Goal: Task Accomplishment & Management: Manage account settings

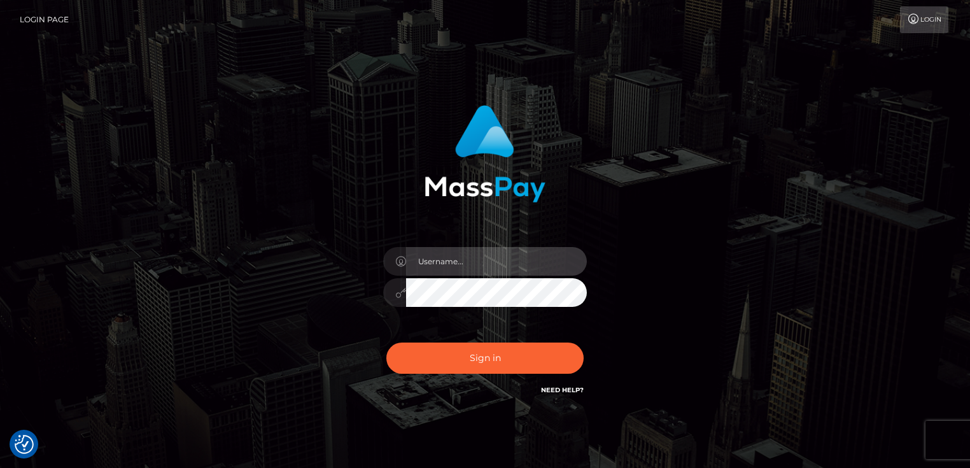
type input "[PERSON_NAME].Cirnat"
click at [587, 333] on div at bounding box center [473, 379] width 261 height 145
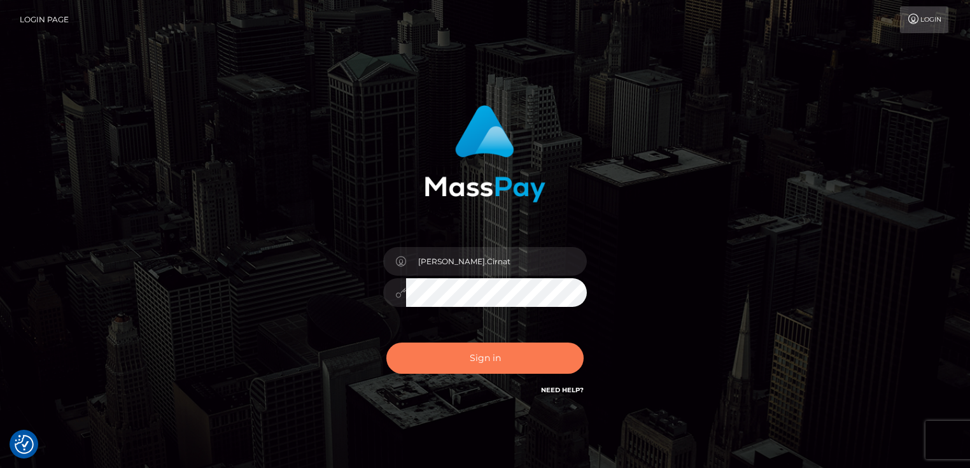
click at [475, 350] on button "Sign in" at bounding box center [484, 357] width 197 height 31
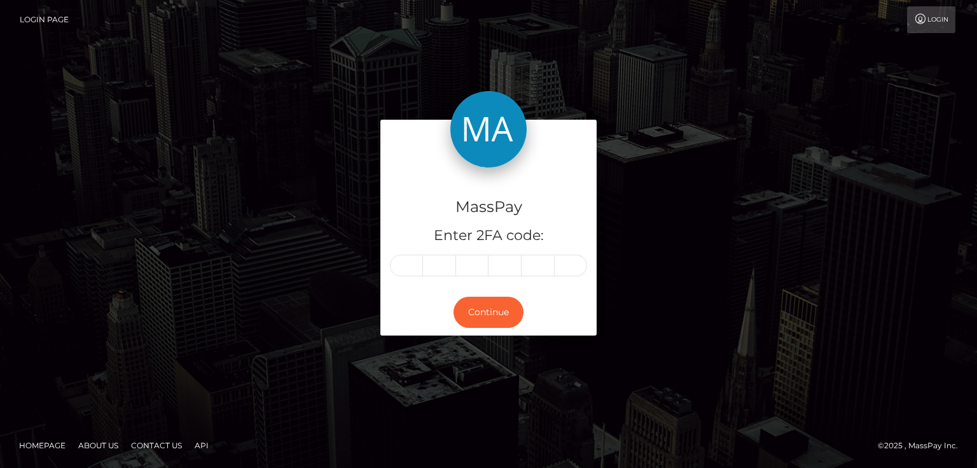
click at [401, 260] on input "text" at bounding box center [406, 266] width 33 height 22
type input "1"
type input "2"
type input "0"
type input "9"
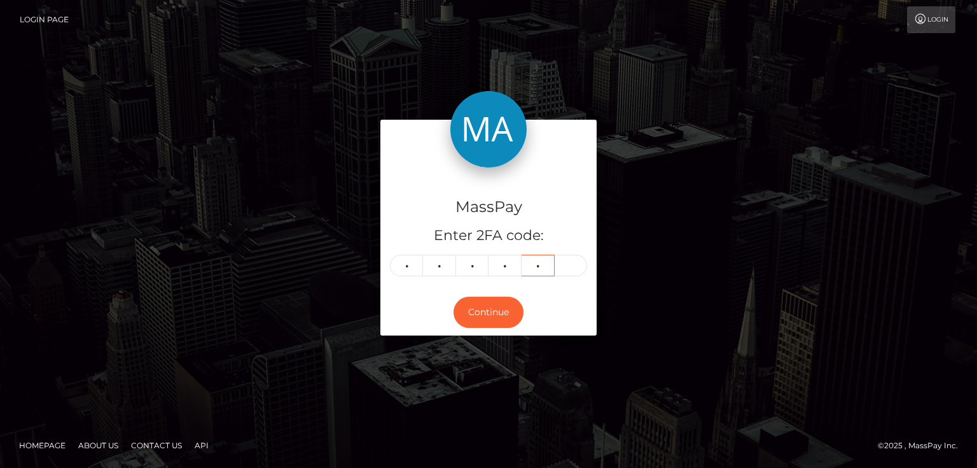
type input "8"
type input "9"
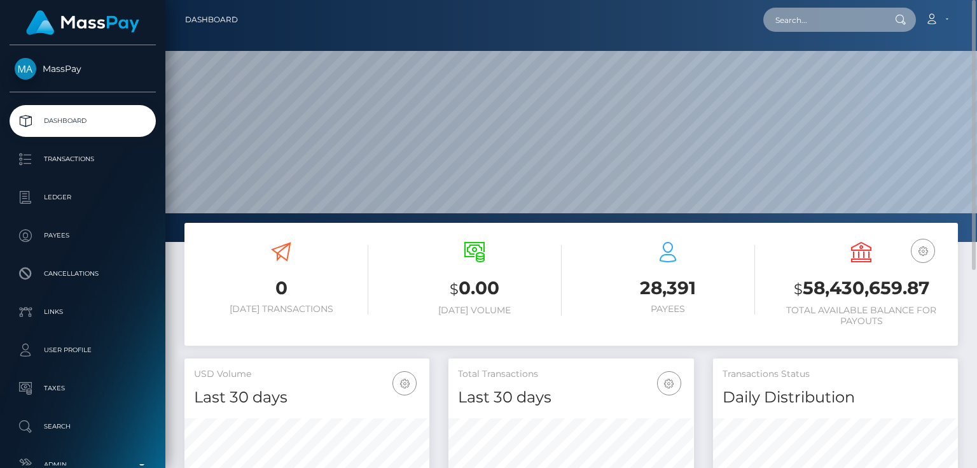
paste input "1331247536"
type input "1331247536"
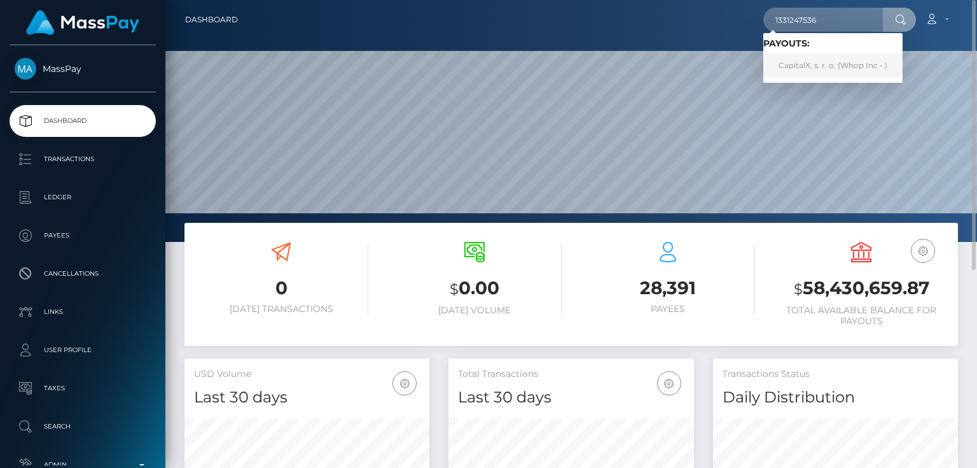
click at [811, 64] on link "CapitalX, s. r. o. (Whop Inc - )" at bounding box center [833, 66] width 139 height 24
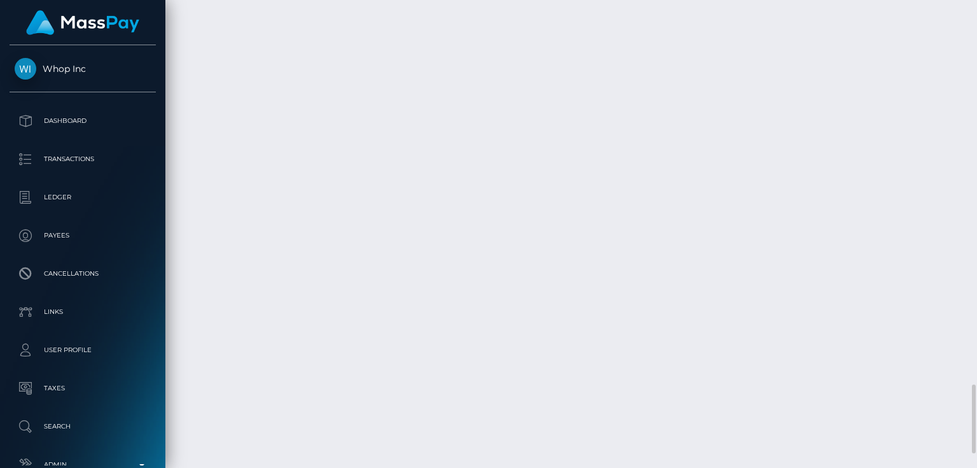
scroll to position [2699, 0]
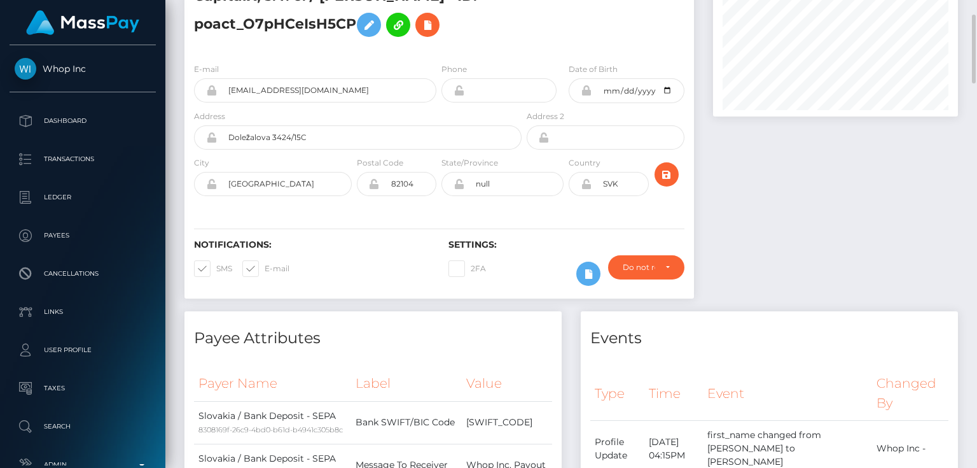
scroll to position [0, 0]
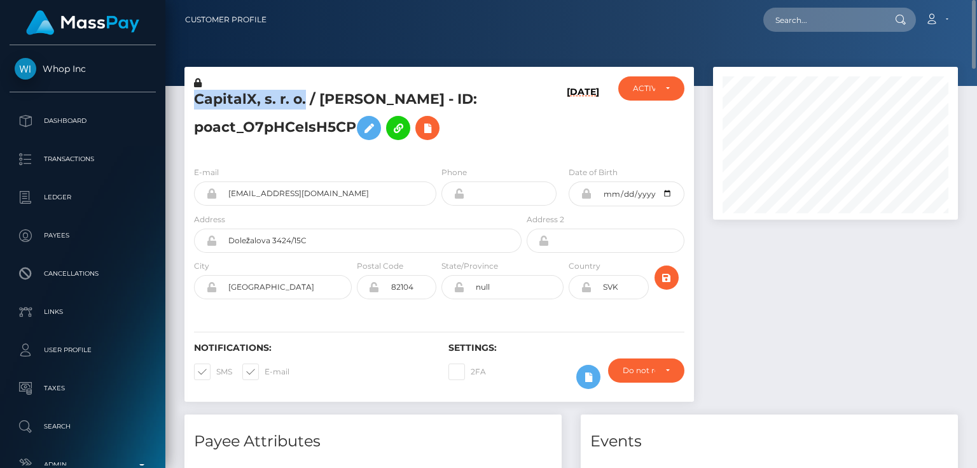
drag, startPoint x: 303, startPoint y: 100, endPoint x: 197, endPoint y: 99, distance: 106.3
click at [197, 99] on h5 "CapitalX, s. r. o. / ADRIÁN KOLLÁRIK - ID: poact_O7pHCeIsH5CP" at bounding box center [354, 118] width 321 height 57
copy h5 "CapitalX, s. r. o."
click at [479, 159] on div "E-mail ascollafx+9fd1e54a25@gmail.com Phone City" at bounding box center [440, 234] width 510 height 156
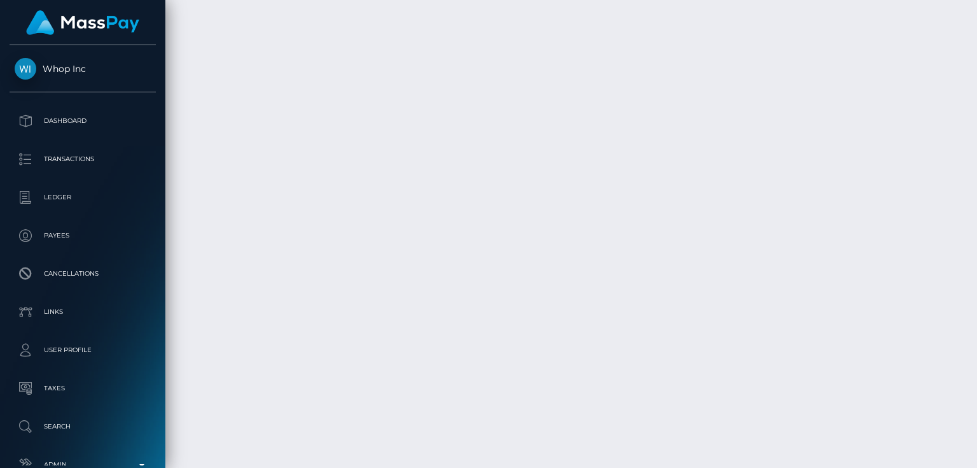
scroll to position [2545, 0]
drag, startPoint x: 559, startPoint y: 286, endPoint x: 540, endPoint y: 302, distance: 25.3
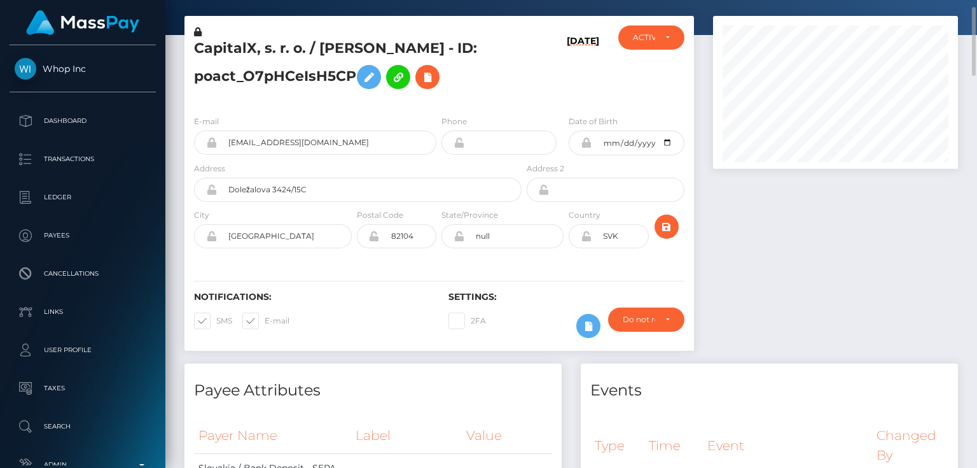
scroll to position [0, 0]
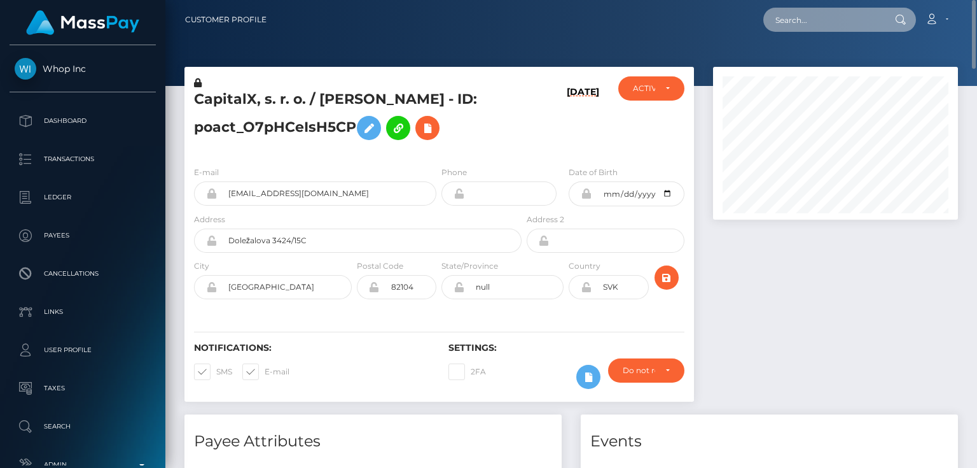
paste input "1332555344"
type input "1332555344"
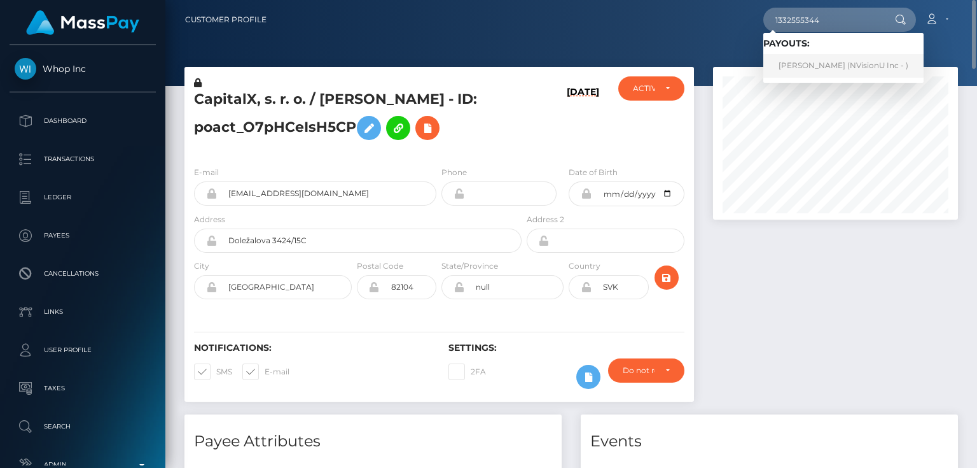
click at [844, 66] on link "Carline Spencer Dawkins (NVisionU Inc - )" at bounding box center [844, 66] width 160 height 24
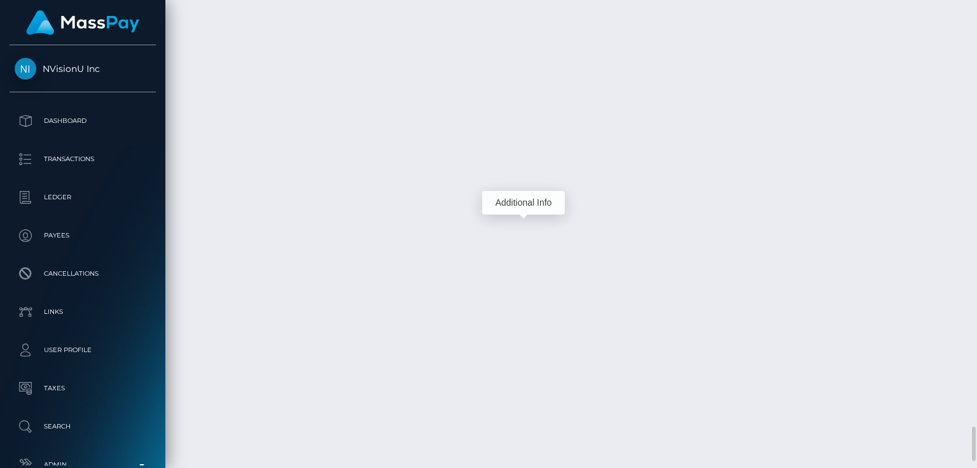
scroll to position [153, 244]
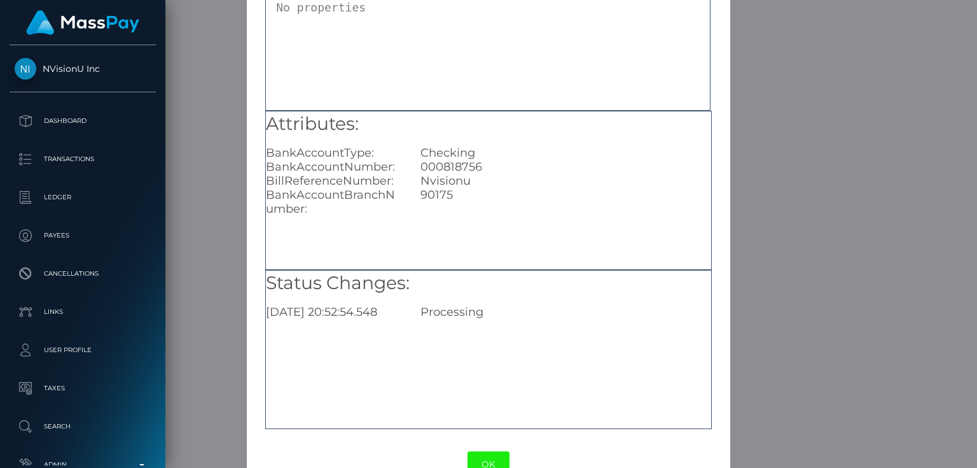
scroll to position [87, 0]
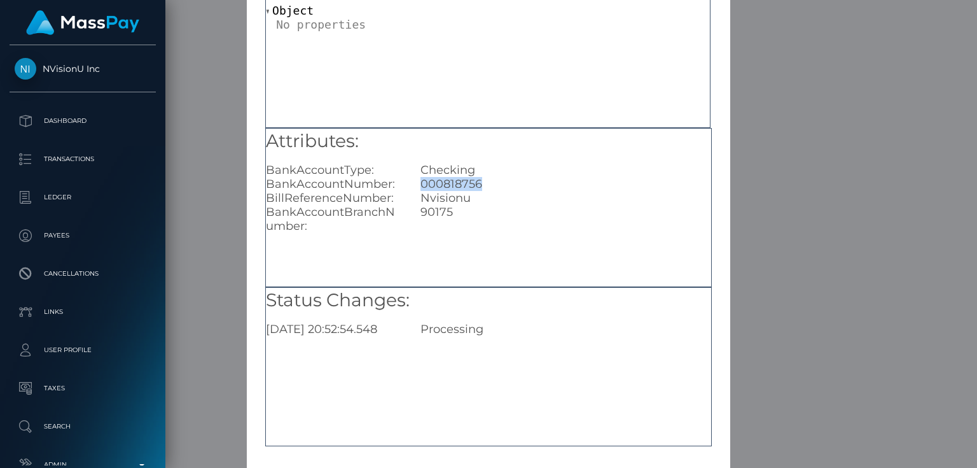
drag, startPoint x: 484, startPoint y: 186, endPoint x: 420, endPoint y: 182, distance: 63.7
click at [420, 182] on div "000818756" at bounding box center [565, 184] width 309 height 14
copy div "000818756"
drag, startPoint x: 435, startPoint y: 209, endPoint x: 417, endPoint y: 206, distance: 17.4
click at [417, 206] on div "90175" at bounding box center [565, 219] width 309 height 28
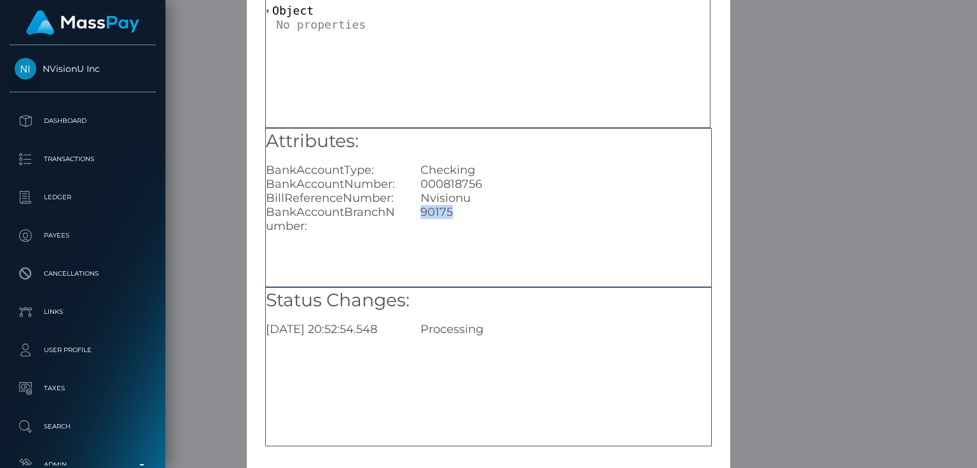
copy div "90175"
click at [776, 355] on div "× Payout Information Metadata: Object Attributes: BankAccountType: Checking Ban…" at bounding box center [488, 234] width 977 height 468
click at [774, 293] on div "× Payout Information Metadata: Object Attributes: BankAccountType: Checking Ban…" at bounding box center [488, 234] width 977 height 468
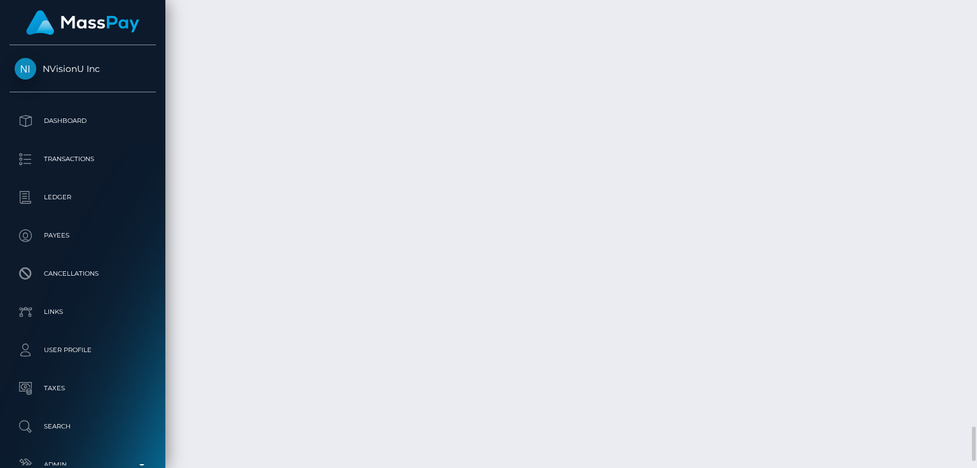
scroll to position [153, 244]
drag, startPoint x: 832, startPoint y: 227, endPoint x: 846, endPoint y: 228, distance: 14.1
copy td "JMD"
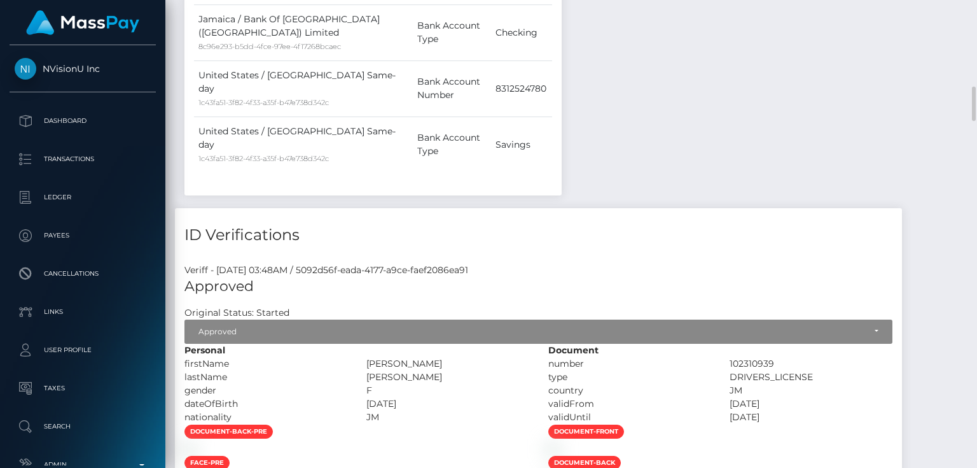
scroll to position [1425, 0]
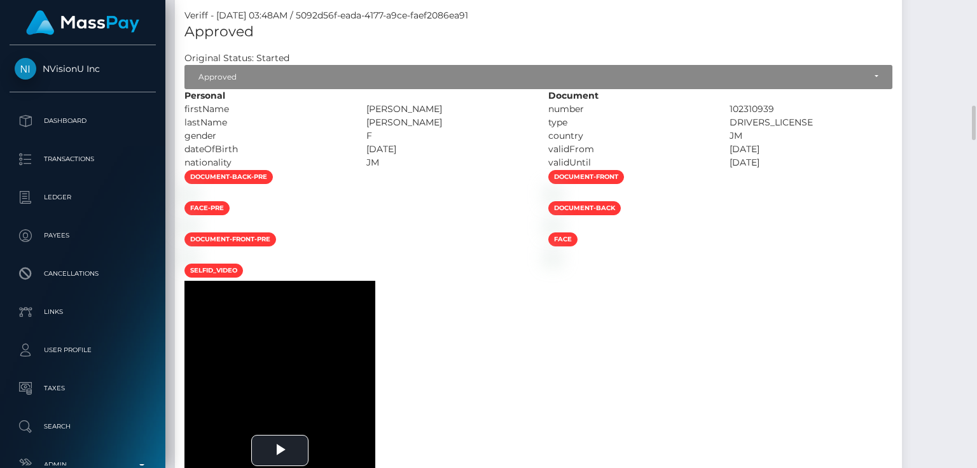
drag, startPoint x: 468, startPoint y: 92, endPoint x: 384, endPoint y: 94, distance: 84.6
click at [384, 102] on div "CARLINE ANDREA" at bounding box center [448, 108] width 182 height 13
click at [559, 199] on img at bounding box center [553, 194] width 10 height 10
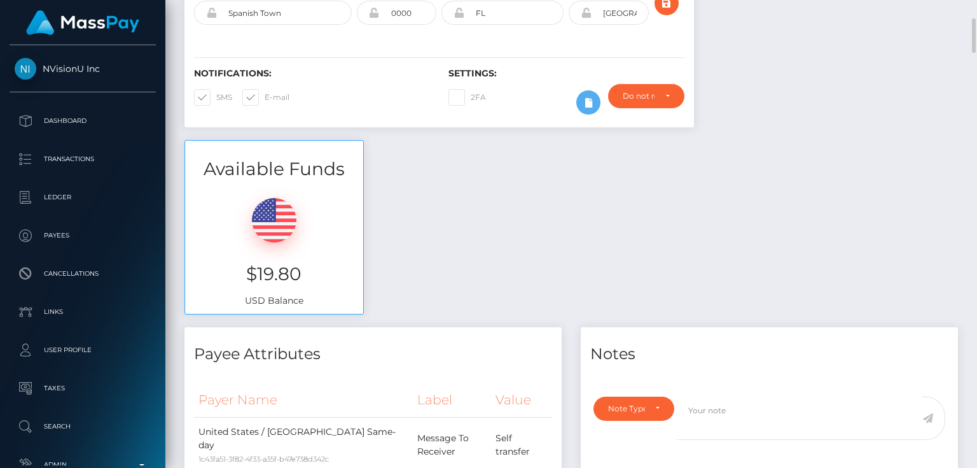
scroll to position [509, 0]
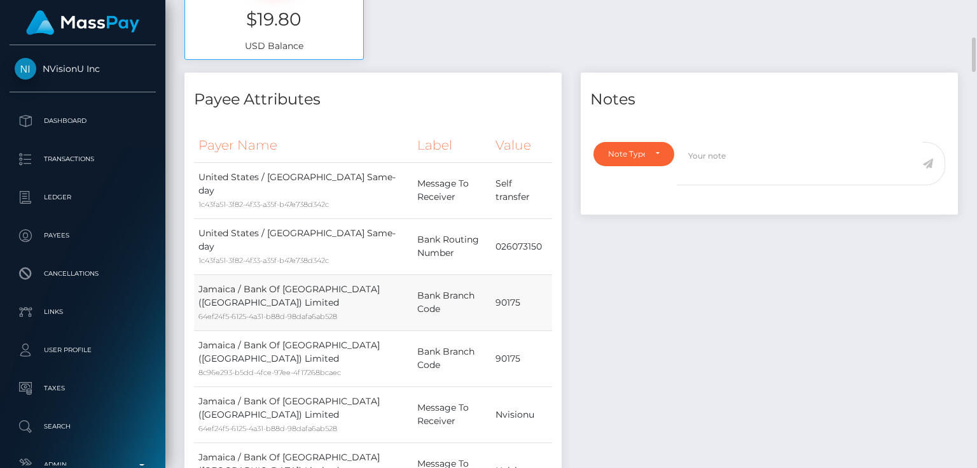
drag, startPoint x: 246, startPoint y: 298, endPoint x: 380, endPoint y: 296, distance: 133.6
click at [380, 296] on td "Jamaica / Bank Of Nova Scotia (Jamaica) Limited 64ef24f5-6125-4a31-b88d-98dafa6…" at bounding box center [303, 302] width 219 height 56
copy td "Bank Of Nova Scotia (Jamaica)"
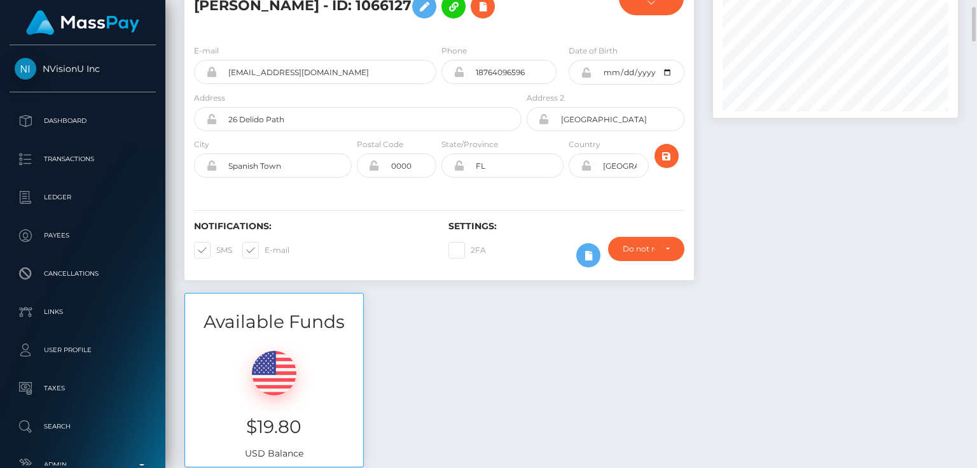
scroll to position [0, 0]
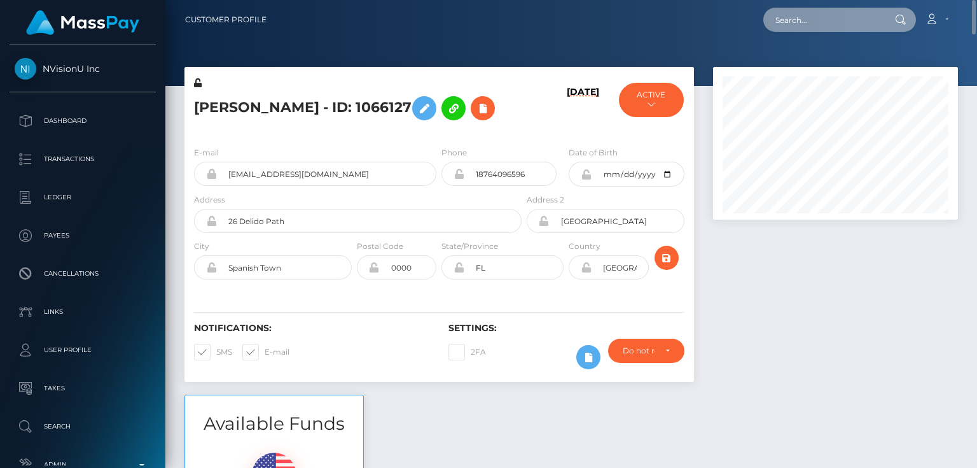
paste input "MSP1bb7e876abe6573"
type input "MSP1bb7e876abe6573"
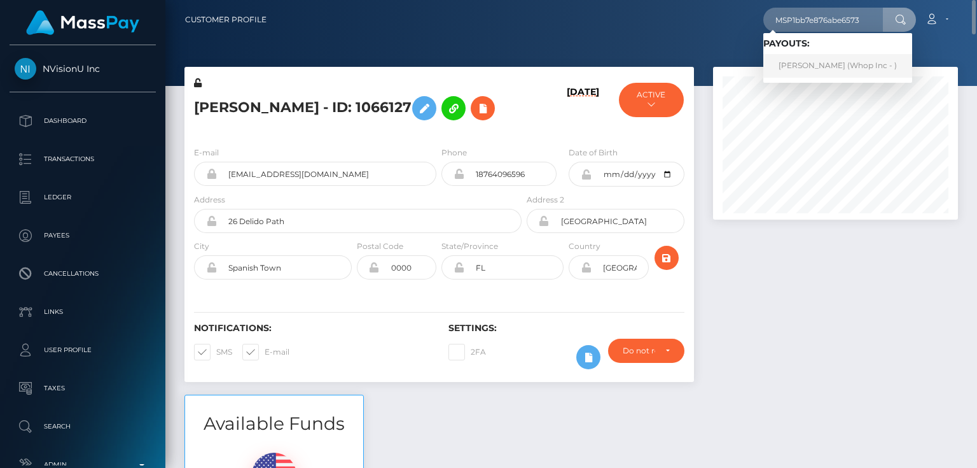
click at [814, 65] on link "UMAIR AHMED (Whop Inc - )" at bounding box center [838, 66] width 149 height 24
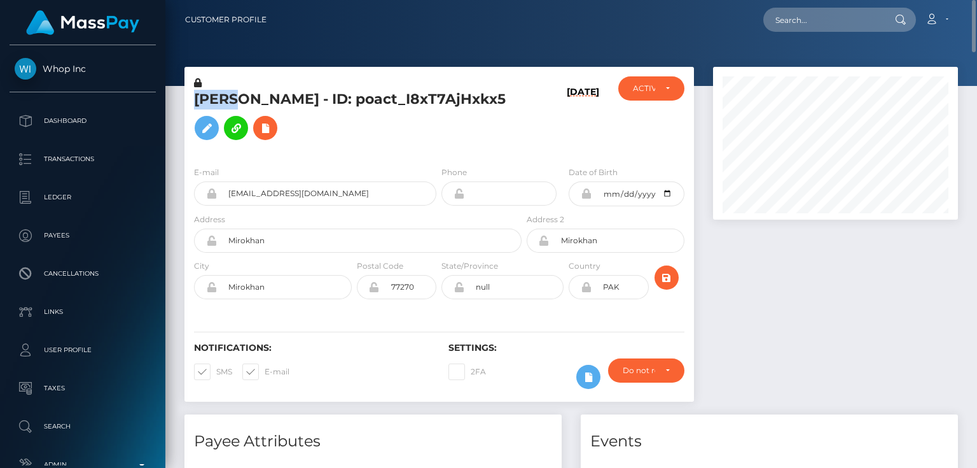
drag, startPoint x: 243, startPoint y: 99, endPoint x: 191, endPoint y: 99, distance: 52.2
click at [191, 99] on div "[PERSON_NAME] - ID: poact_I8xT7AjHxkx5" at bounding box center [355, 116] width 340 height 80
copy h5 "UMAIR"
drag, startPoint x: 302, startPoint y: 99, endPoint x: 252, endPoint y: 97, distance: 49.7
click at [252, 97] on h5 "[PERSON_NAME] - ID: poact_I8xT7AjHxkx5" at bounding box center [354, 118] width 321 height 57
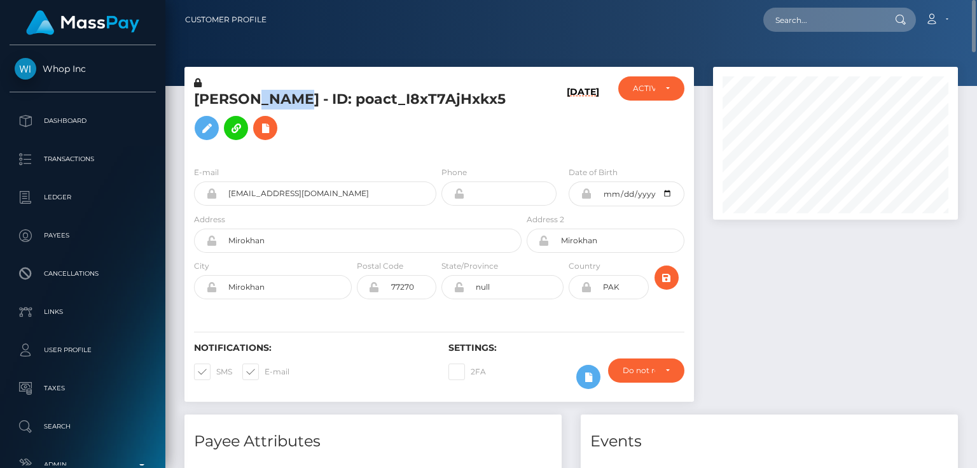
copy h5 "[PERSON_NAME]"
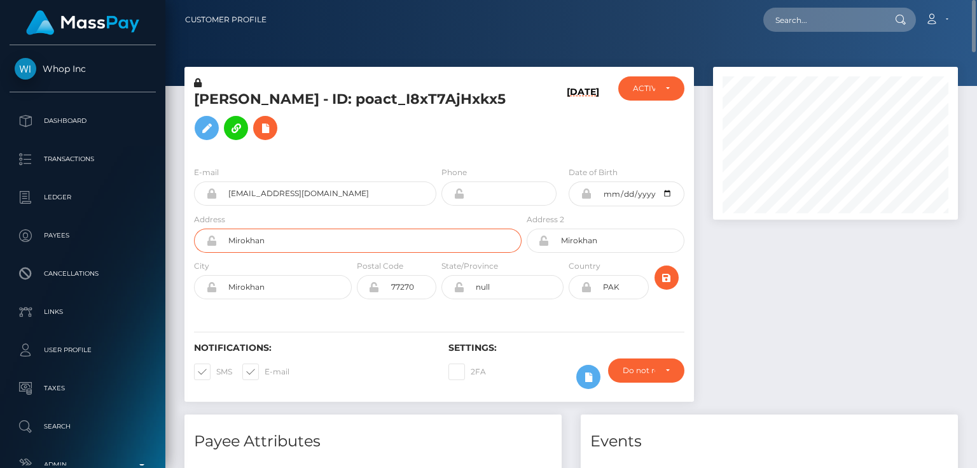
drag, startPoint x: 276, startPoint y: 237, endPoint x: 228, endPoint y: 239, distance: 48.4
click at [228, 239] on input "Mirokhan" at bounding box center [369, 240] width 305 height 24
click at [249, 239] on input "Mirokhan" at bounding box center [369, 240] width 305 height 24
click at [448, 289] on div "null" at bounding box center [503, 287] width 122 height 24
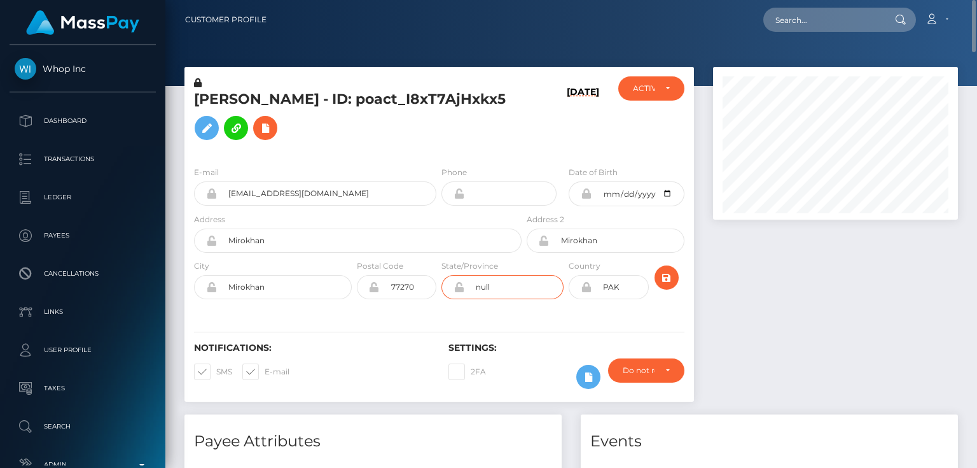
paste input "Sindh"
drag, startPoint x: 506, startPoint y: 288, endPoint x: 466, endPoint y: 288, distance: 39.4
click at [466, 288] on input "Sindh" at bounding box center [513, 287] width 99 height 24
type input "Sindh"
paste input "MSP736a540bddc63cb"
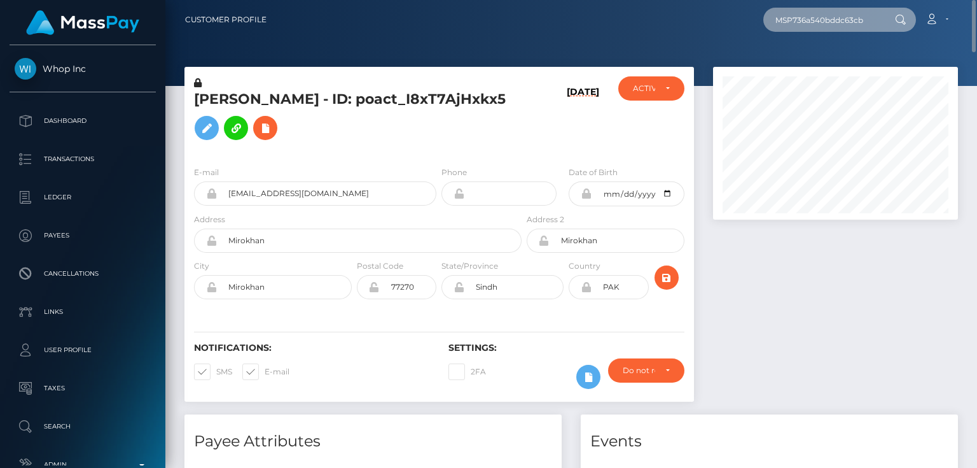
type input "MSP736a540bddc63cb"
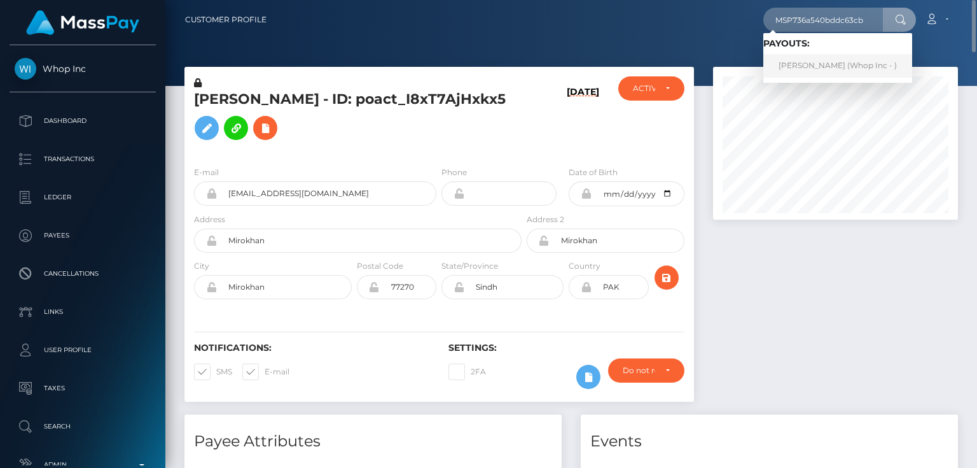
click at [817, 61] on link "FRANCISCO JAVIER DIAZ MORALES (Whop Inc - )" at bounding box center [838, 66] width 149 height 24
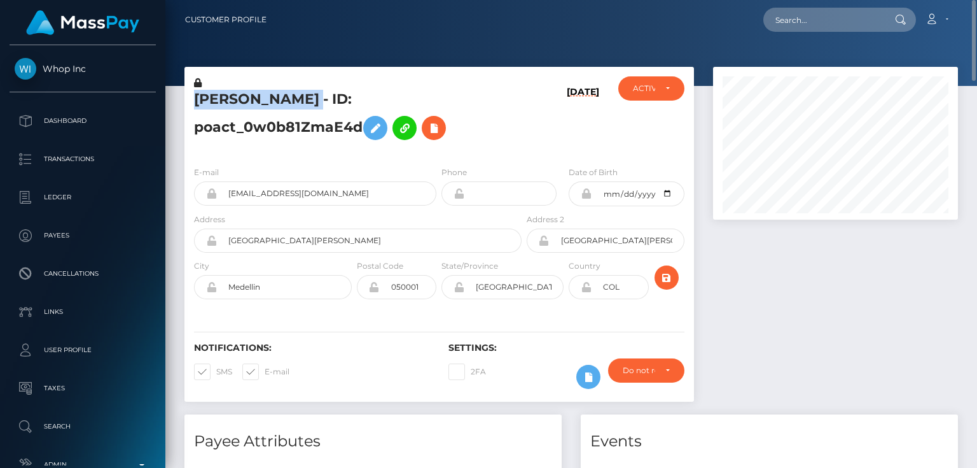
drag, startPoint x: 339, startPoint y: 97, endPoint x: 198, endPoint y: 104, distance: 140.8
click at [198, 104] on h5 "[PERSON_NAME] - ID: poact_0w0b81ZmaE4d" at bounding box center [354, 118] width 321 height 57
copy h5 "FRANCISCO JAVIER"
click at [405, 97] on h5 "FRANCISCO JAVIER DIAZ MORALES - ID: poact_0w0b81ZmaE4d" at bounding box center [354, 118] width 321 height 57
drag, startPoint x: 452, startPoint y: 102, endPoint x: 346, endPoint y: 102, distance: 106.3
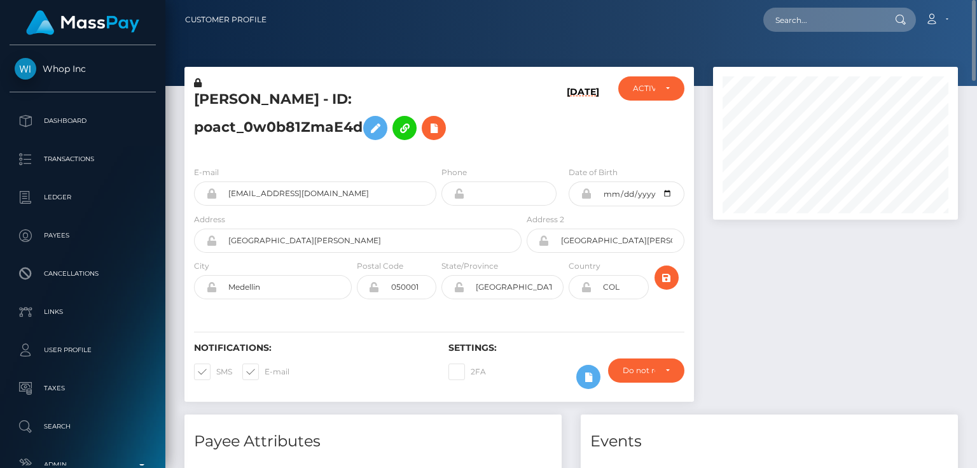
click at [346, 102] on h5 "FRANCISCO JAVIER DIAZ MORALES - ID: poact_0w0b81ZmaE4d" at bounding box center [354, 118] width 321 height 57
copy h5 "DIAZ MORALES"
drag, startPoint x: 315, startPoint y: 240, endPoint x: 225, endPoint y: 239, distance: 89.7
click at [225, 239] on input "Calle 21 sur castellon de la frontera" at bounding box center [369, 240] width 305 height 24
paste input "MSPa005e75743f8d1c"
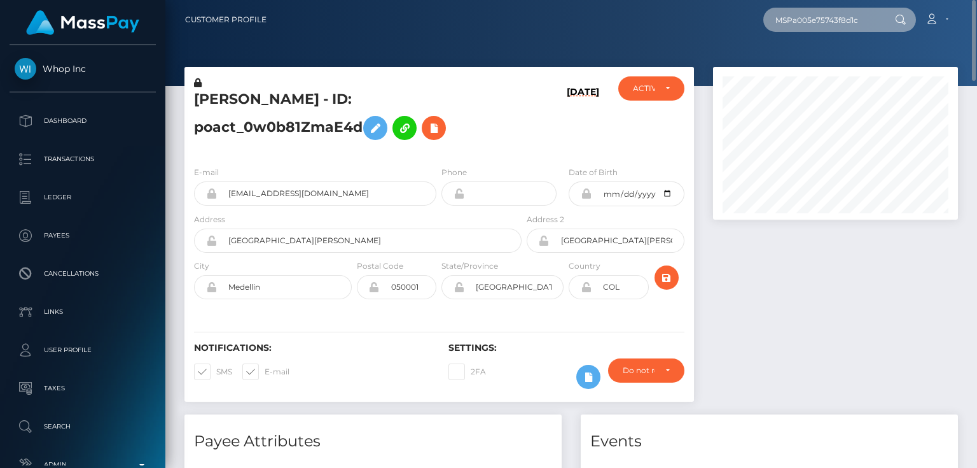
type input "MSPa005e75743f8d1c"
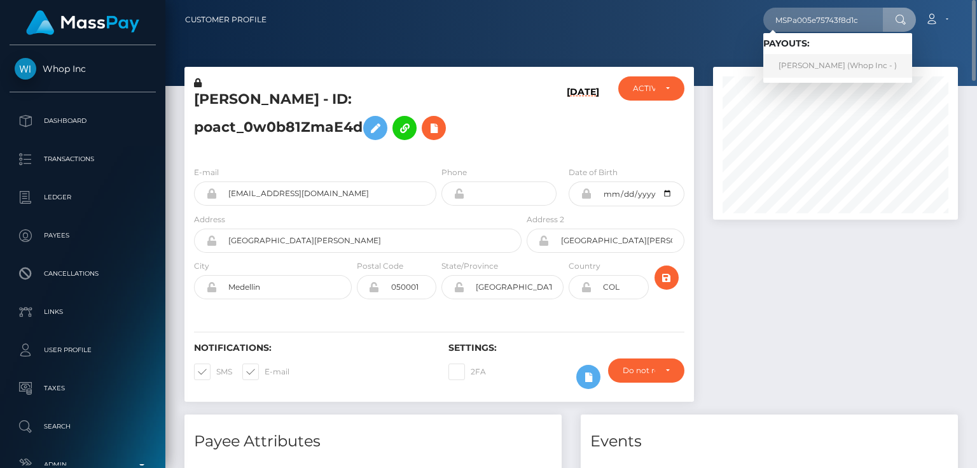
click at [813, 64] on link "ZAIN ALI ali (Whop Inc - )" at bounding box center [838, 66] width 149 height 24
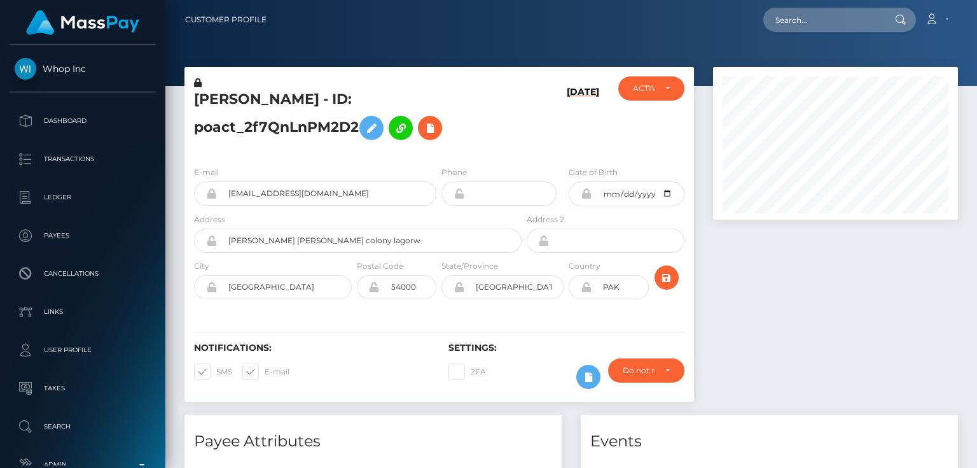
scroll to position [153, 244]
click at [200, 81] on icon at bounding box center [198, 82] width 8 height 9
click at [351, 146] on h5 "ZAIN ALI ali - ID: poact_2f7QnLnPM2D2" at bounding box center [354, 118] width 321 height 57
click at [379, 120] on icon at bounding box center [371, 128] width 15 height 16
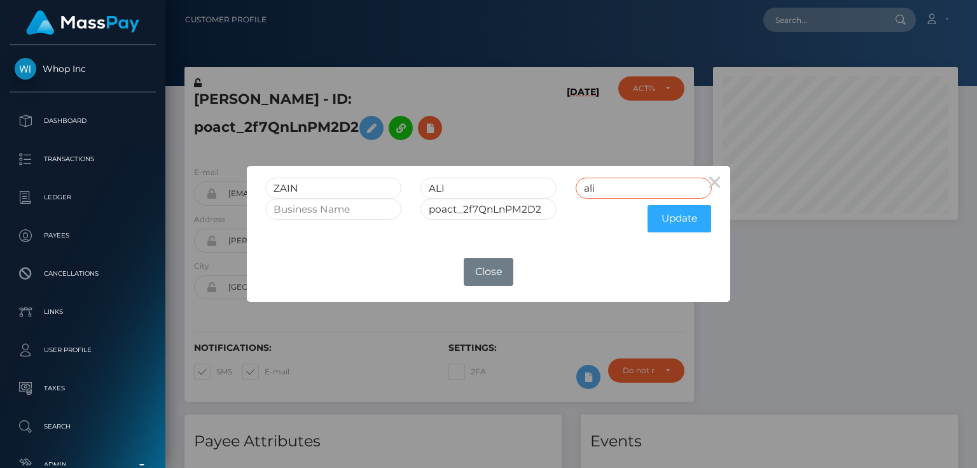
drag, startPoint x: 608, startPoint y: 188, endPoint x: 515, endPoint y: 227, distance: 100.4
click at [515, 227] on form "ZAIN ALI ali poact_2f7QnLnPM2D2 Update" at bounding box center [488, 208] width 447 height 61
click at [405, 190] on div "ZAIN ALI" at bounding box center [489, 188] width 466 height 21
paste input "ALI"
type input "ALI"
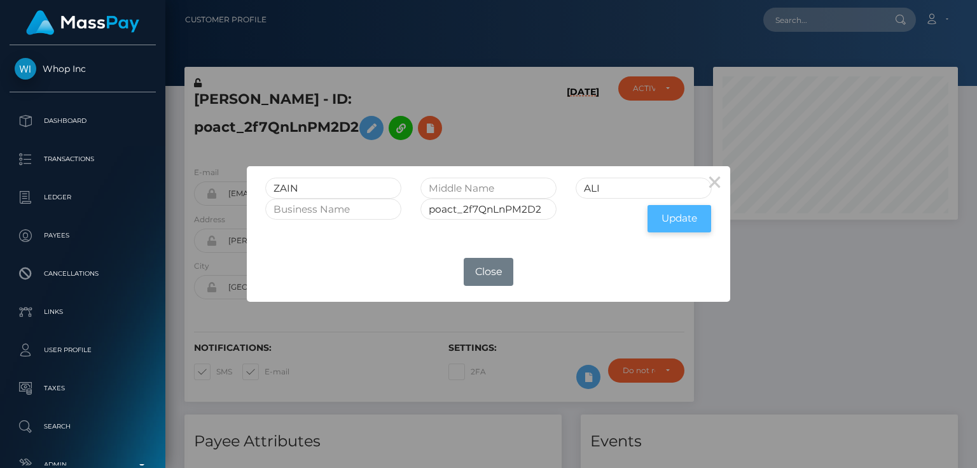
click at [678, 223] on button "Update" at bounding box center [680, 218] width 64 height 27
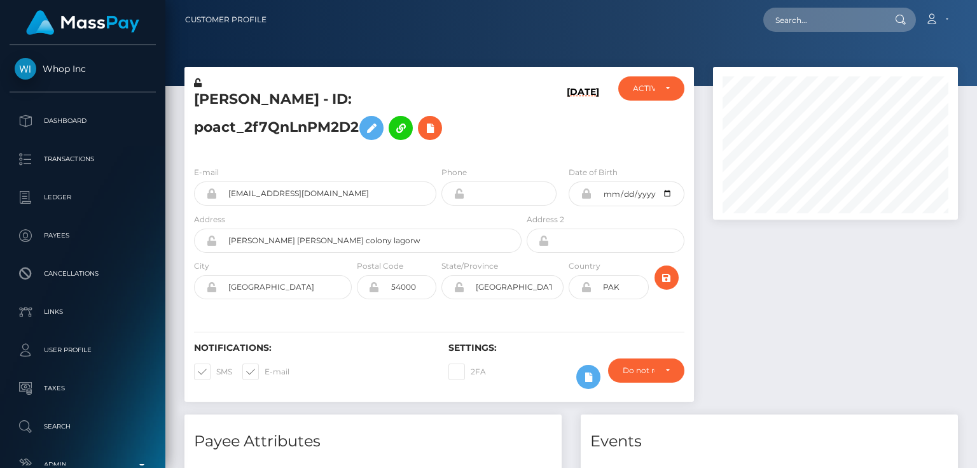
scroll to position [153, 244]
click at [359, 156] on div "[PERSON_NAME] - ID: poact_2f7QnLnPM2D2" at bounding box center [355, 116] width 340 height 80
click at [201, 81] on icon at bounding box center [198, 82] width 8 height 9
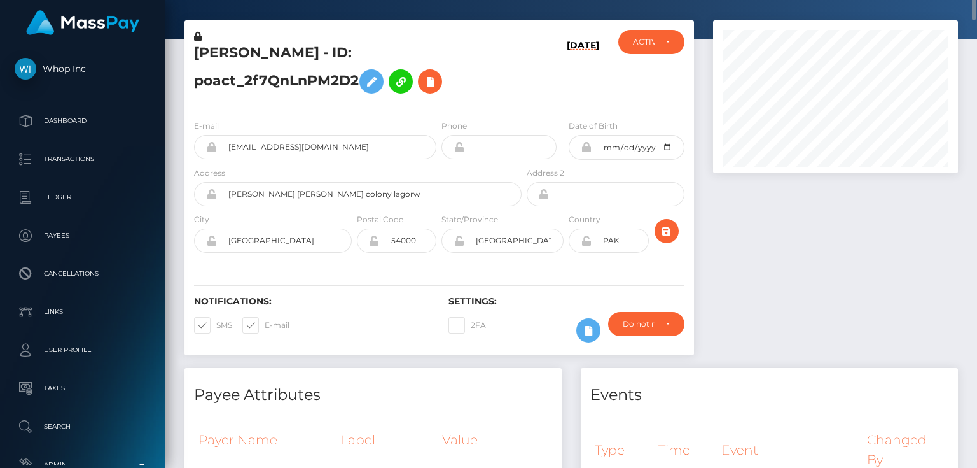
scroll to position [0, 0]
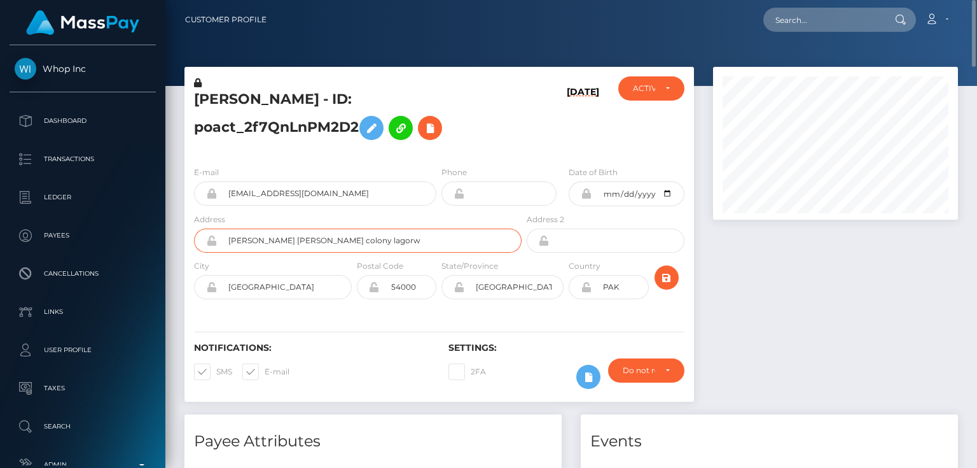
drag, startPoint x: 373, startPoint y: 256, endPoint x: 213, endPoint y: 260, distance: 160.4
click at [213, 253] on div "[PERSON_NAME] [PERSON_NAME] colony lagorw" at bounding box center [358, 240] width 328 height 24
drag, startPoint x: 248, startPoint y: 259, endPoint x: 360, endPoint y: 361, distance: 152.2
click at [360, 353] on h6 "Notifications:" at bounding box center [311, 347] width 235 height 11
drag, startPoint x: 382, startPoint y: 257, endPoint x: 217, endPoint y: 263, distance: 164.9
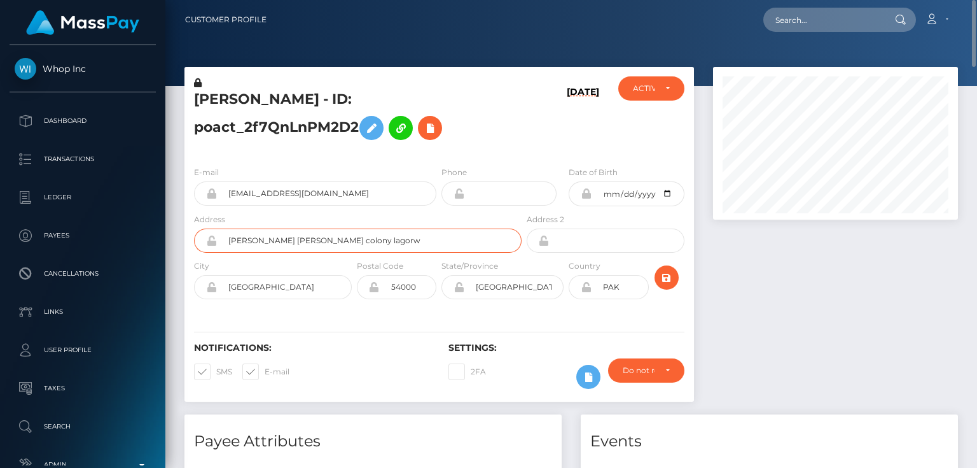
click at [217, 253] on input "[PERSON_NAME] [PERSON_NAME] colony lagorw" at bounding box center [369, 240] width 305 height 24
drag, startPoint x: 264, startPoint y: 309, endPoint x: 224, endPoint y: 304, distance: 40.3
click at [224, 299] on input "[GEOGRAPHIC_DATA]" at bounding box center [284, 287] width 135 height 24
drag, startPoint x: 486, startPoint y: 307, endPoint x: 468, endPoint y: 308, distance: 18.5
click at [468, 299] on input "[GEOGRAPHIC_DATA]" at bounding box center [513, 287] width 99 height 24
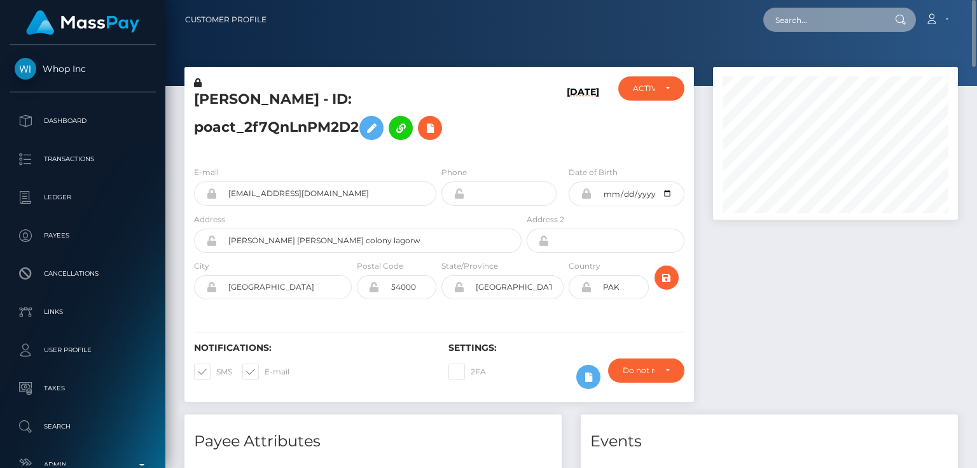
paste input "MSPdc8c6b07b4929ea"
type input "MSPdc8c6b07b4929ea"
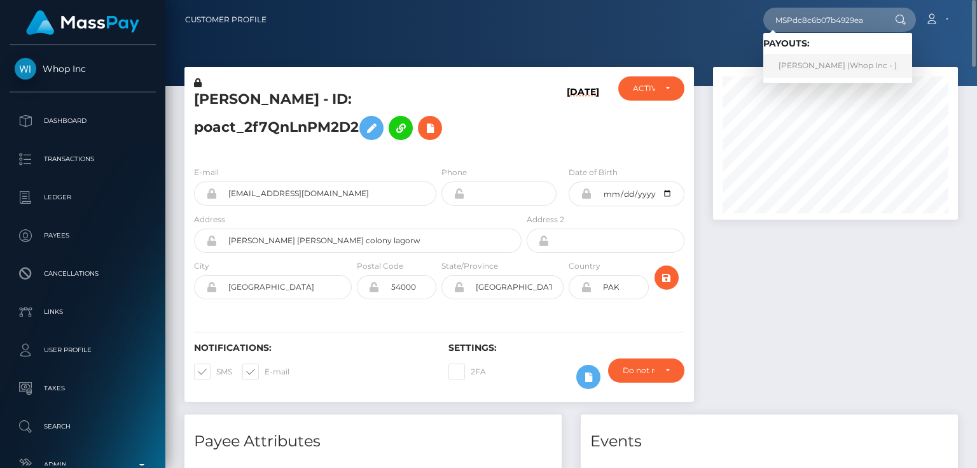
click at [833, 66] on link "MUHAMMAD IQBAL (Whop Inc - )" at bounding box center [838, 66] width 149 height 24
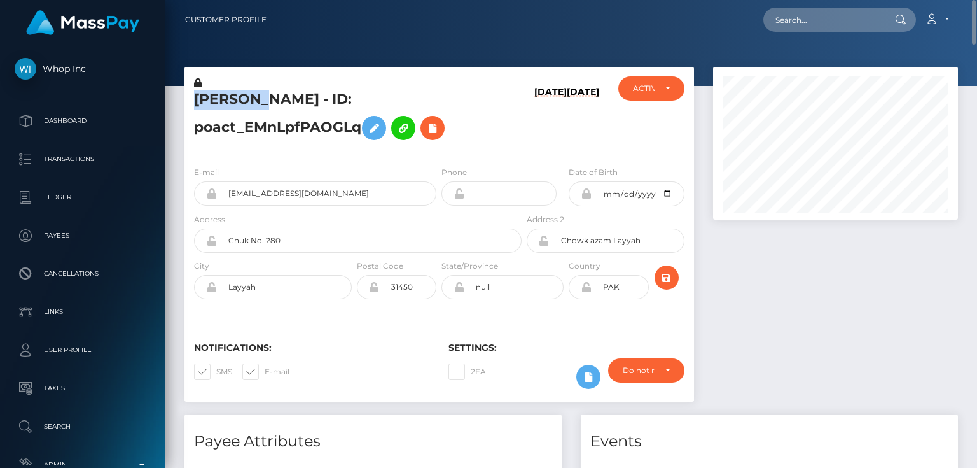
drag, startPoint x: 285, startPoint y: 101, endPoint x: 199, endPoint y: 103, distance: 86.6
click at [199, 103] on h5 "[PERSON_NAME] - ID: poact_EMnLpfPAOGLq" at bounding box center [354, 118] width 321 height 57
copy h5 "[DEMOGRAPHIC_DATA]"
drag, startPoint x: 332, startPoint y: 102, endPoint x: 293, endPoint y: 102, distance: 38.8
click at [293, 102] on h5 "[PERSON_NAME] - ID: poact_EMnLpfPAOGLq" at bounding box center [354, 118] width 321 height 57
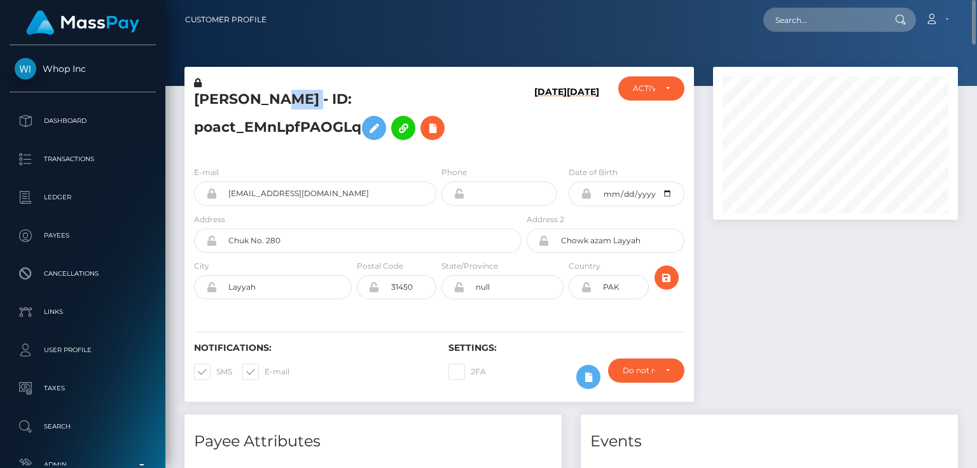
copy h5 "IQBAL"
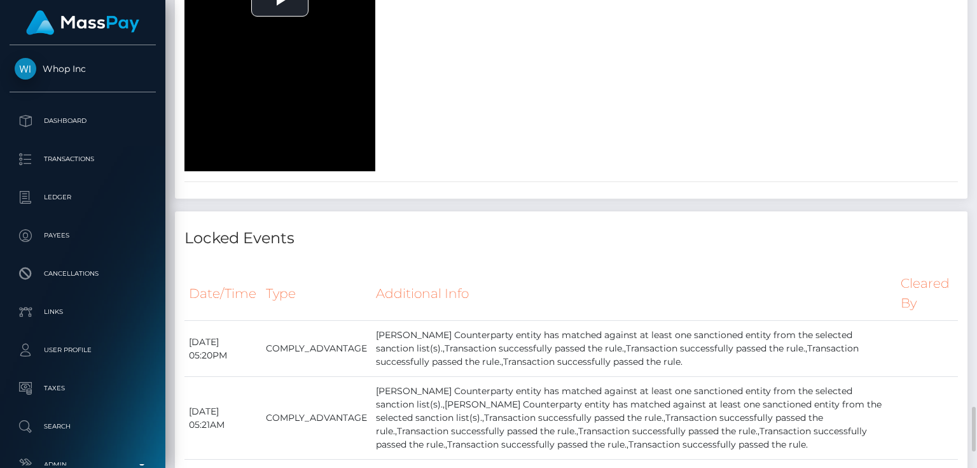
scroll to position [2138, 0]
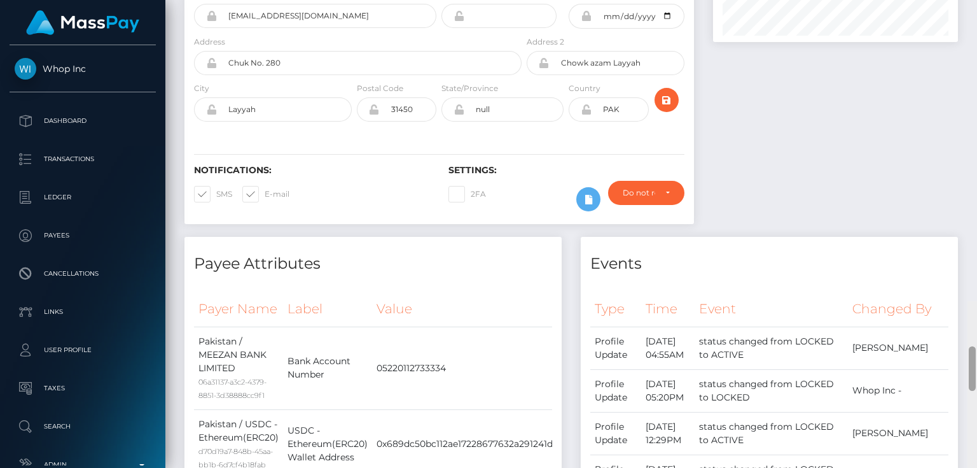
scroll to position [0, 0]
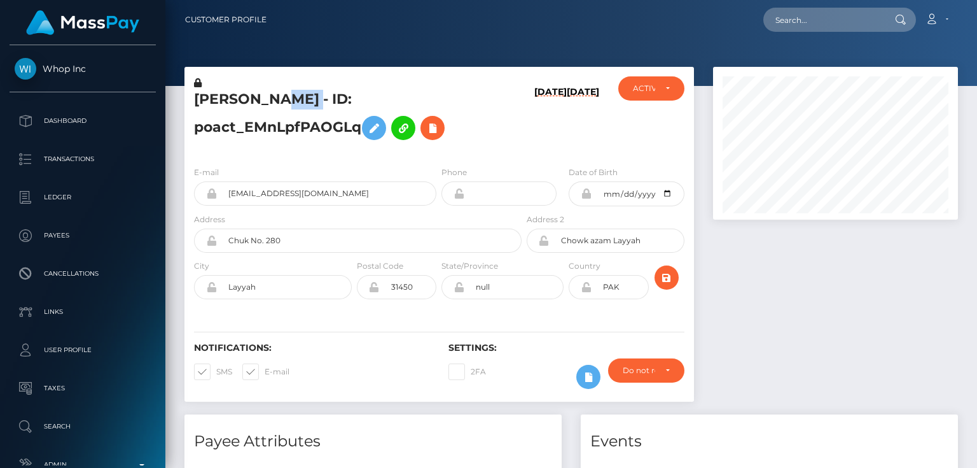
drag, startPoint x: 972, startPoint y: 220, endPoint x: 977, endPoint y: 6, distance: 213.8
click at [977, 11] on div "Customer Profile Loading... Loading..." at bounding box center [571, 234] width 812 height 468
paste input "1338739264"
type input "1338739264"
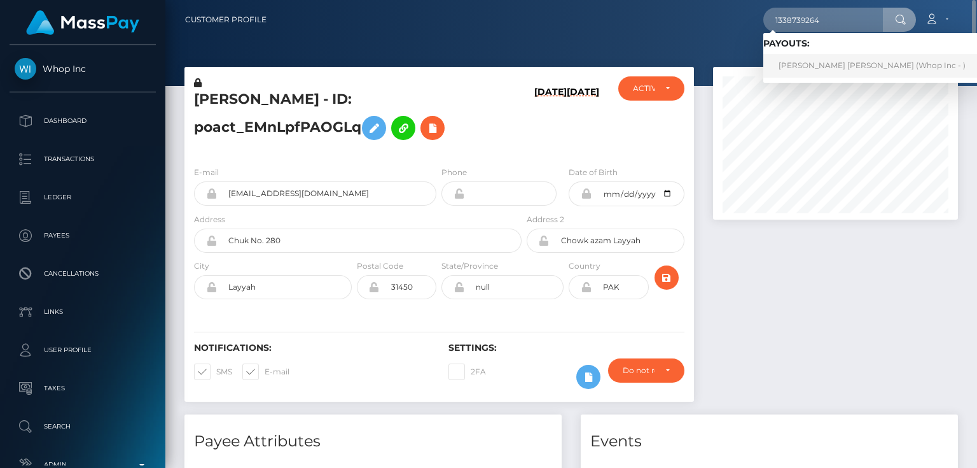
click at [816, 64] on link "[PERSON_NAME] [PERSON_NAME] (Whop Inc - )" at bounding box center [873, 66] width 218 height 24
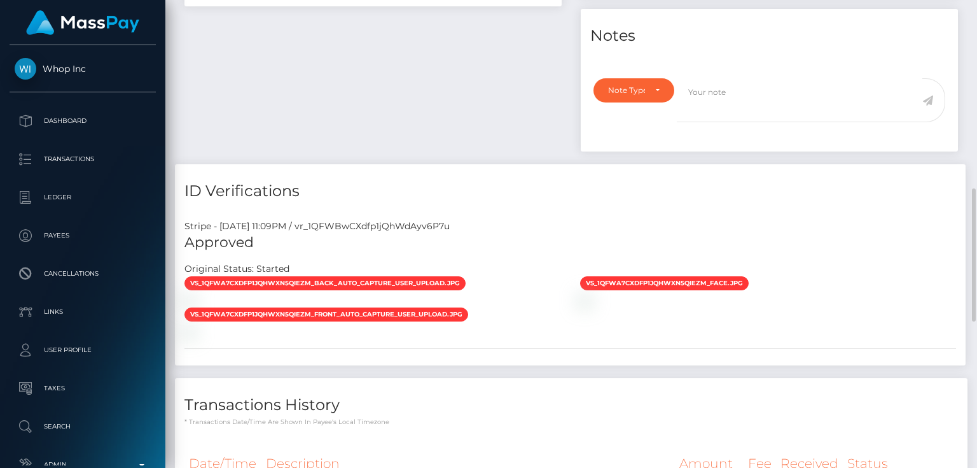
scroll to position [865, 0]
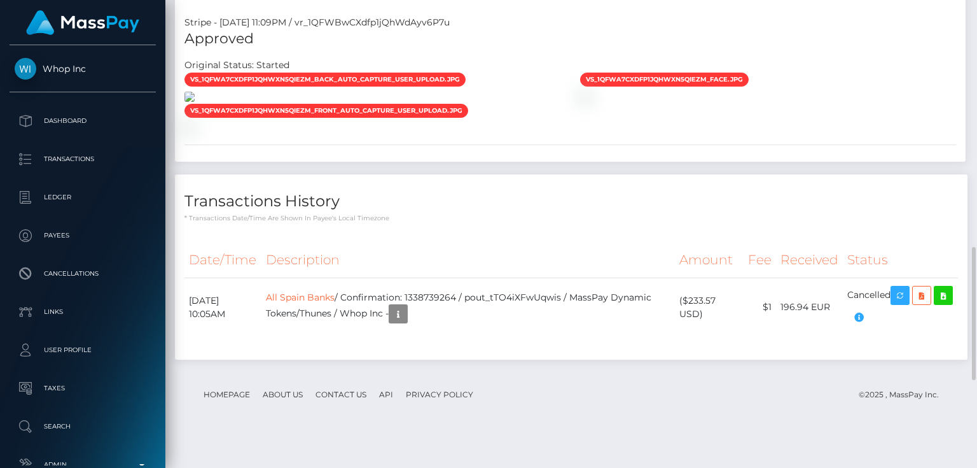
click at [195, 102] on img at bounding box center [190, 97] width 10 height 10
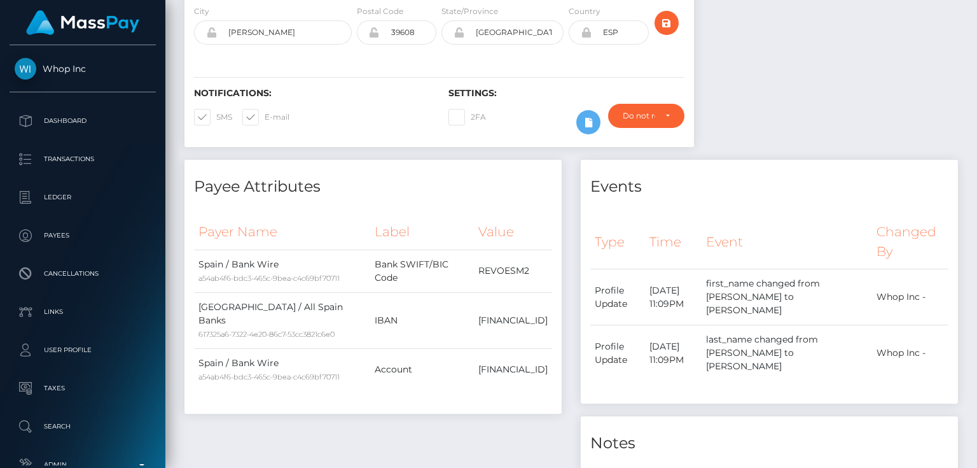
scroll to position [0, 0]
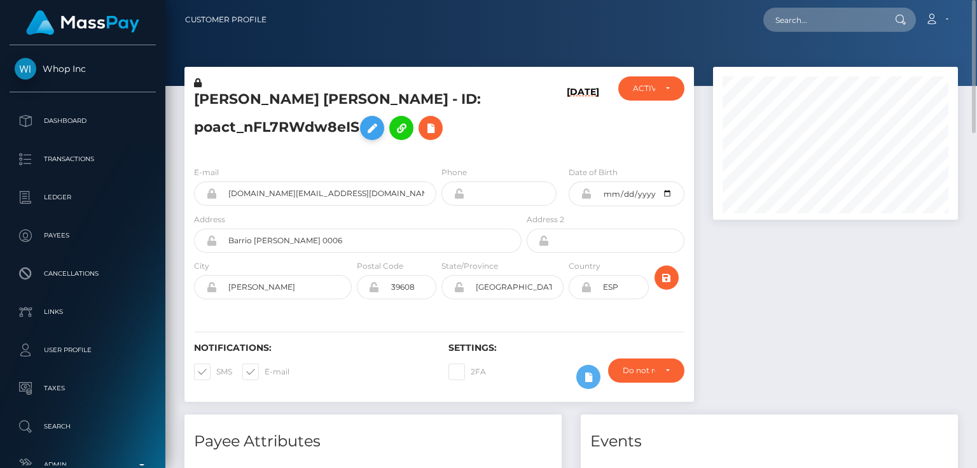
click at [370, 130] on icon at bounding box center [372, 128] width 15 height 16
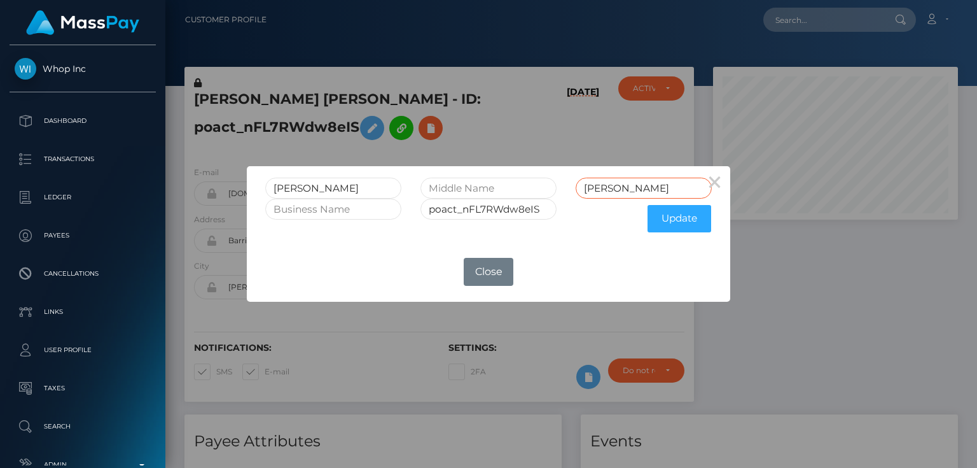
drag, startPoint x: 586, startPoint y: 185, endPoint x: 685, endPoint y: 186, distance: 98.6
click at [685, 187] on input "GONZALEZ GARCIA" at bounding box center [644, 188] width 136 height 21
drag, startPoint x: 284, startPoint y: 186, endPoint x: 272, endPoint y: 186, distance: 11.5
click at [272, 186] on input "ADRIAN" at bounding box center [333, 188] width 136 height 21
click at [715, 186] on button "×" at bounding box center [715, 181] width 31 height 31
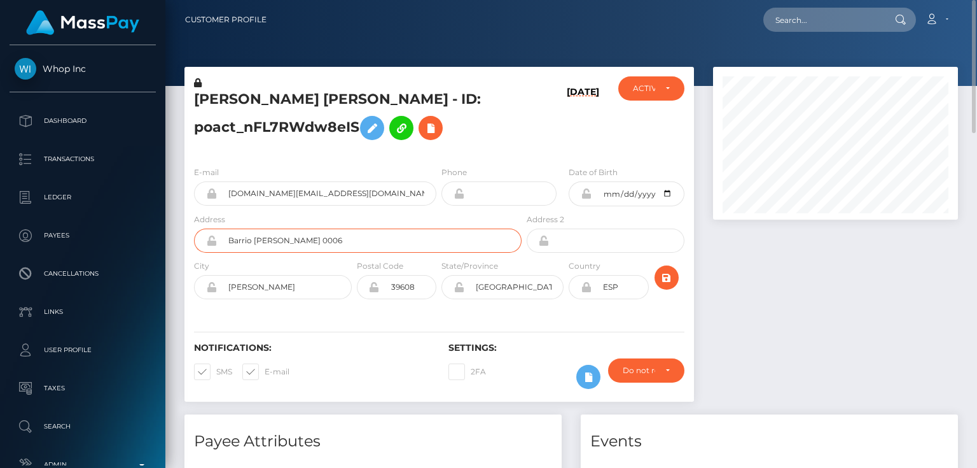
drag, startPoint x: 306, startPoint y: 237, endPoint x: 227, endPoint y: 237, distance: 79.5
click at [227, 237] on input "Barrio Bolado 0006" at bounding box center [369, 240] width 305 height 24
click at [311, 322] on div "Notifications: SMS E-mail Settings: 2FA" at bounding box center [440, 357] width 510 height 90
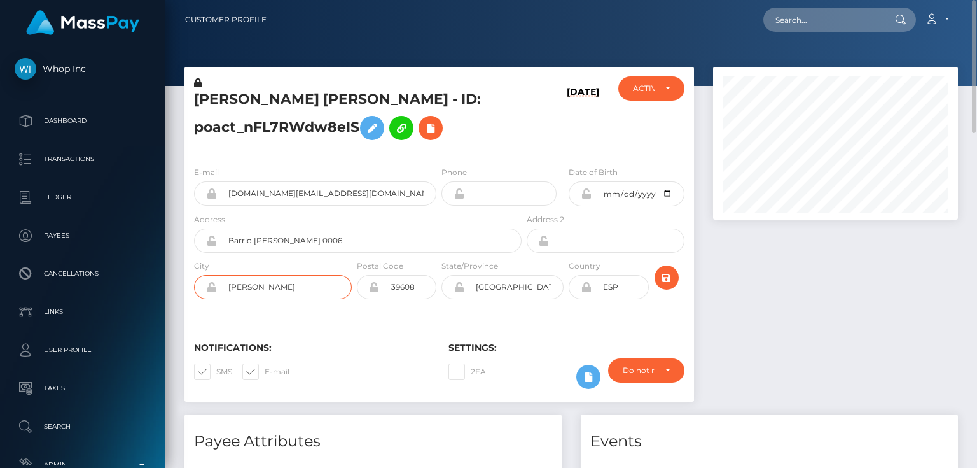
drag, startPoint x: 277, startPoint y: 283, endPoint x: 218, endPoint y: 274, distance: 59.8
click at [218, 274] on div "City CAMARGO" at bounding box center [273, 279] width 158 height 40
drag, startPoint x: 524, startPoint y: 290, endPoint x: 459, endPoint y: 281, distance: 66.1
click at [459, 281] on div "Cantabria" at bounding box center [503, 287] width 122 height 24
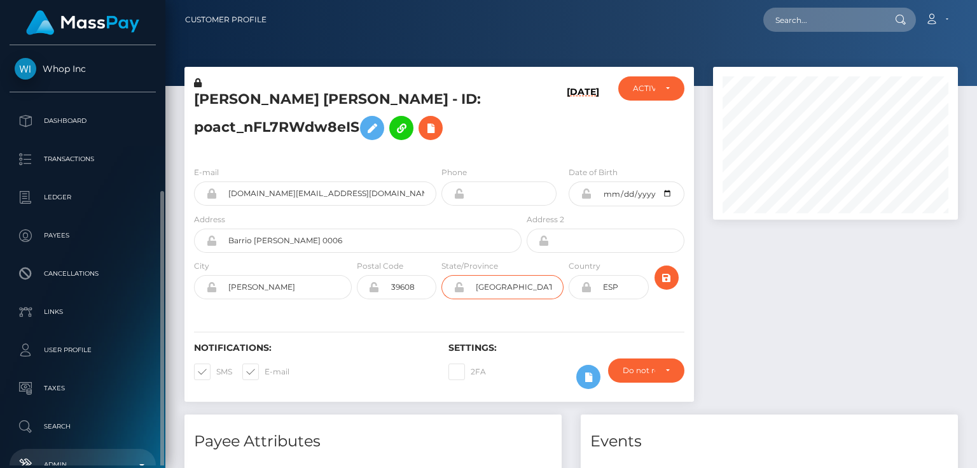
scroll to position [79, 0]
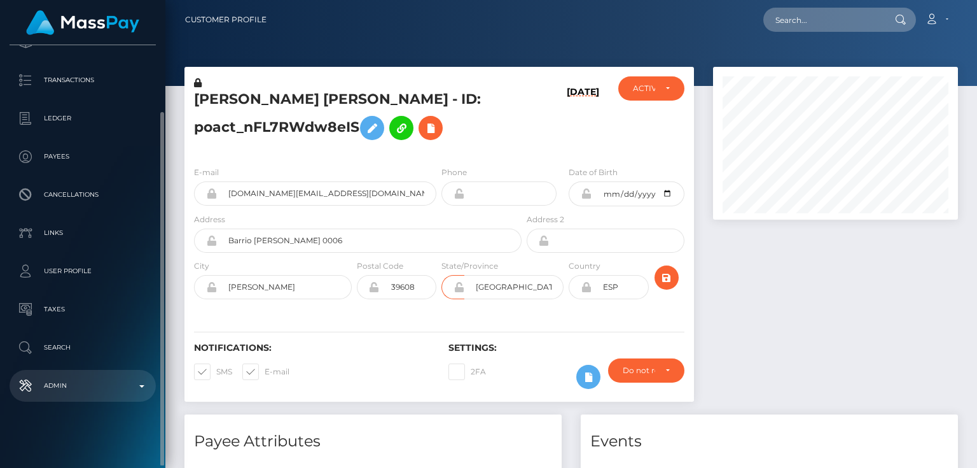
click at [94, 387] on p "Admin" at bounding box center [83, 385] width 136 height 19
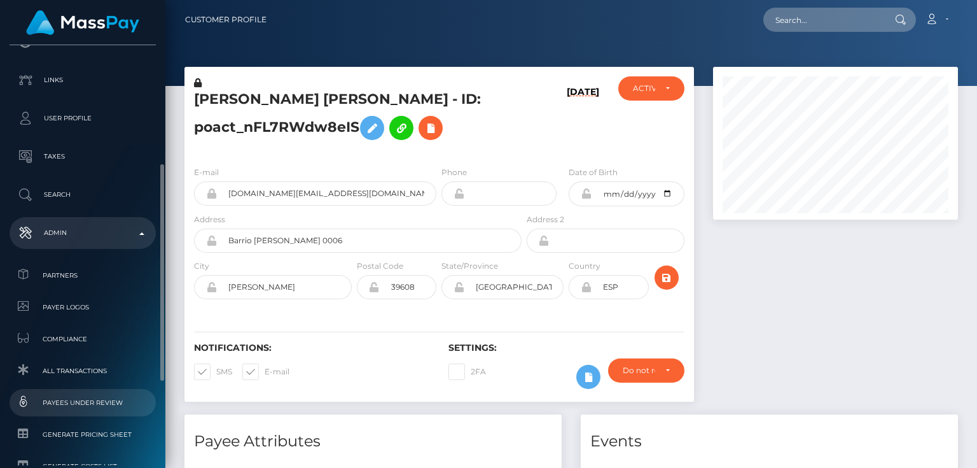
click at [115, 402] on span "Payees under Review" at bounding box center [83, 402] width 136 height 15
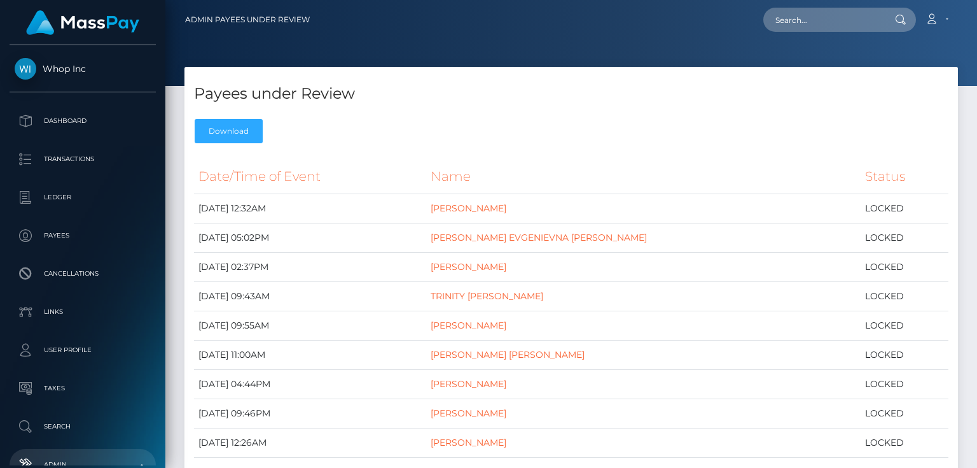
select select
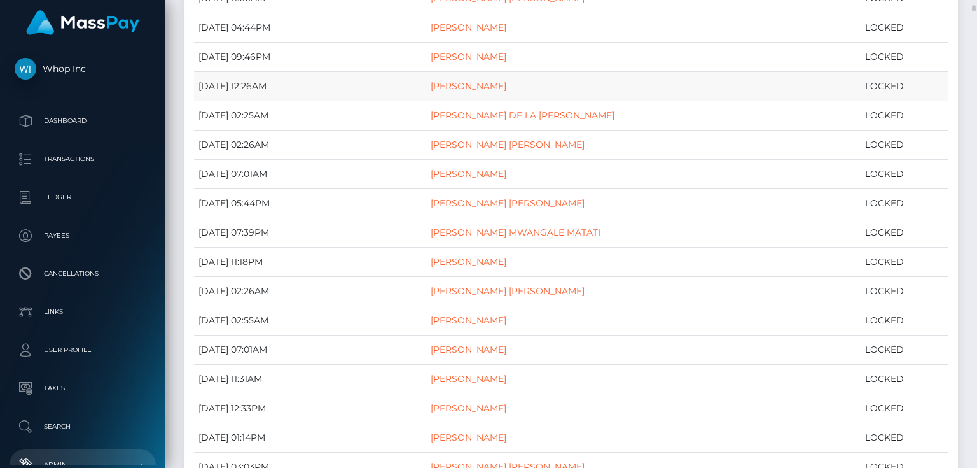
scroll to position [305, 0]
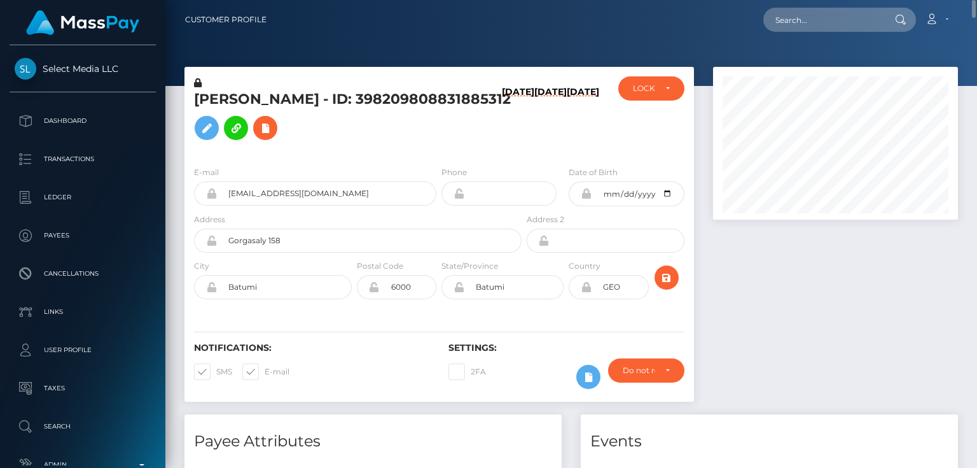
click at [282, 132] on h5 "Azat Ravilevich Khabirov - ID: 398209808831885312" at bounding box center [354, 118] width 321 height 57
copy h5 "Azat Ravilevich Khabirov - ID: 398209808831885312"
drag, startPoint x: 848, startPoint y: 325, endPoint x: 755, endPoint y: 315, distance: 93.5
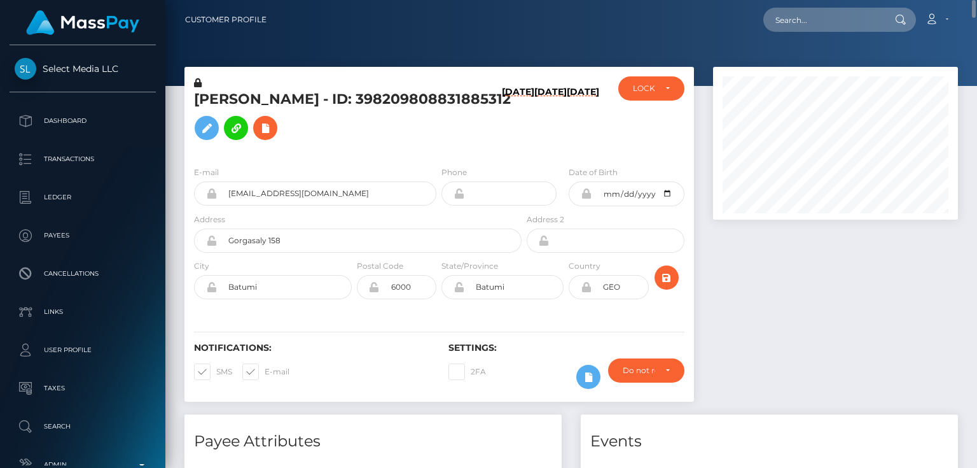
click at [837, 319] on div at bounding box center [836, 240] width 264 height 347
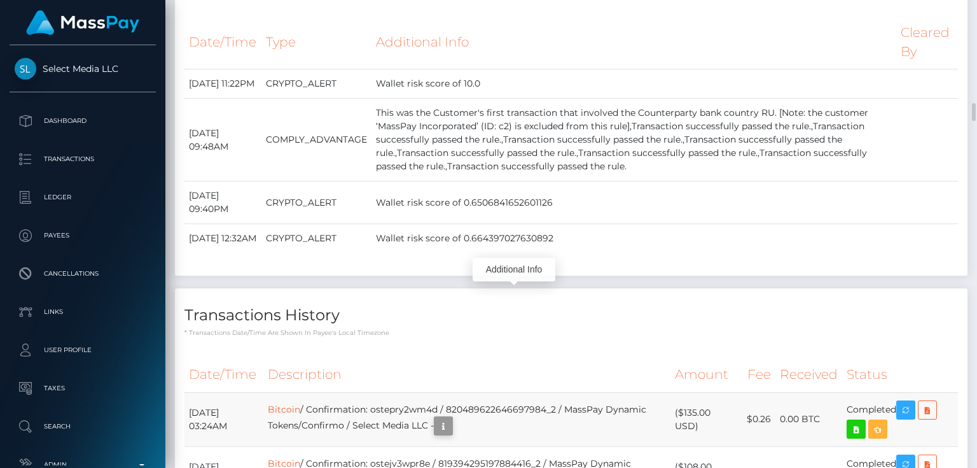
scroll to position [153, 244]
click at [451, 418] on icon "button" at bounding box center [443, 426] width 15 height 16
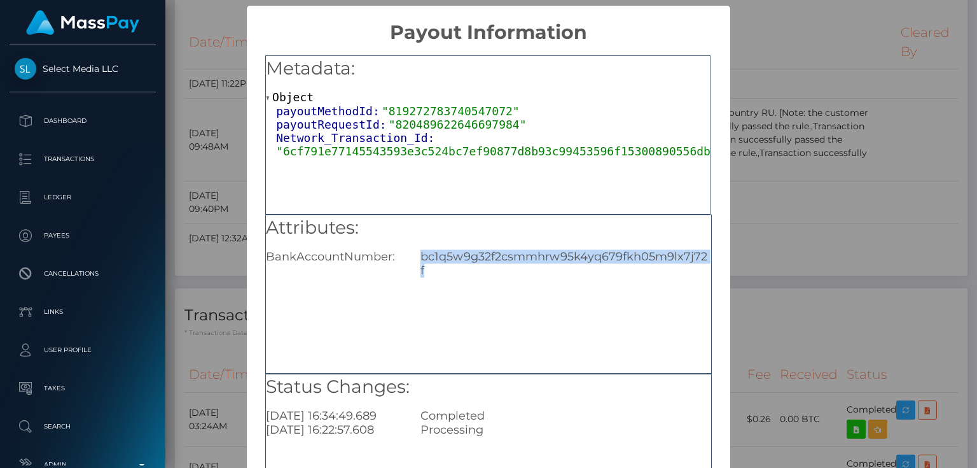
scroll to position [0, 10]
drag, startPoint x: 417, startPoint y: 257, endPoint x: 720, endPoint y: 253, distance: 302.9
click at [723, 254] on div "Metadata: Object payoutMethodId: "819272783740547072" payoutRequestId: "8204896…" at bounding box center [488, 290] width 483 height 492
copy div "bc1q5w9g32f2csmmhrw95k4yq679fkh05m9lx7j72f"
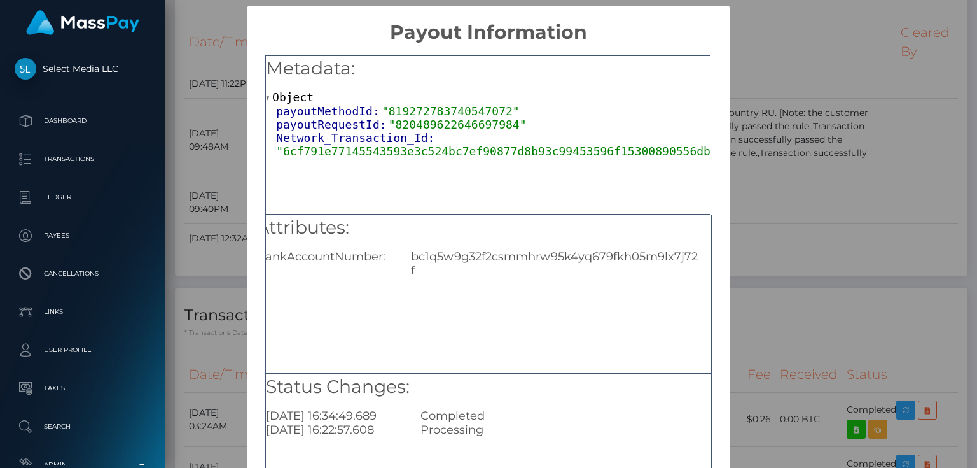
click at [813, 179] on div "× Payout Information Metadata: Object payoutMethodId: "819272783740547072" payo…" at bounding box center [488, 234] width 977 height 468
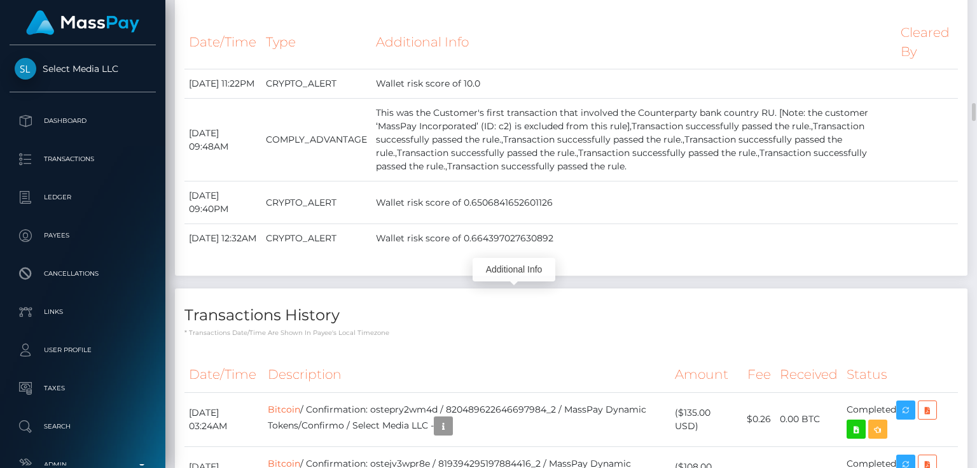
scroll to position [153, 244]
click at [391, 153] on div "Locked Events Date/Time Type Additional Info Cleared By" at bounding box center [571, 124] width 812 height 329
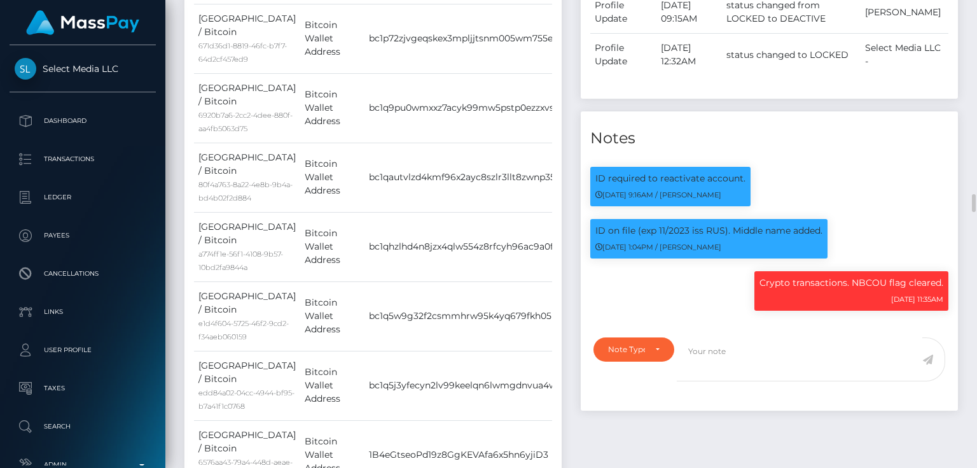
scroll to position [1069, 0]
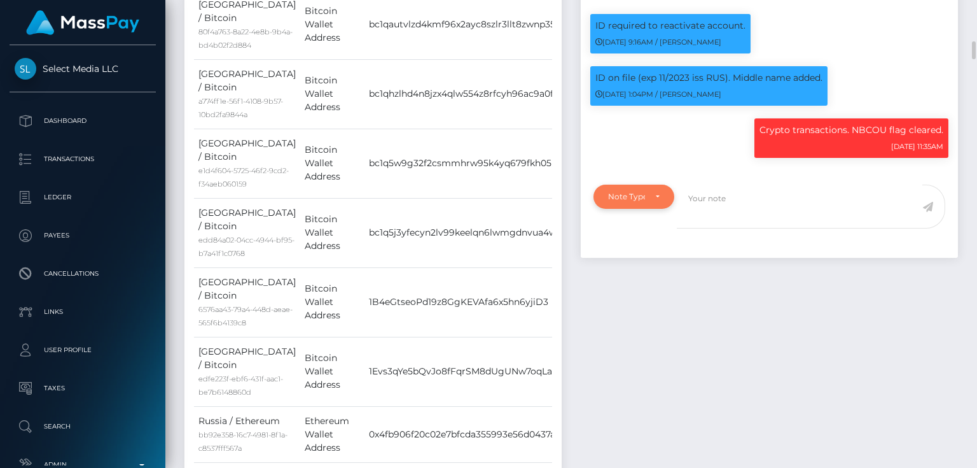
click at [618, 204] on div "Note Type" at bounding box center [634, 197] width 81 height 24
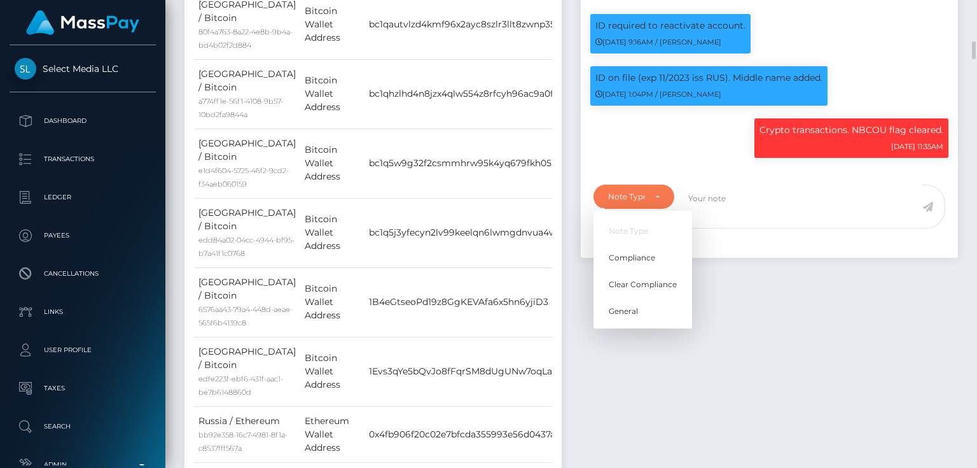
scroll to position [153, 244]
click at [616, 252] on span "Compliance" at bounding box center [632, 257] width 46 height 11
select select "COMPLIANCE"
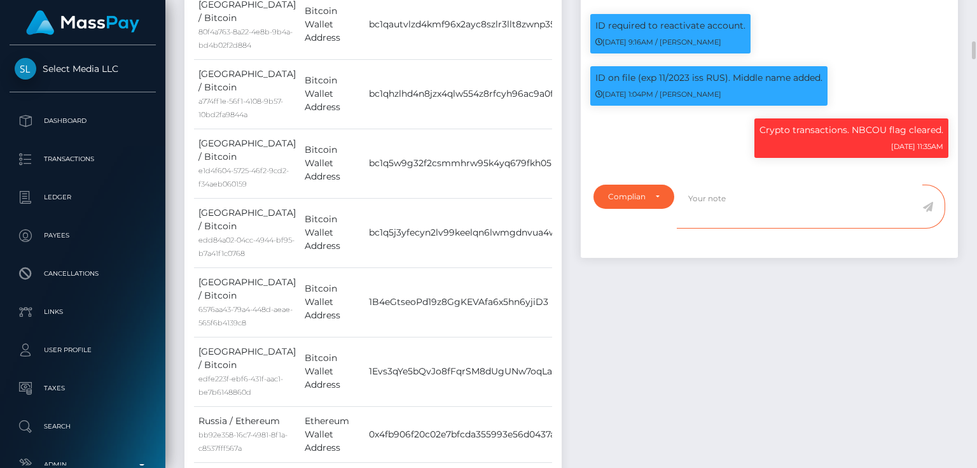
click at [699, 196] on textarea at bounding box center [800, 207] width 246 height 44
type textarea "E"
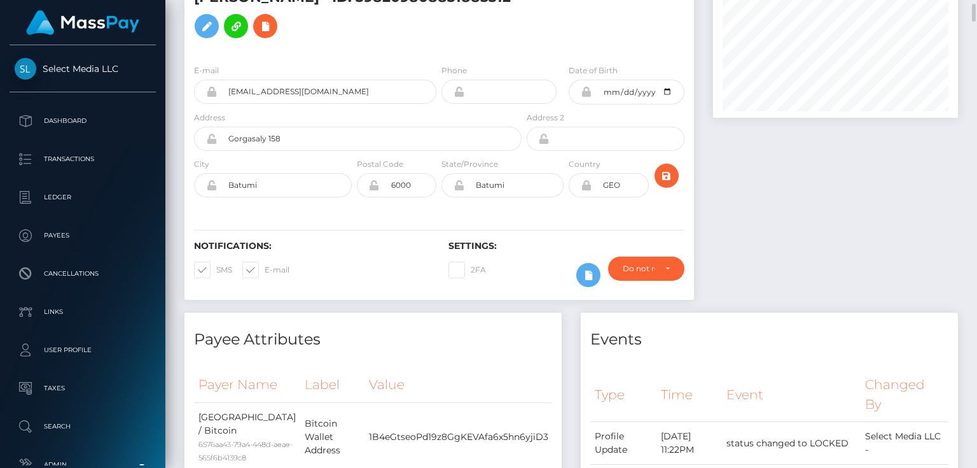
scroll to position [0, 0]
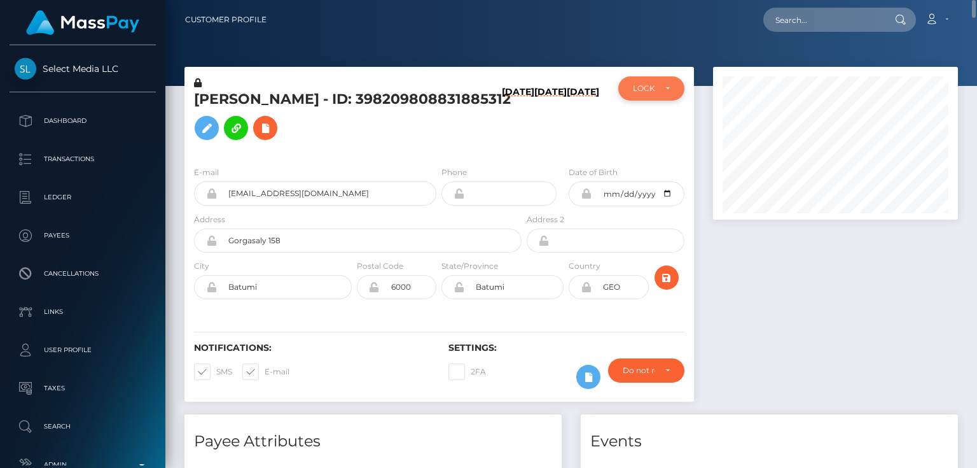
click at [652, 83] on div "LOCKED" at bounding box center [644, 88] width 22 height 10
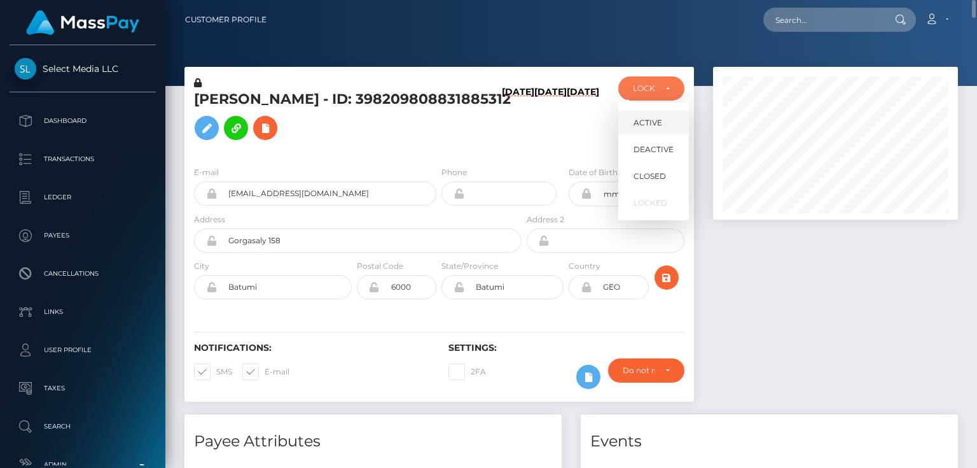
scroll to position [153, 244]
click at [653, 151] on span "DEACTIVE" at bounding box center [654, 149] width 40 height 11
select select "DEACTIVE"
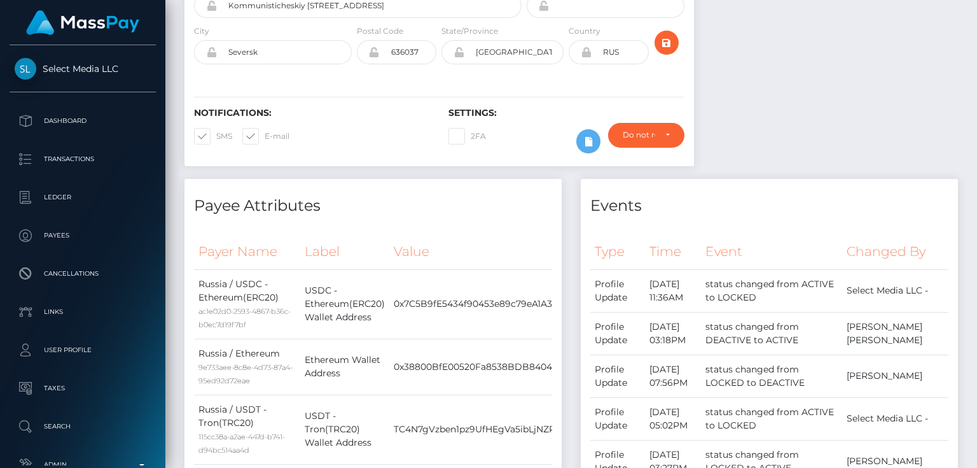
scroll to position [51, 0]
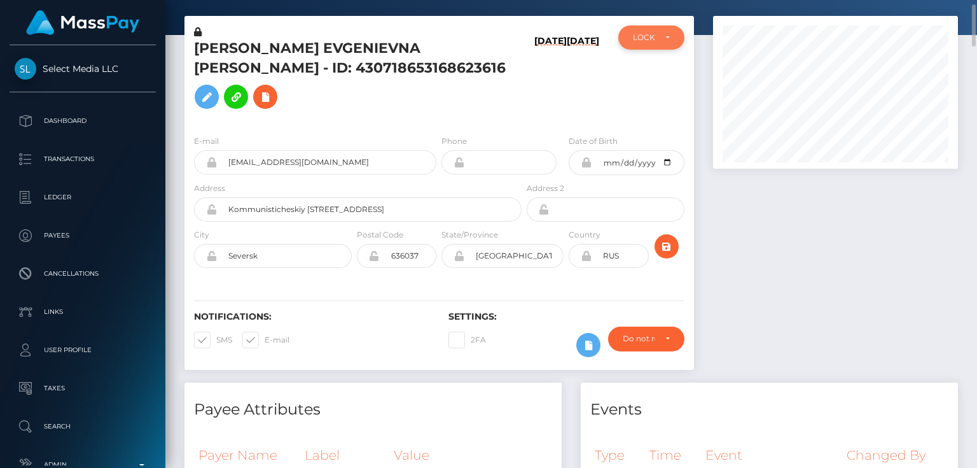
click at [633, 48] on div "LOCKED" at bounding box center [651, 37] width 66 height 24
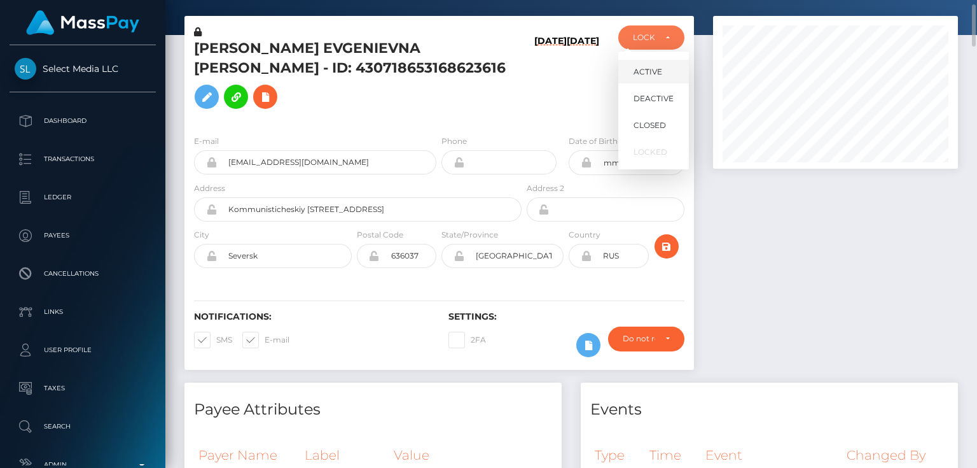
click at [649, 73] on span "ACTIVE" at bounding box center [648, 71] width 29 height 11
select select "ACTIVE"
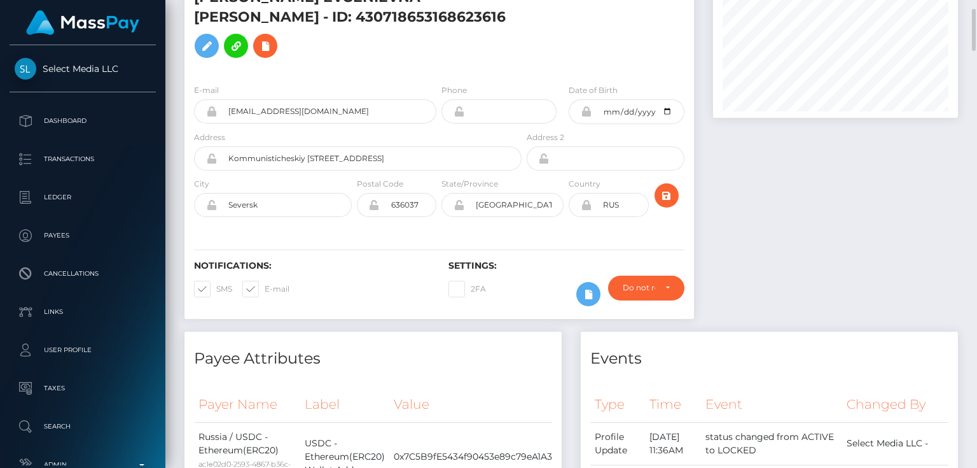
scroll to position [0, 0]
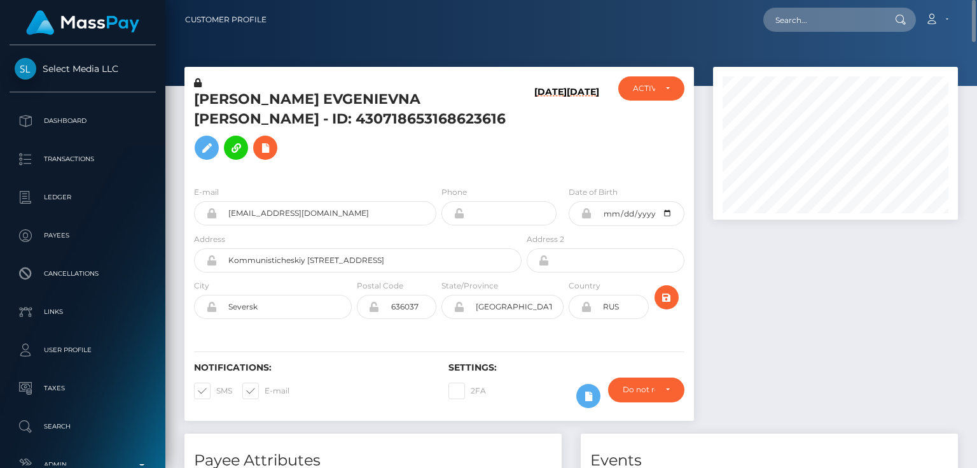
click at [516, 147] on div "[PERSON_NAME] EVGENIEVNA [PERSON_NAME] - ID: 430718653168623616" at bounding box center [355, 125] width 340 height 99
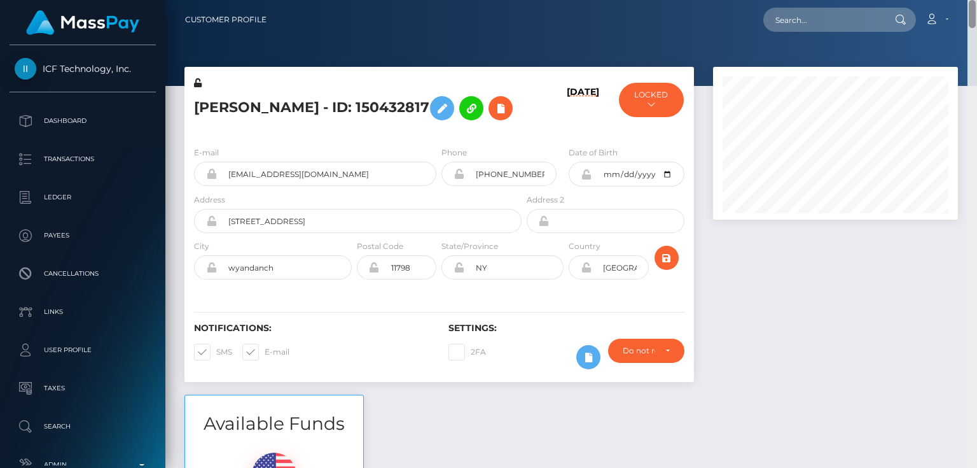
drag, startPoint x: 972, startPoint y: 190, endPoint x: 976, endPoint y: -13, distance: 202.4
click at [976, 0] on html "ICF Technology, Inc. Dashboard Transactions Ledger Payees Links" at bounding box center [488, 234] width 977 height 468
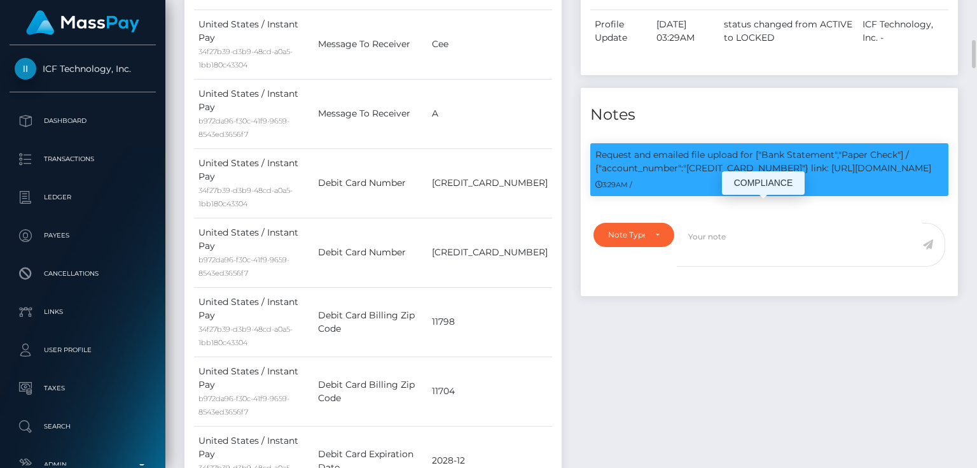
scroll to position [153, 244]
click at [626, 240] on div "Note Type" at bounding box center [626, 235] width 37 height 10
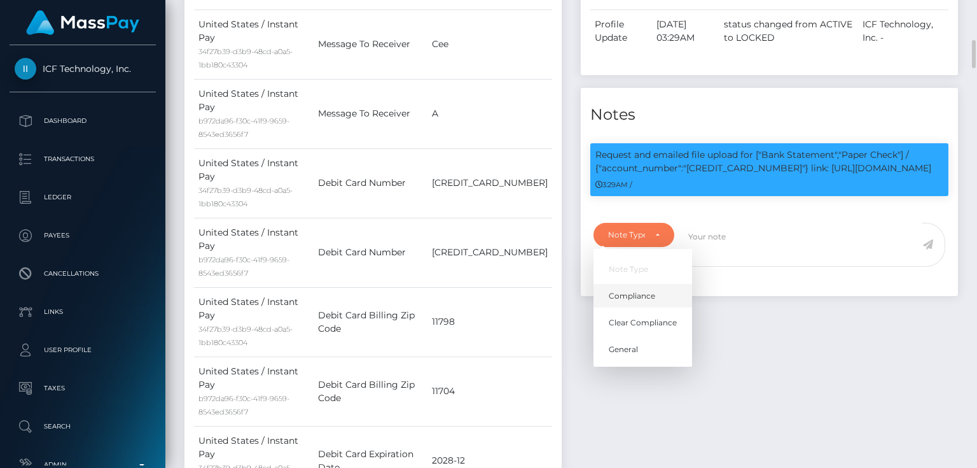
click at [620, 302] on span "Compliance" at bounding box center [632, 295] width 46 height 11
select select "COMPLIANCE"
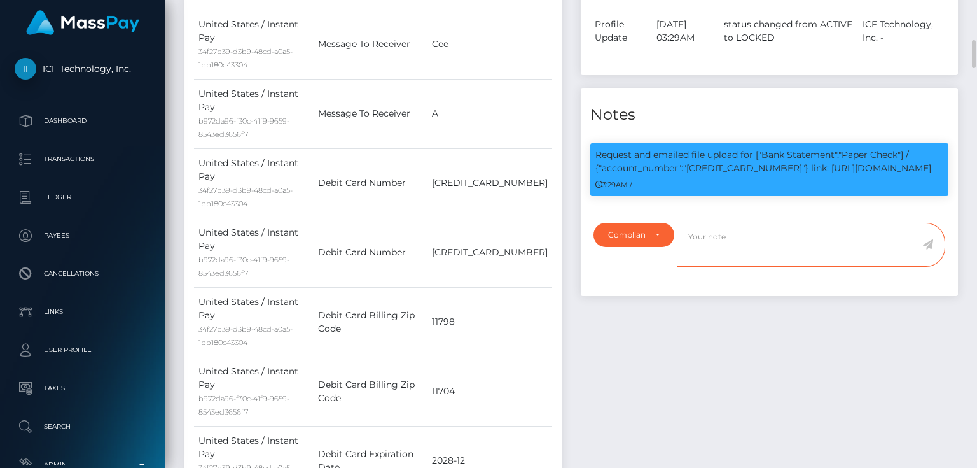
click at [708, 267] on textarea at bounding box center [800, 245] width 246 height 44
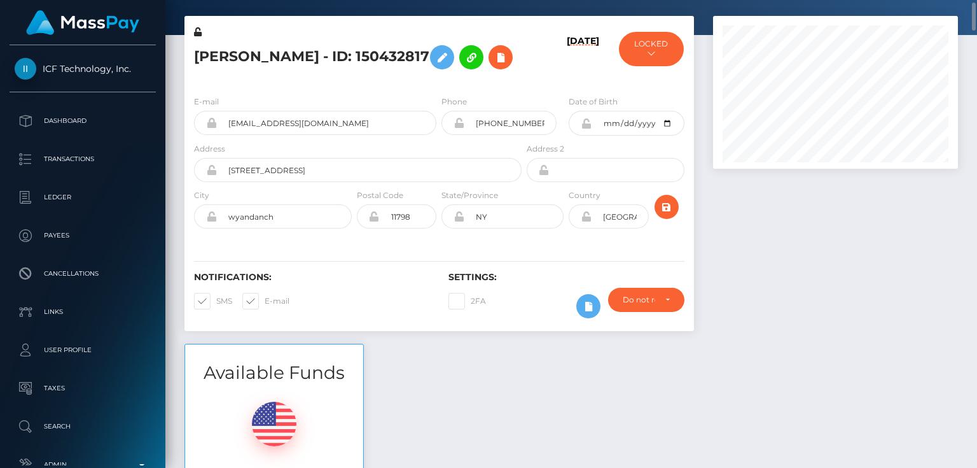
scroll to position [0, 0]
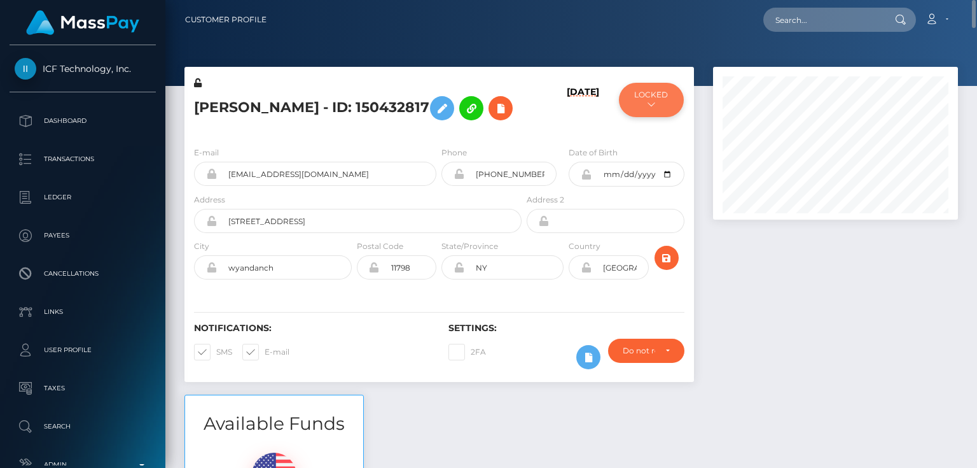
click at [636, 112] on button "LOCKED" at bounding box center [651, 100] width 64 height 34
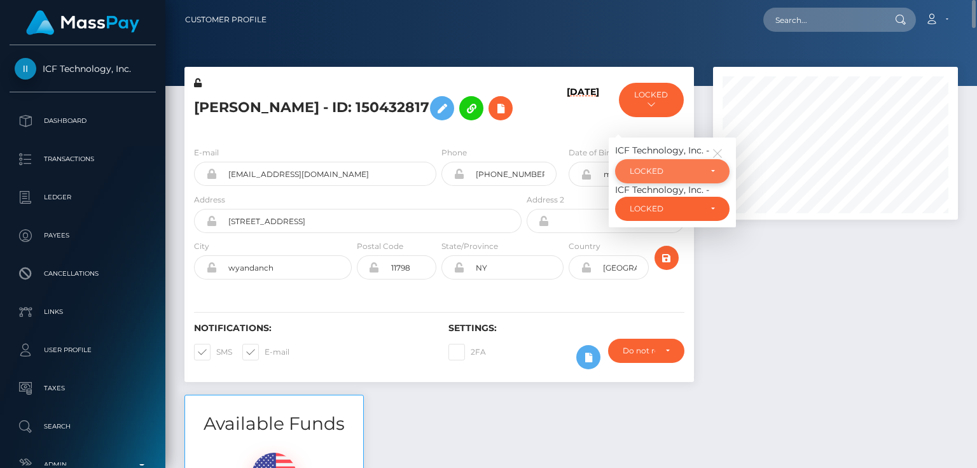
click at [663, 176] on div "LOCKED" at bounding box center [665, 171] width 71 height 10
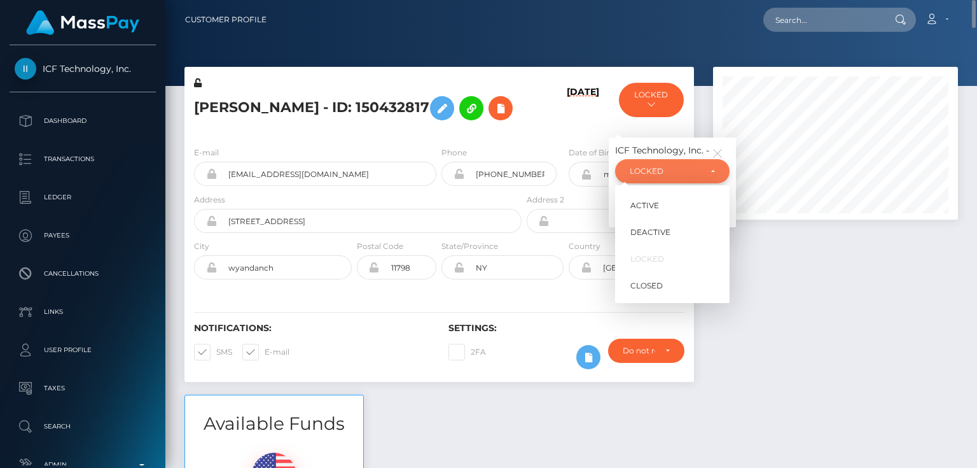
scroll to position [153, 244]
click at [667, 217] on link "ACTIVE" at bounding box center [672, 205] width 115 height 24
select select "ACTIVE"
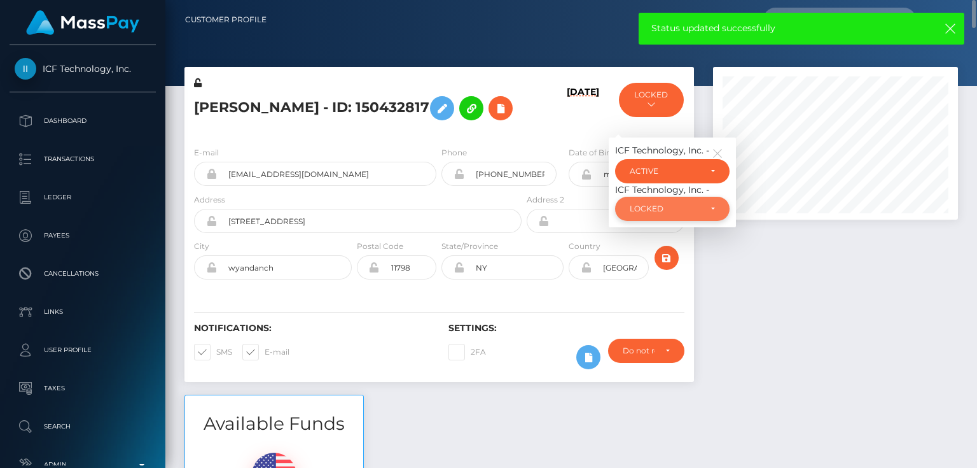
click at [664, 214] on div "LOCKED" at bounding box center [665, 209] width 71 height 10
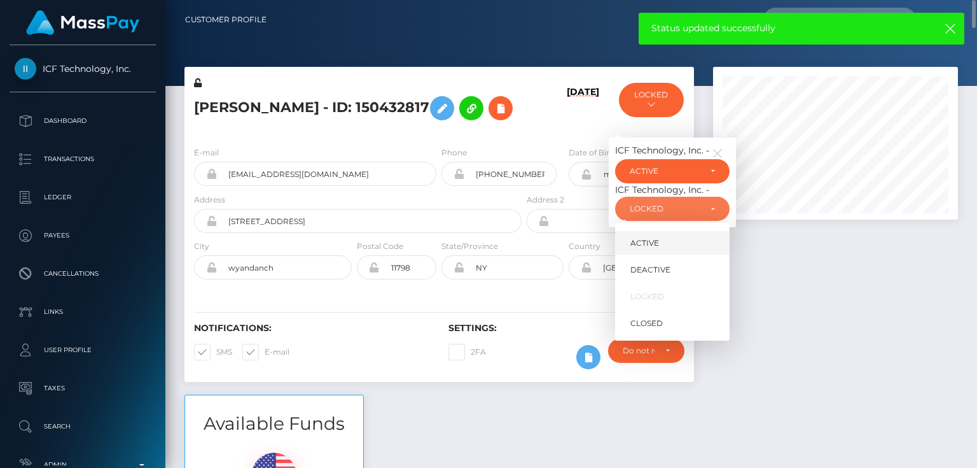
click at [650, 255] on link "ACTIVE" at bounding box center [672, 243] width 115 height 24
select select "ACTIVE"
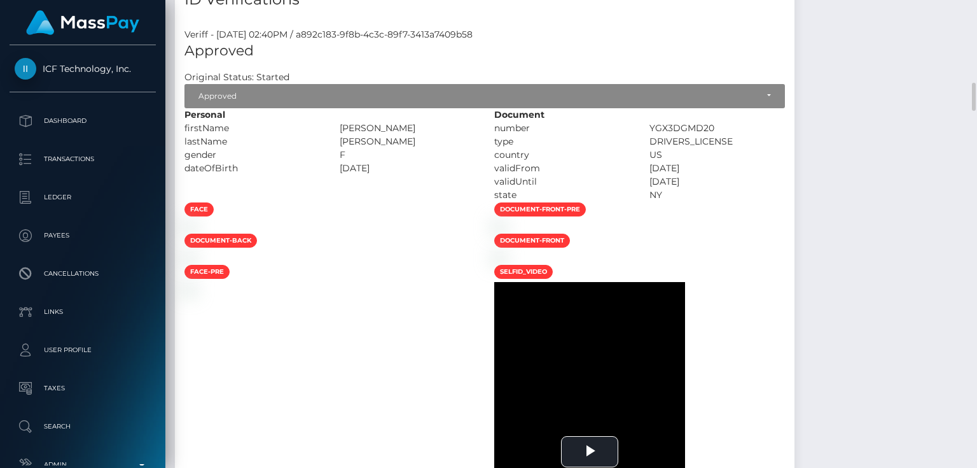
scroll to position [1273, 0]
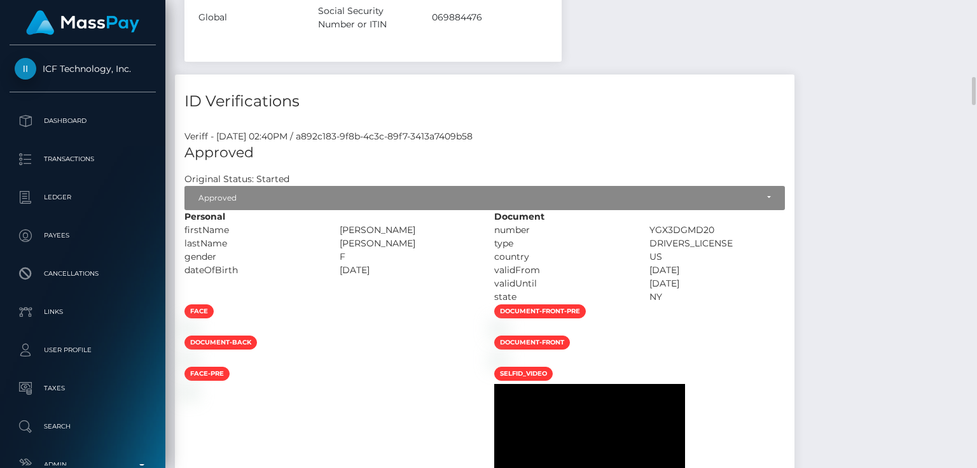
drag, startPoint x: 476, startPoint y: 157, endPoint x: 382, endPoint y: 158, distance: 94.2
click at [382, 223] on div "[PERSON_NAME]" at bounding box center [407, 229] width 155 height 13
copy div "[PERSON_NAME]"
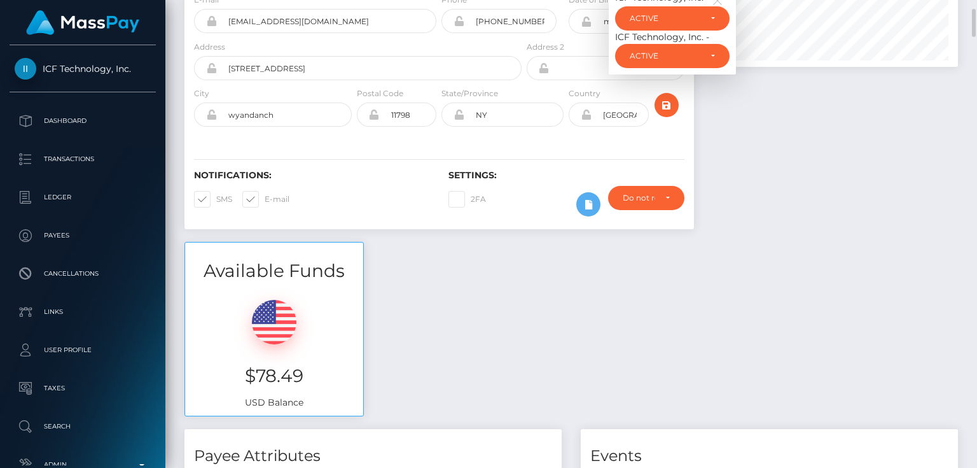
scroll to position [0, 0]
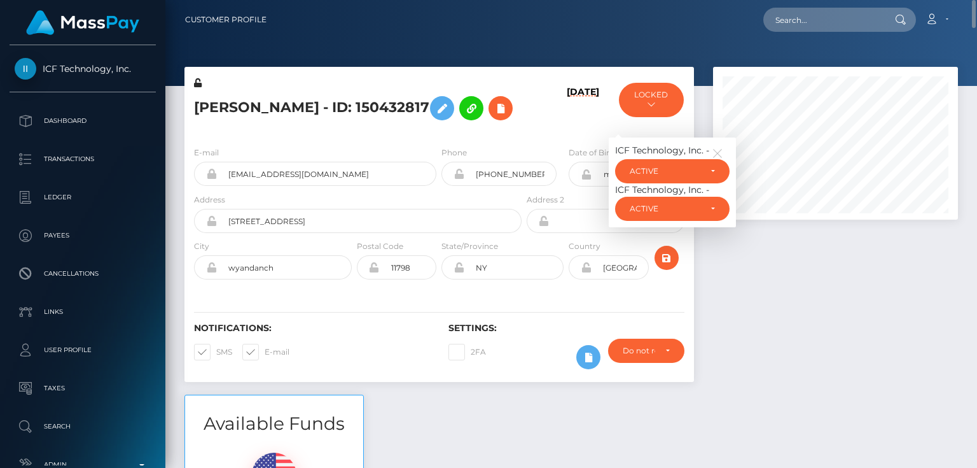
click at [319, 127] on h5 "chantelle b henderson - ID: 150432817" at bounding box center [354, 108] width 321 height 37
click at [450, 108] on icon at bounding box center [442, 109] width 15 height 16
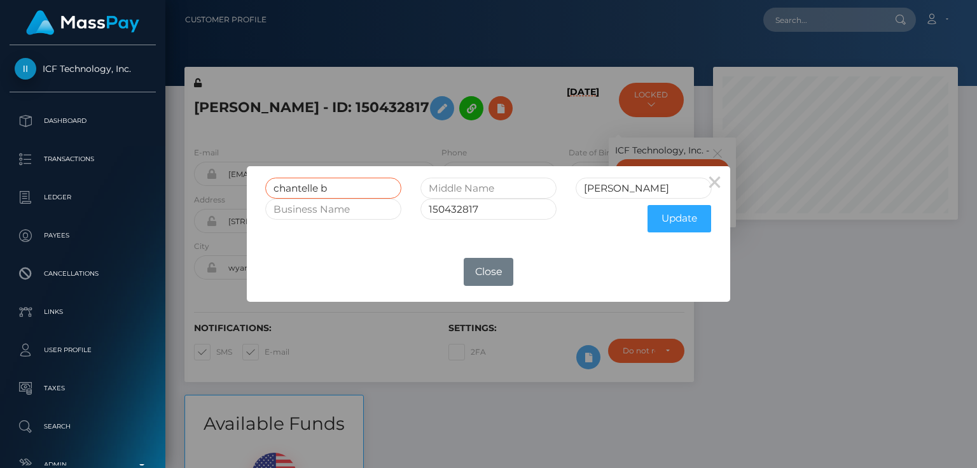
drag, startPoint x: 338, startPoint y: 192, endPoint x: 290, endPoint y: 191, distance: 48.4
click at [263, 190] on div "chantelle b" at bounding box center [333, 188] width 155 height 21
paste input "[PERSON_NAME]"
type input "[PERSON_NAME]"
click at [592, 189] on input "henderson" at bounding box center [644, 188] width 136 height 21
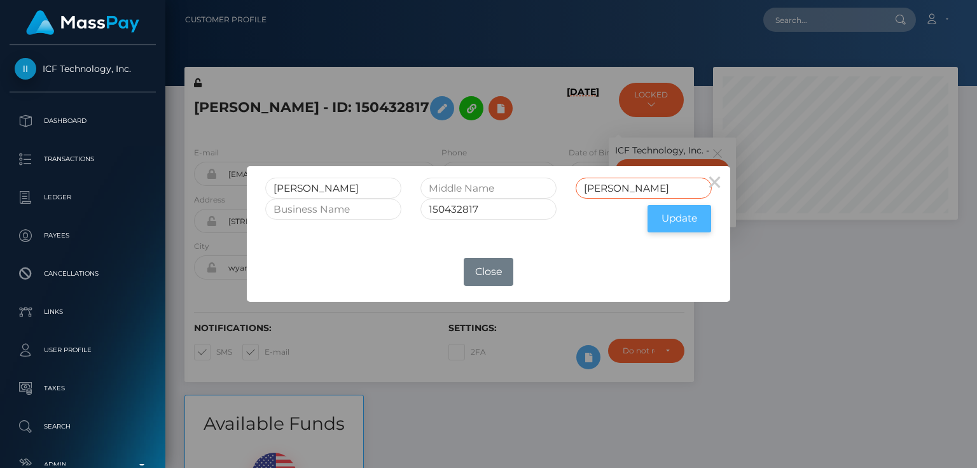
type input "Henderson"
click at [665, 211] on button "Update" at bounding box center [680, 218] width 64 height 27
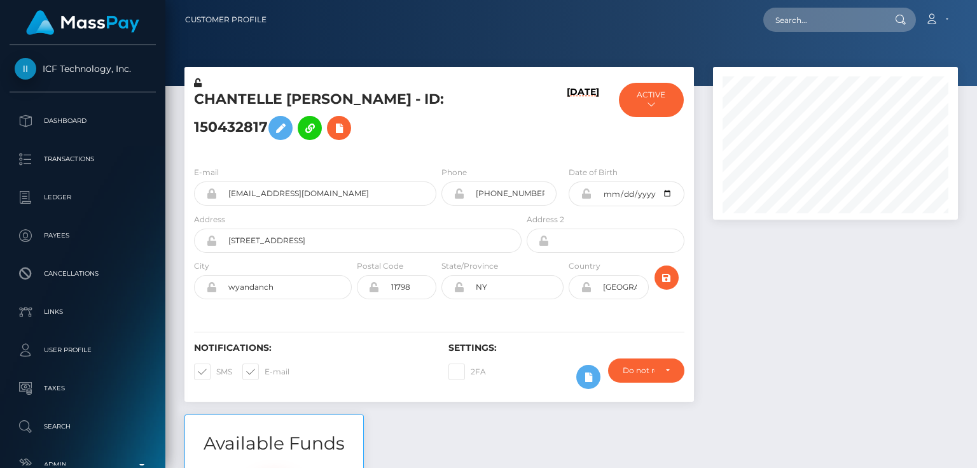
scroll to position [153, 244]
click at [263, 164] on div "E-mail [EMAIL_ADDRESS][DOMAIN_NAME] Phone City" at bounding box center [440, 234] width 510 height 156
click at [199, 82] on icon at bounding box center [198, 82] width 8 height 9
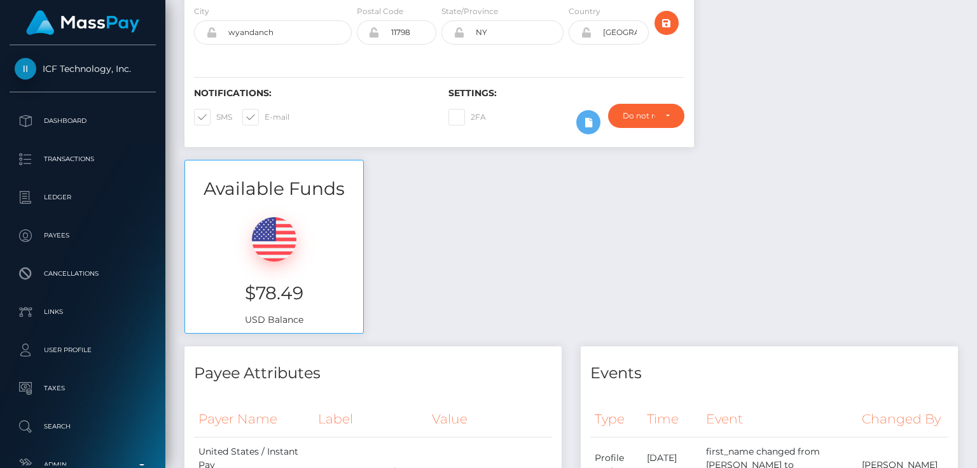
scroll to position [102, 0]
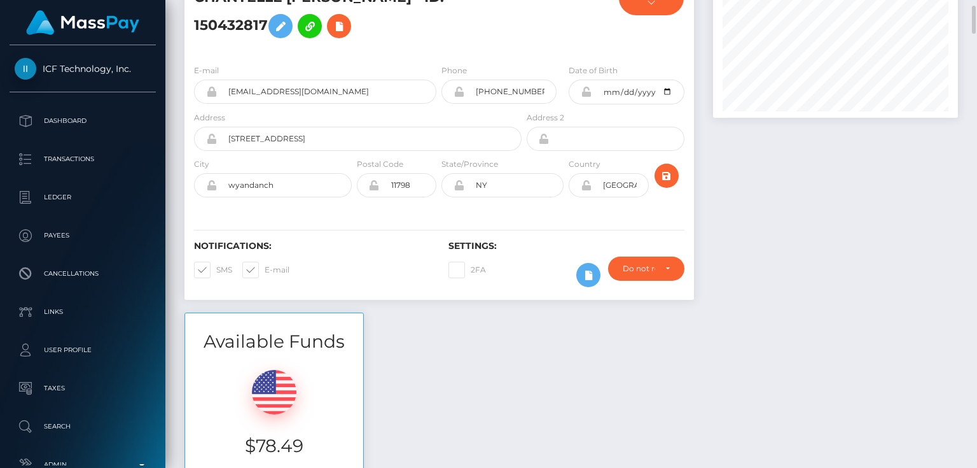
click at [586, 92] on icon at bounding box center [586, 92] width 11 height 10
click at [586, 186] on icon at bounding box center [586, 185] width 11 height 10
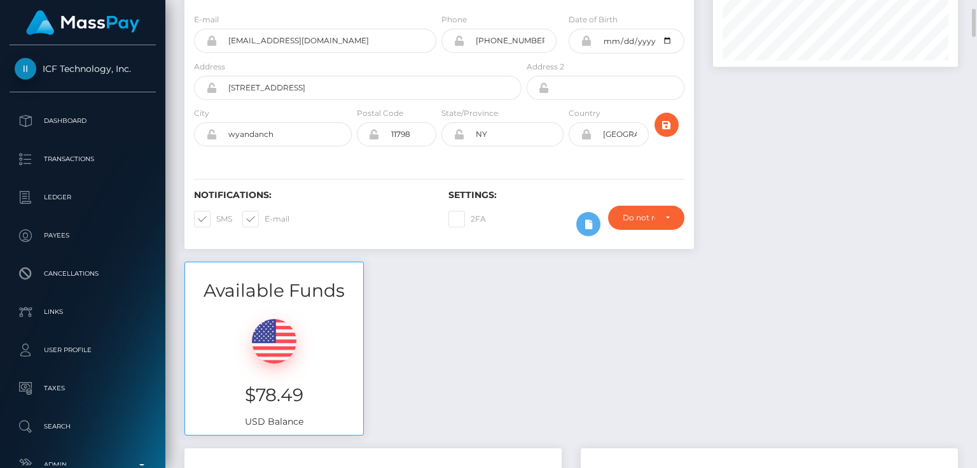
scroll to position [0, 0]
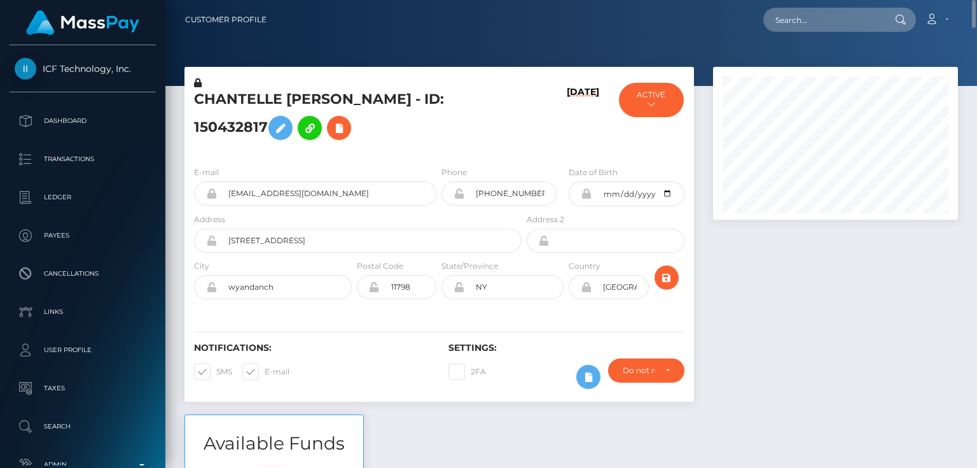
click at [244, 127] on h5 "CHANTELLE BRIANA Henderson - ID: 150432817" at bounding box center [354, 118] width 321 height 57
copy h5 "CHANTELLE BRIANA Henderson - ID: 150432817"
click at [776, 357] on div at bounding box center [836, 240] width 264 height 347
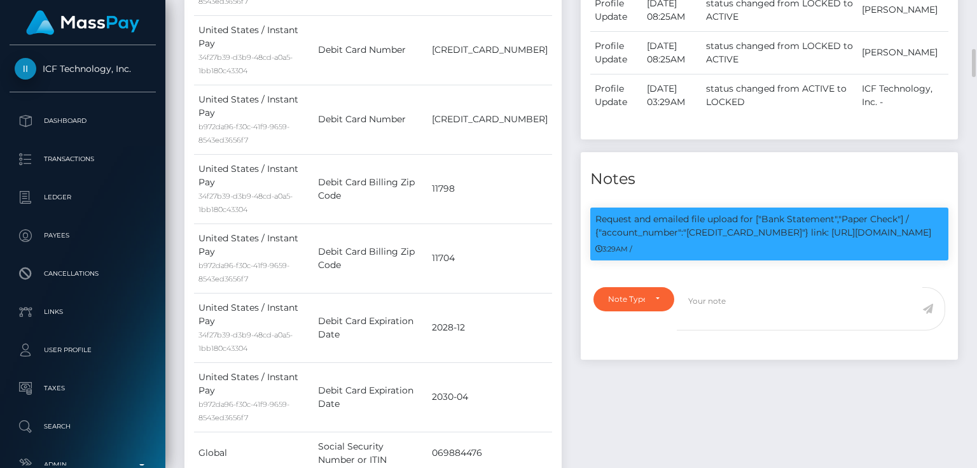
scroll to position [153, 244]
click at [712, 239] on p "Request and emailed file upload for ["Bank Statement","Paper Check"] / {"accoun…" at bounding box center [770, 226] width 348 height 27
copy p "4031630447339960"
click at [823, 340] on div at bounding box center [816, 316] width 278 height 59
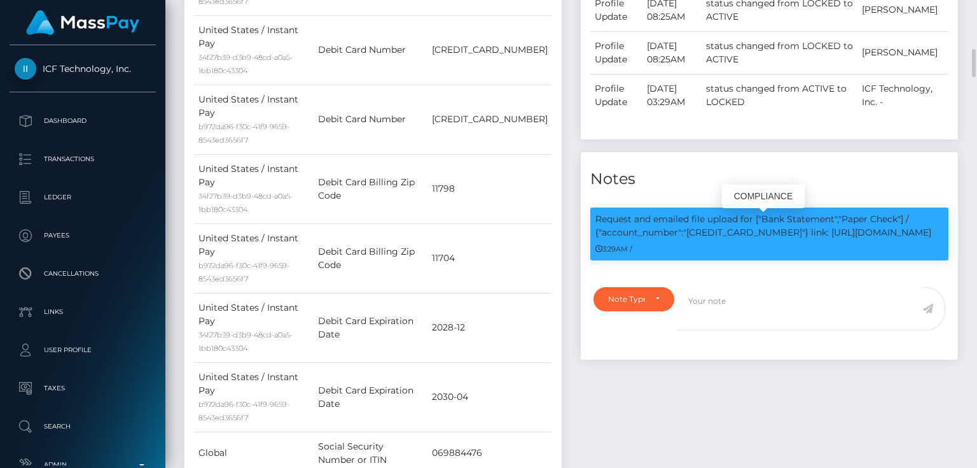
click at [740, 239] on p "Request and emailed file upload for ["Bank Statement","Paper Check"] / {"accoun…" at bounding box center [770, 226] width 348 height 27
click at [736, 235] on p "Request and emailed file upload for ["Bank Statement","Paper Check"] / {"accoun…" at bounding box center [770, 226] width 348 height 27
copy p "4031630447339960"
click at [634, 380] on div "Events Type Time Event Changed By" at bounding box center [769, 168] width 396 height 765
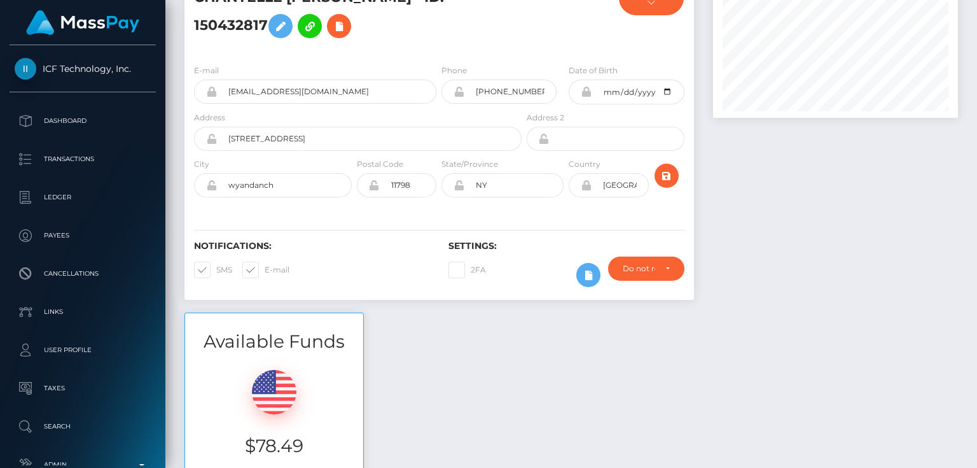
scroll to position [0, 0]
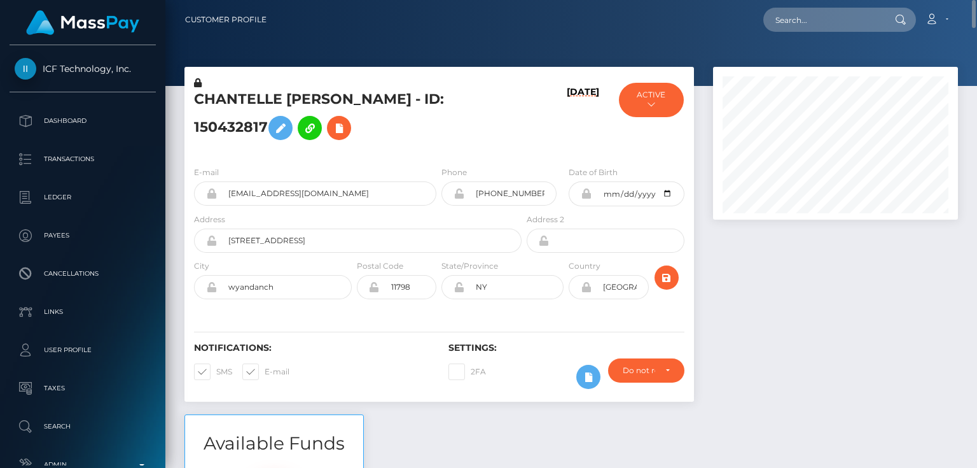
click at [504, 129] on h5 "CHANTELLE BRIANA Henderson - ID: 150432817" at bounding box center [354, 118] width 321 height 57
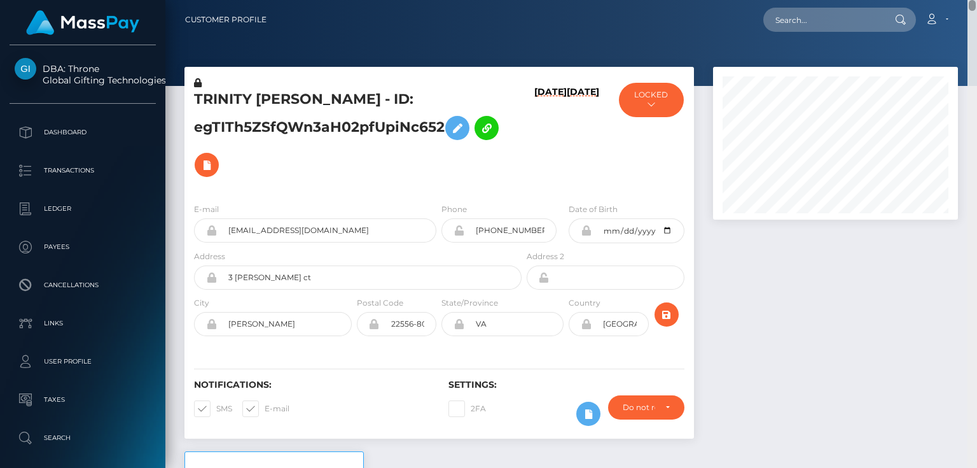
drag, startPoint x: 974, startPoint y: 214, endPoint x: 977, endPoint y: -12, distance: 226.5
click at [977, 0] on html "DBA: Throne Global Gifting Technologies Inc Dashboard Transactions Ledger Payee…" at bounding box center [488, 234] width 977 height 468
click at [632, 107] on button "LOCKED" at bounding box center [651, 100] width 64 height 34
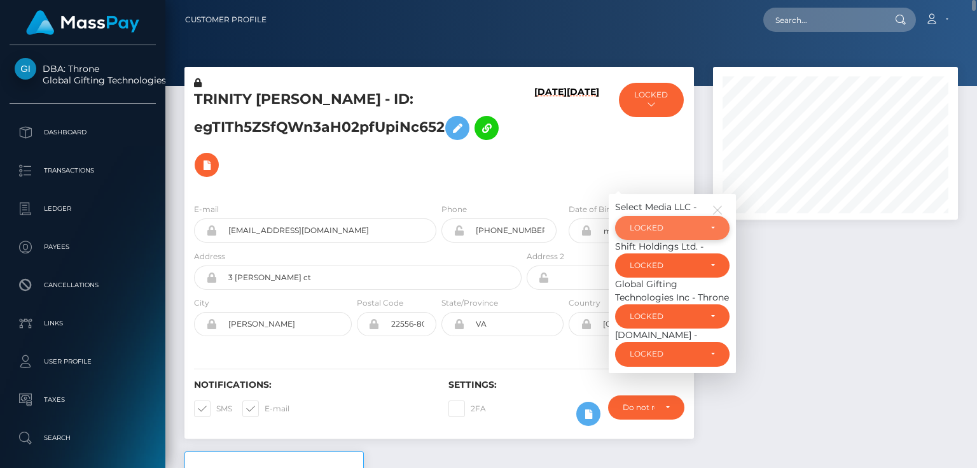
click at [685, 223] on div "LOCKED" at bounding box center [665, 228] width 71 height 10
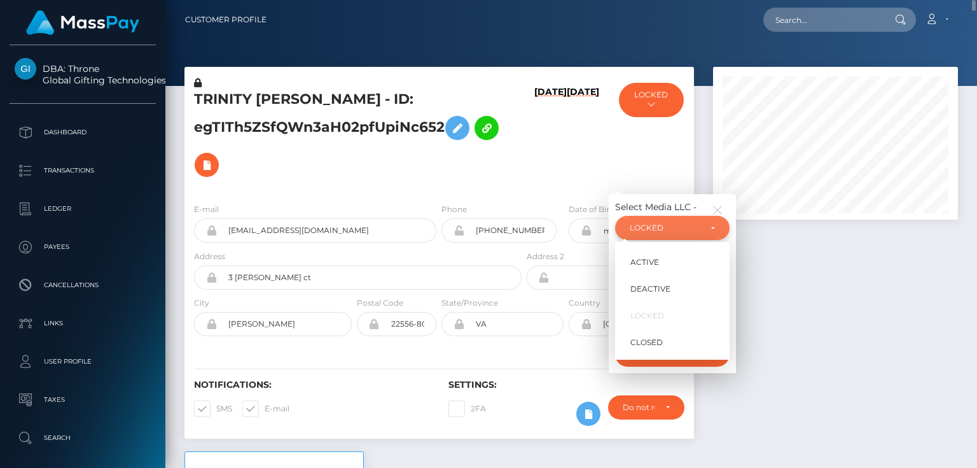
scroll to position [153, 244]
click at [671, 257] on link "ACTIVE" at bounding box center [672, 262] width 115 height 24
select select "ACTIVE"
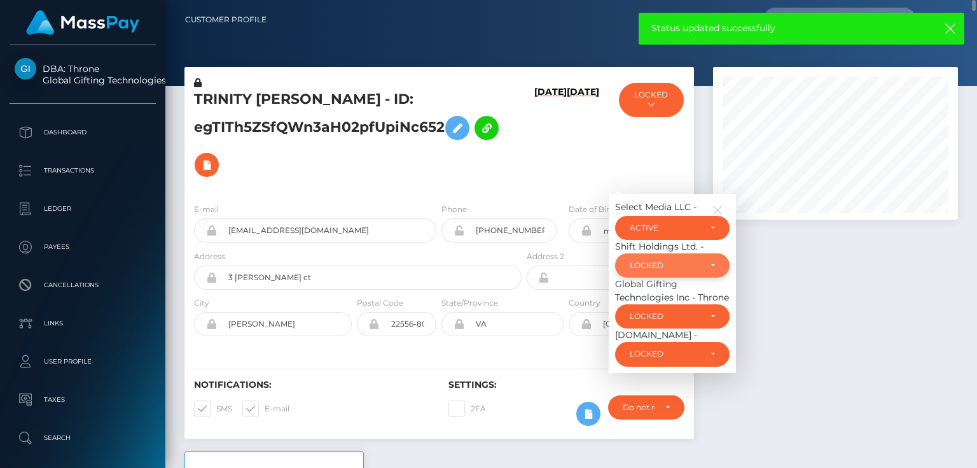
click at [692, 265] on div "LOCKED" at bounding box center [665, 265] width 71 height 10
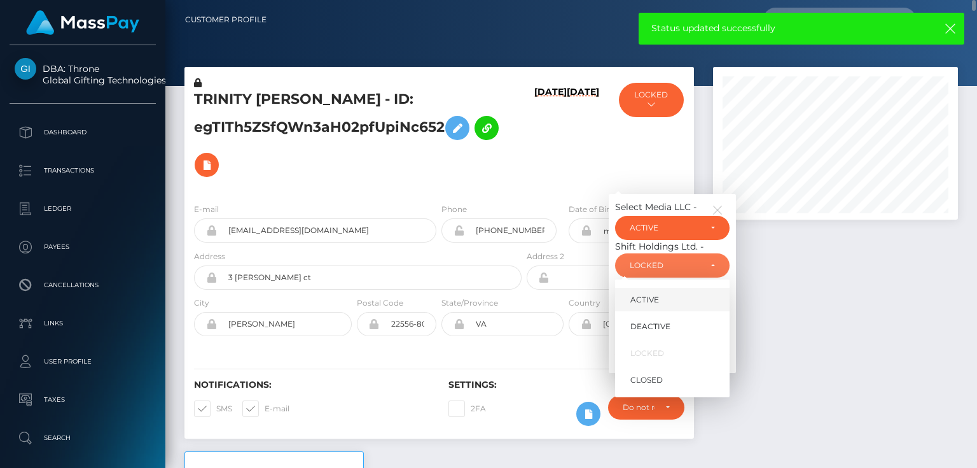
click at [655, 303] on span "ACTIVE" at bounding box center [645, 299] width 29 height 11
select select "ACTIVE"
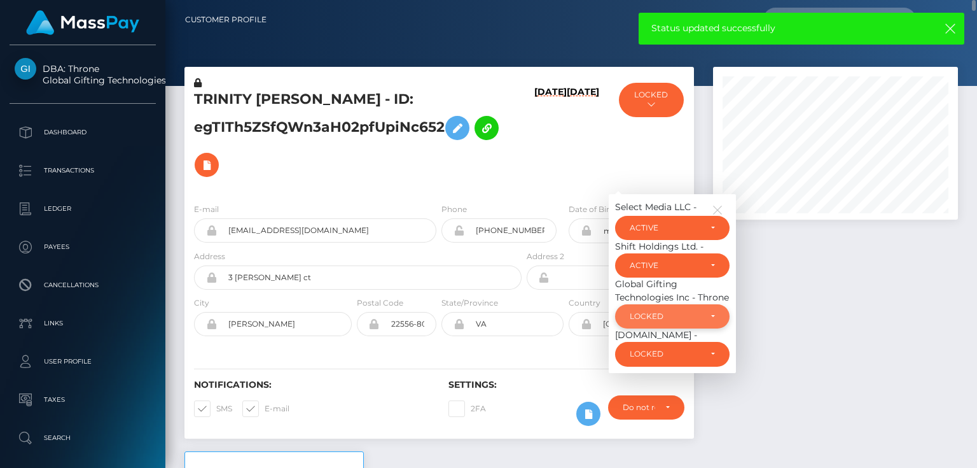
click at [632, 320] on div "LOCKED" at bounding box center [665, 316] width 71 height 10
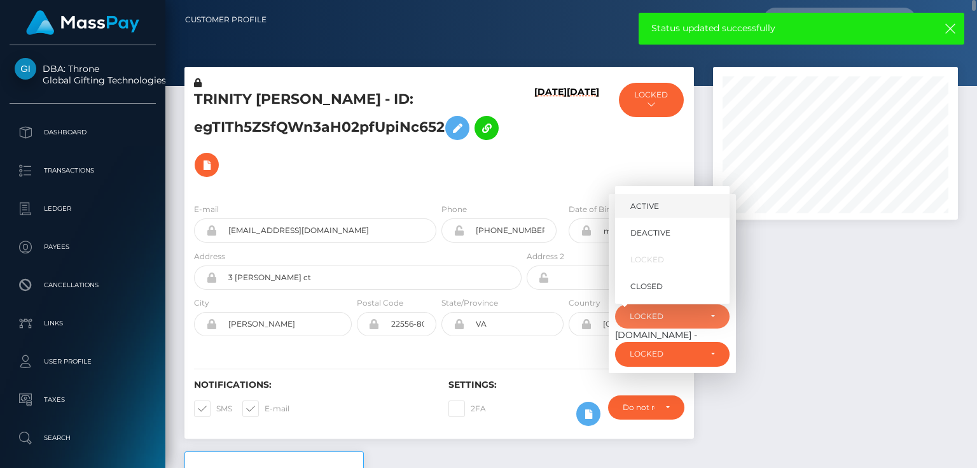
click at [650, 201] on span "ACTIVE" at bounding box center [645, 205] width 29 height 11
select select "ACTIVE"
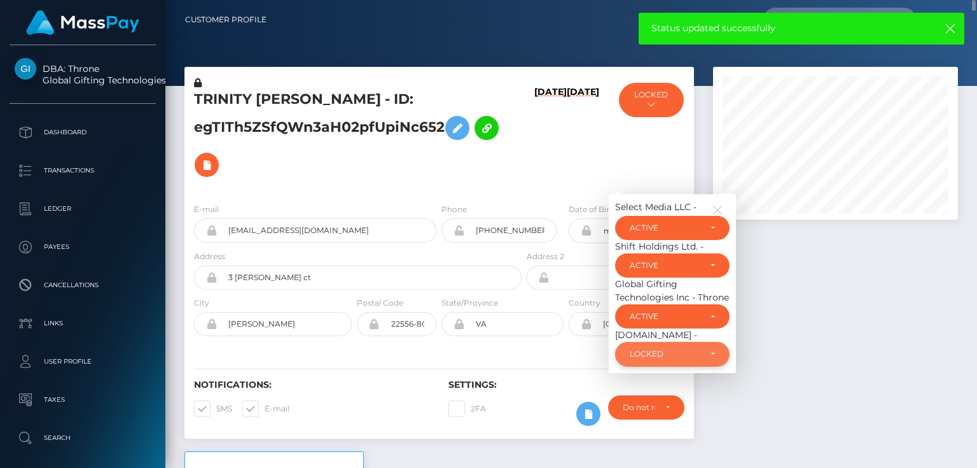
click at [672, 361] on div "LOCKED" at bounding box center [672, 354] width 115 height 24
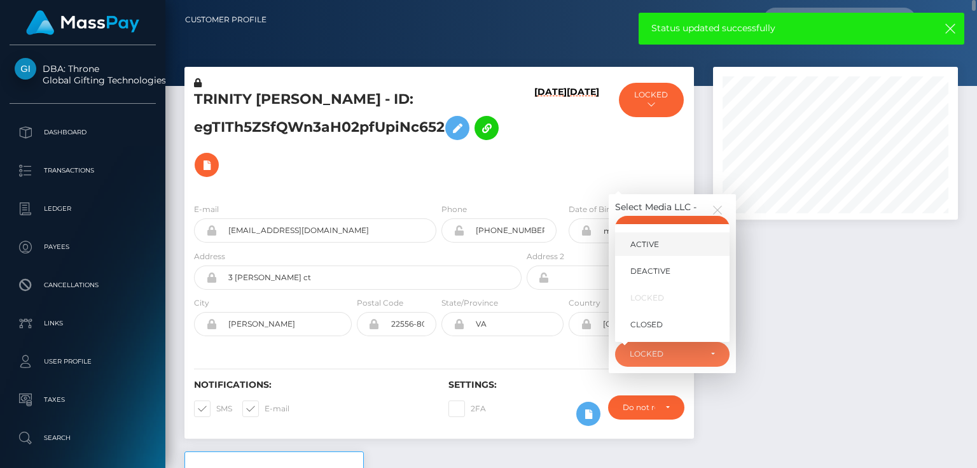
click at [677, 246] on link "ACTIVE" at bounding box center [672, 244] width 115 height 24
select select "ACTIVE"
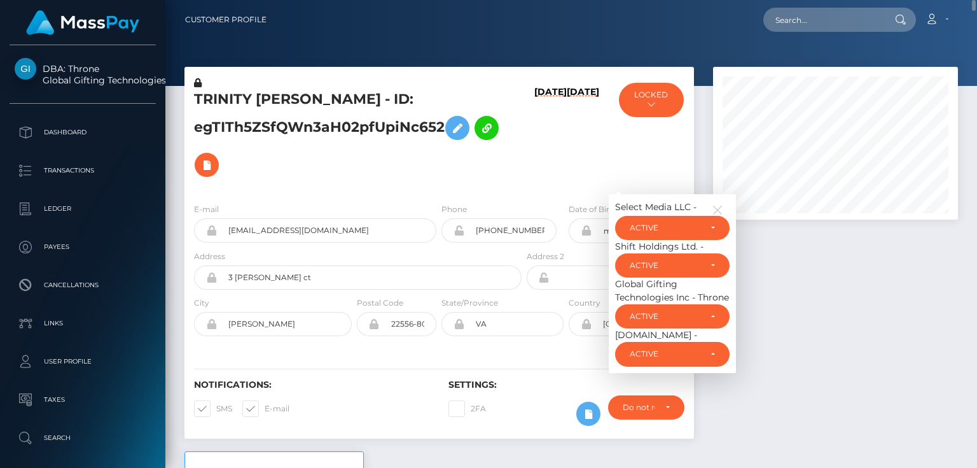
click at [344, 189] on div "TRINITY FAITH GRIFFITH - ID: egTITh5ZSfQWn3aH02pfUpiNc652" at bounding box center [355, 134] width 340 height 116
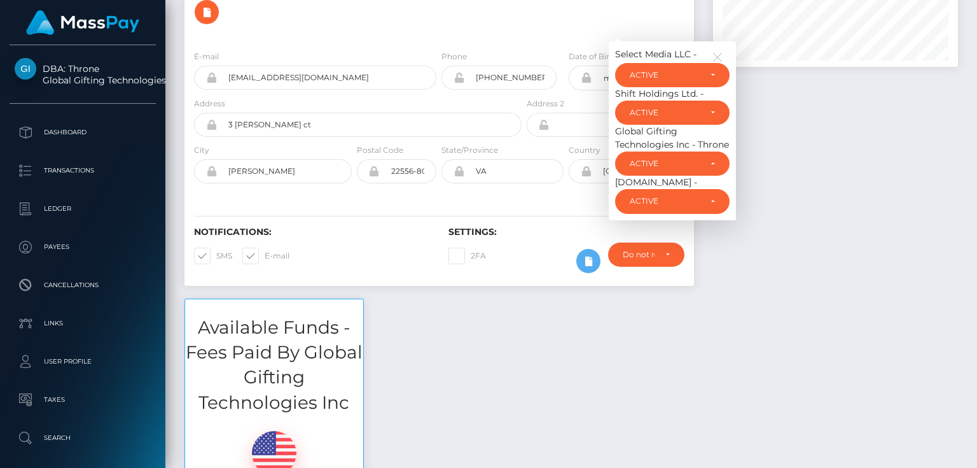
scroll to position [0, 0]
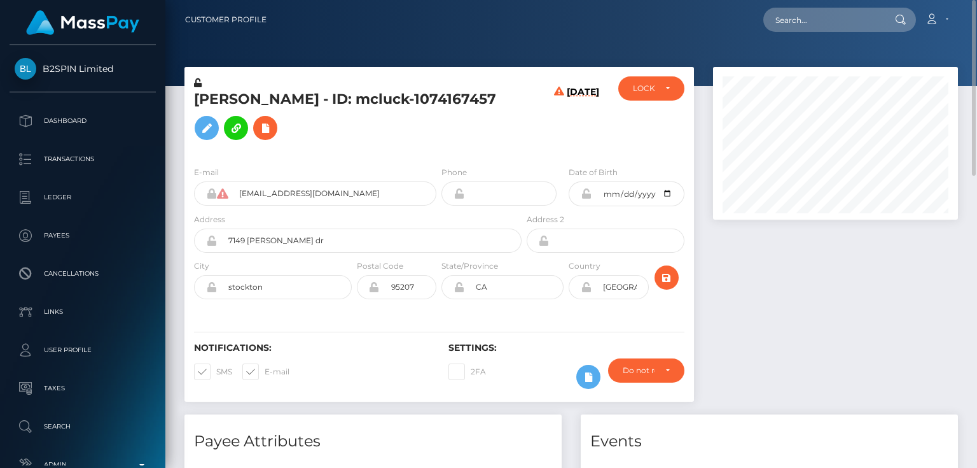
click at [316, 101] on h5 "[PERSON_NAME] - ID: mcluck-1074167457" at bounding box center [354, 118] width 321 height 57
click at [316, 101] on h5 "ALFREDO MUNOZ - ID: mcluck-1074167457" at bounding box center [354, 118] width 321 height 57
copy h5 "ALFREDO MUNOZ - ID: mcluck-1074167457"
click at [641, 87] on div "LOCKED" at bounding box center [644, 88] width 22 height 10
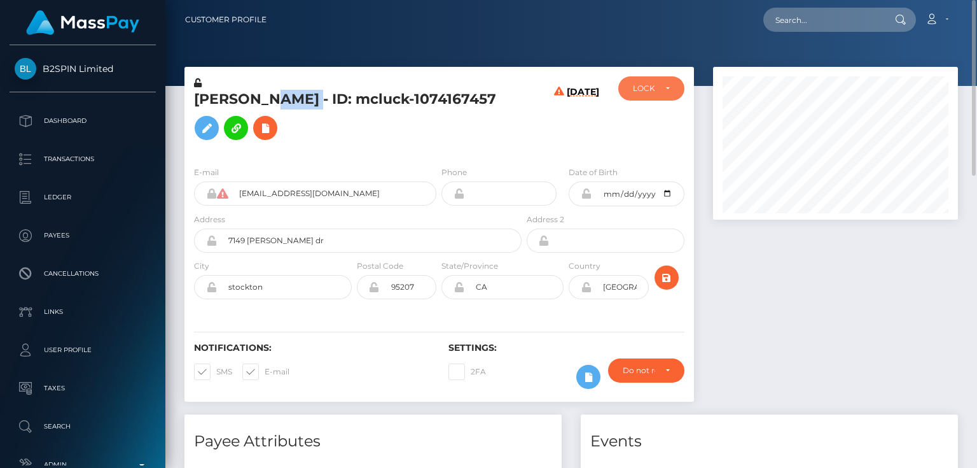
scroll to position [153, 244]
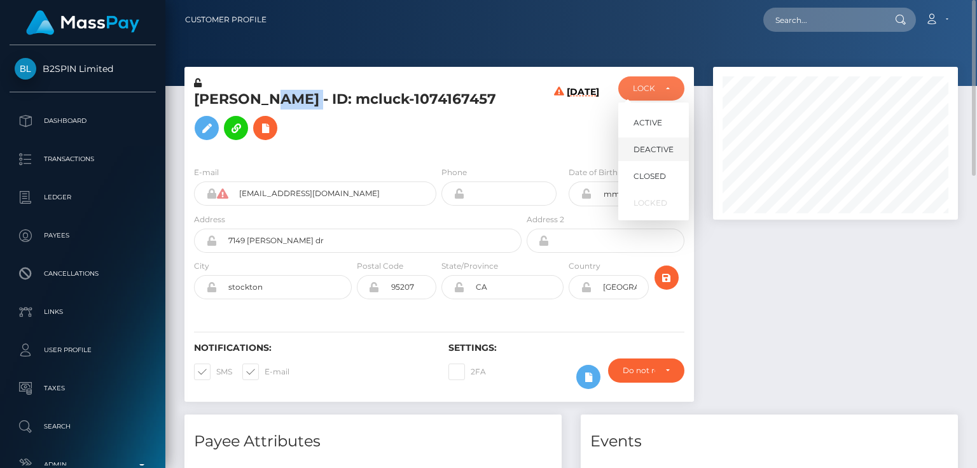
click at [657, 148] on span "DEACTIVE" at bounding box center [654, 149] width 40 height 11
select select "DEACTIVE"
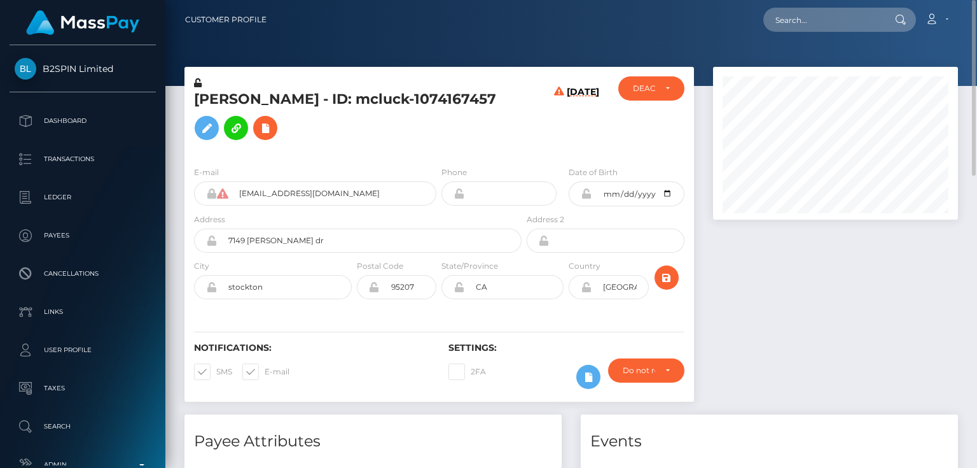
drag, startPoint x: 795, startPoint y: 371, endPoint x: 748, endPoint y: 307, distance: 78.8
click at [790, 368] on div at bounding box center [836, 240] width 264 height 347
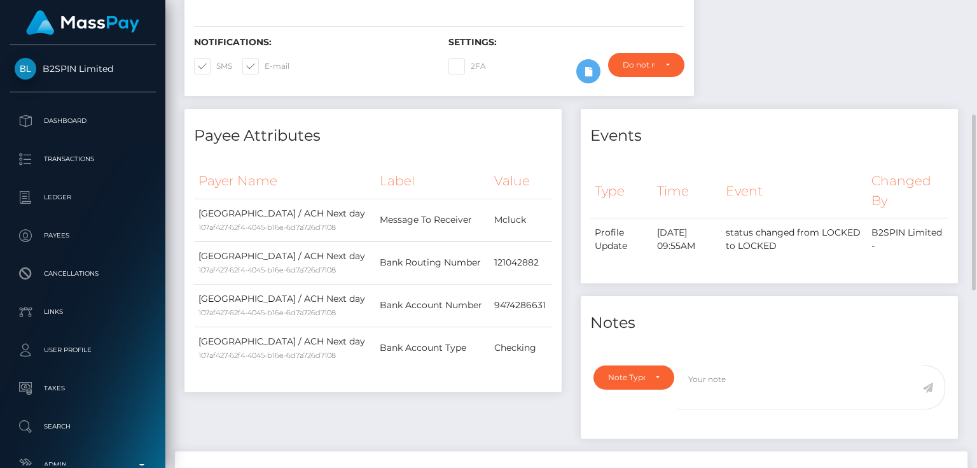
scroll to position [458, 0]
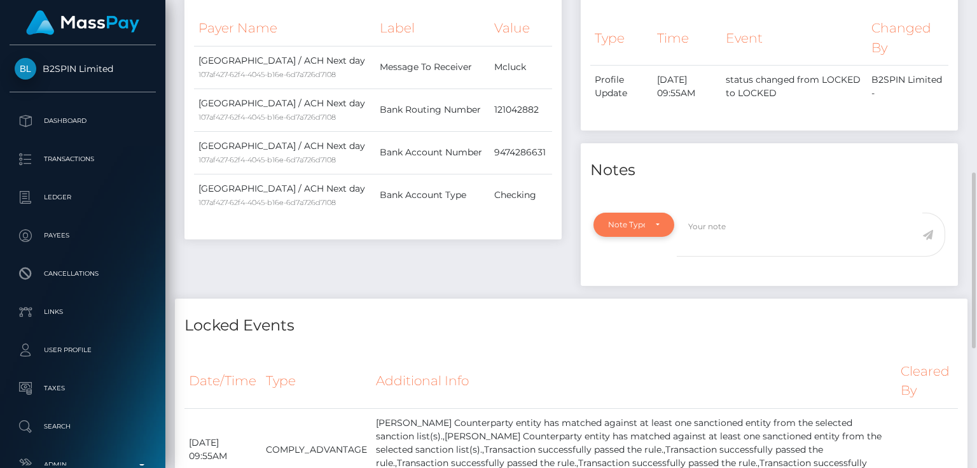
click at [633, 232] on div "Note Type" at bounding box center [634, 225] width 81 height 24
click at [641, 277] on link "Compliance" at bounding box center [643, 286] width 99 height 24
select select "COMPLIANCE"
click at [716, 241] on textarea at bounding box center [800, 235] width 246 height 44
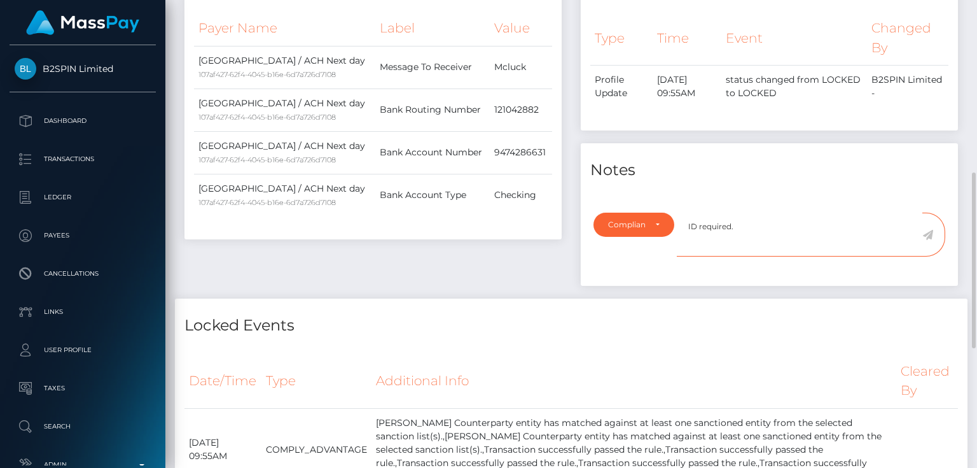
type textarea "ID required."
click at [929, 232] on icon at bounding box center [928, 235] width 11 height 10
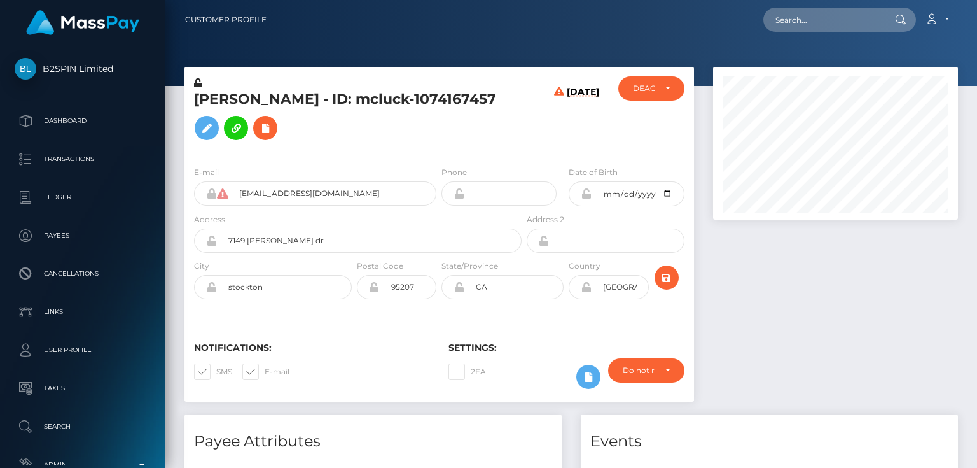
scroll to position [153, 244]
click at [457, 132] on h5 "[PERSON_NAME] - ID: mcluck-1074167457" at bounding box center [354, 118] width 321 height 57
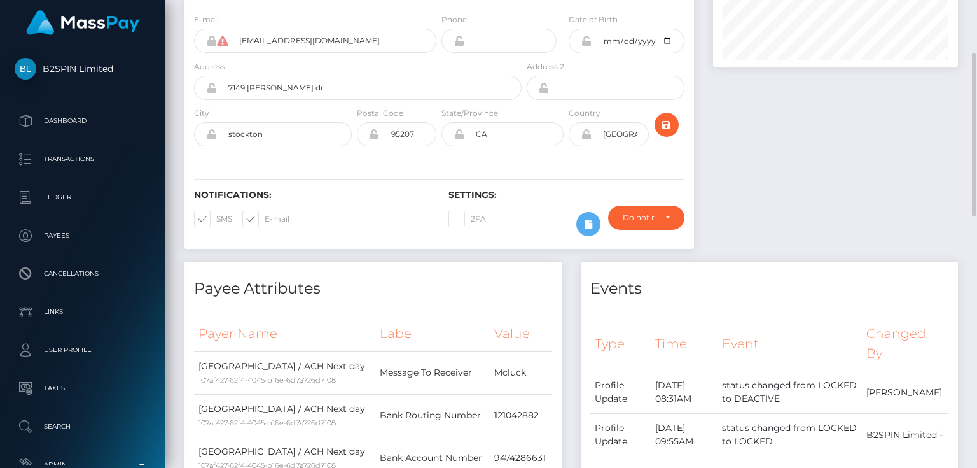
scroll to position [0, 0]
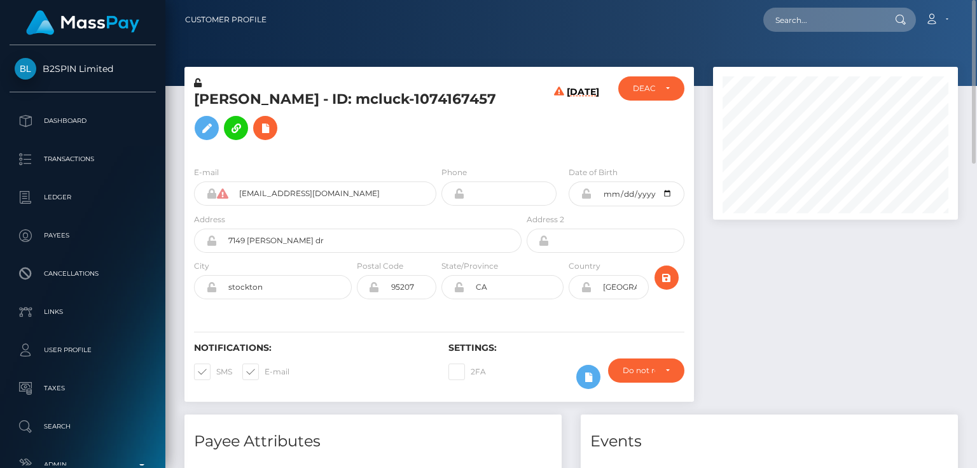
click at [327, 153] on div "[PERSON_NAME] - ID: mcluck-1074167457" at bounding box center [355, 116] width 340 height 80
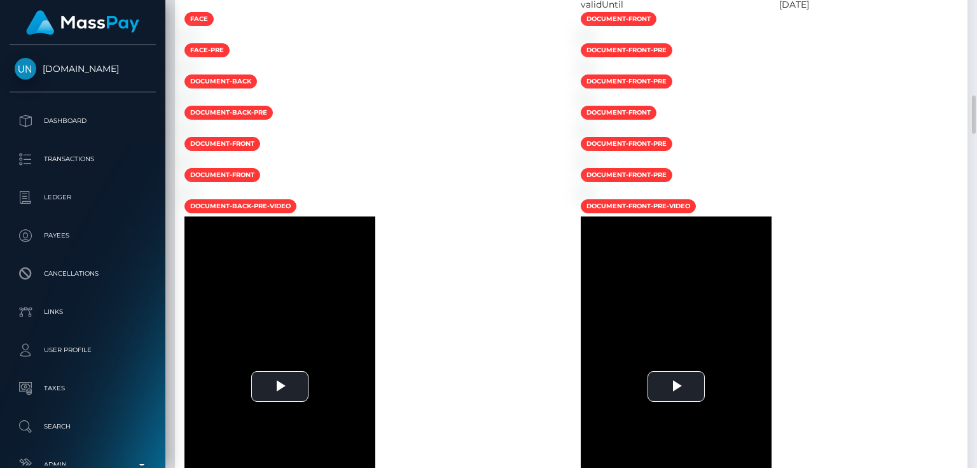
scroll to position [1323, 0]
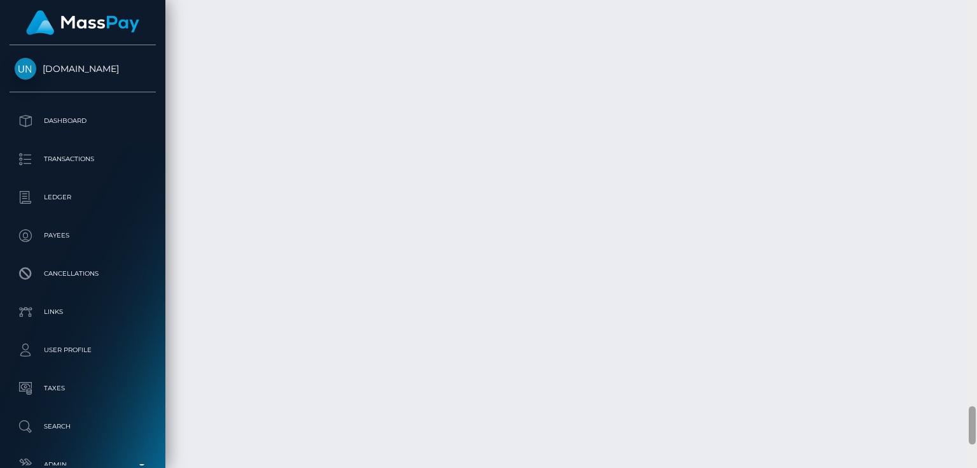
scroll to position [4958, 0]
drag, startPoint x: 974, startPoint y: 342, endPoint x: 974, endPoint y: 414, distance: 72.5
click at [974, 414] on div at bounding box center [972, 424] width 7 height 38
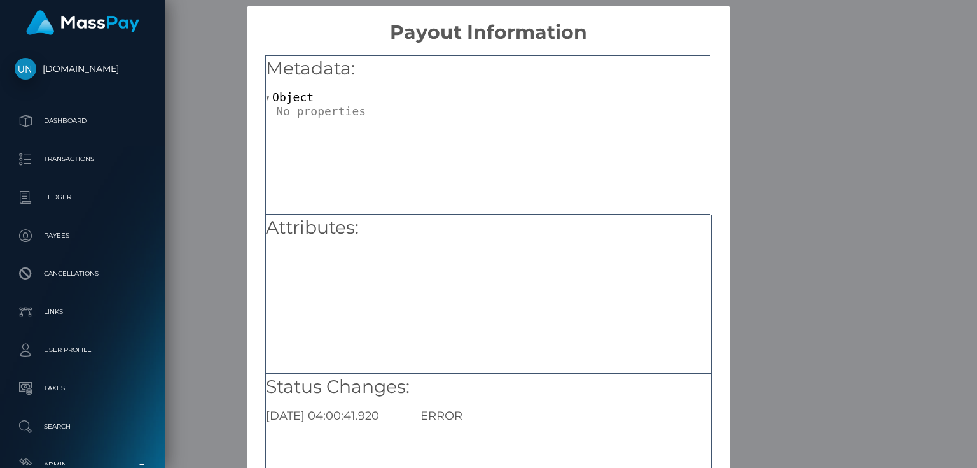
click at [814, 180] on div "× Payout Information Metadata: Object Attributes: Status Changes: 2025-09-02 04…" at bounding box center [488, 234] width 977 height 468
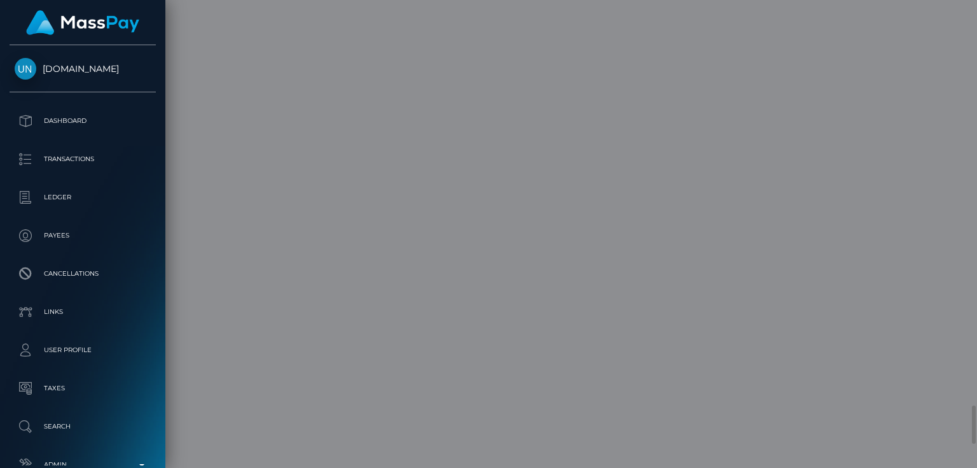
scroll to position [0, 0]
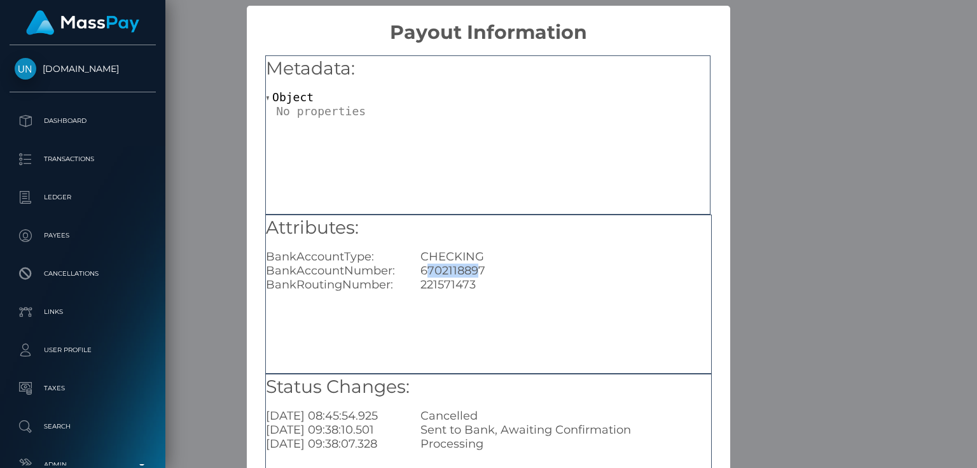
drag, startPoint x: 450, startPoint y: 267, endPoint x: 424, endPoint y: 266, distance: 26.1
click at [424, 266] on div "6702118897" at bounding box center [565, 270] width 309 height 14
click at [491, 268] on div "6702118897" at bounding box center [565, 270] width 309 height 14
drag, startPoint x: 445, startPoint y: 267, endPoint x: 421, endPoint y: 267, distance: 24.8
click at [421, 267] on div "6702118897" at bounding box center [565, 270] width 309 height 14
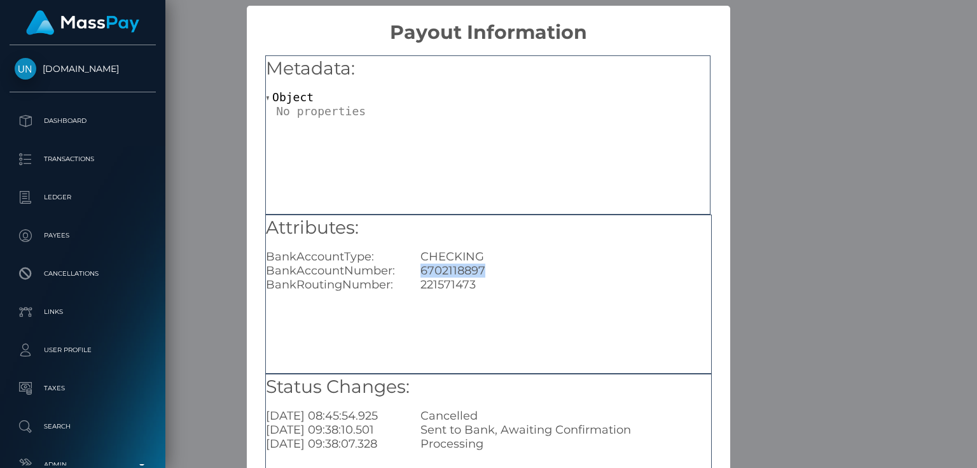
copy div "6702118897"
click at [806, 297] on div "× Payout Information Metadata: Object Attributes: BankAccountType: CHECKING Ban…" at bounding box center [488, 234] width 977 height 468
click at [806, 295] on div "× Payout Information Metadata: Object Attributes: BankAccountType: CHECKING Ban…" at bounding box center [488, 234] width 977 height 468
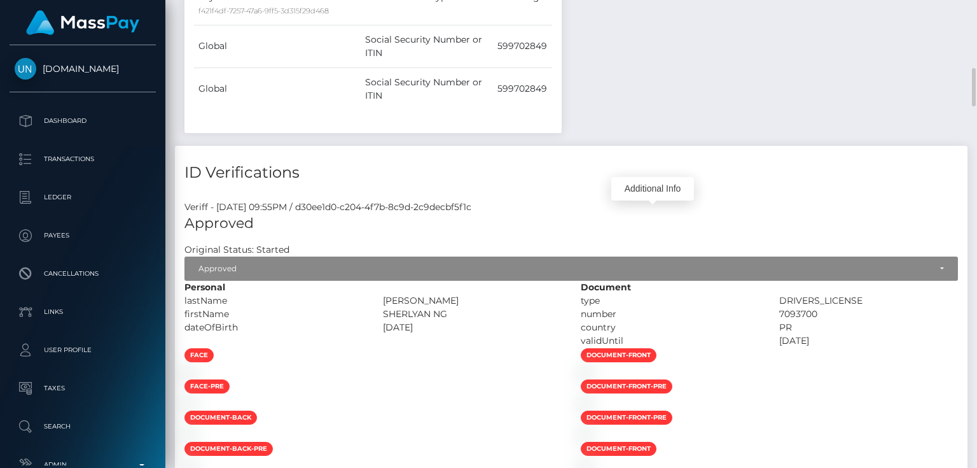
scroll to position [631, 0]
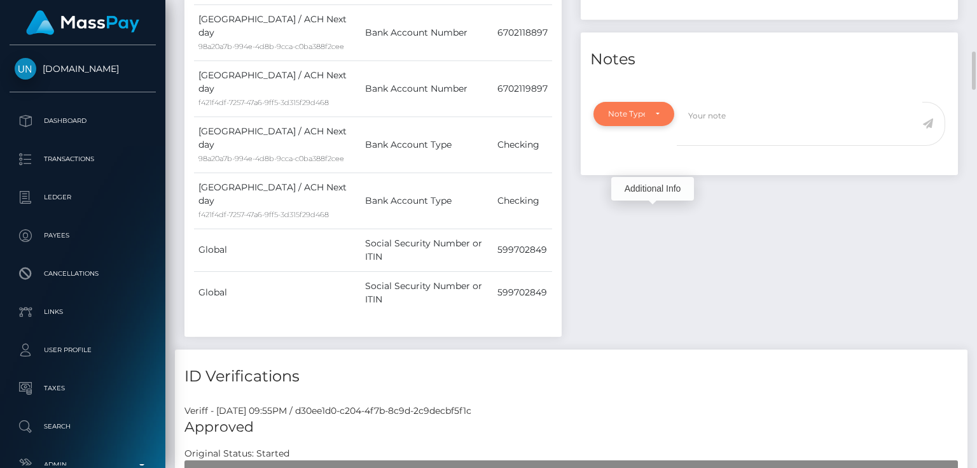
click at [657, 110] on div "Note Type" at bounding box center [634, 114] width 52 height 10
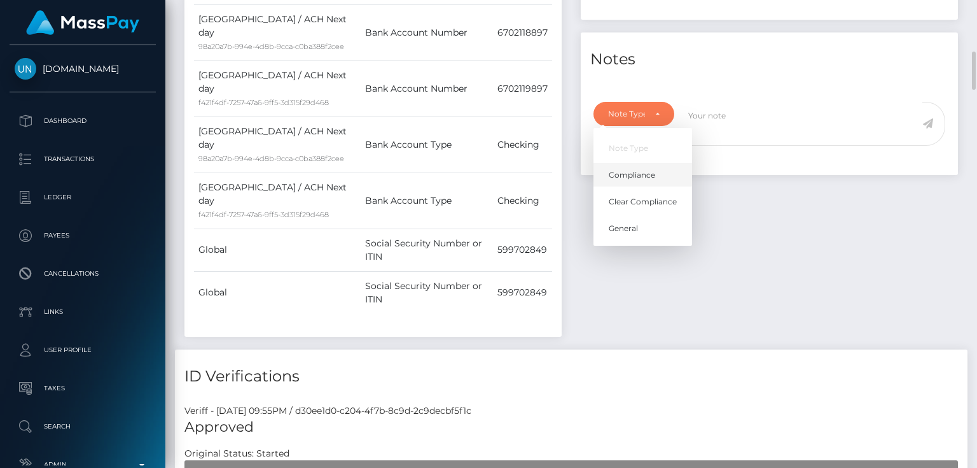
scroll to position [153, 244]
drag, startPoint x: 634, startPoint y: 171, endPoint x: 658, endPoint y: 171, distance: 24.2
click at [634, 170] on span "Compliance" at bounding box center [632, 174] width 46 height 11
select select "COMPLIANCE"
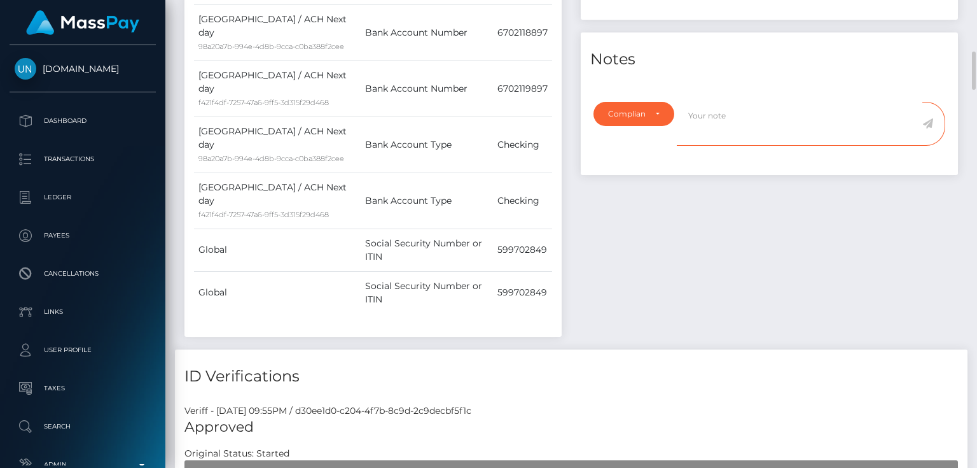
click at [737, 129] on textarea at bounding box center [800, 124] width 246 height 44
paste textarea "6702118897"
type textarea "Bank statement for the account: 6702118897 required."
click at [941, 286] on div "Events Type Time Event Changed By" at bounding box center [769, 75] width 396 height 547
click at [930, 121] on icon at bounding box center [928, 123] width 11 height 10
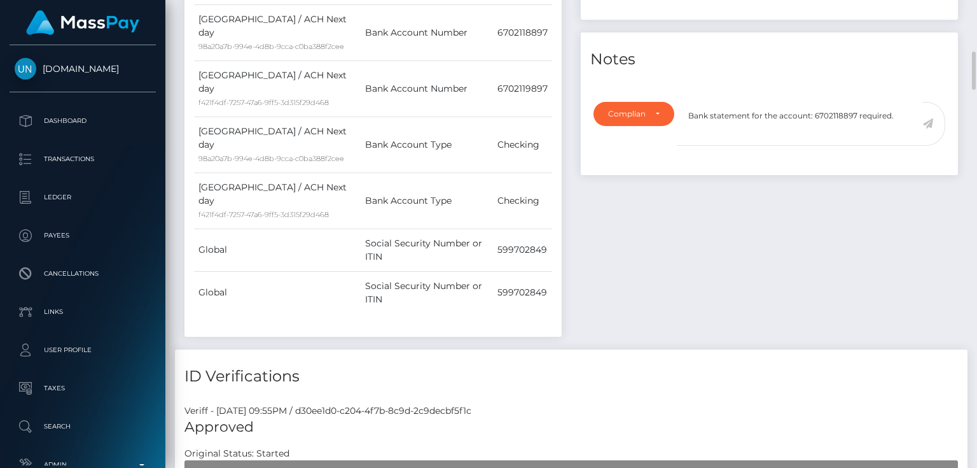
click at [765, 232] on div "Events Type Time Event Changed By" at bounding box center [769, 75] width 396 height 547
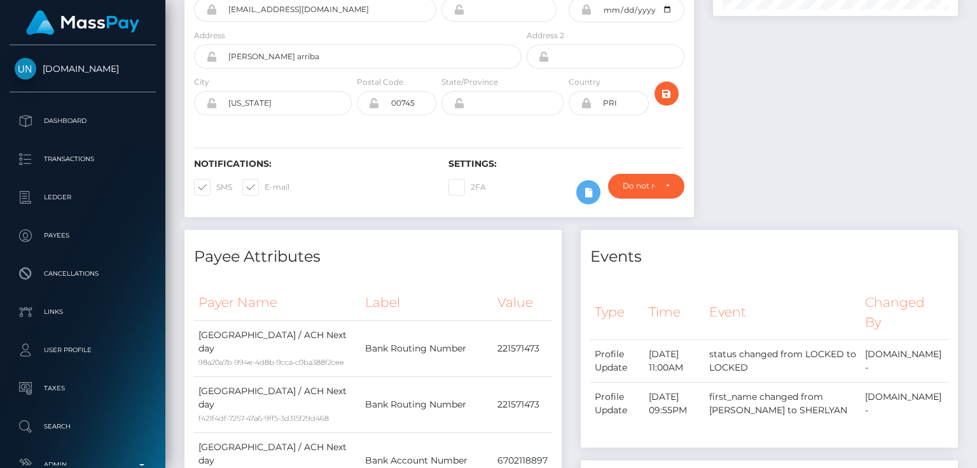
scroll to position [51, 0]
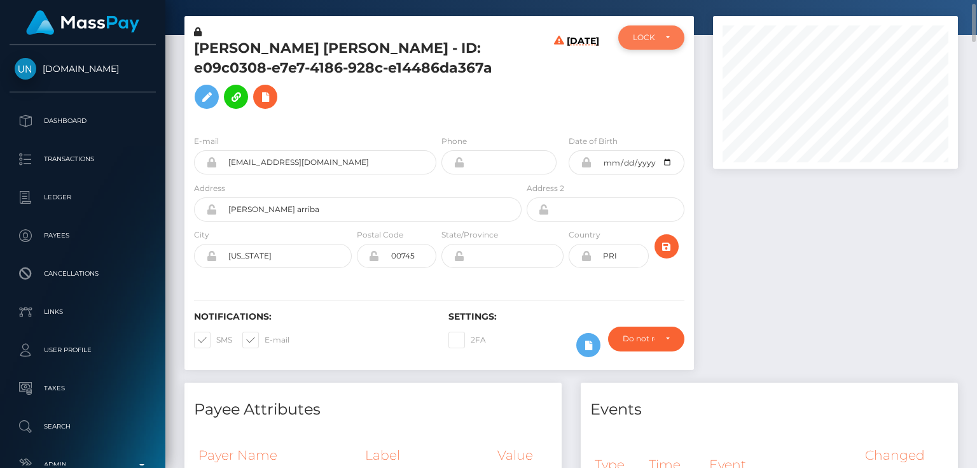
click at [652, 42] on div "LOCKED" at bounding box center [644, 37] width 22 height 10
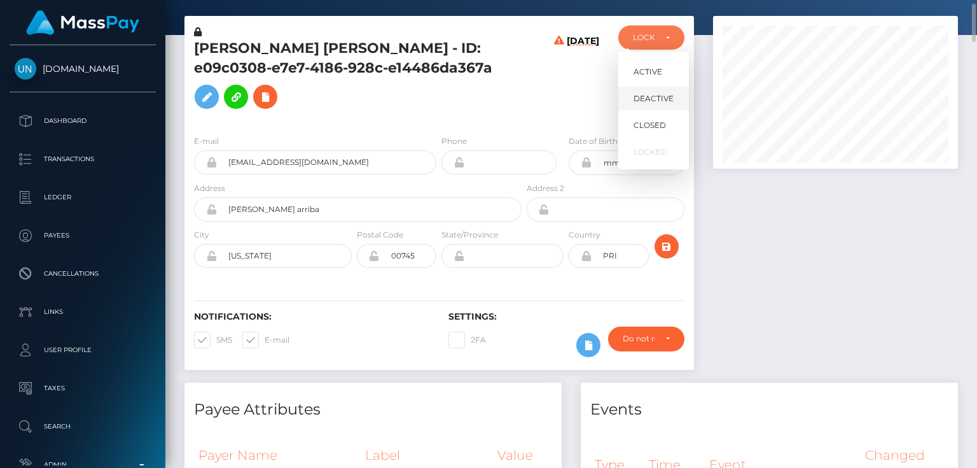
scroll to position [153, 244]
click at [657, 93] on span "DEACTIVE" at bounding box center [654, 98] width 40 height 11
select select "DEACTIVE"
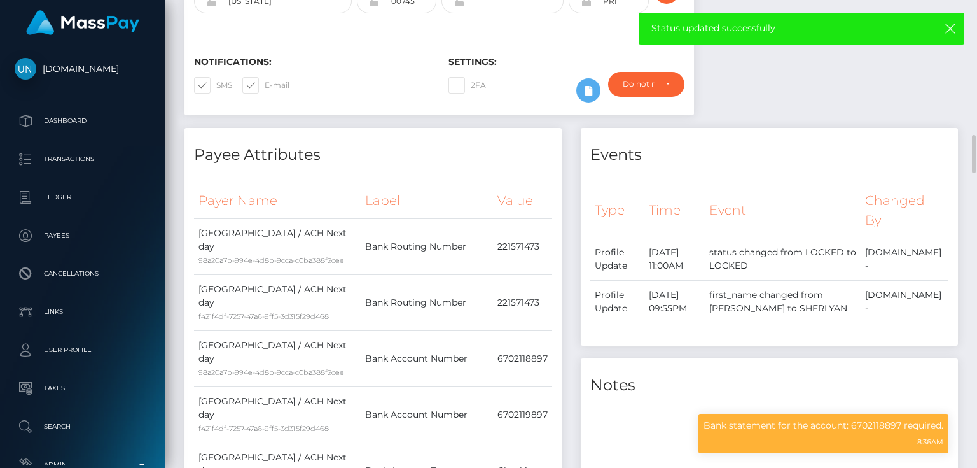
scroll to position [458, 0]
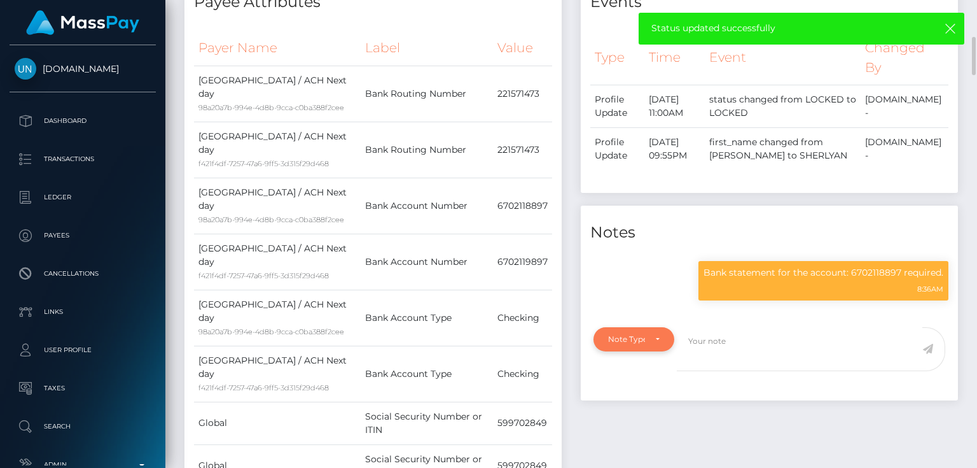
drag, startPoint x: 640, startPoint y: 326, endPoint x: 641, endPoint y: 340, distance: 14.1
click at [641, 339] on div "Note Type" at bounding box center [634, 339] width 81 height 24
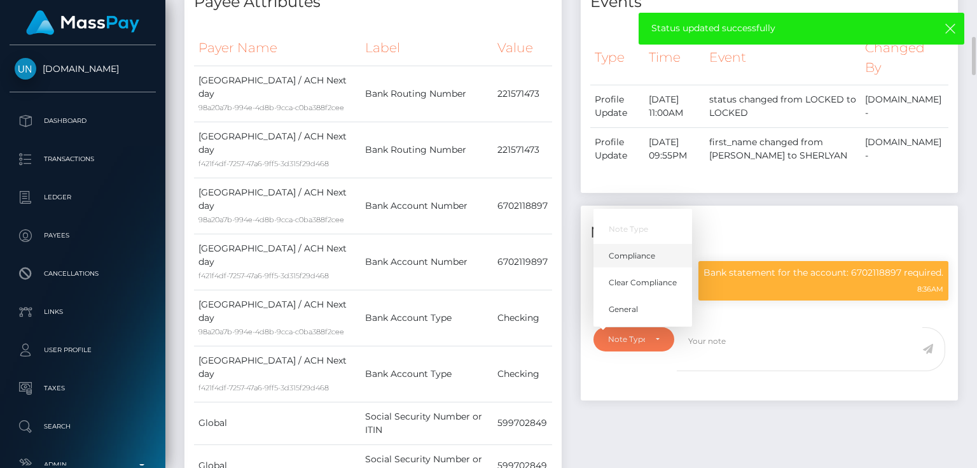
click at [653, 257] on span "Compliance" at bounding box center [632, 255] width 46 height 11
select select "COMPLIANCE"
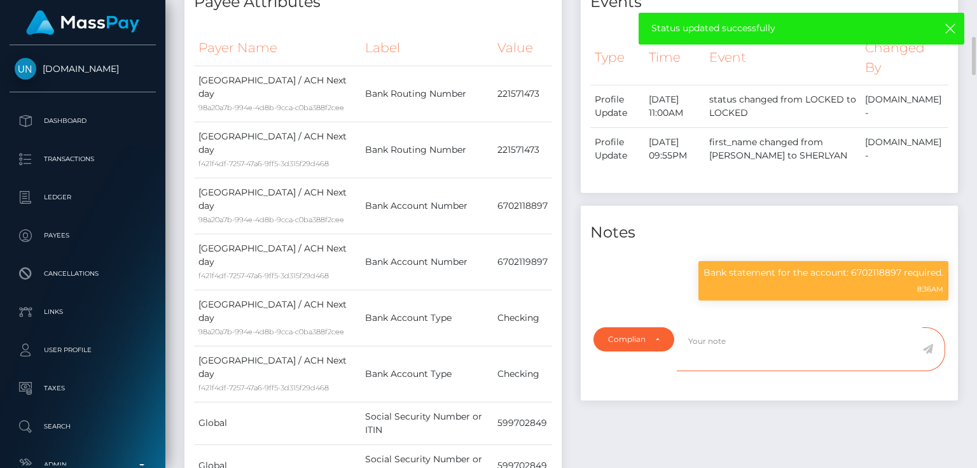
click at [708, 350] on textarea at bounding box center [800, 349] width 246 height 44
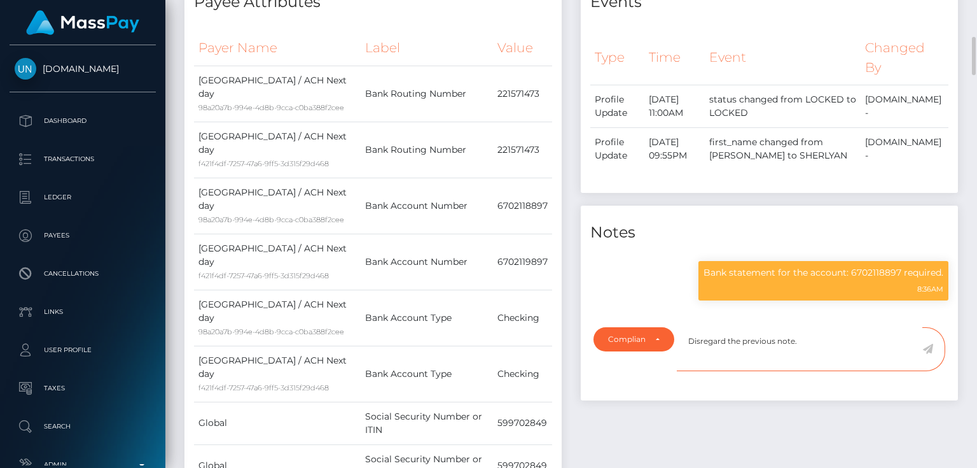
type textarea "Disregard the previous note."
click at [930, 346] on icon at bounding box center [928, 349] width 11 height 10
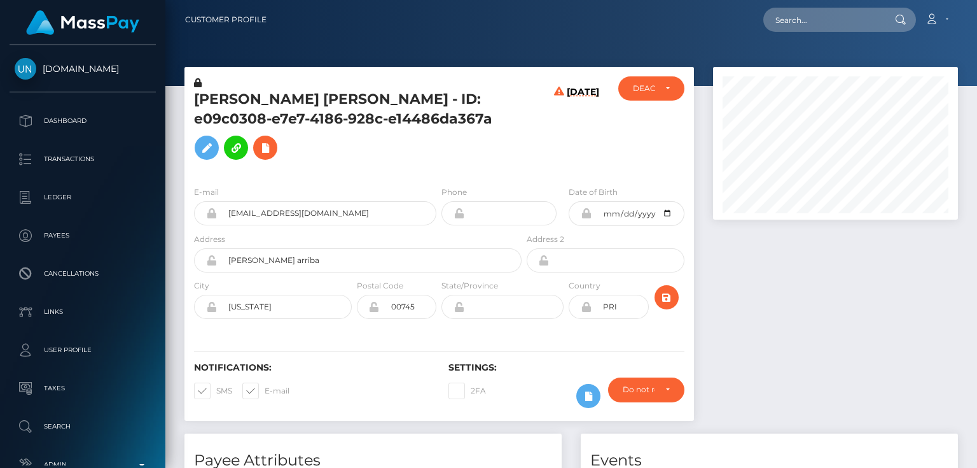
scroll to position [153, 244]
click at [318, 165] on h5 "[PERSON_NAME] [PERSON_NAME] - ID: e09c0308-e7e7-4186-928c-e14486da367a" at bounding box center [354, 128] width 321 height 76
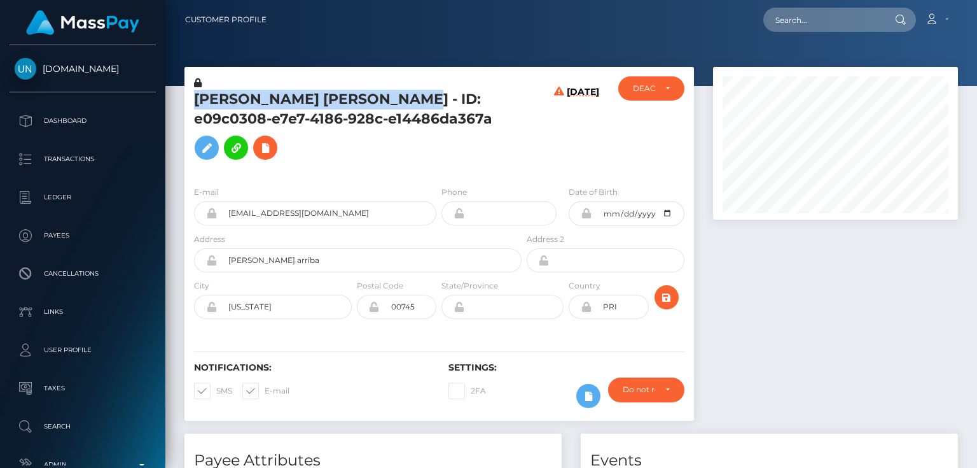
drag, startPoint x: 438, startPoint y: 102, endPoint x: 195, endPoint y: 98, distance: 242.5
click at [195, 98] on h5 "[PERSON_NAME] [PERSON_NAME] - ID: e09c0308-e7e7-4186-928c-e14486da367a" at bounding box center [354, 128] width 321 height 76
copy h5 "SHERLYAN NG SANTIAGO RAMOS"
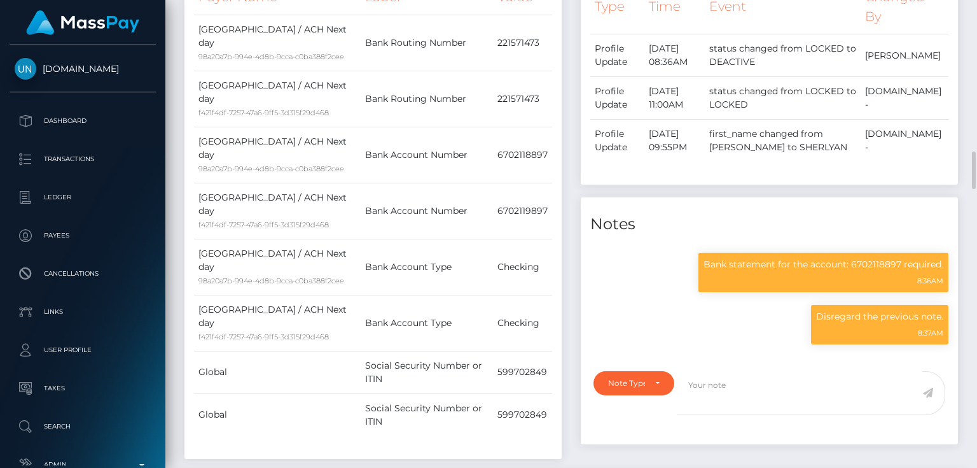
scroll to position [611, 0]
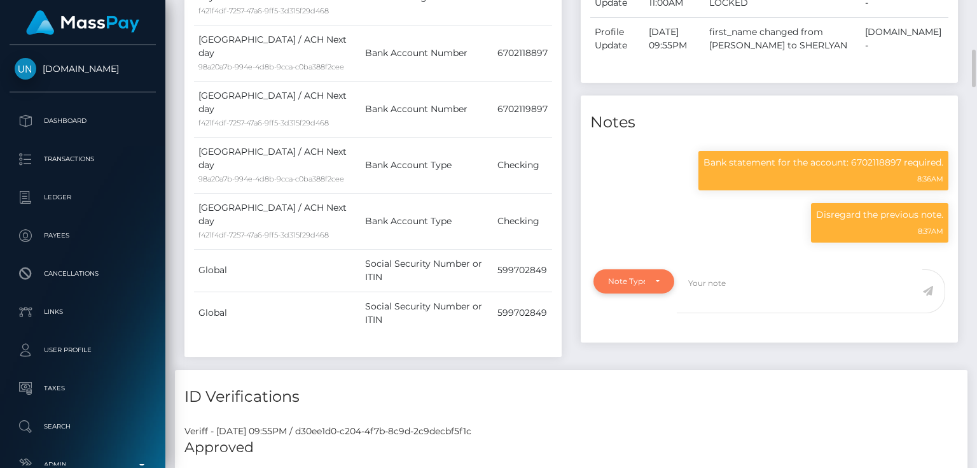
click at [628, 277] on div "Note Type" at bounding box center [626, 281] width 37 height 10
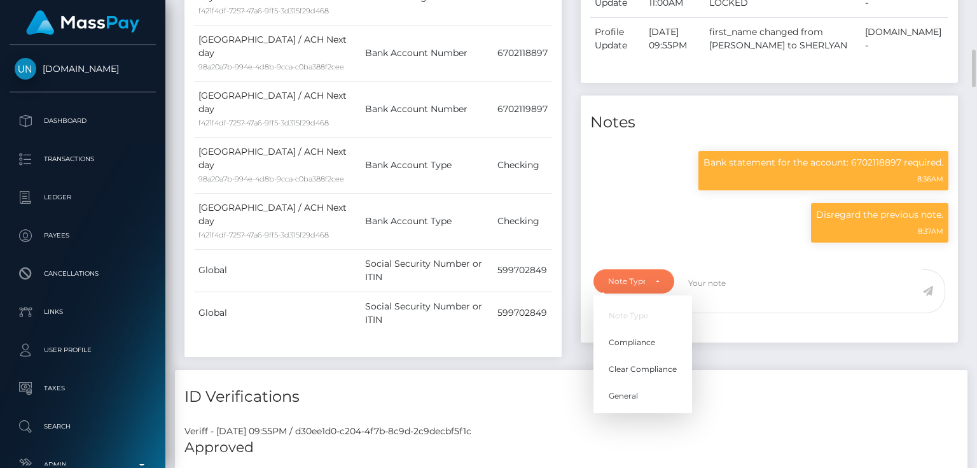
scroll to position [153, 244]
click at [658, 372] on span "Clear Compliance" at bounding box center [643, 368] width 68 height 11
select select "CLEAR_COMPLIANCE"
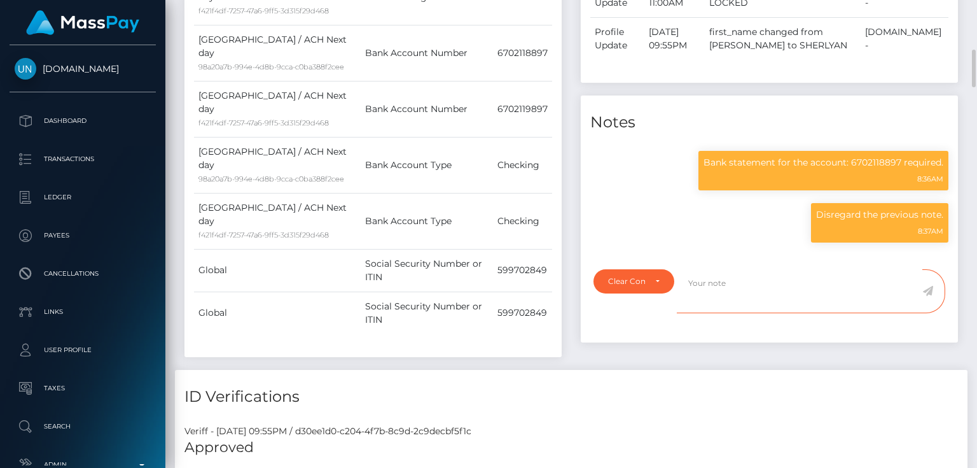
paste textarea "Transaction made according with the area of residence. NBCOU flag cleared."
type textarea "Transaction made according with the area of residence. NBCOU flag cleared."
click at [929, 288] on icon at bounding box center [928, 291] width 11 height 10
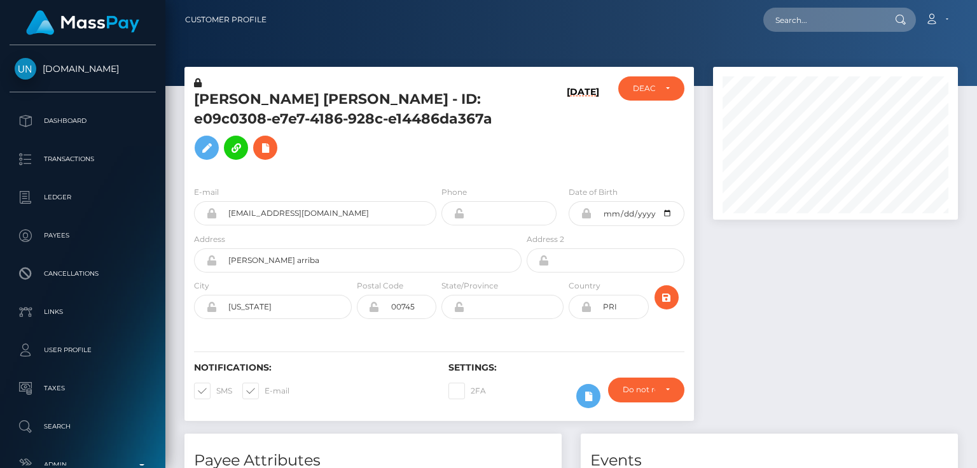
scroll to position [636132, 636039]
click at [647, 97] on div "DEACTIVE" at bounding box center [651, 88] width 66 height 24
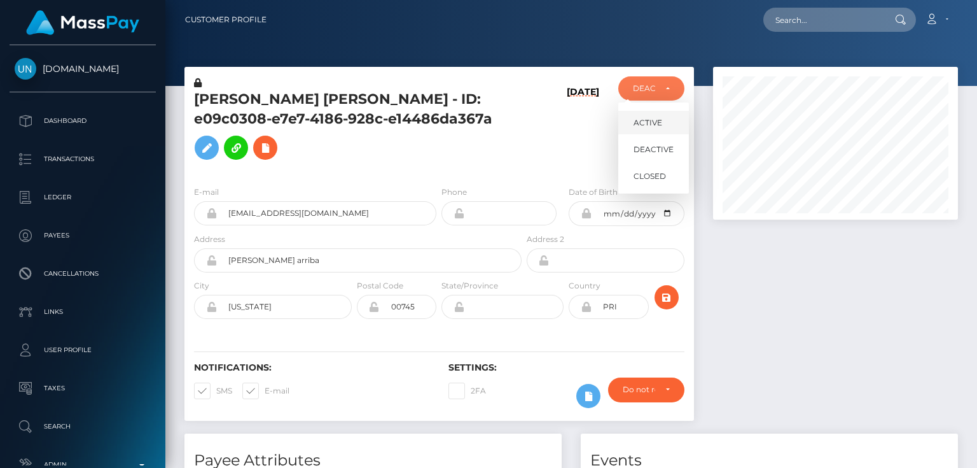
scroll to position [153, 244]
click at [649, 120] on span "ACTIVE" at bounding box center [648, 122] width 29 height 11
select select "ACTIVE"
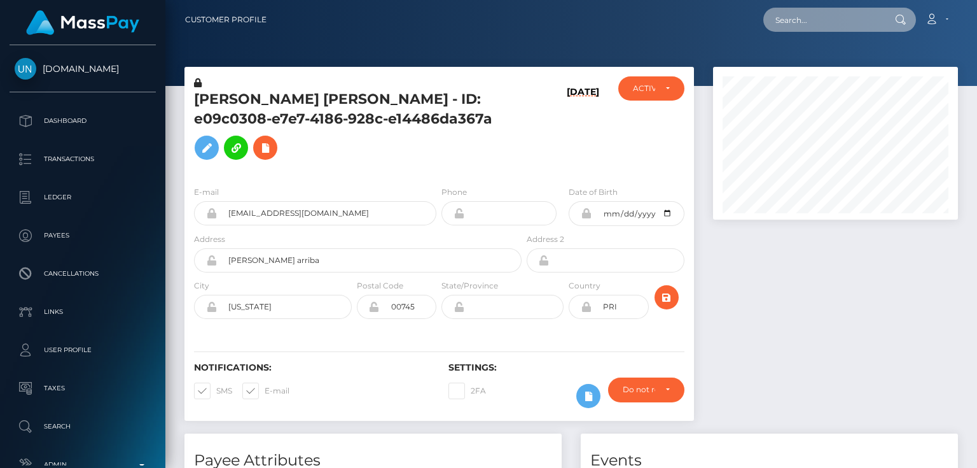
paste input "poact_ZBq6FOH9j7yj"
type input "poact_ZBq6FOH9j7yj"
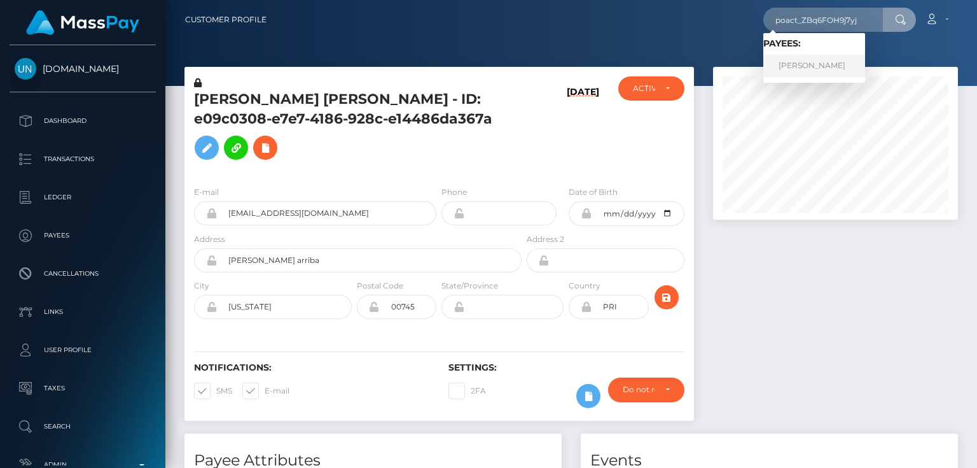
click at [797, 65] on link "[PERSON_NAME]" at bounding box center [815, 66] width 102 height 24
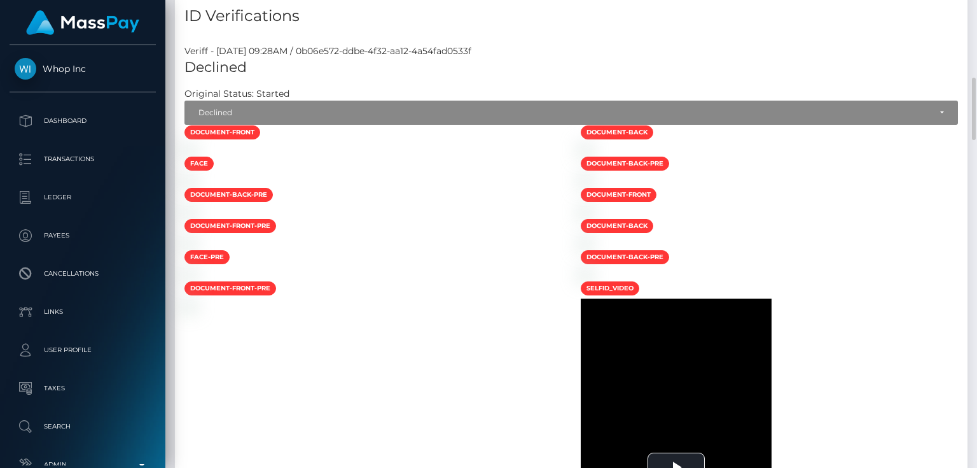
scroll to position [325, 0]
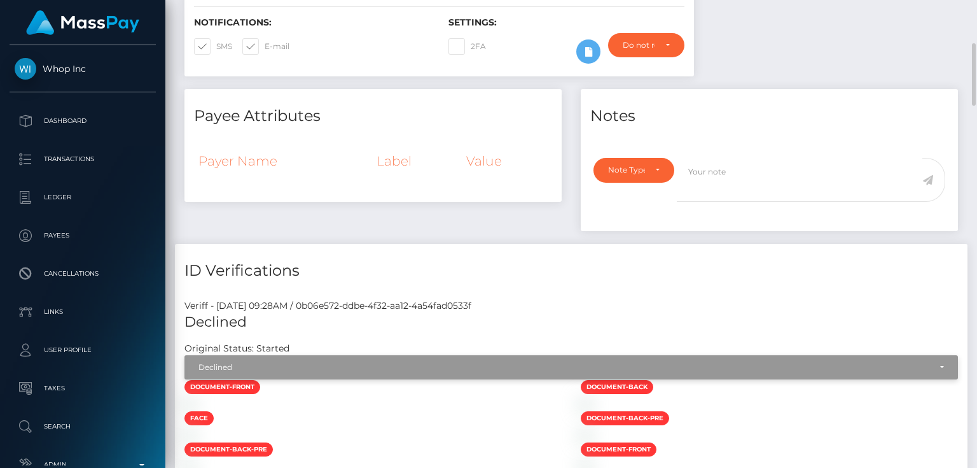
drag, startPoint x: 316, startPoint y: 379, endPoint x: 325, endPoint y: 393, distance: 16.9
click at [316, 372] on div "Declined" at bounding box center [565, 367] width 732 height 10
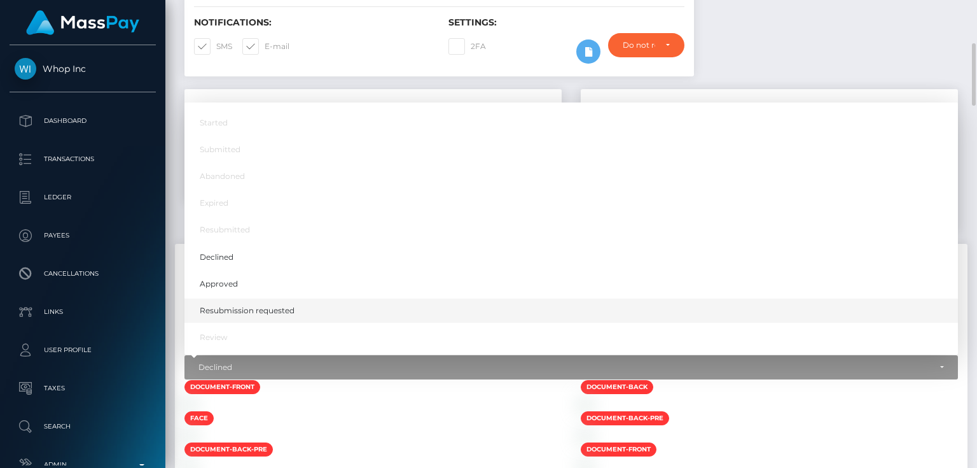
click at [283, 316] on span "Resubmission requested" at bounding box center [247, 310] width 95 height 11
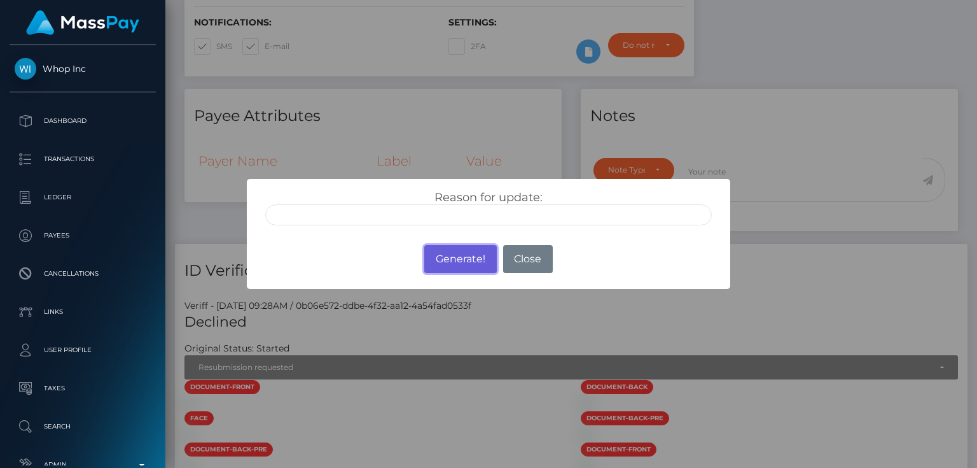
click at [452, 248] on button "Generate!" at bounding box center [460, 259] width 72 height 28
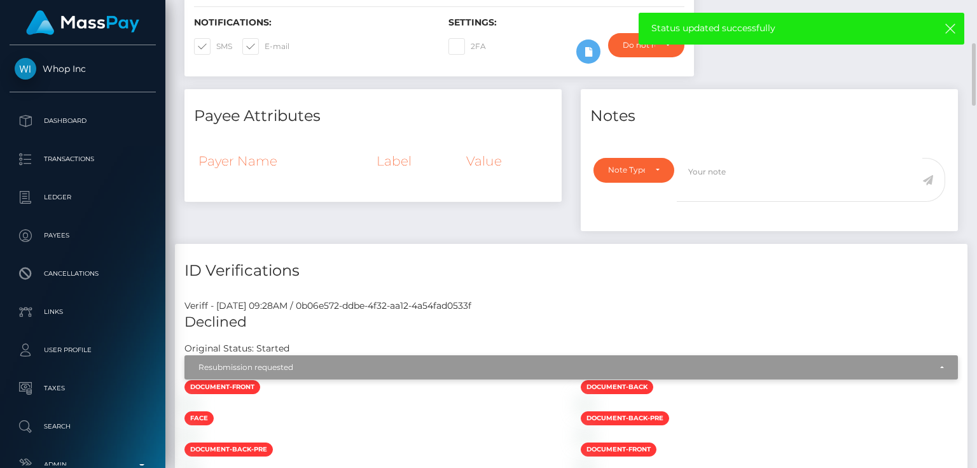
click at [348, 372] on div "Resubmission requested" at bounding box center [565, 367] width 732 height 10
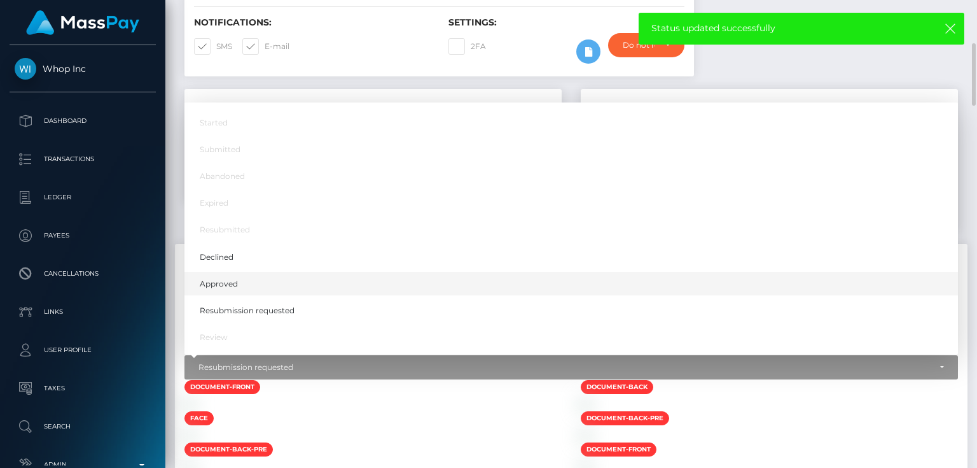
click at [259, 295] on link "Approved" at bounding box center [572, 284] width 774 height 24
select select "Approved"
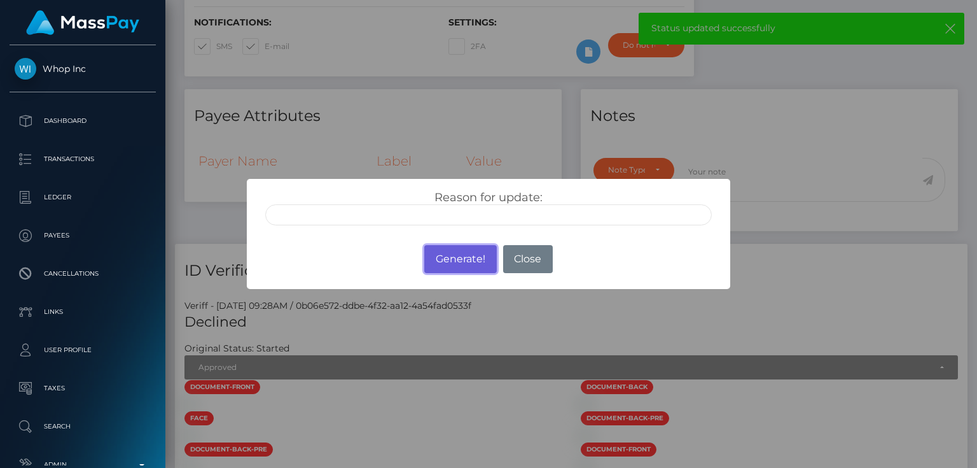
click at [461, 261] on button "Generate!" at bounding box center [460, 259] width 72 height 28
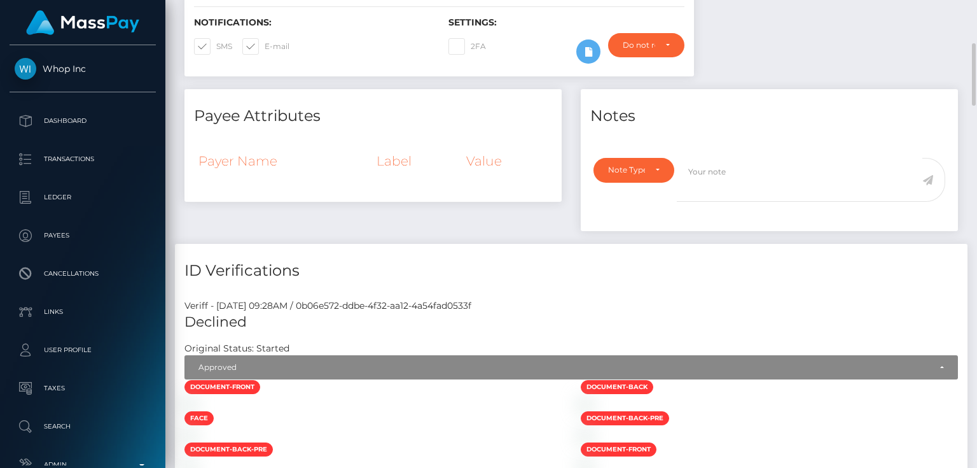
click at [323, 238] on div "Payee Attributes Payer Name Label Value" at bounding box center [373, 166] width 396 height 155
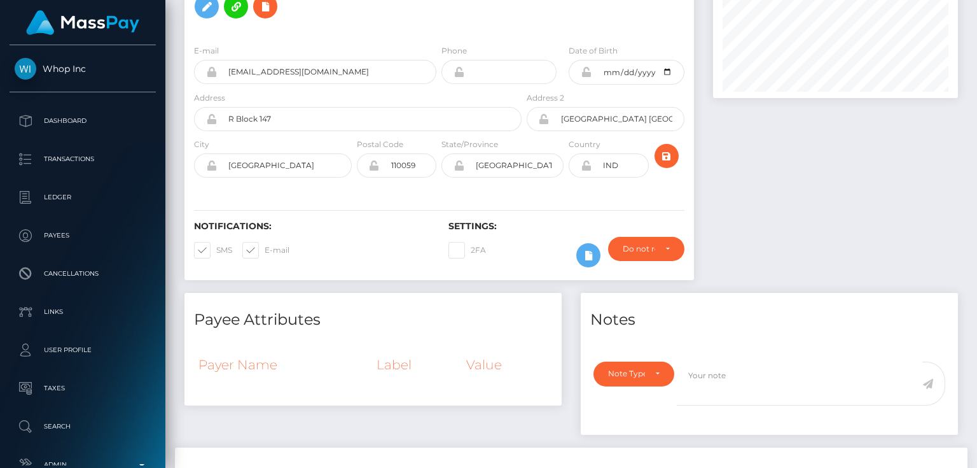
scroll to position [0, 0]
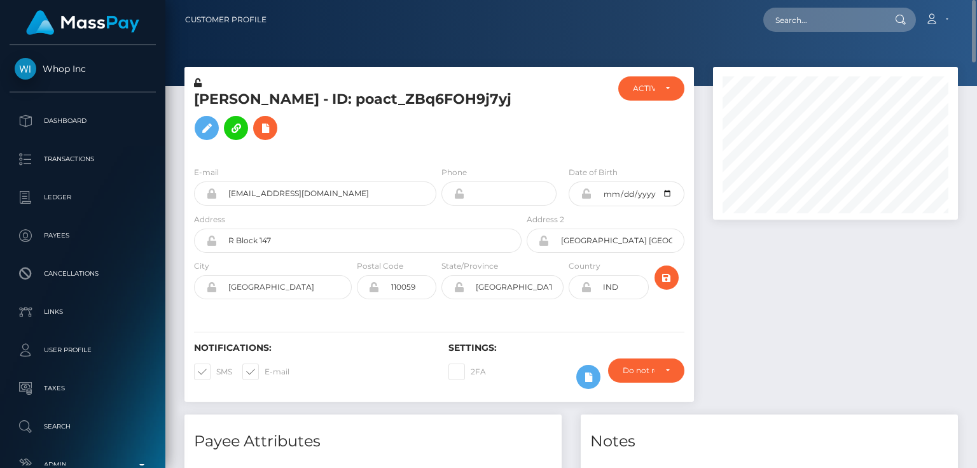
click at [198, 82] on icon at bounding box center [198, 82] width 8 height 9
click at [585, 199] on icon at bounding box center [586, 193] width 11 height 10
click at [354, 146] on h5 "Shiva Tiwari - ID: poact_ZBq6FOH9j7yj" at bounding box center [354, 118] width 321 height 57
click at [275, 107] on h5 "Shiva Tiwari - ID: poact_ZBq6FOH9j7yj" at bounding box center [354, 118] width 321 height 57
click at [274, 106] on h5 "Shiva Tiwari - ID: poact_ZBq6FOH9j7yj" at bounding box center [354, 118] width 321 height 57
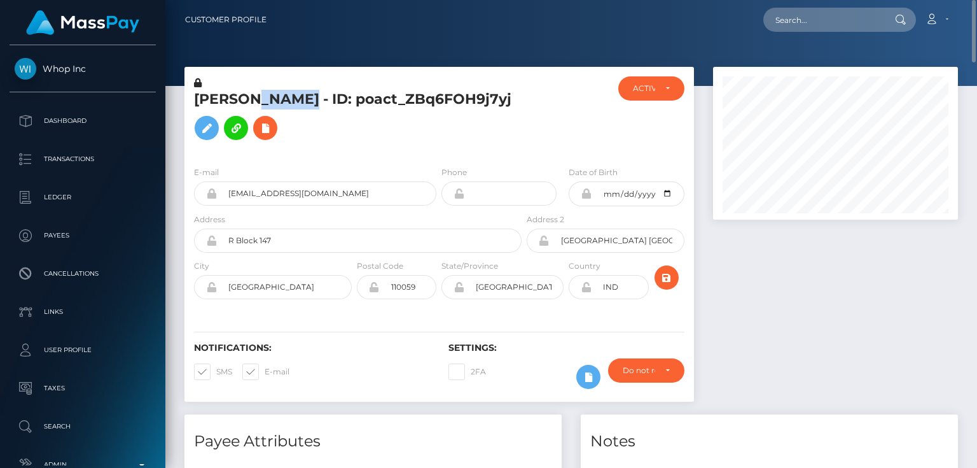
click at [274, 106] on h5 "Shiva Tiwari - ID: poact_ZBq6FOH9j7yj" at bounding box center [354, 118] width 321 height 57
copy h5 "Shiva Tiwari - ID: poact_ZBq6FOH9j7yj"
paste input "poact_2XHU4I8LcV3W"
type input "poact_2XHU4I8LcV3W"
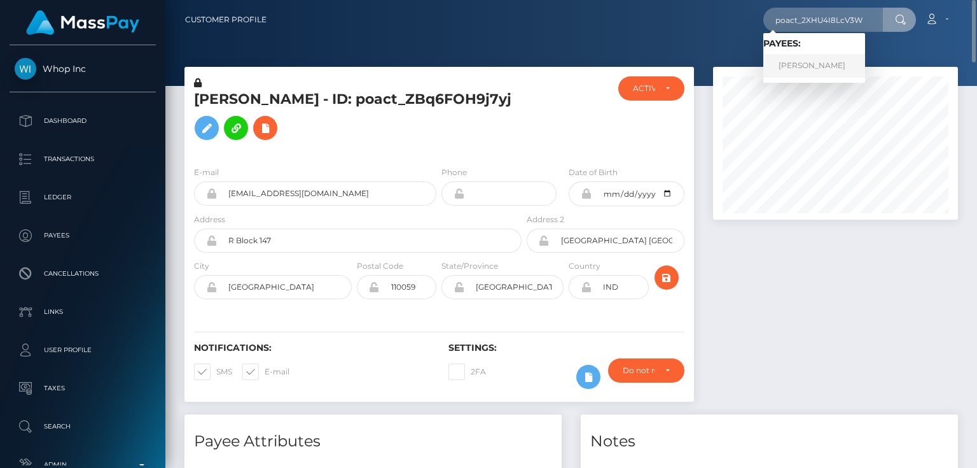
click at [796, 65] on link "Yashabh Saini" at bounding box center [815, 66] width 102 height 24
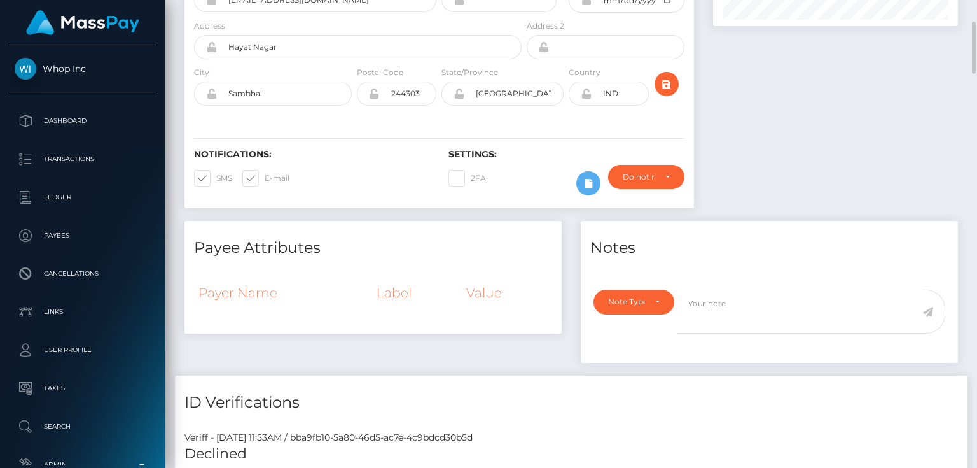
scroll to position [448, 0]
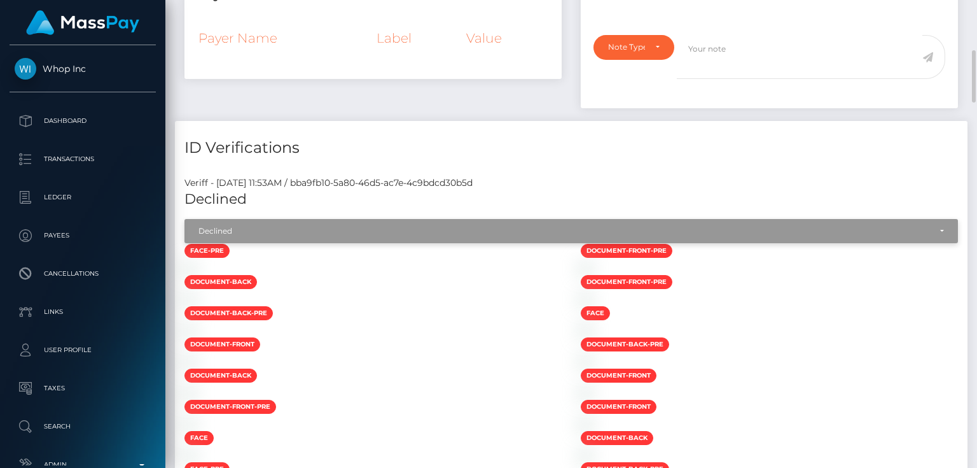
click at [280, 227] on div "Declined" at bounding box center [565, 231] width 732 height 10
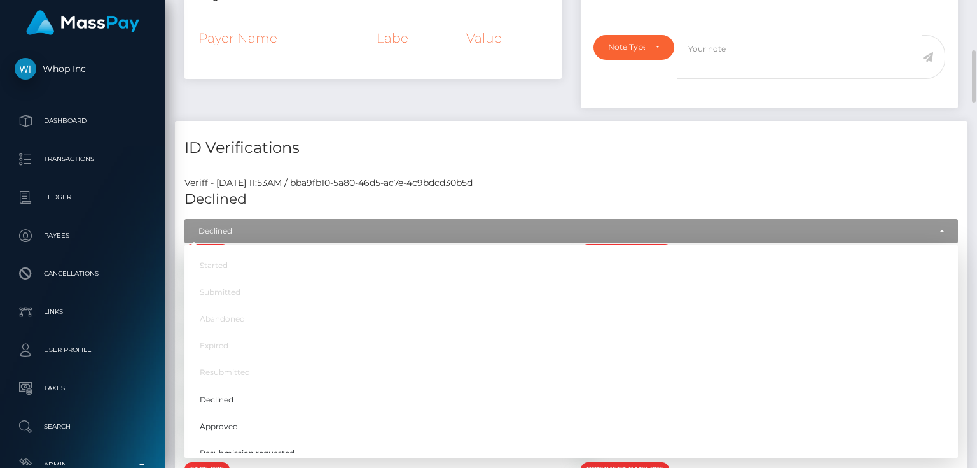
scroll to position [153, 244]
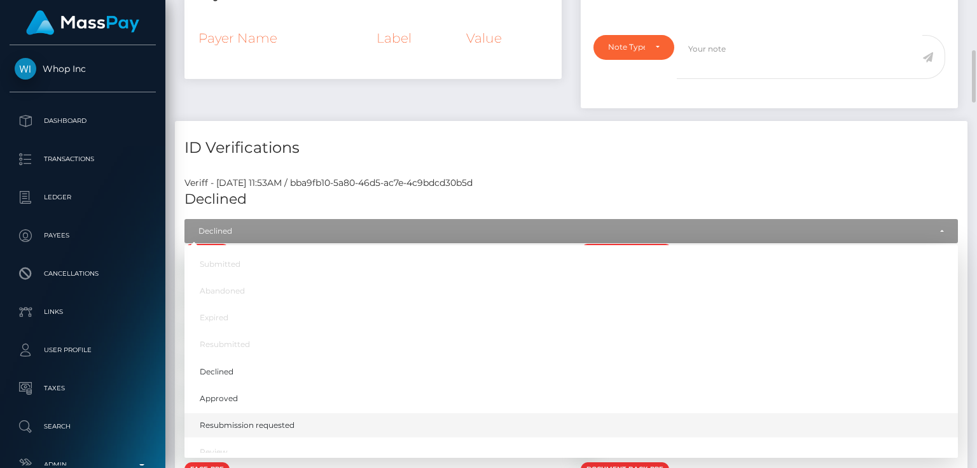
click at [272, 423] on span "Resubmission requested" at bounding box center [247, 424] width 95 height 11
select select "Resubmission requested"
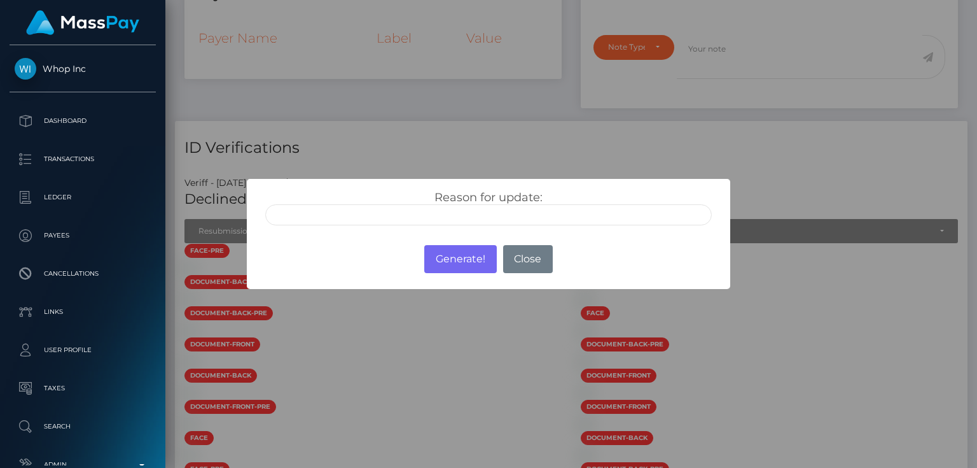
click at [348, 209] on input "text" at bounding box center [488, 214] width 447 height 21
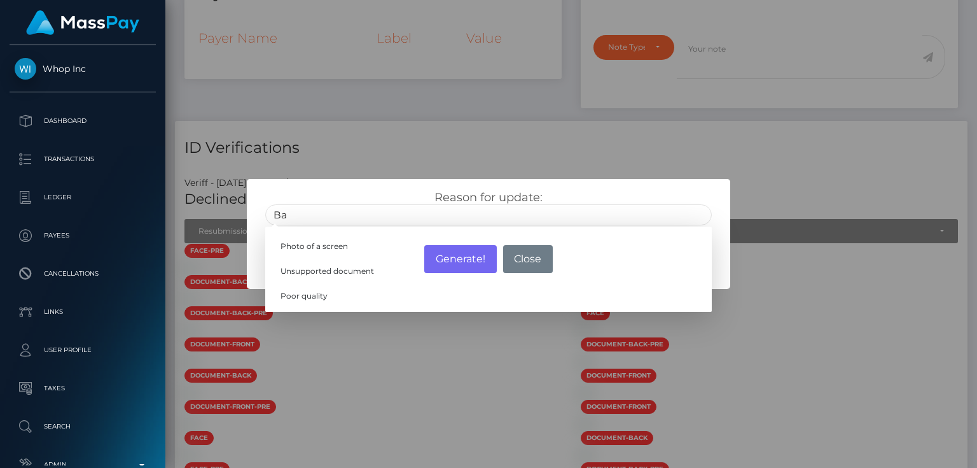
type input "B"
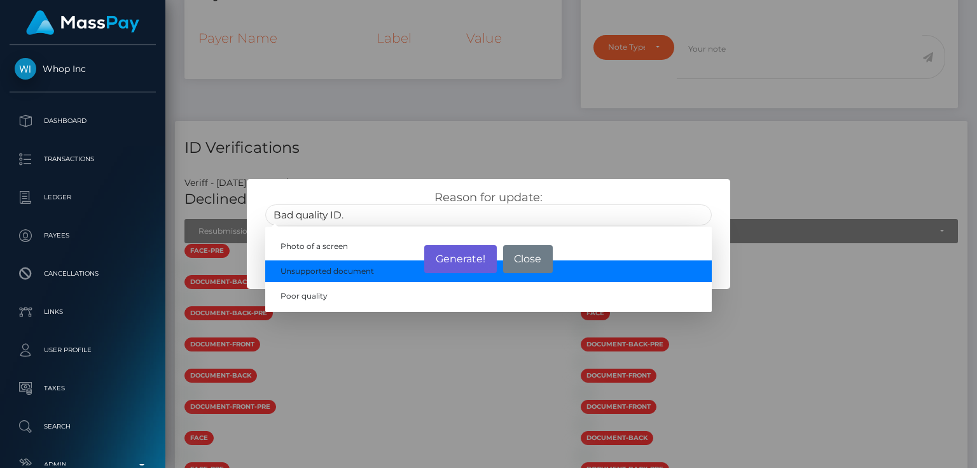
type input "Bad quality ID."
click at [463, 265] on button "Generate!" at bounding box center [460, 259] width 72 height 28
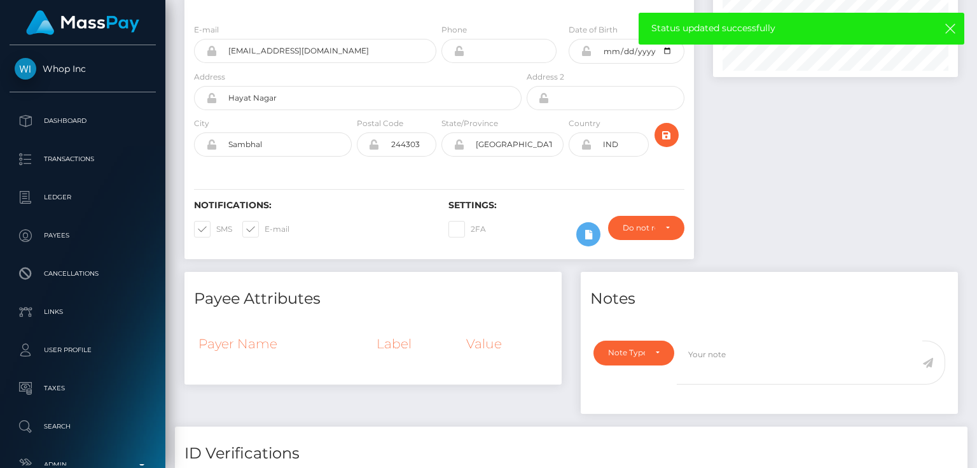
scroll to position [0, 0]
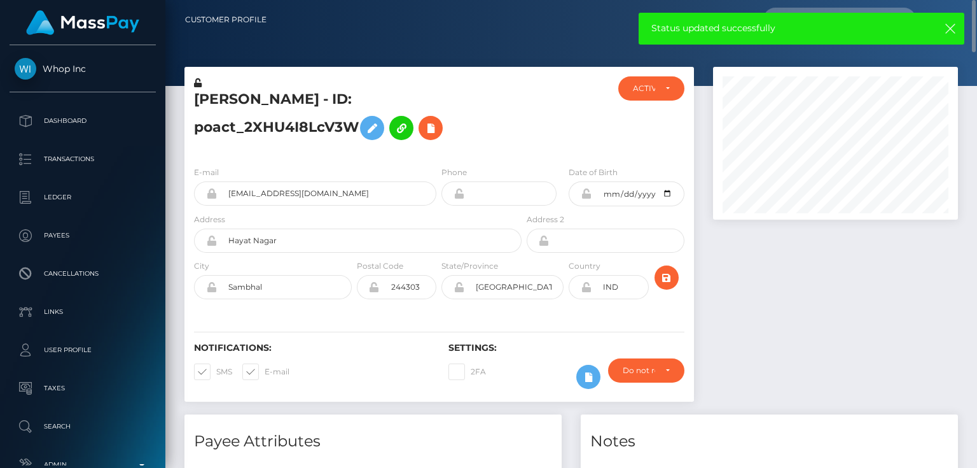
click at [335, 97] on h5 "Yashabh Saini - ID: poact_2XHU4I8LcV3W" at bounding box center [354, 118] width 321 height 57
copy h5 "Yashabh Saini - ID: poact_2XHU4I8LcV3W"
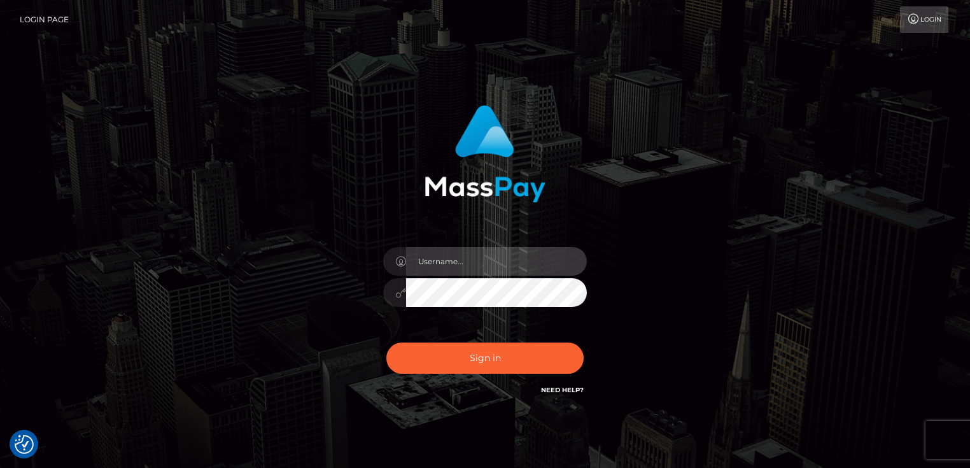
type input "[PERSON_NAME].Cirnat"
drag, startPoint x: 588, startPoint y: 336, endPoint x: 541, endPoint y: 340, distance: 47.3
click at [588, 336] on div at bounding box center [473, 379] width 261 height 145
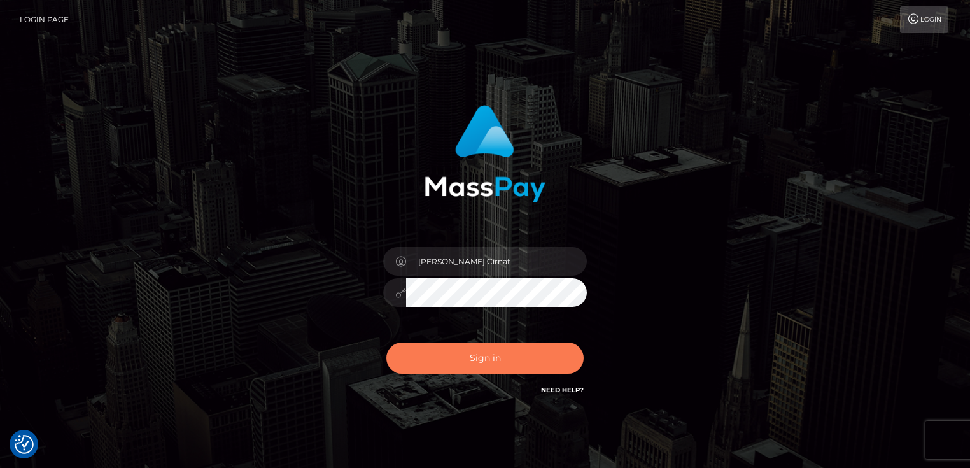
click at [492, 361] on button "Sign in" at bounding box center [484, 357] width 197 height 31
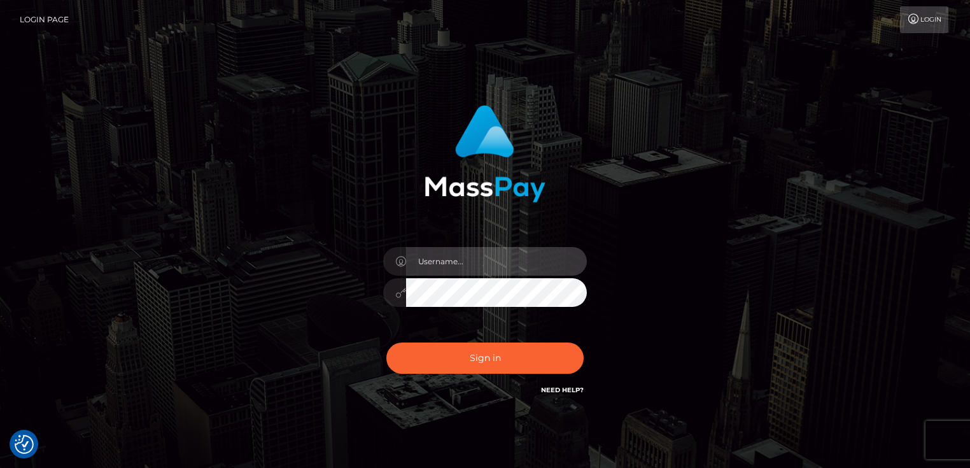
type input "[PERSON_NAME].Cirnat"
click at [585, 332] on div at bounding box center [473, 379] width 261 height 145
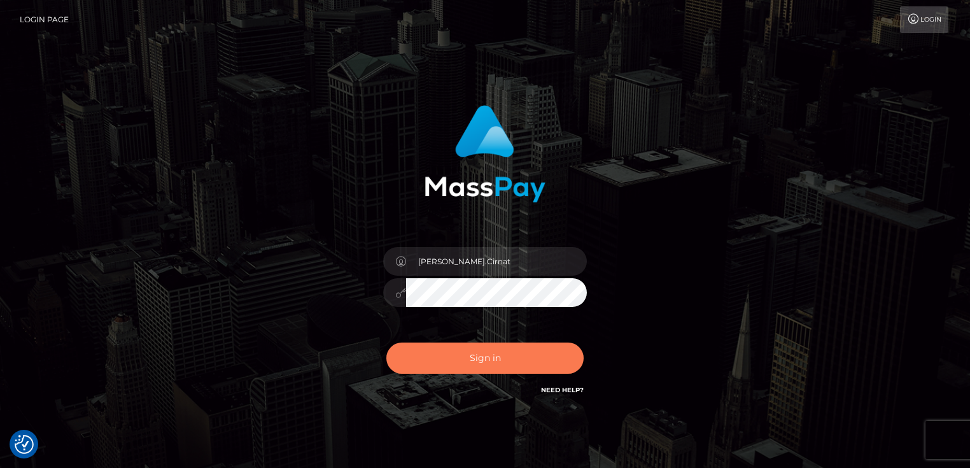
click at [480, 346] on button "Sign in" at bounding box center [484, 357] width 197 height 31
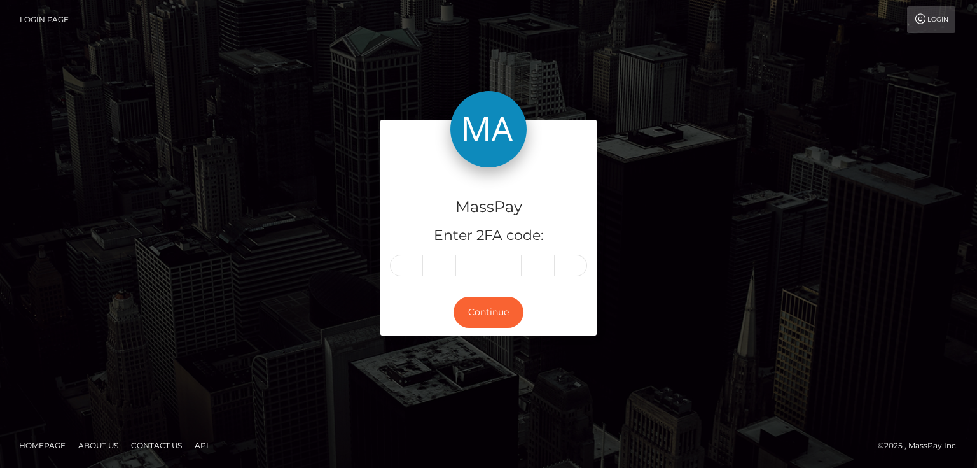
click at [408, 260] on input "text" at bounding box center [406, 266] width 33 height 22
type input "2"
type input "7"
type input "6"
type input "3"
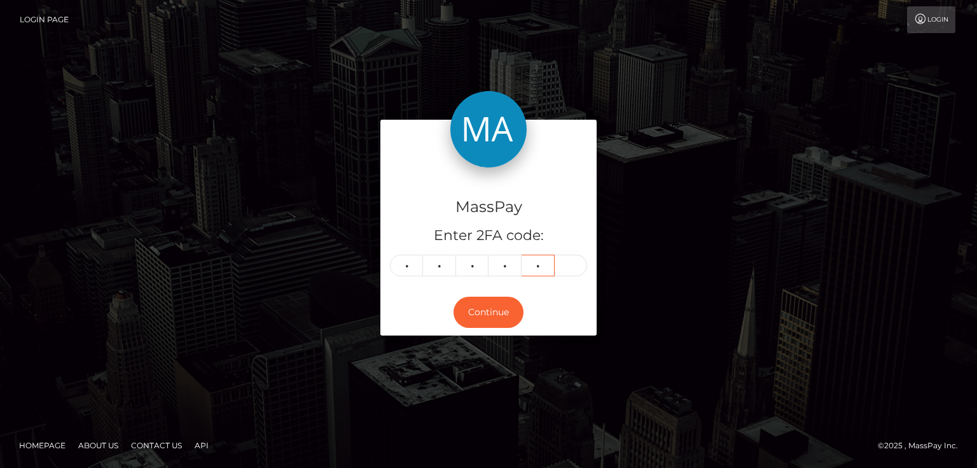
type input "6"
type input "1"
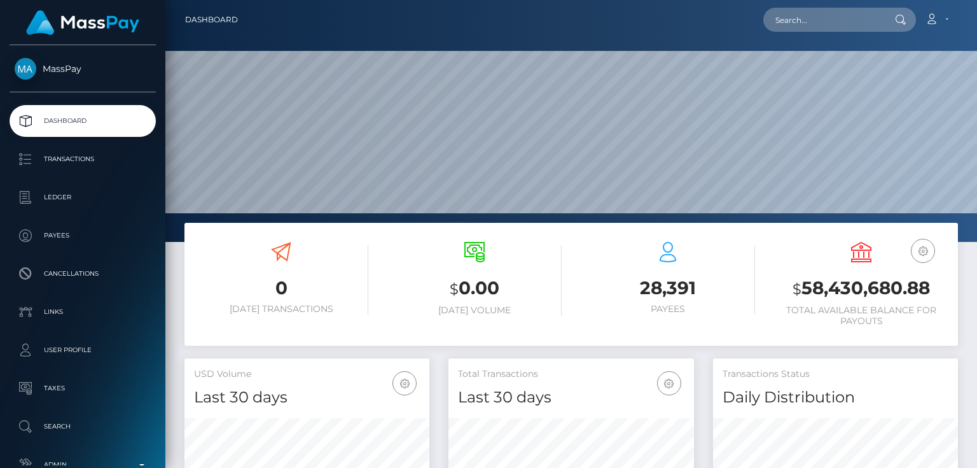
scroll to position [225, 244]
paste input "poact_Z9SqXSeTMOBx"
type input "poact_Z9SqXSeTMOBx"
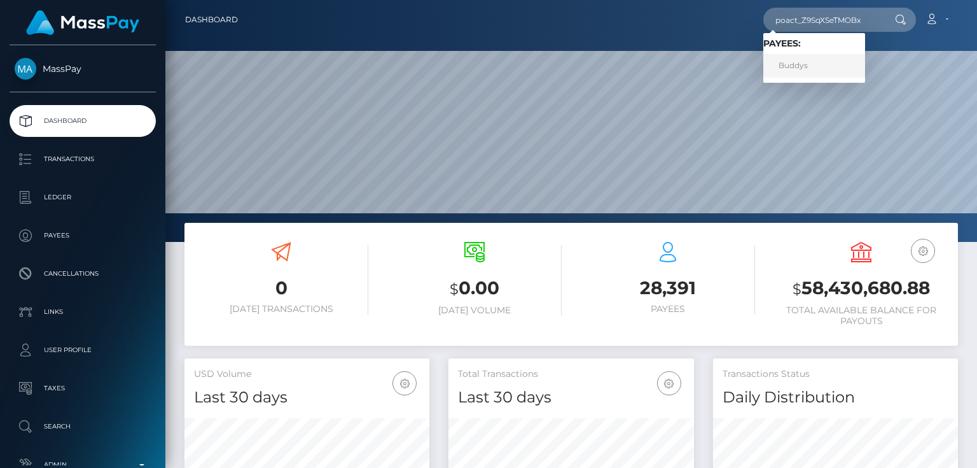
click at [786, 62] on link "Buddys" at bounding box center [815, 66] width 102 height 24
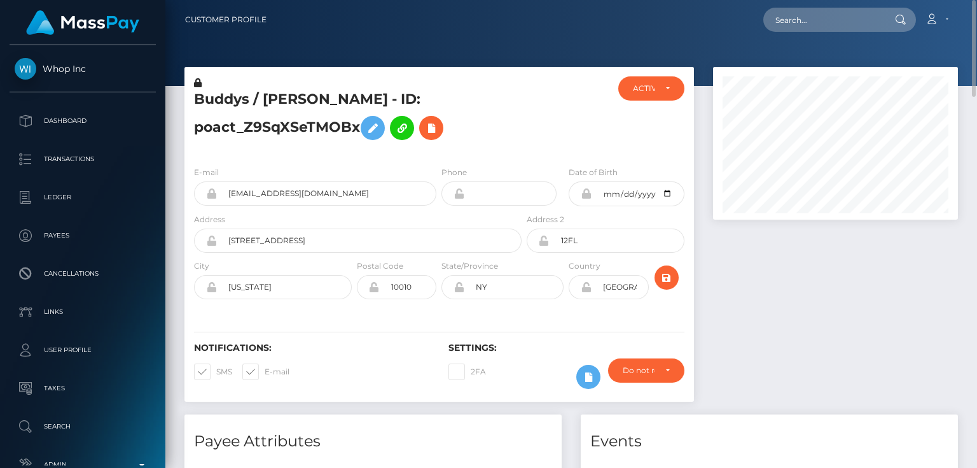
click at [543, 146] on div at bounding box center [566, 116] width 85 height 80
click at [197, 78] on icon at bounding box center [198, 82] width 8 height 9
click at [372, 127] on icon at bounding box center [372, 128] width 15 height 16
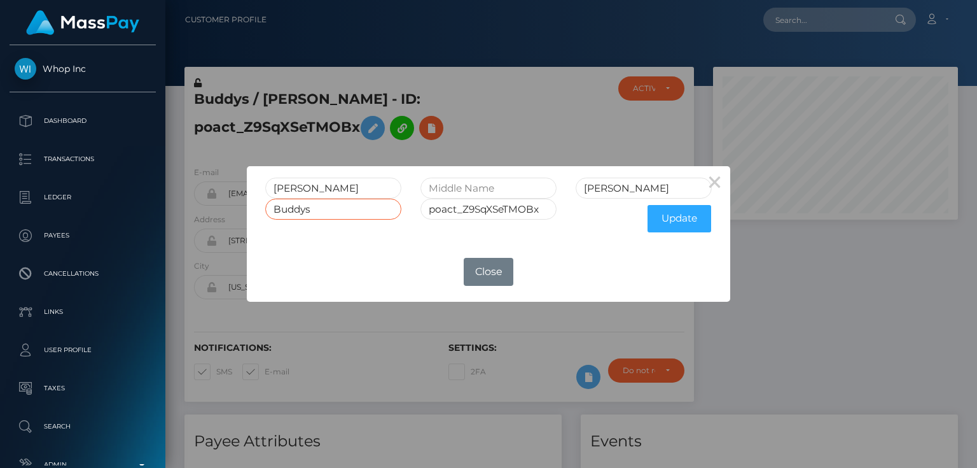
drag, startPoint x: 308, startPoint y: 213, endPoint x: 192, endPoint y: 221, distance: 116.1
click at [192, 220] on div "× JONATHAN ALLEN Buddys poact_Z9SqXSeTMOBx Update OK No Close" at bounding box center [488, 234] width 977 height 468
click at [687, 211] on button "Update" at bounding box center [680, 218] width 64 height 27
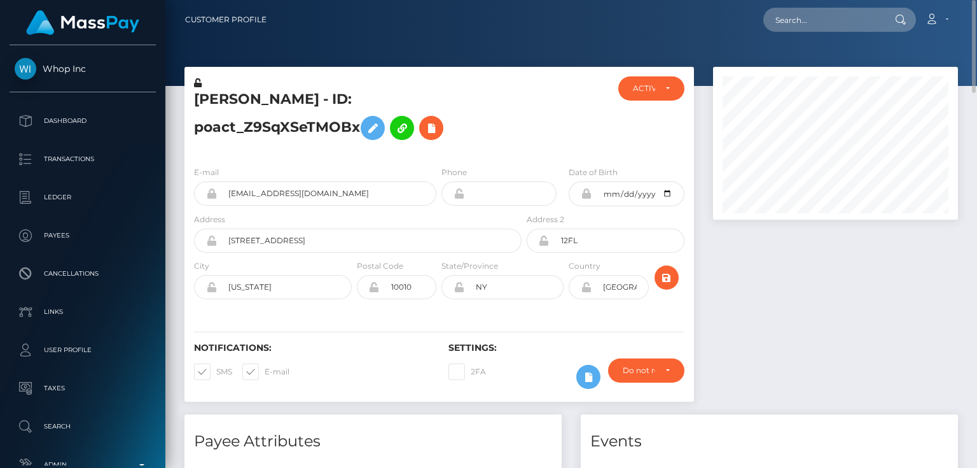
click at [199, 83] on icon at bounding box center [198, 82] width 8 height 9
click at [280, 118] on h5 "[PERSON_NAME] - ID: poact_Z9SqXSeTMOBx" at bounding box center [354, 118] width 321 height 57
copy h5 "[PERSON_NAME] - ID: poact_Z9SqXSeTMOBx"
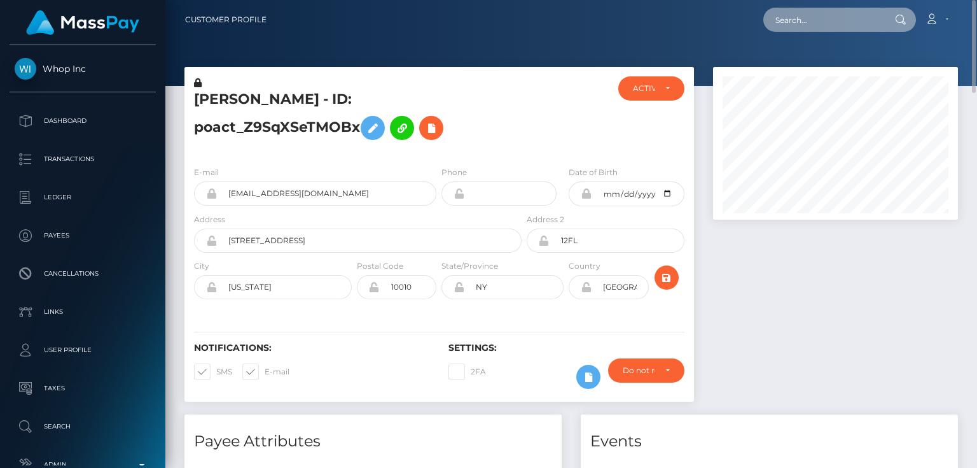
paste input "poact_wuFmzXZb7SkT"
type input "poact_wuFmzXZb7SkT"
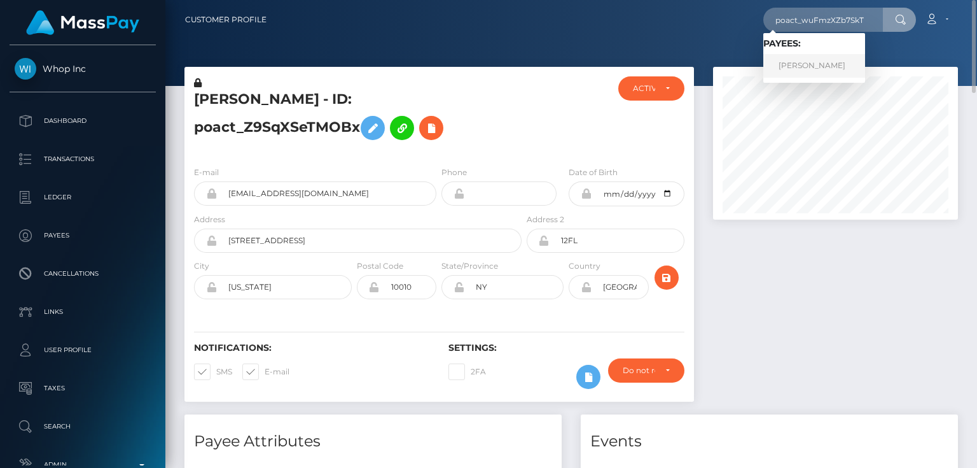
click at [800, 60] on link "[PERSON_NAME]" at bounding box center [815, 66] width 102 height 24
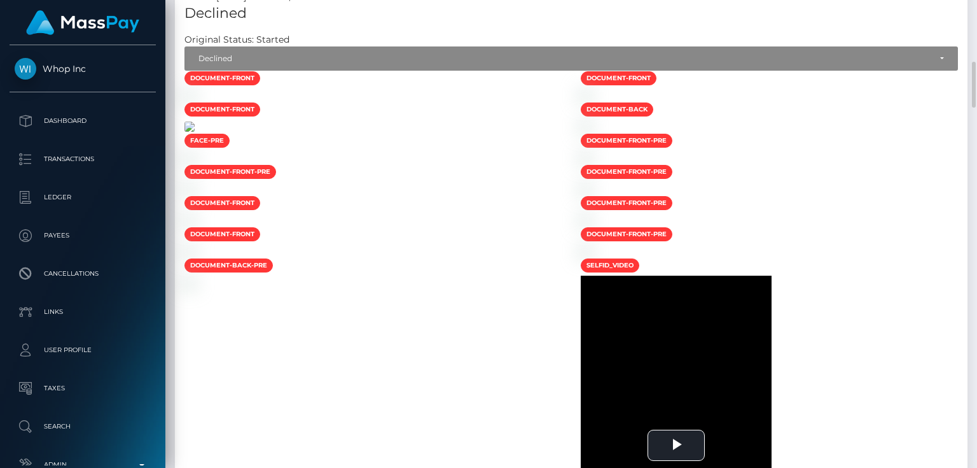
scroll to position [379, 0]
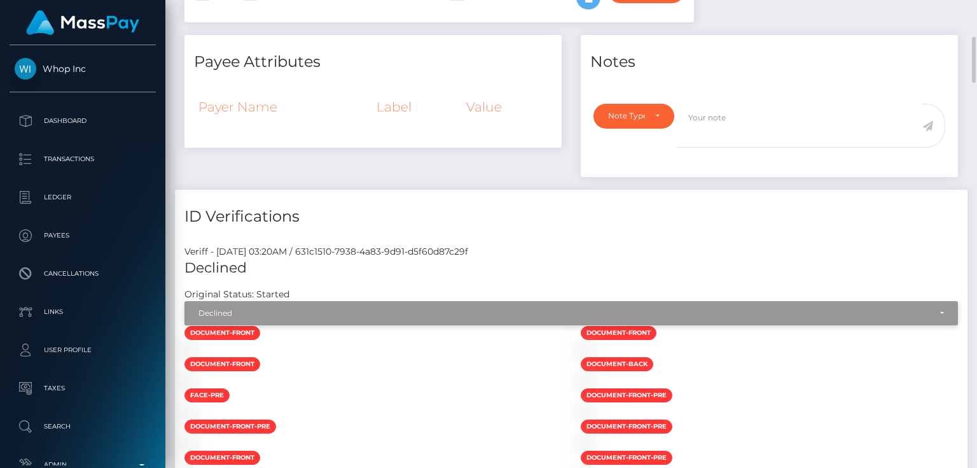
click at [407, 311] on div "Declined" at bounding box center [565, 313] width 732 height 10
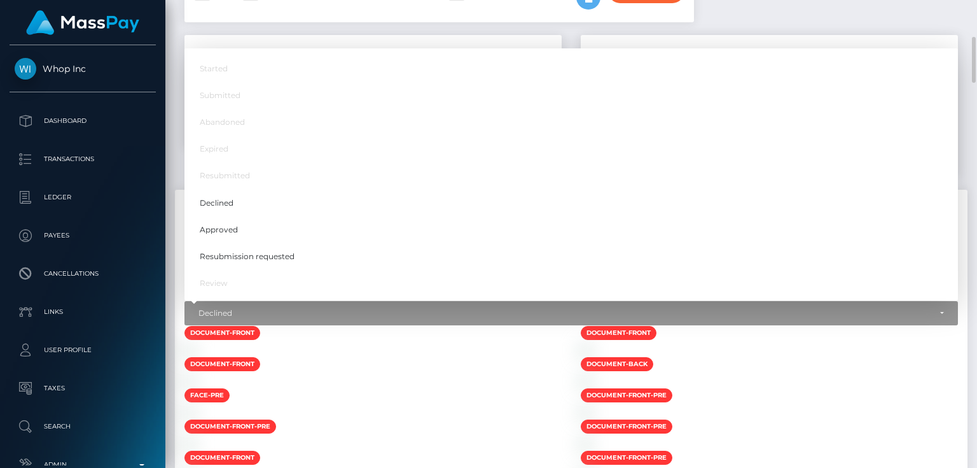
drag, startPoint x: 931, startPoint y: 418, endPoint x: 925, endPoint y: 414, distance: 6.9
click at [928, 356] on div at bounding box center [769, 349] width 396 height 13
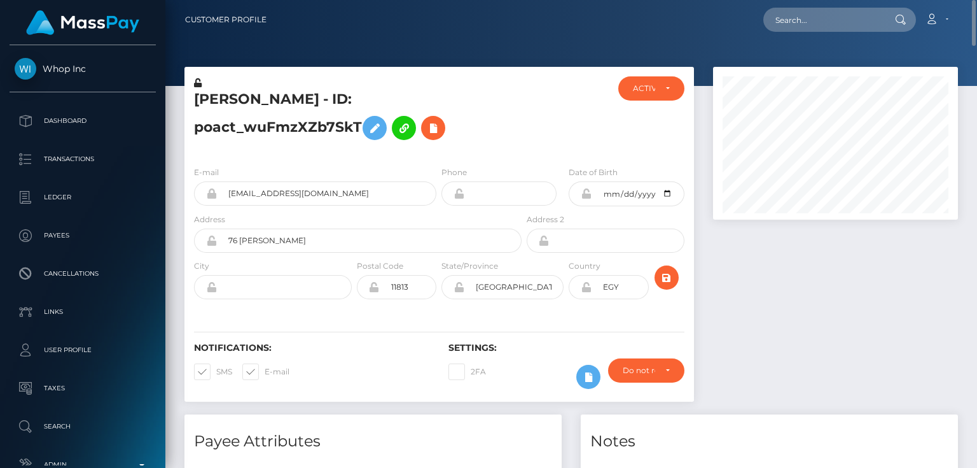
scroll to position [153, 0]
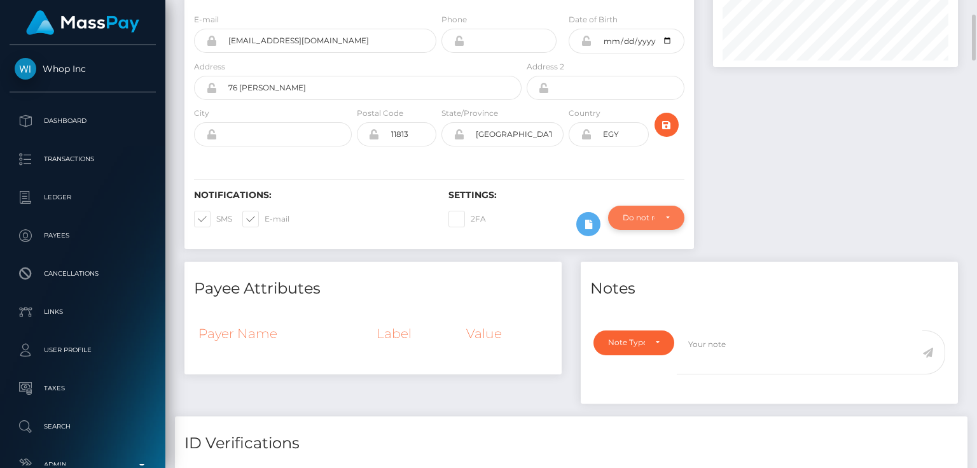
click at [654, 220] on div "Do not require" at bounding box center [639, 218] width 32 height 10
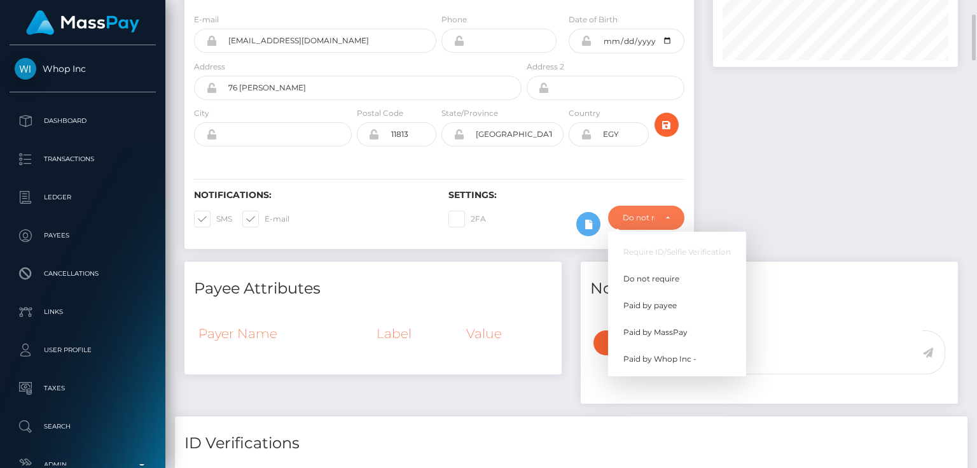
scroll to position [153, 244]
click at [690, 331] on link "Paid by MassPay" at bounding box center [677, 332] width 138 height 24
select select "2"
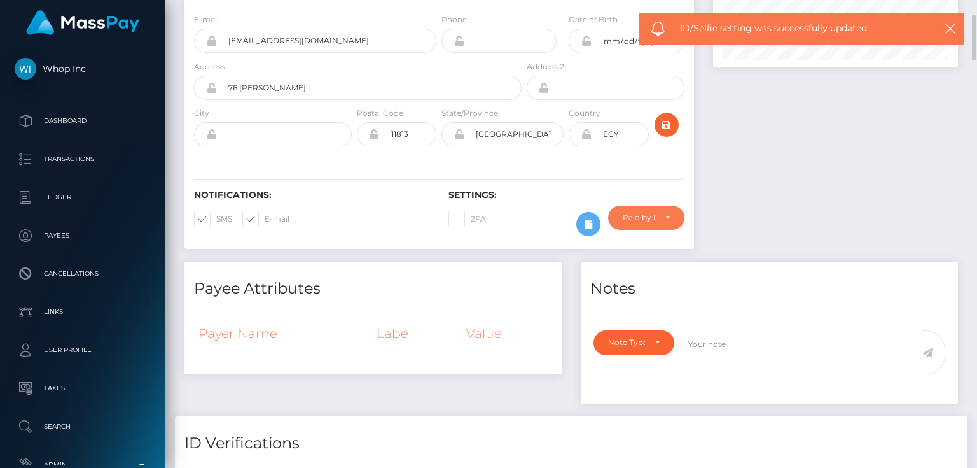
scroll to position [0, 0]
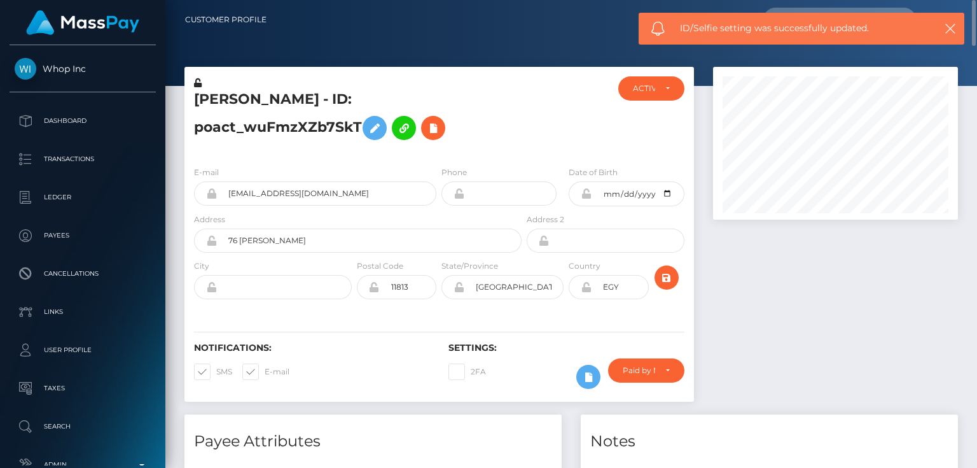
click at [256, 132] on h5 "Mohamed Mohsen - ID: poact_wuFmzXZb7SkT" at bounding box center [354, 118] width 321 height 57
copy h5 "Mohamed Mohsen - ID: poact_wuFmzXZb7SkT"
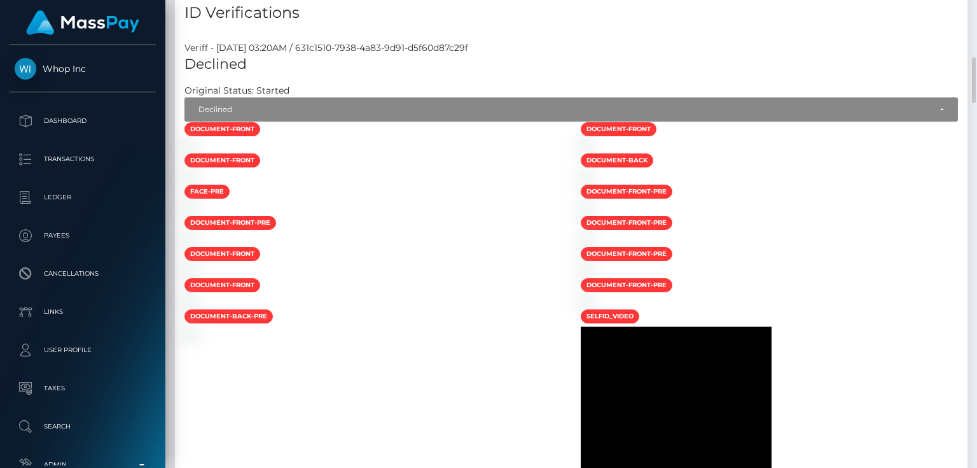
scroll to position [379, 0]
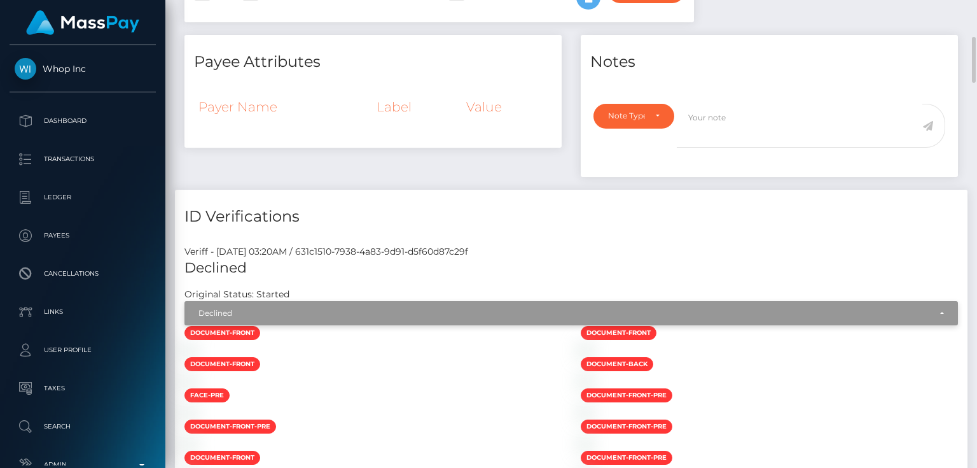
click at [335, 305] on div "Declined" at bounding box center [572, 313] width 774 height 24
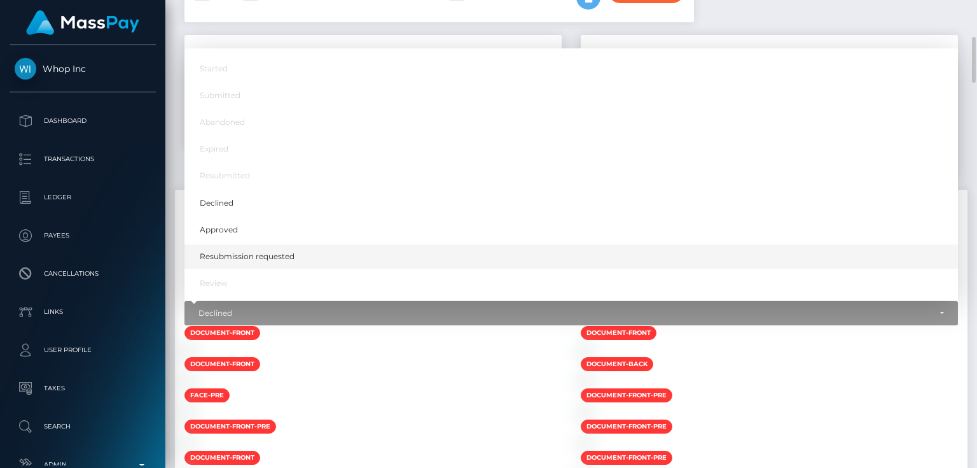
click at [274, 252] on span "Resubmission requested" at bounding box center [247, 256] width 95 height 11
select select "Resubmission requested"
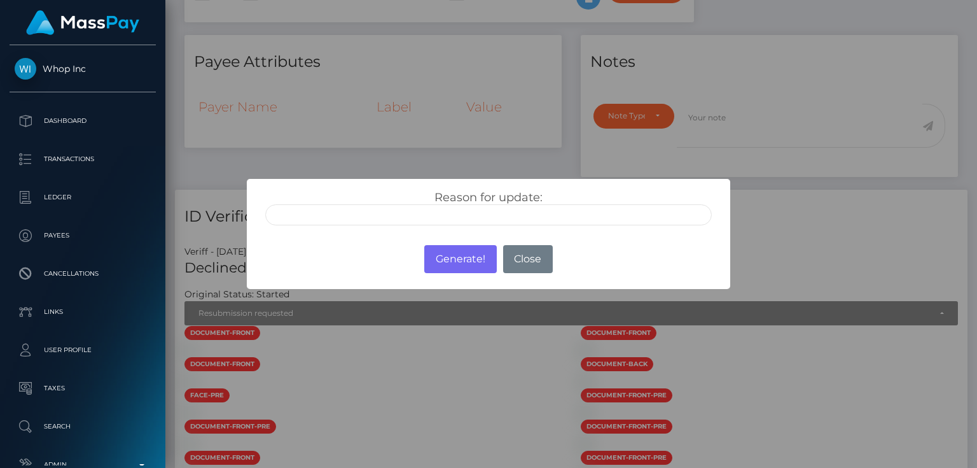
click at [356, 211] on input "text" at bounding box center [488, 214] width 447 height 21
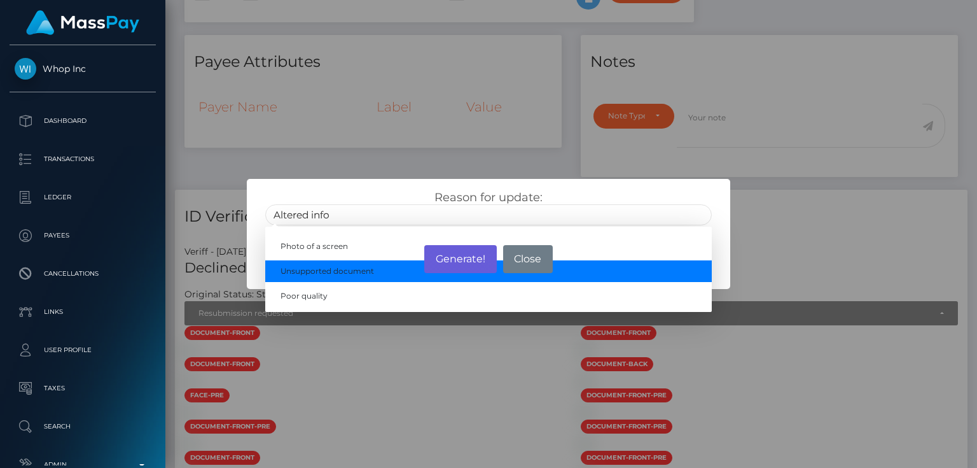
type input "Altered info"
click at [455, 255] on button "Generate!" at bounding box center [460, 259] width 72 height 28
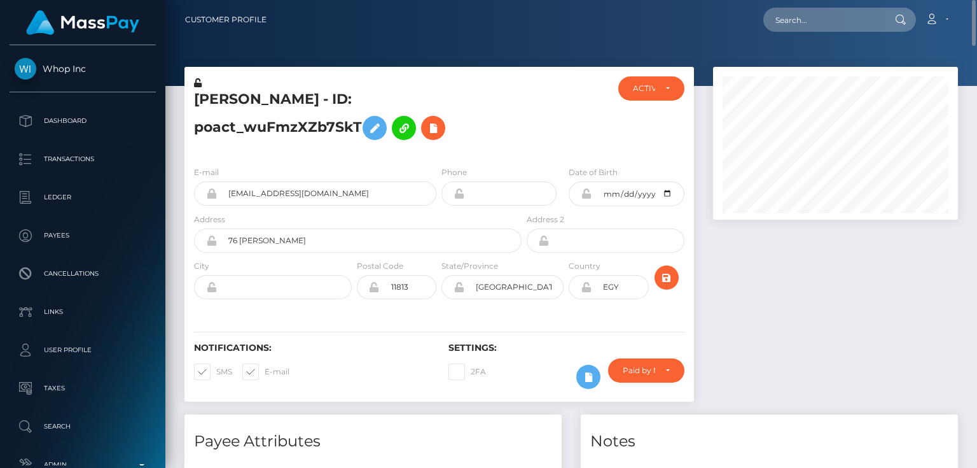
scroll to position [0, 0]
paste input "poact_jMMKx1dYktMV"
type input "poact_jMMKx1dYktMV"
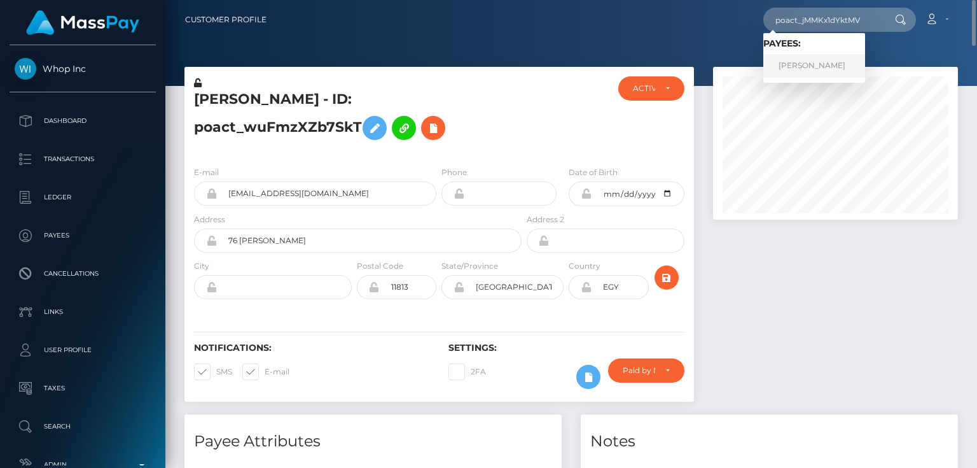
click at [809, 69] on link "Mohammad moinuddin" at bounding box center [815, 66] width 102 height 24
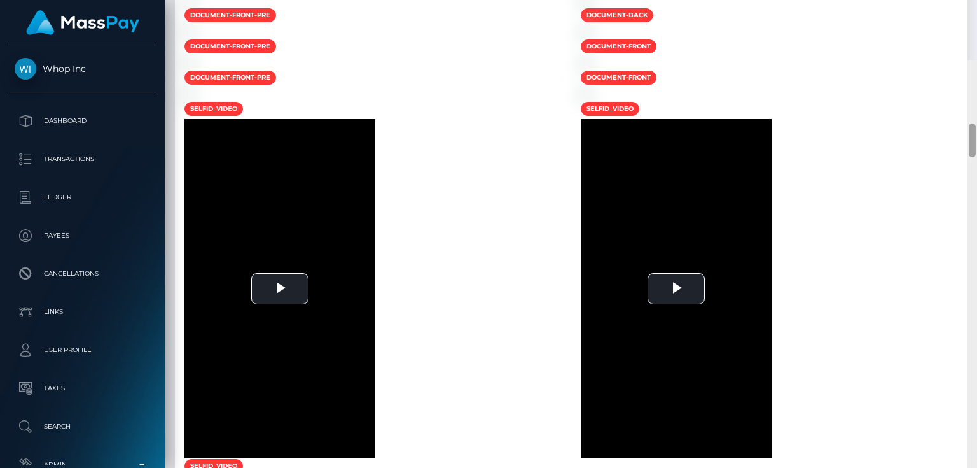
scroll to position [539, 0]
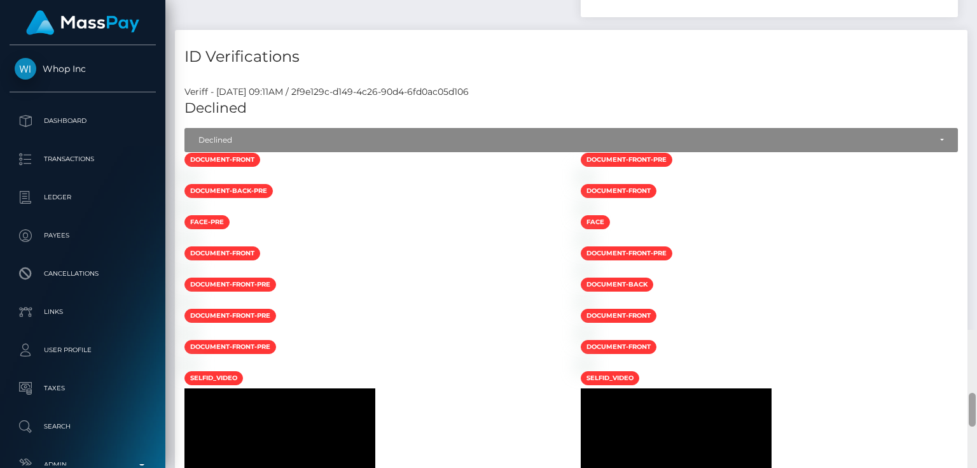
drag, startPoint x: 974, startPoint y: 445, endPoint x: 977, endPoint y: 50, distance: 395.1
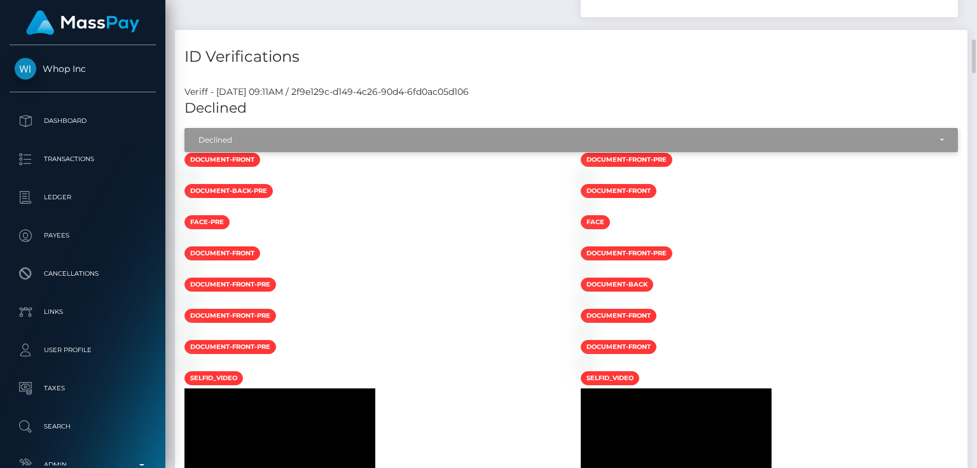
drag, startPoint x: 386, startPoint y: 138, endPoint x: 364, endPoint y: 151, distance: 25.4
click at [384, 137] on div "Declined" at bounding box center [565, 140] width 732 height 10
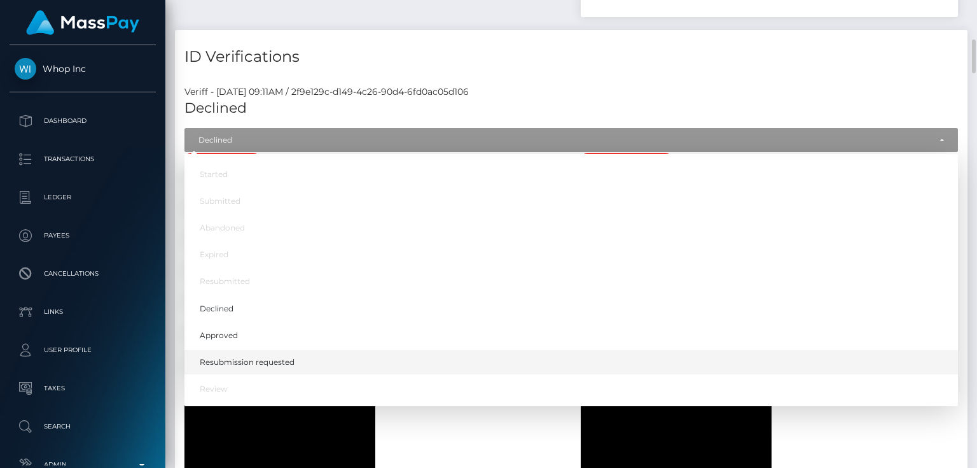
click at [270, 360] on span "Resubmission requested" at bounding box center [247, 361] width 95 height 11
select select "Resubmission requested"
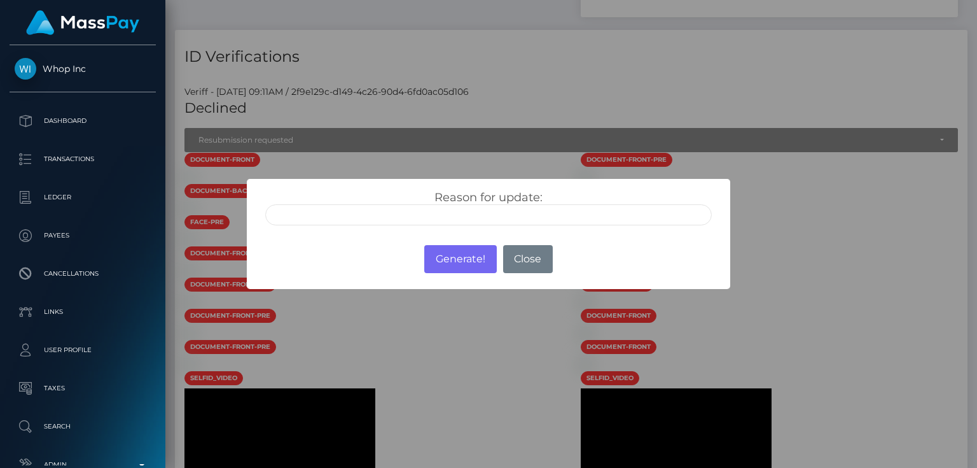
click at [355, 216] on input "text" at bounding box center [488, 214] width 447 height 21
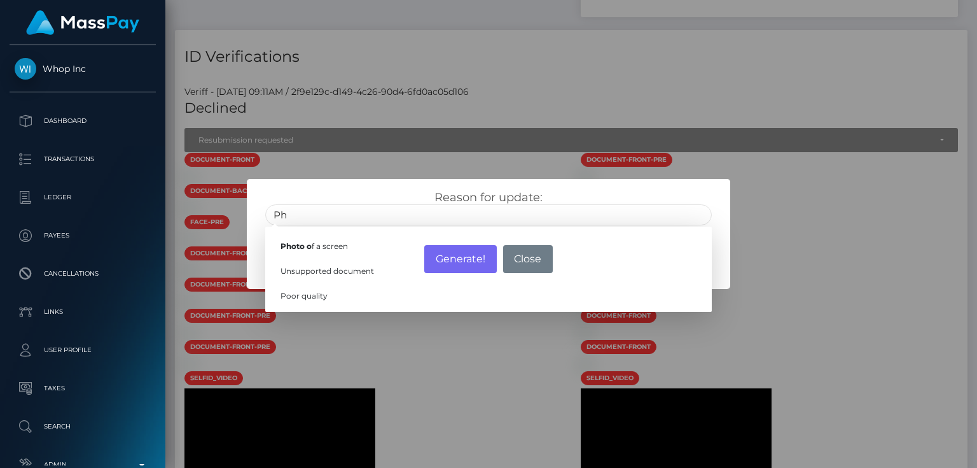
type input "P"
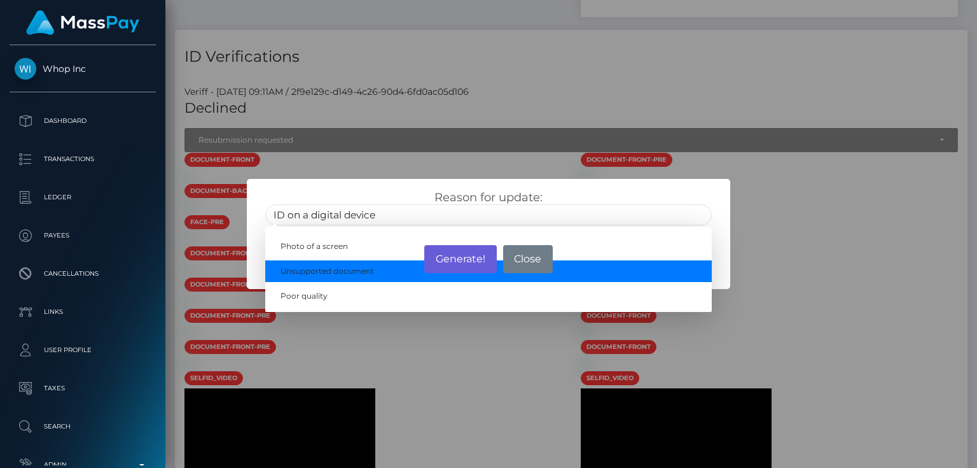
type input "ID on a digital device"
click at [459, 255] on button "Generate!" at bounding box center [460, 259] width 72 height 28
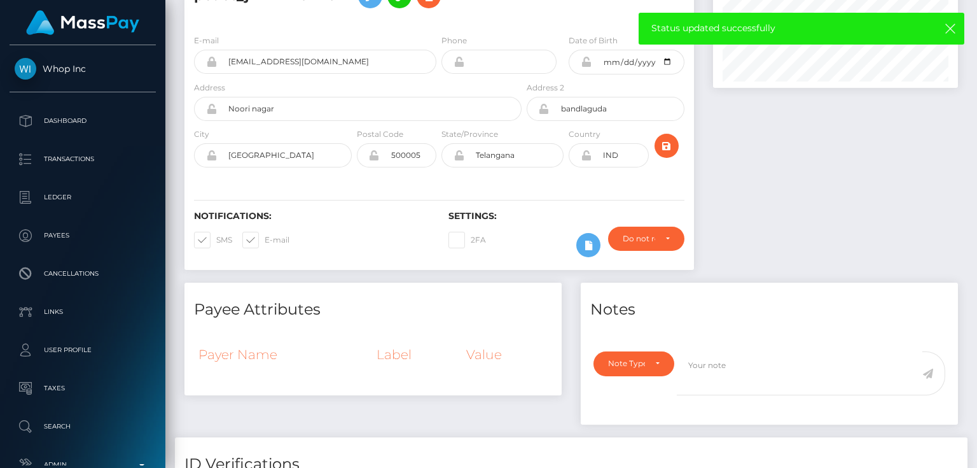
scroll to position [0, 0]
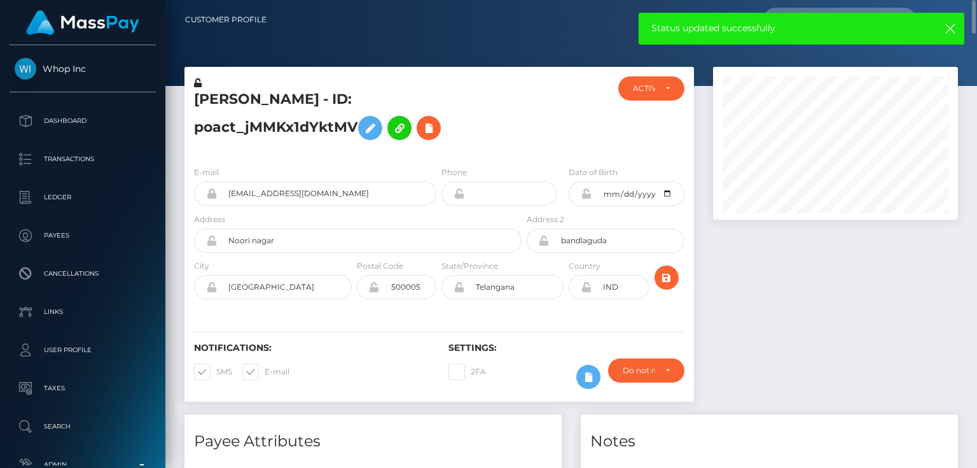
click at [260, 127] on h5 "Mohammad moinuddin - ID: poact_jMMKx1dYktMV" at bounding box center [354, 118] width 321 height 57
copy h5 "Mohammad moinuddin - ID: poact_jMMKx1dYktMV"
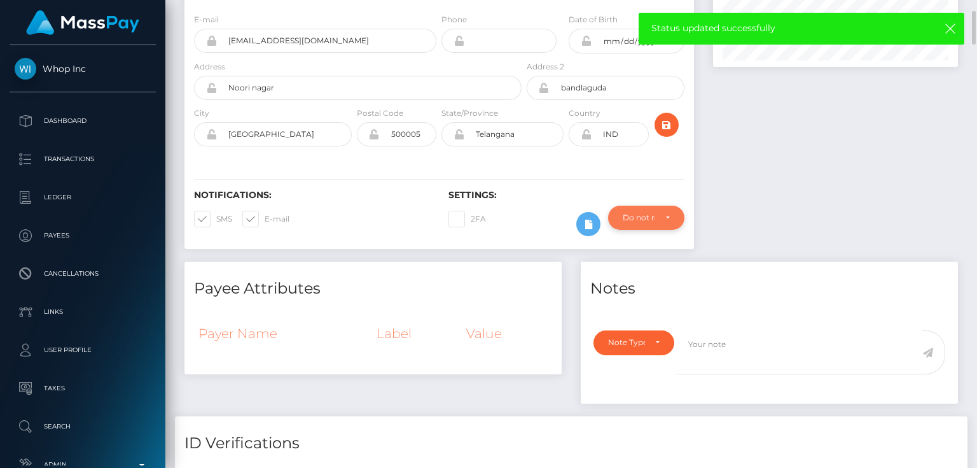
click at [641, 213] on div "Do not require" at bounding box center [639, 218] width 32 height 10
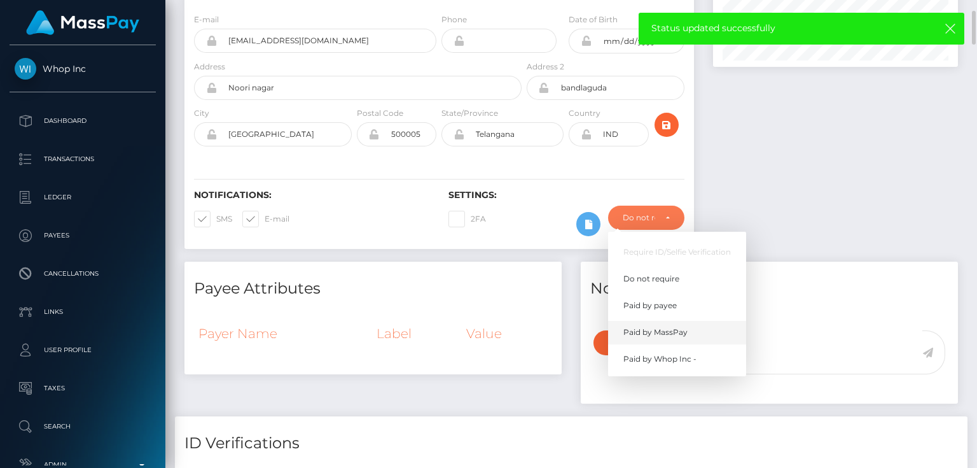
click at [686, 330] on span "Paid by MassPay" at bounding box center [656, 331] width 64 height 11
select select "2"
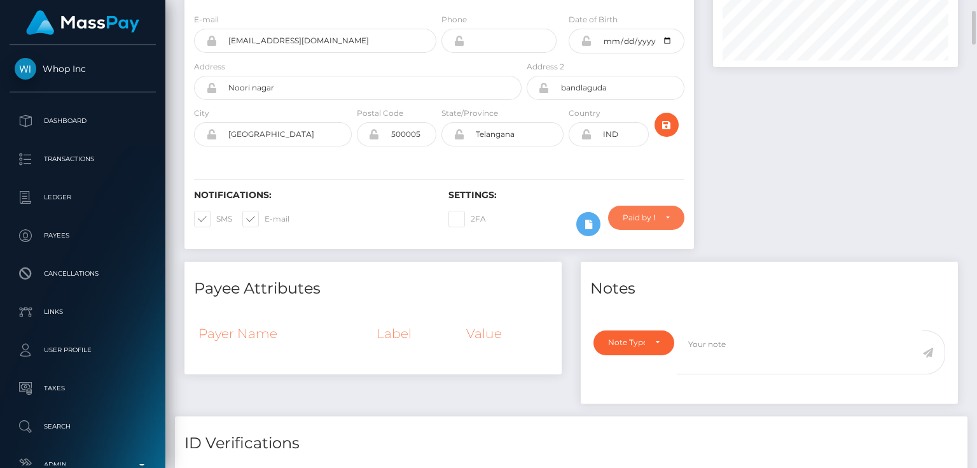
scroll to position [0, 0]
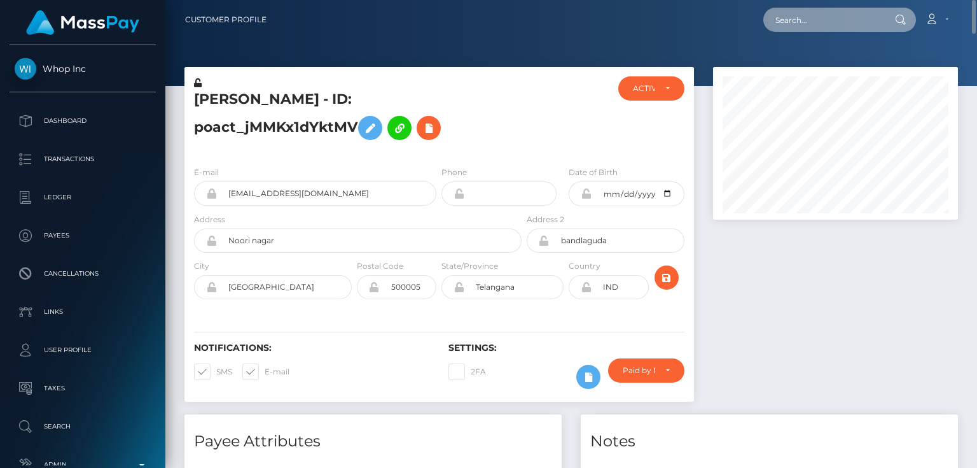
paste input "poact_HFeUSCJlkMhg"
type input "poact_HFeUSCJlkMhg"
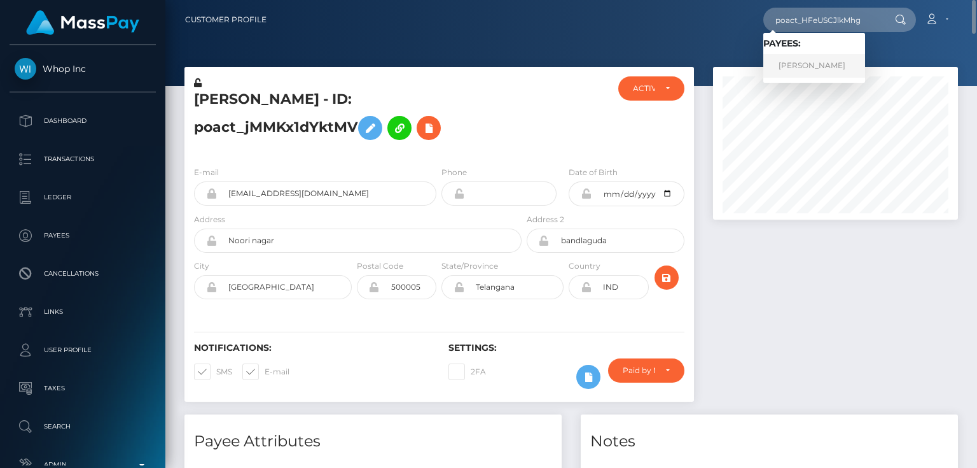
click at [820, 64] on link "MR AMAN SINGH TUMBER" at bounding box center [815, 66] width 102 height 24
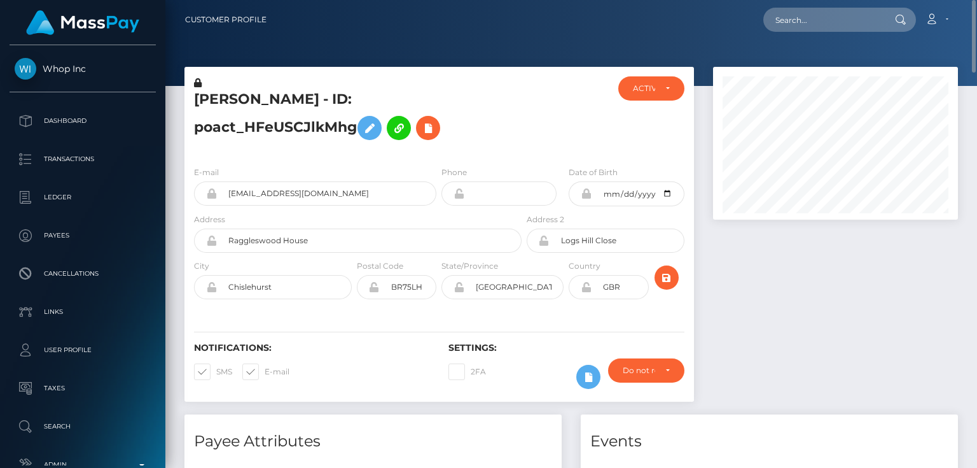
click at [278, 142] on h5 "[PERSON_NAME] - ID: poact_HFeUSCJlkMhg" at bounding box center [354, 118] width 321 height 57
click at [198, 81] on icon at bounding box center [198, 82] width 8 height 9
click at [255, 146] on div "[PERSON_NAME] - ID: poact_HFeUSCJlkMhg" at bounding box center [355, 116] width 340 height 80
click at [368, 127] on icon at bounding box center [369, 128] width 15 height 16
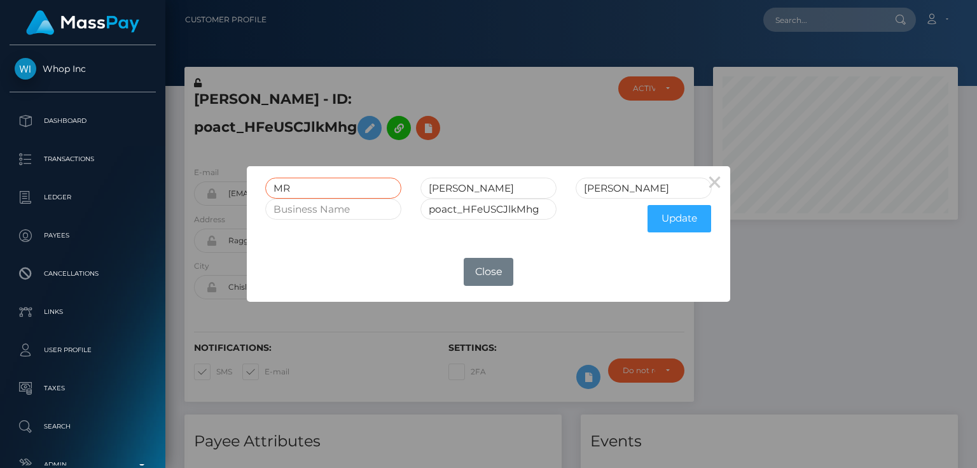
drag, startPoint x: 294, startPoint y: 187, endPoint x: 263, endPoint y: 192, distance: 30.9
click at [265, 189] on input "MR" at bounding box center [333, 188] width 136 height 21
drag, startPoint x: 506, startPoint y: 178, endPoint x: 410, endPoint y: 179, distance: 96.7
click at [410, 179] on div "[PERSON_NAME]" at bounding box center [489, 188] width 466 height 21
paste input "[PERSON_NAME]"
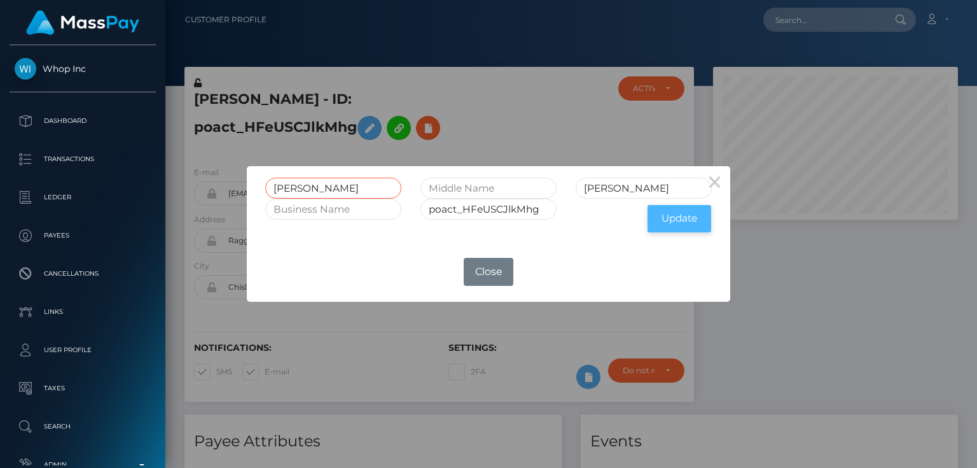
type input "[PERSON_NAME]"
click at [684, 217] on button "Update" at bounding box center [680, 218] width 64 height 27
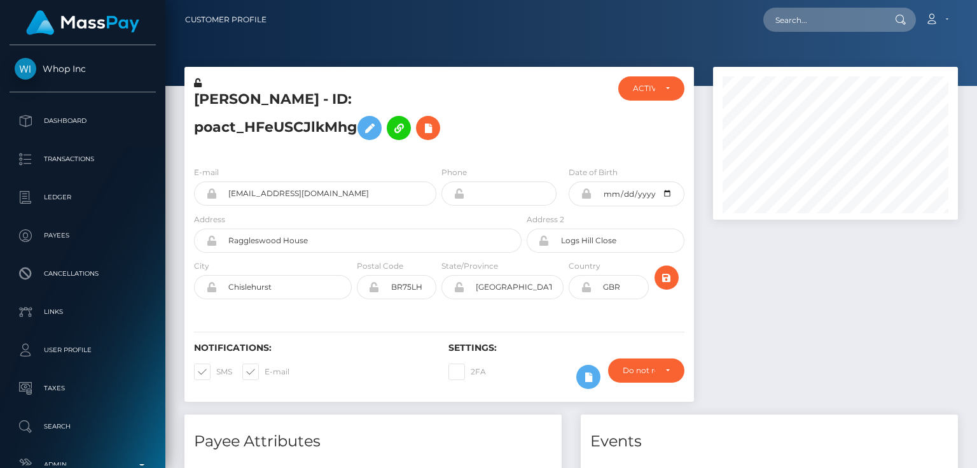
scroll to position [153, 244]
click at [200, 82] on icon at bounding box center [198, 82] width 8 height 9
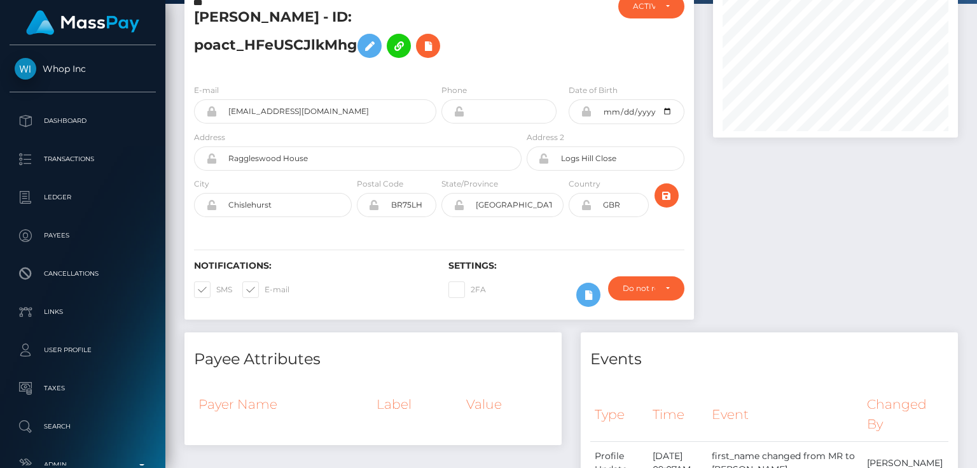
scroll to position [0, 0]
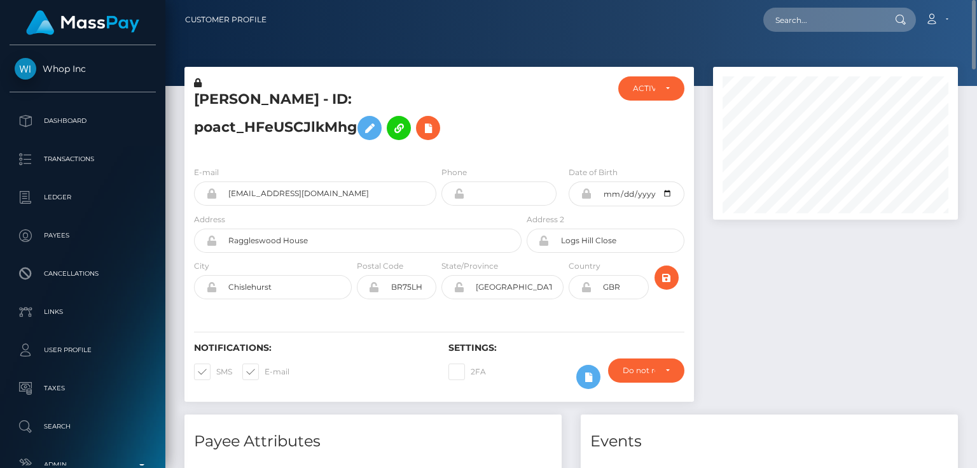
click at [280, 130] on h5 "[PERSON_NAME] - ID: poact_HFeUSCJlkMhg" at bounding box center [354, 118] width 321 height 57
click at [279, 130] on h5 "[PERSON_NAME] - ID: poact_HFeUSCJlkMhg" at bounding box center [354, 118] width 321 height 57
copy h5 "[PERSON_NAME] - ID: poact_HFeUSCJlkMhg"
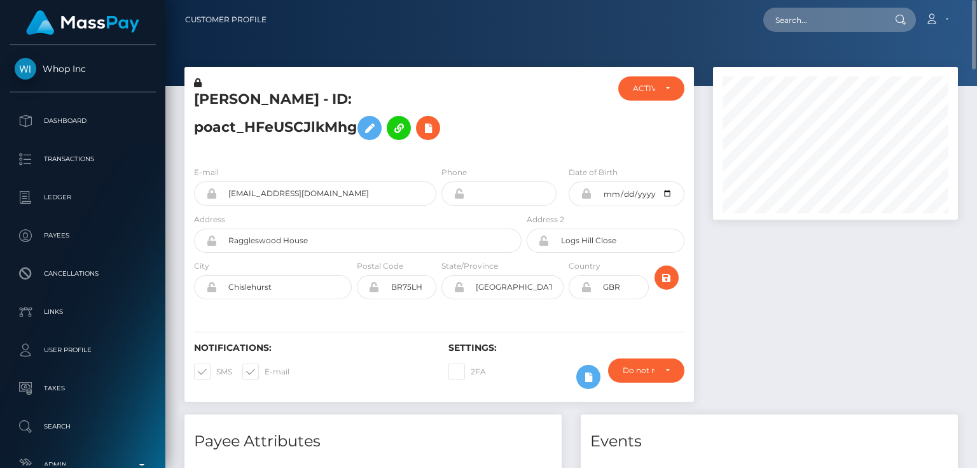
click at [811, 341] on div at bounding box center [836, 240] width 264 height 347
click at [279, 153] on div "AMAN SINGH TUMBER - ID: poact_HFeUSCJlkMhg" at bounding box center [355, 116] width 340 height 80
paste input "poact_zCYDl5TQcZj1"
type input "poact_zCYDl5TQcZj1"
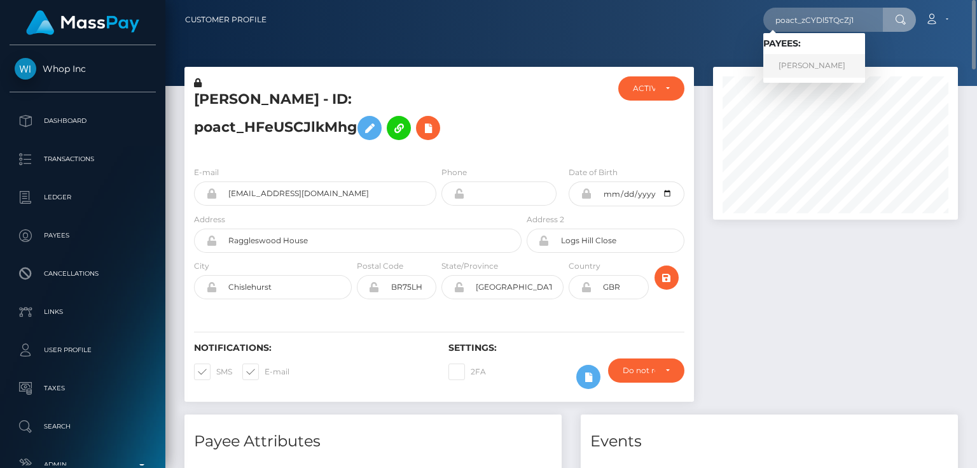
click at [812, 66] on link "KISHAN PANDYA" at bounding box center [815, 66] width 102 height 24
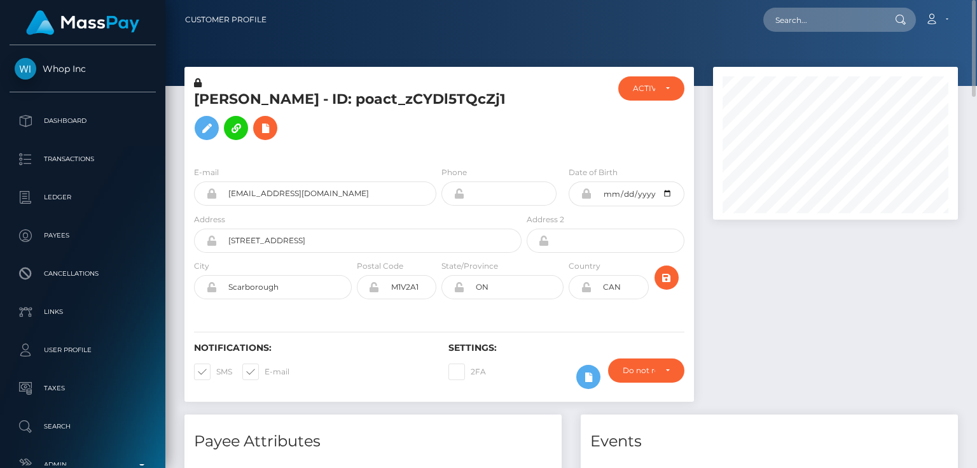
click at [374, 96] on h5 "KISHAN PANDYA - ID: poact_zCYDl5TQcZj1" at bounding box center [354, 118] width 321 height 57
copy h5 "KISHAN PANDYA - ID: poact_zCYDl5TQcZj1"
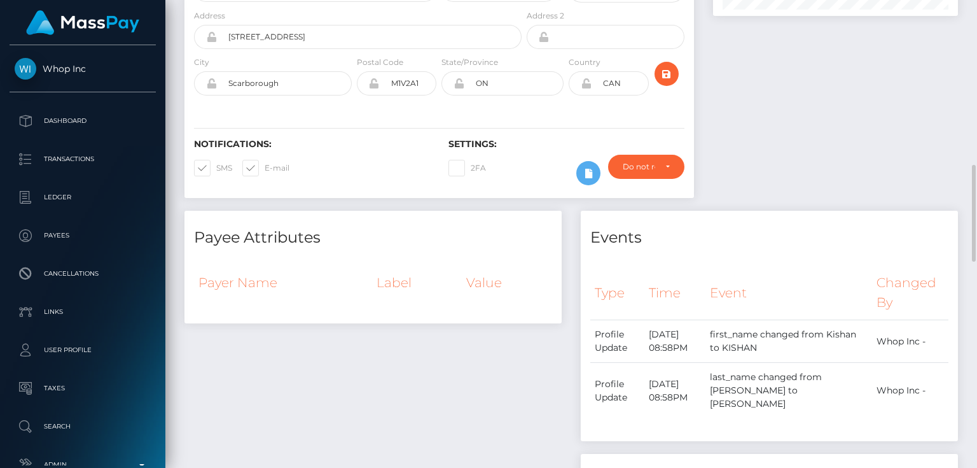
scroll to position [305, 0]
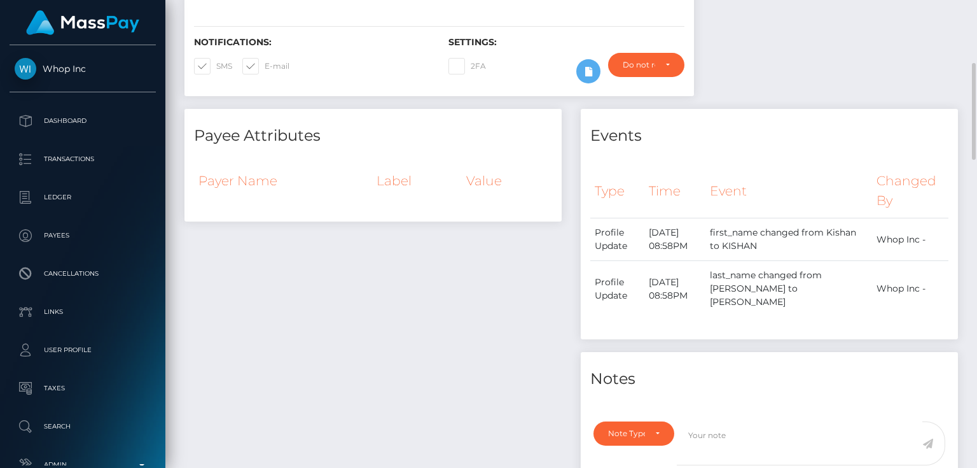
click at [325, 342] on div "Payee Attributes Payer Name Label Value" at bounding box center [373, 308] width 396 height 398
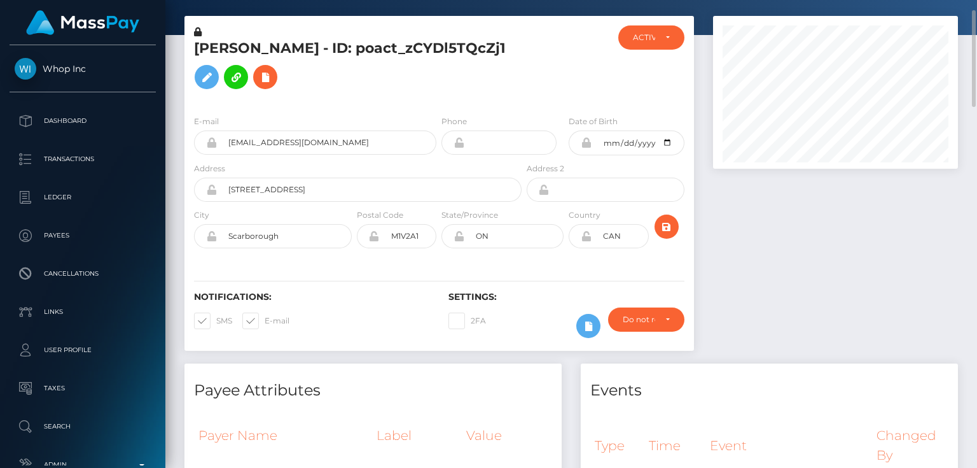
scroll to position [0, 0]
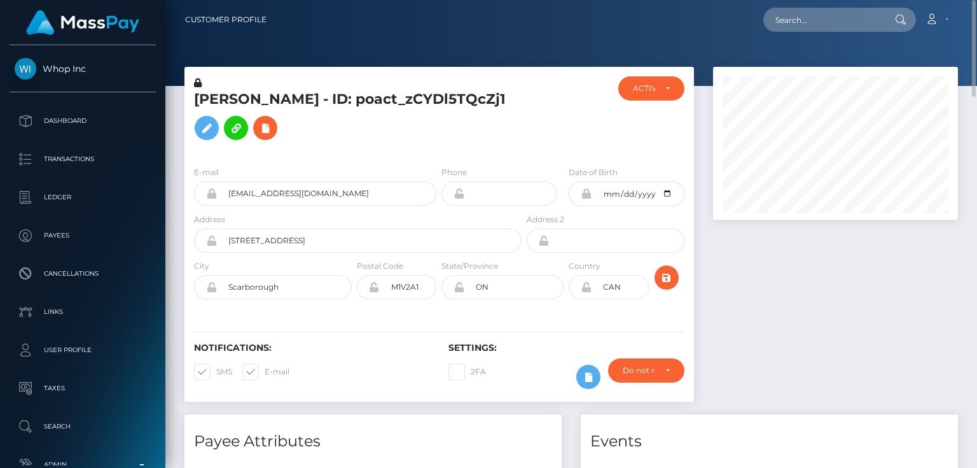
click at [396, 107] on h5 "KISHAN PANDYA - ID: poact_zCYDl5TQcZj1" at bounding box center [354, 118] width 321 height 57
click at [328, 157] on div "E-mail kishanpandya373@gmail.com Phone 2001-08-18" at bounding box center [440, 234] width 510 height 156
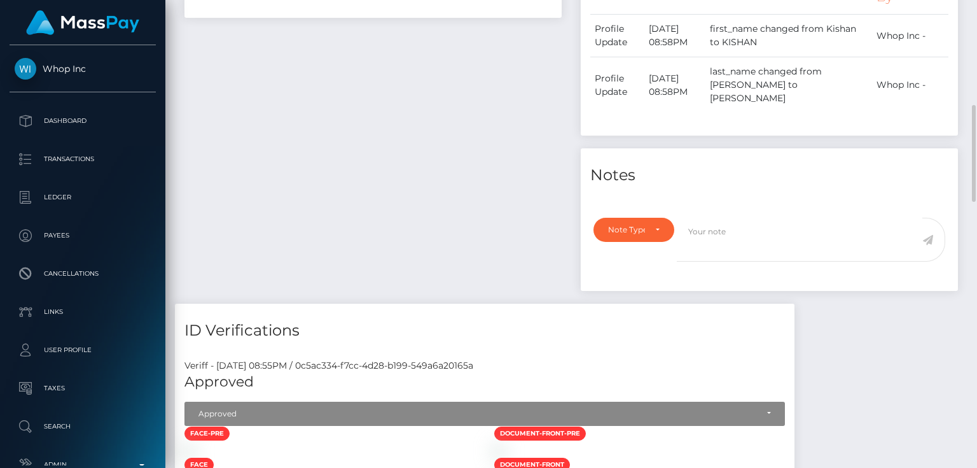
scroll to position [713, 0]
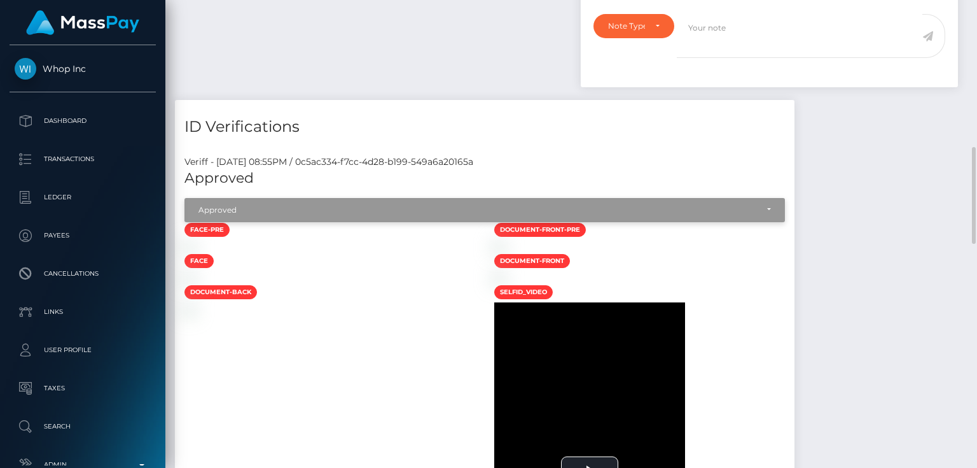
click at [256, 198] on div "Approved" at bounding box center [485, 210] width 601 height 24
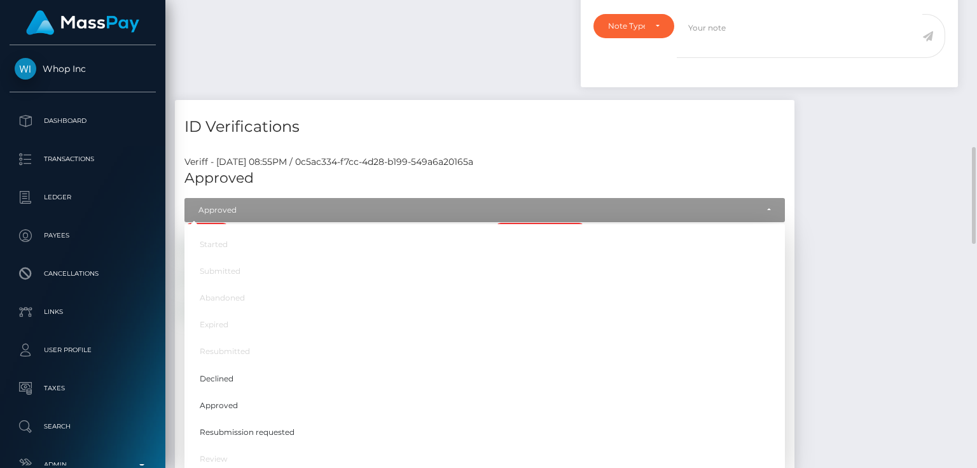
scroll to position [153, 244]
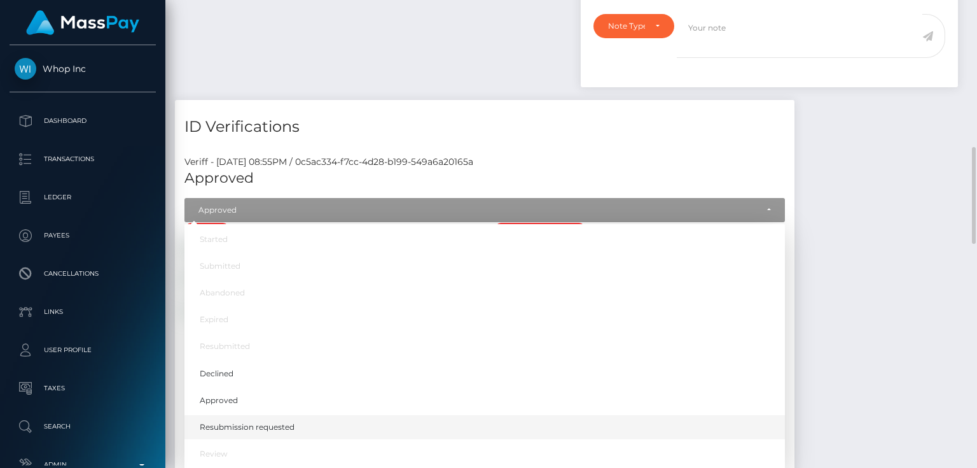
click at [284, 421] on span "Resubmission requested" at bounding box center [247, 426] width 95 height 11
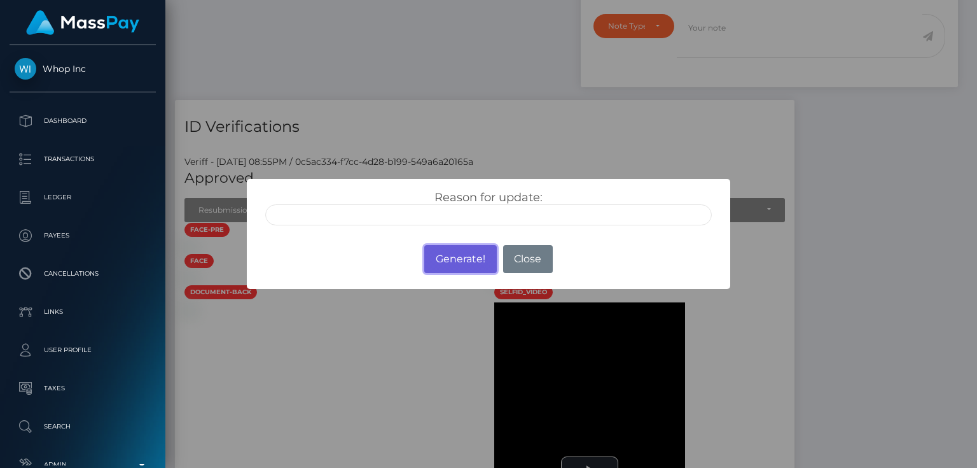
click at [450, 260] on button "Generate!" at bounding box center [460, 259] width 72 height 28
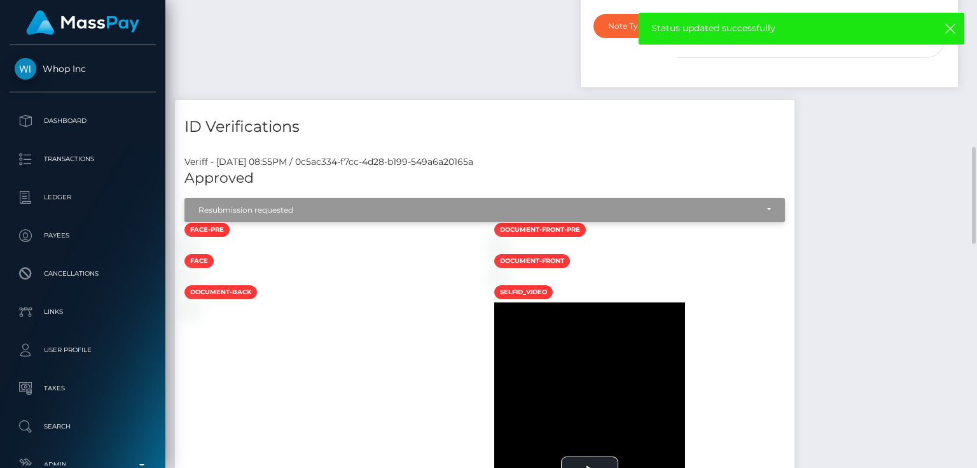
click at [346, 205] on div "Resubmission requested" at bounding box center [478, 210] width 559 height 10
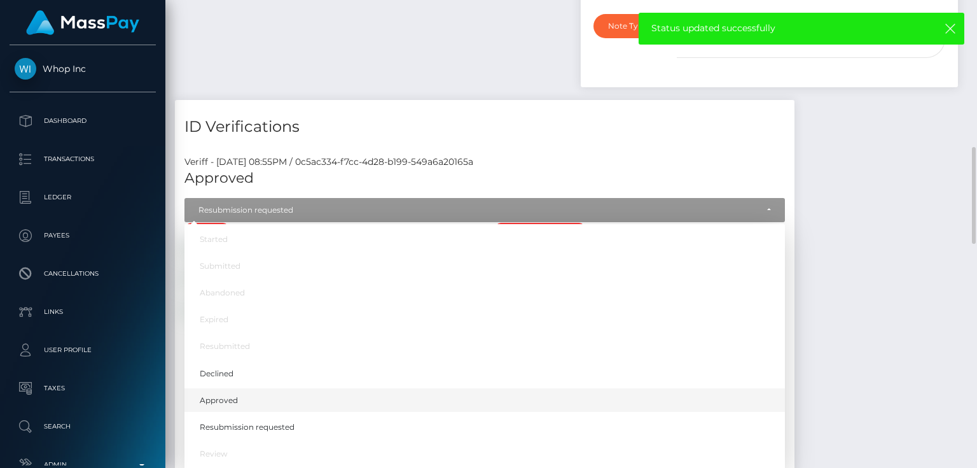
click at [235, 394] on span "Approved" at bounding box center [219, 399] width 38 height 11
select select "Approved"
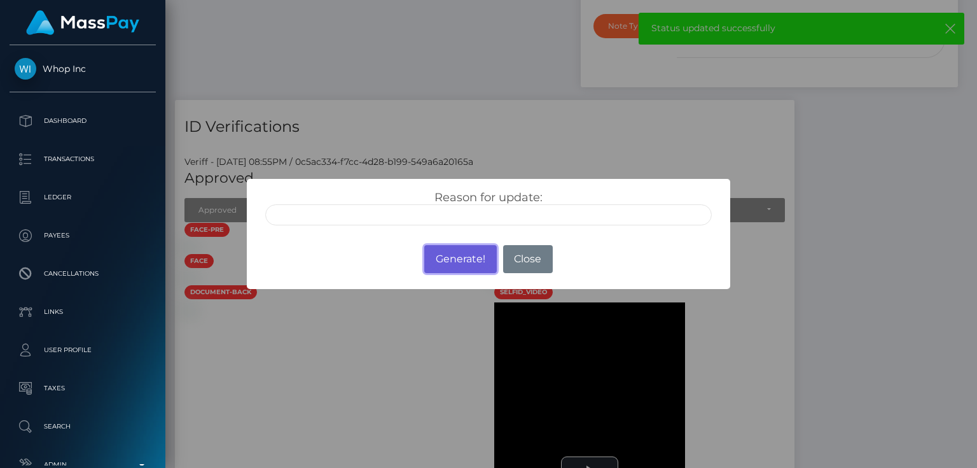
click at [466, 252] on button "Generate!" at bounding box center [460, 259] width 72 height 28
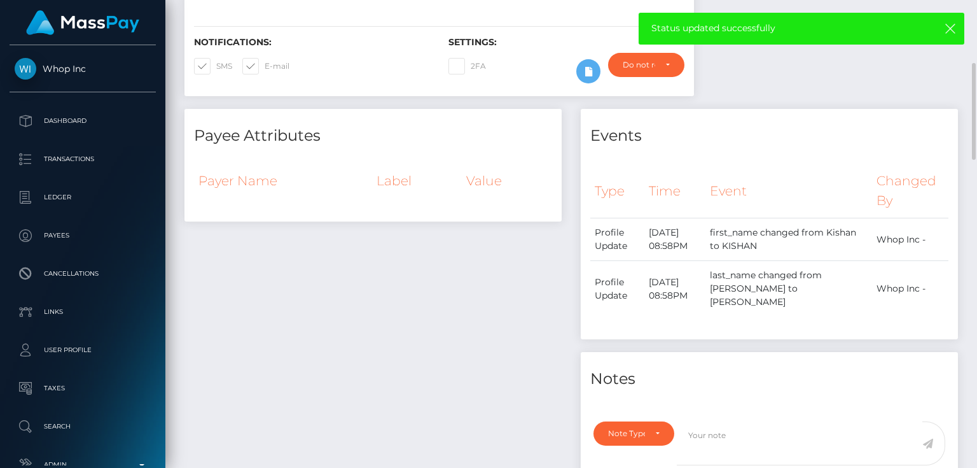
scroll to position [0, 0]
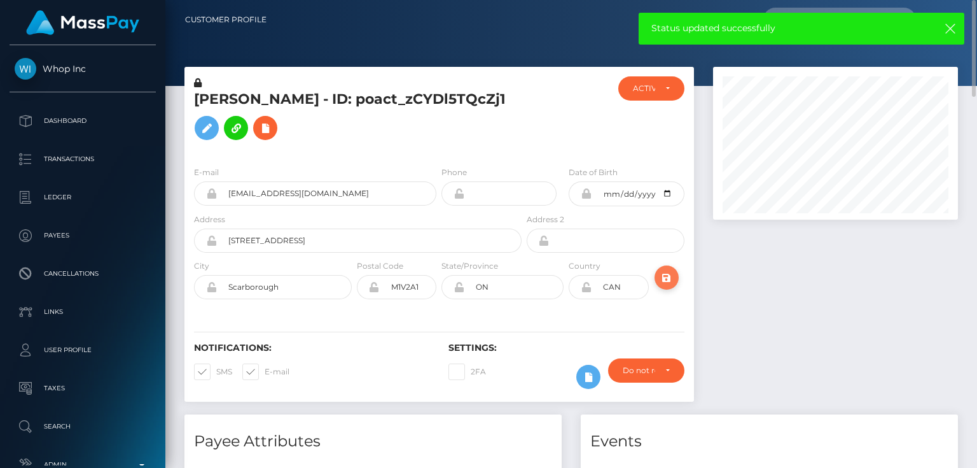
click at [662, 271] on icon "submit" at bounding box center [666, 278] width 15 height 16
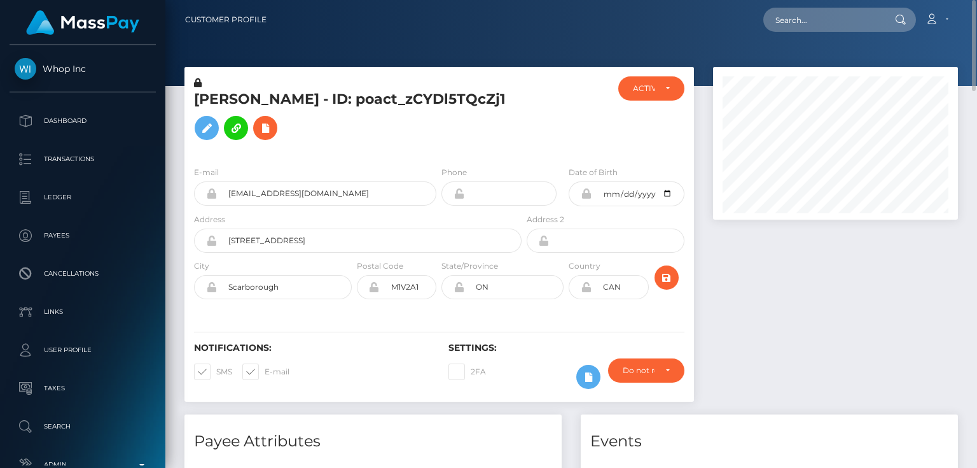
click at [282, 101] on h5 "[PERSON_NAME] - ID: poact_zCYDl5TQcZj1" at bounding box center [354, 118] width 321 height 57
copy h5 "[PERSON_NAME] - ID: poact_zCYDl5TQcZj1"
paste input "poact_m2vCALf5pBpr"
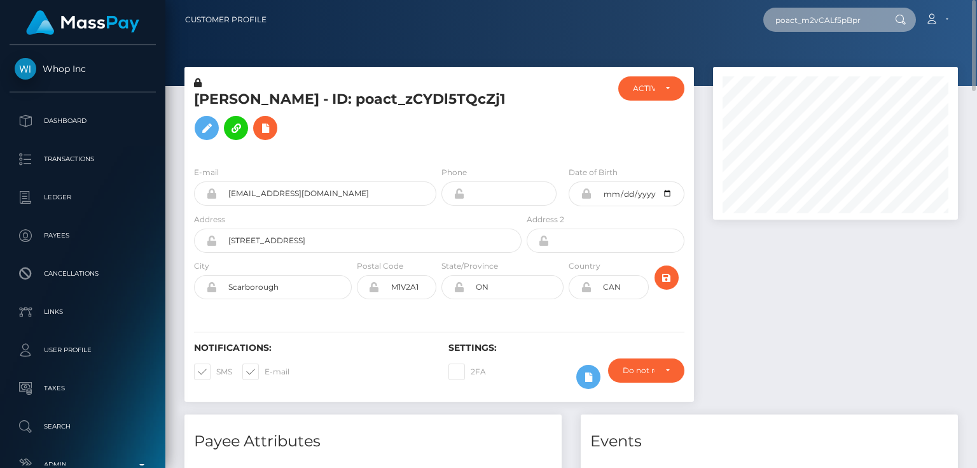
type input "poact_m2vCALf5pBpr"
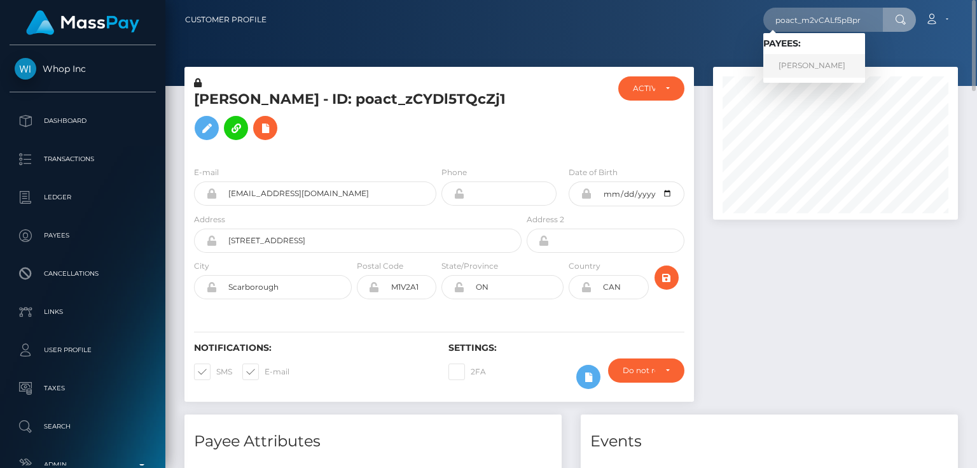
click at [804, 69] on link "[PERSON_NAME]" at bounding box center [815, 66] width 102 height 24
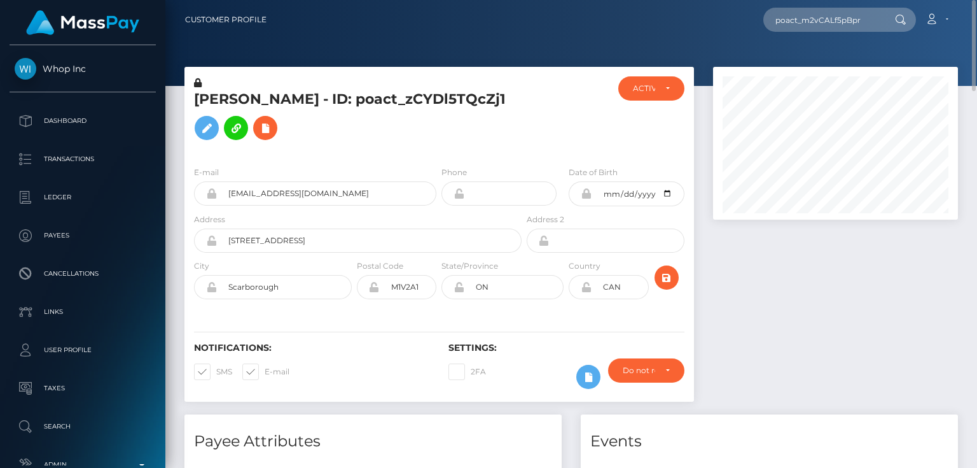
click at [791, 262] on div at bounding box center [836, 240] width 264 height 347
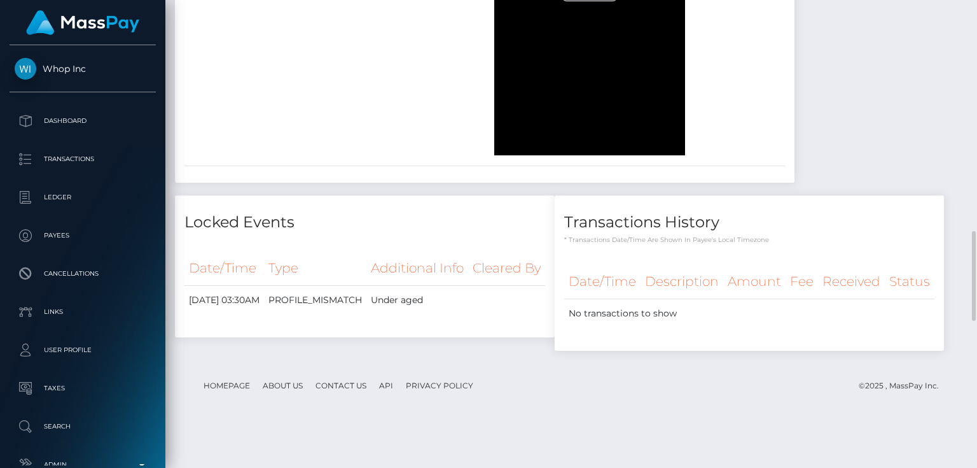
scroll to position [995, 0]
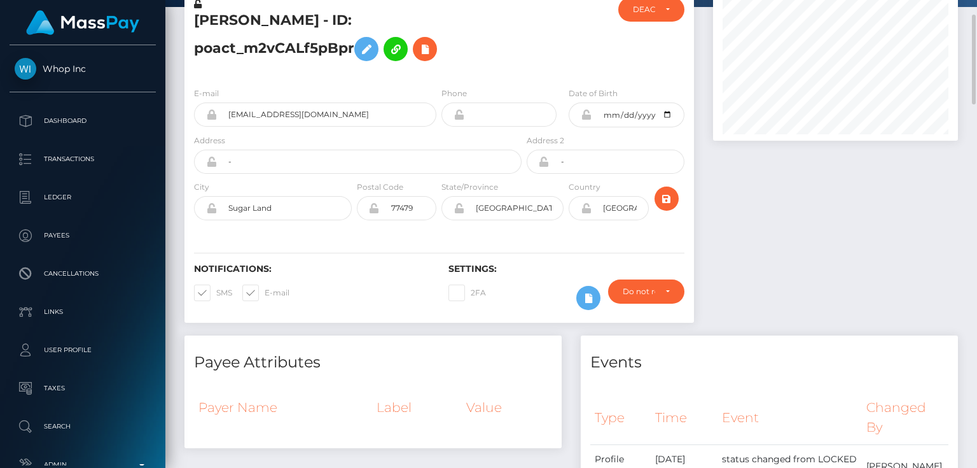
scroll to position [0, 0]
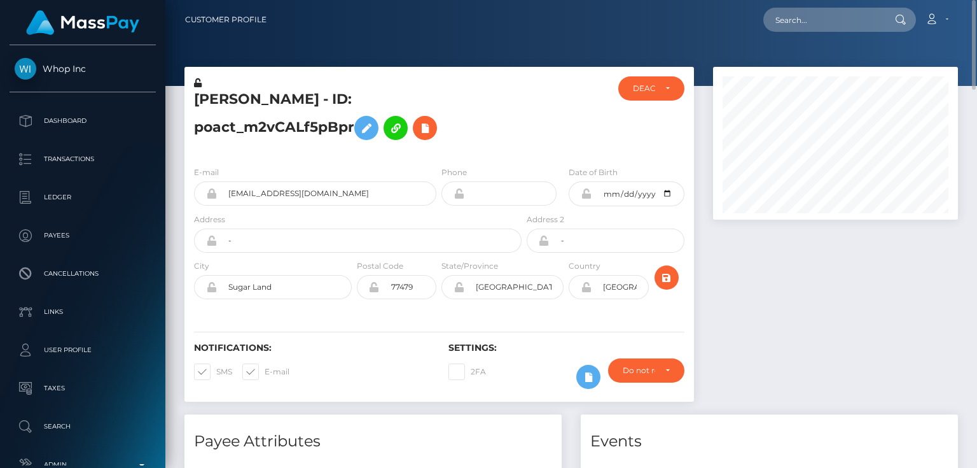
click at [291, 96] on h5 "[PERSON_NAME] - ID: poact_m2vCALf5pBpr" at bounding box center [354, 118] width 321 height 57
copy h5 "[PERSON_NAME] - ID: poact_m2vCALf5pBpr"
click at [413, 115] on h5 "[PERSON_NAME] - ID: poact_m2vCALf5pBpr" at bounding box center [354, 118] width 321 height 57
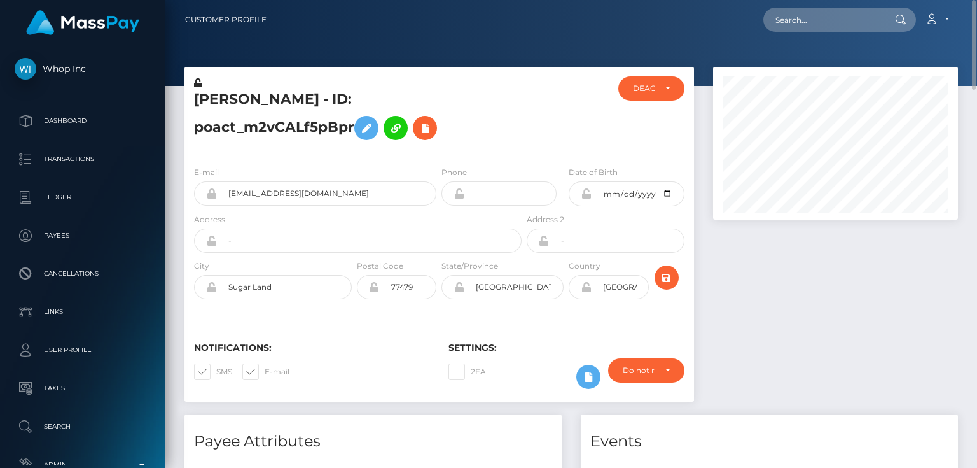
click at [347, 120] on h5 "[PERSON_NAME] - ID: poact_m2vCALf5pBpr" at bounding box center [354, 118] width 321 height 57
click at [454, 163] on div "E-mail [EMAIL_ADDRESS][DOMAIN_NAME] Phone Address" at bounding box center [440, 234] width 510 height 156
drag, startPoint x: 355, startPoint y: 193, endPoint x: 216, endPoint y: 194, distance: 138.7
click at [217, 194] on input "[EMAIL_ADDRESS][DOMAIN_NAME]" at bounding box center [327, 193] width 220 height 24
paste input "[EMAIL_ADDRESS][DOMAIN_NAME]"
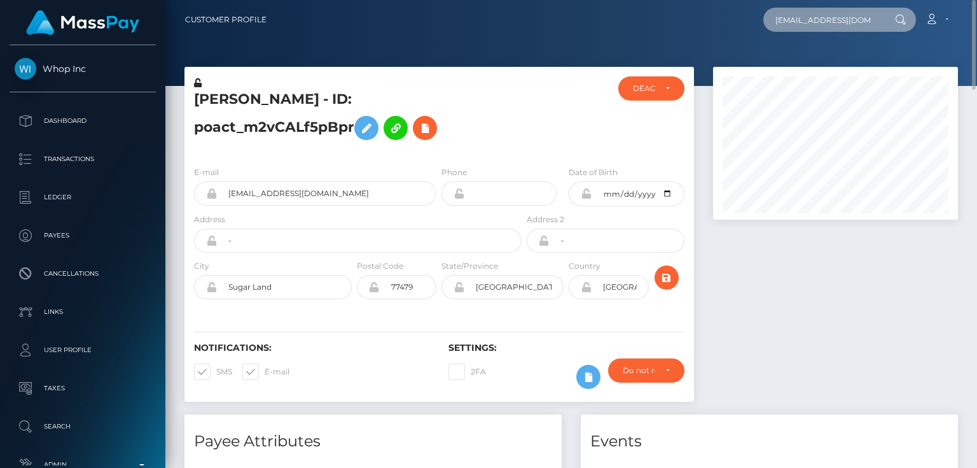
scroll to position [0, 20]
type input "[EMAIL_ADDRESS][DOMAIN_NAME]"
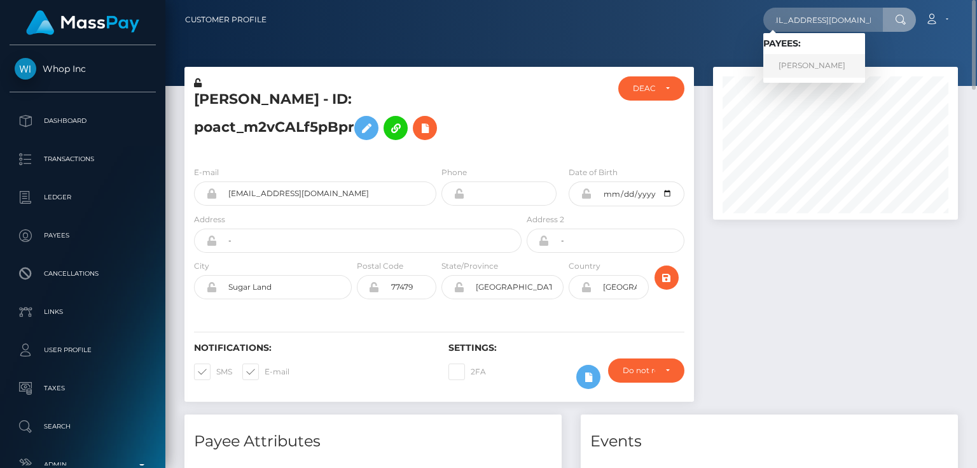
click at [814, 66] on link "[PERSON_NAME]" at bounding box center [815, 66] width 102 height 24
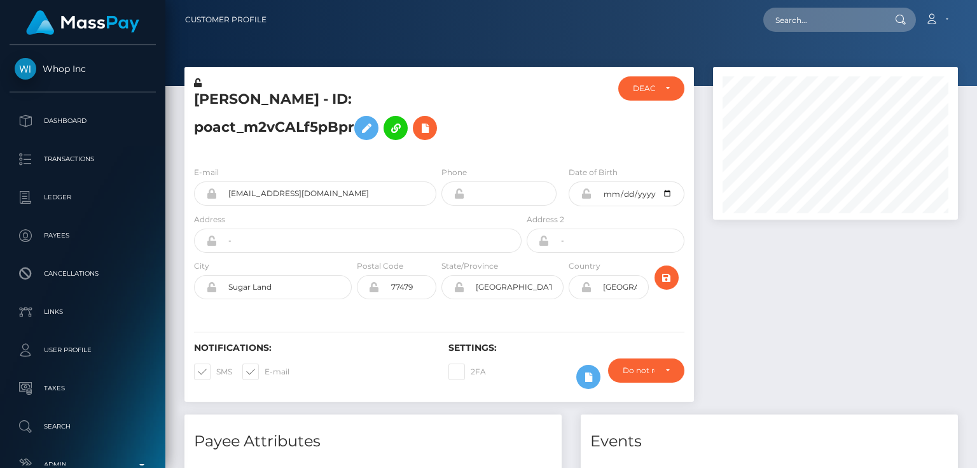
scroll to position [153, 244]
paste input "poact_cWV3kmEuUBPl"
type input "poact_cWV3kmEuUBPl"
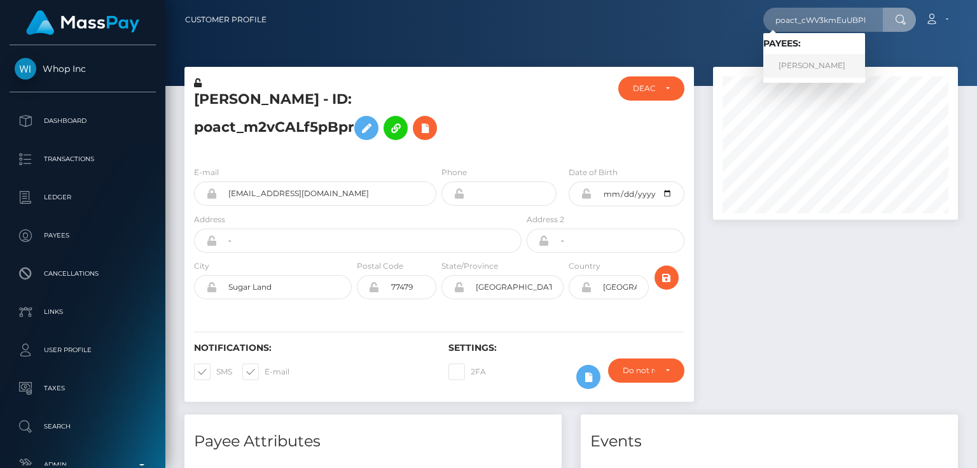
click at [825, 63] on link "[PERSON_NAME]" at bounding box center [815, 66] width 102 height 24
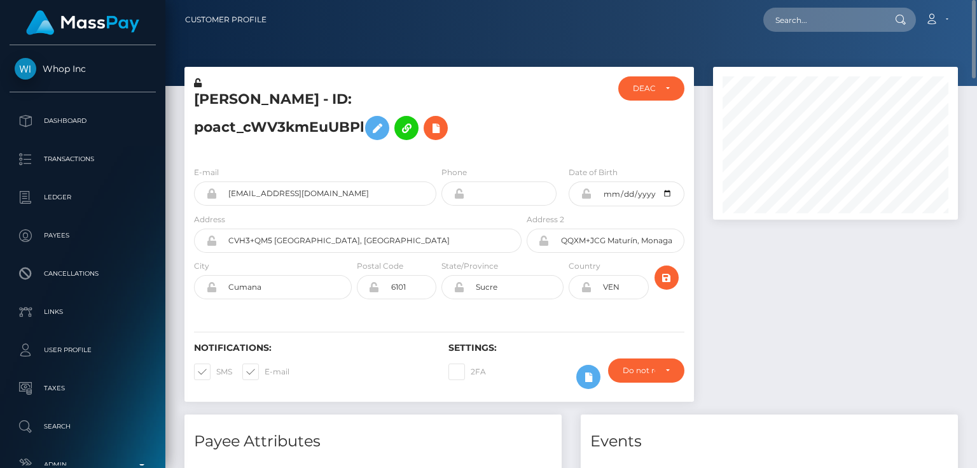
click at [255, 115] on h5 "[PERSON_NAME] - ID: poact_cWV3kmEuUBPl" at bounding box center [354, 118] width 321 height 57
click at [254, 130] on h5 "[PERSON_NAME] - ID: poact_cWV3kmEuUBPl" at bounding box center [354, 118] width 321 height 57
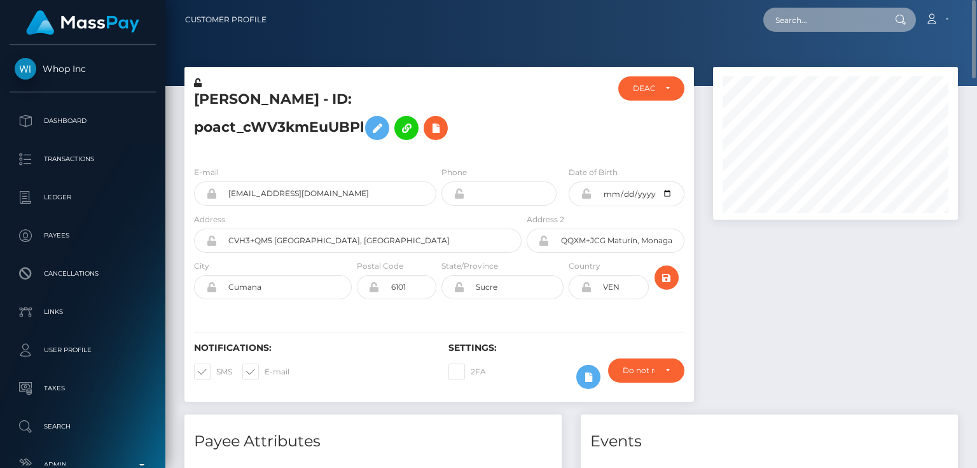
paste input "poact_9J14GxKz4dB6"
type input "poact_9J14GxKz4dB6"
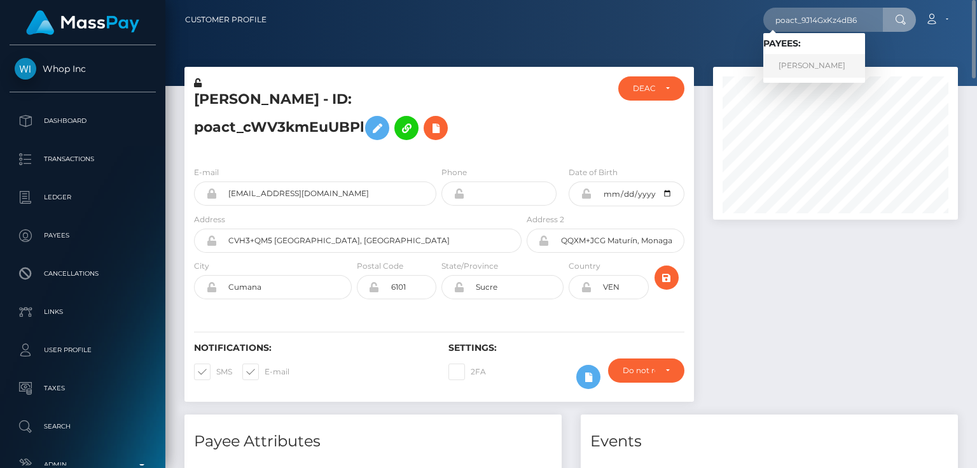
click at [811, 65] on link "[PERSON_NAME]" at bounding box center [815, 66] width 102 height 24
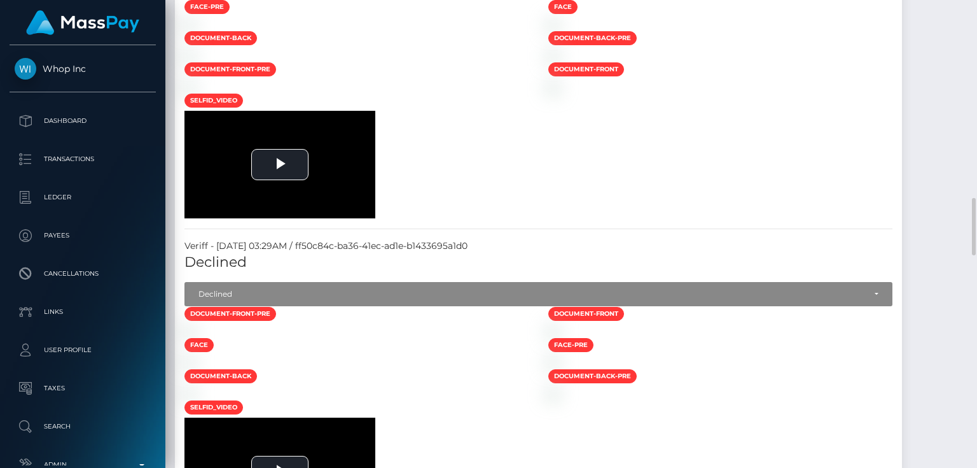
scroll to position [1509, 0]
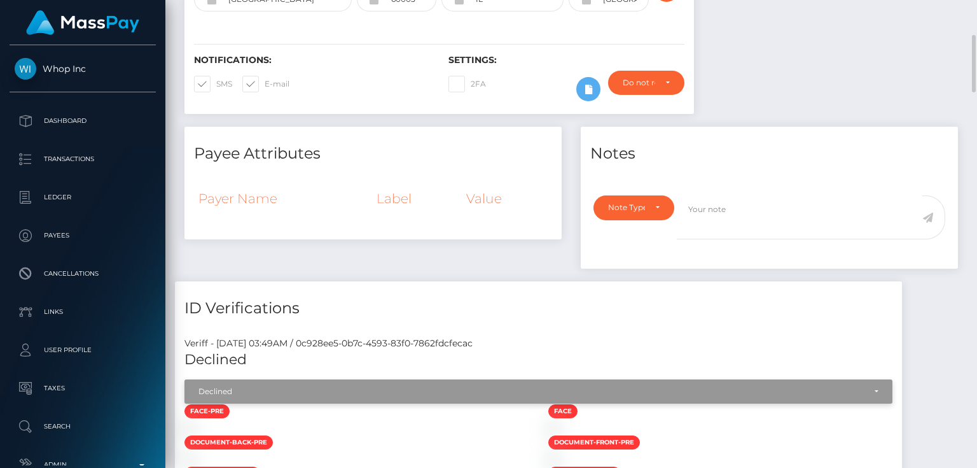
scroll to position [440, 0]
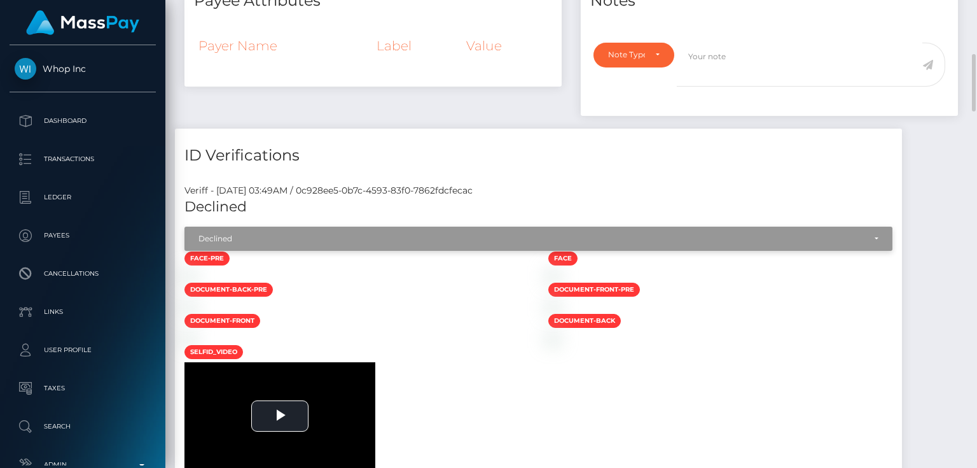
click at [346, 242] on div "Declined" at bounding box center [532, 239] width 666 height 10
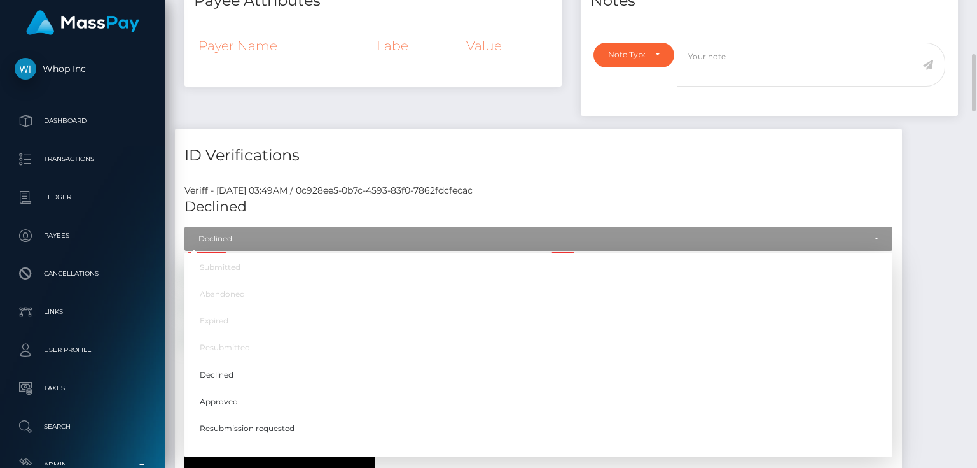
click at [451, 141] on div "ID Verifications" at bounding box center [538, 148] width 727 height 38
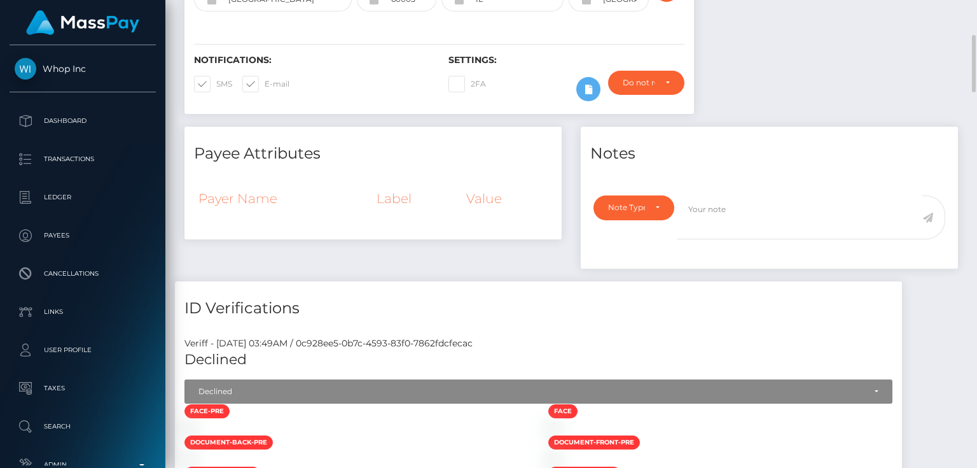
scroll to position [491, 0]
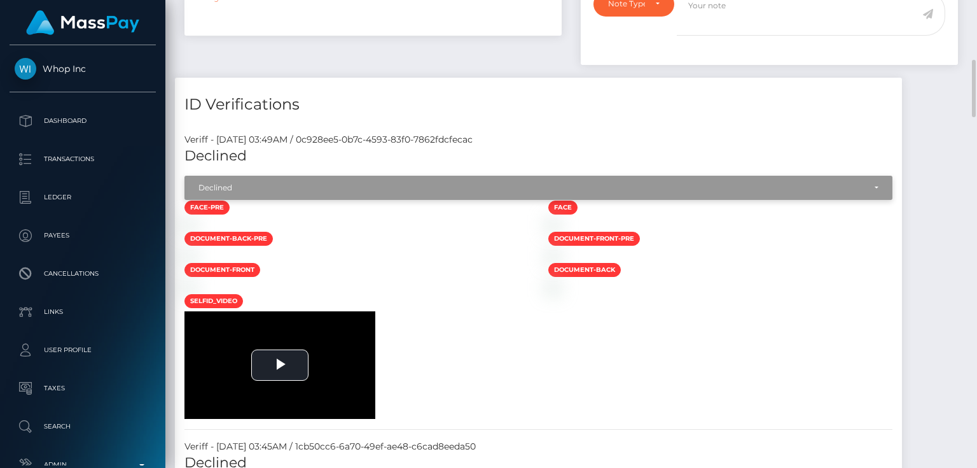
click at [284, 179] on div "Declined" at bounding box center [539, 188] width 708 height 24
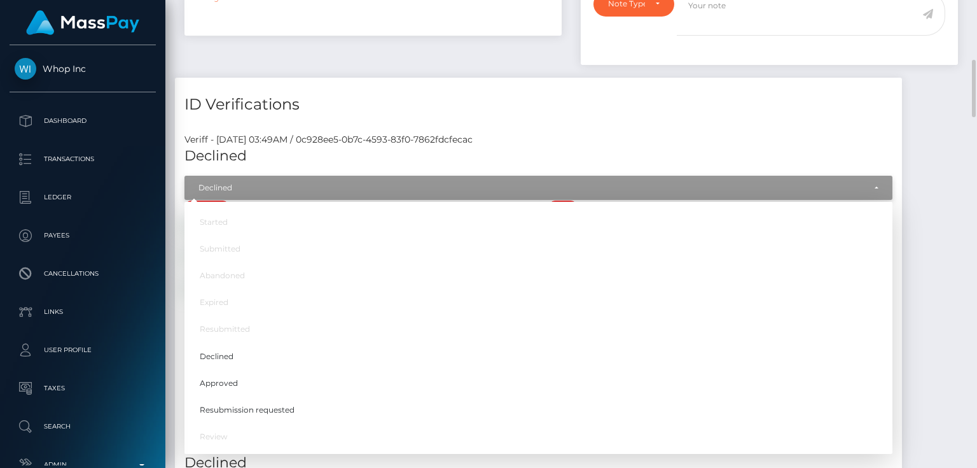
scroll to position [0, 0]
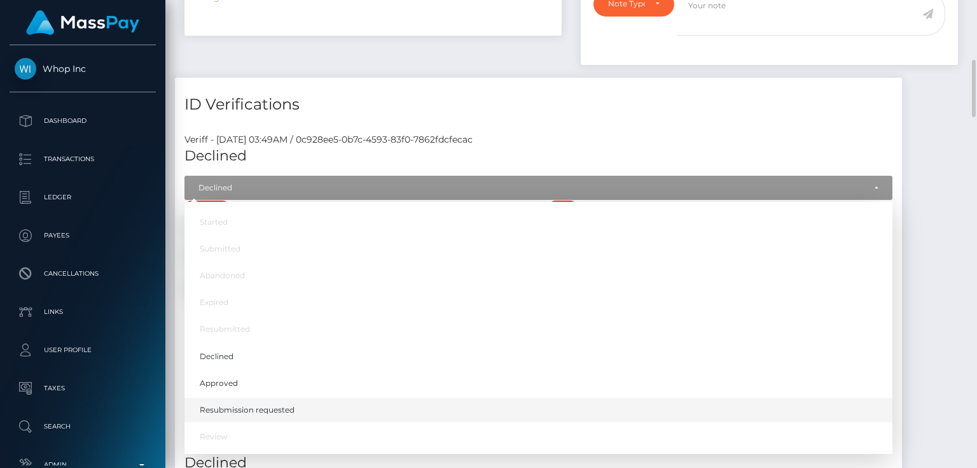
click at [267, 406] on span "Resubmission requested" at bounding box center [247, 409] width 95 height 11
select select "Resubmission requested"
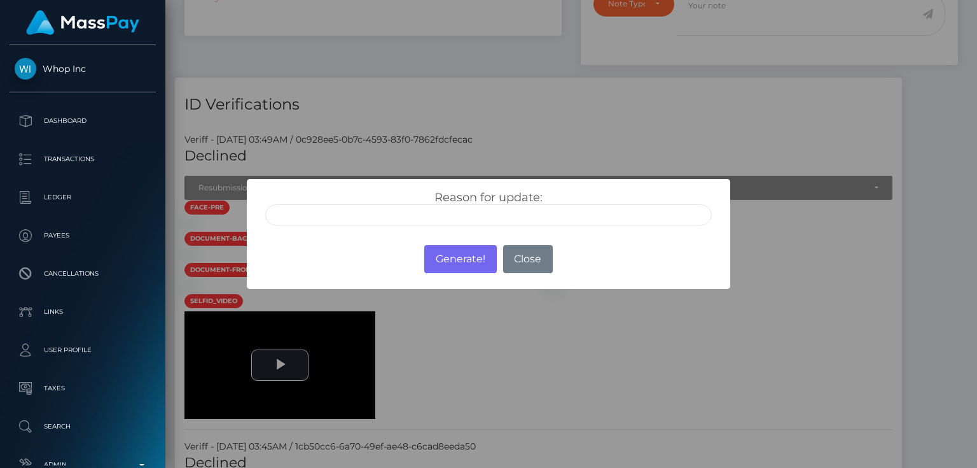
click at [458, 216] on input "text" at bounding box center [488, 214] width 447 height 21
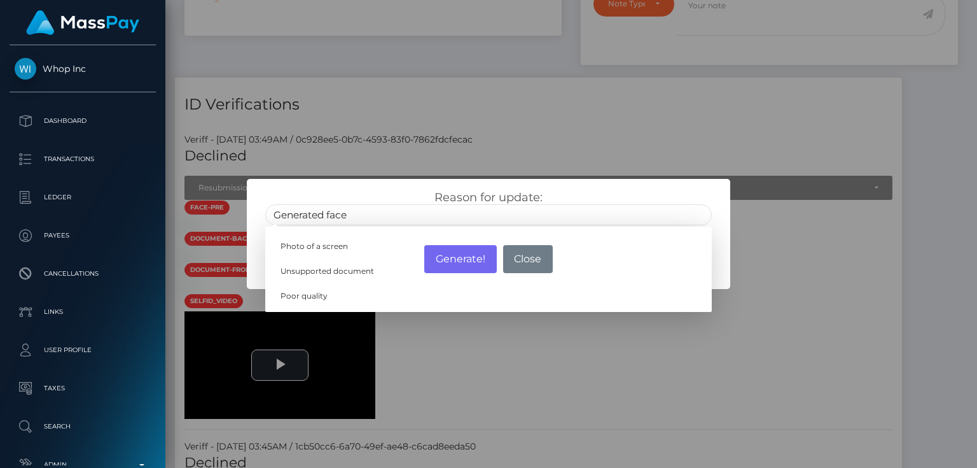
drag, startPoint x: 359, startPoint y: 216, endPoint x: 231, endPoint y: 206, distance: 128.3
click at [231, 206] on div "× Reason for update: Generated face Photo of a screen Unsupported document Poor…" at bounding box center [488, 234] width 977 height 468
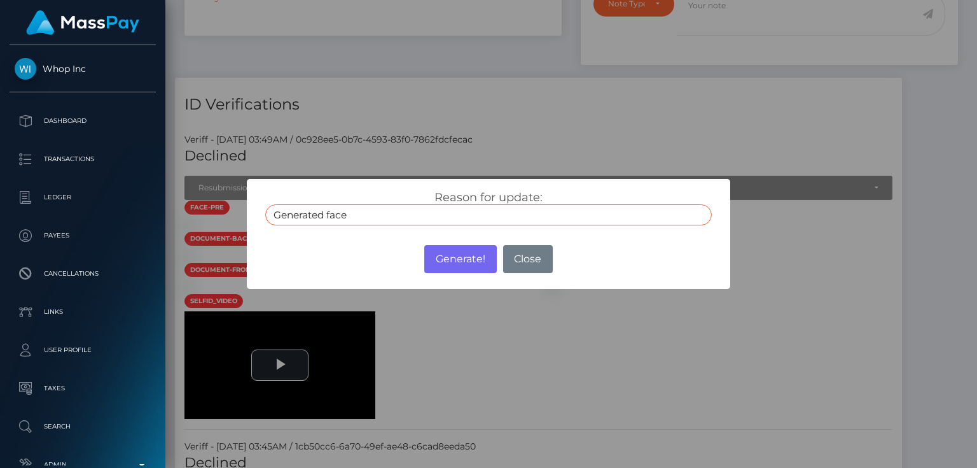
click at [377, 218] on input "Generated face" at bounding box center [488, 214] width 447 height 21
drag, startPoint x: 369, startPoint y: 216, endPoint x: 260, endPoint y: 214, distance: 108.8
click at [260, 214] on div "Reason for update: Generated face Photo of a screen Unsupported document Poor q…" at bounding box center [489, 207] width 466 height 35
paste input "Digital g"
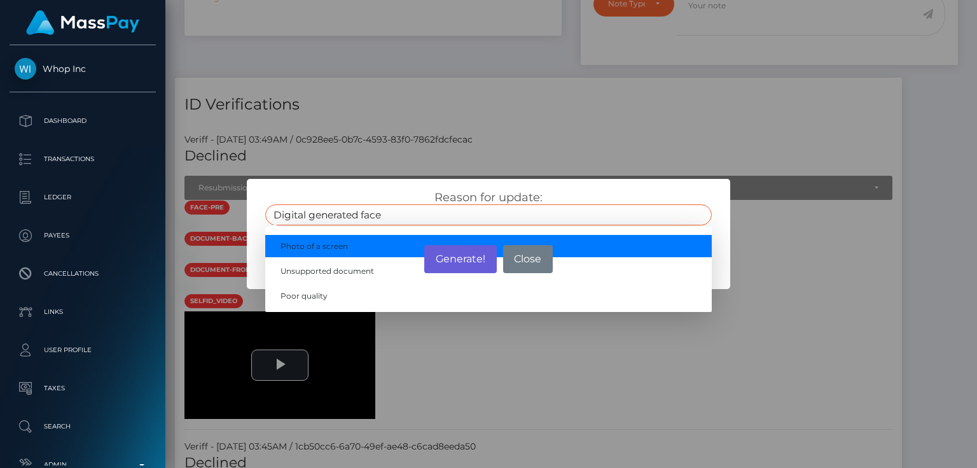
type input "Digital generated face"
click at [461, 255] on button "Generate!" at bounding box center [460, 259] width 72 height 28
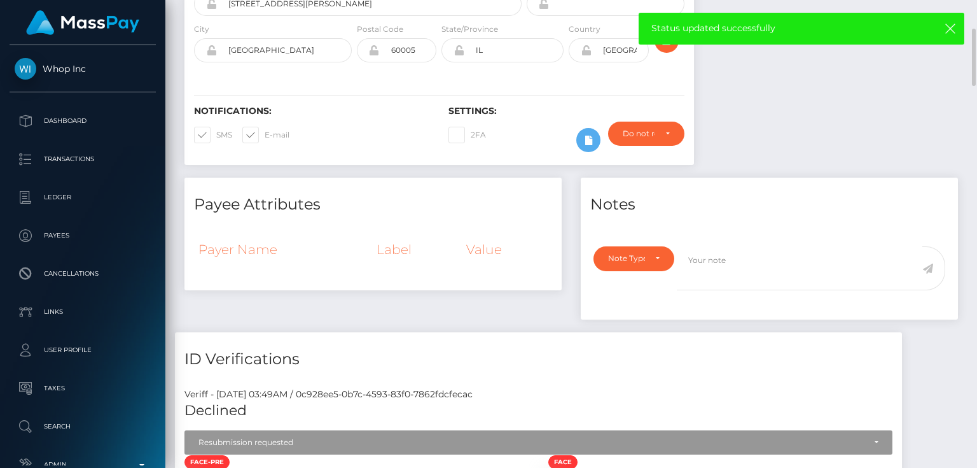
scroll to position [84, 0]
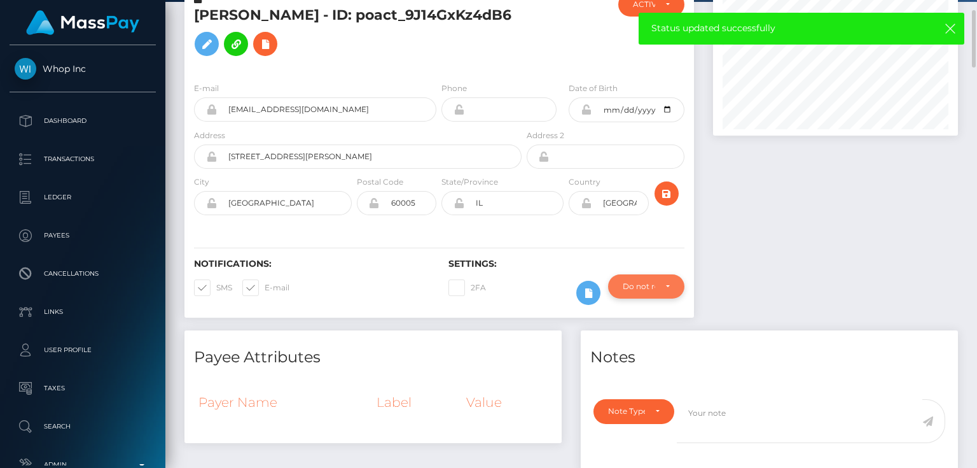
click at [654, 277] on div "Do not require" at bounding box center [646, 286] width 76 height 24
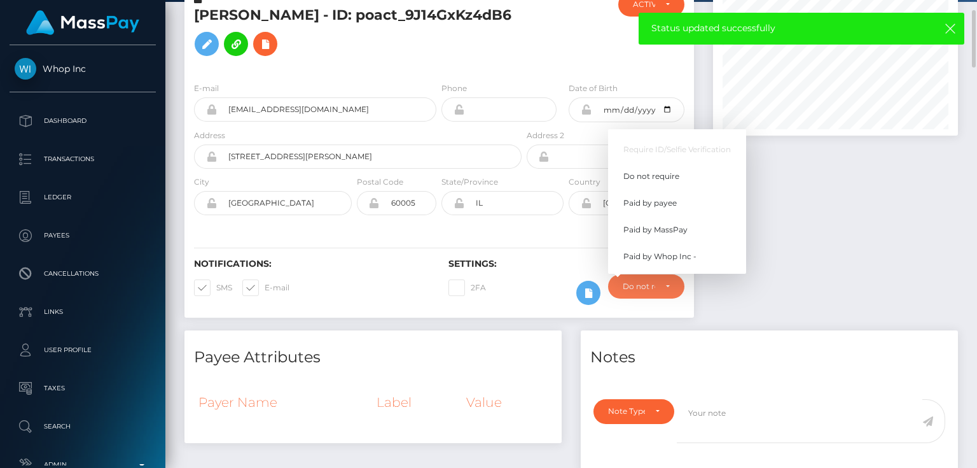
scroll to position [153, 244]
click at [681, 226] on span "Paid by MassPay" at bounding box center [656, 229] width 64 height 11
select select "2"
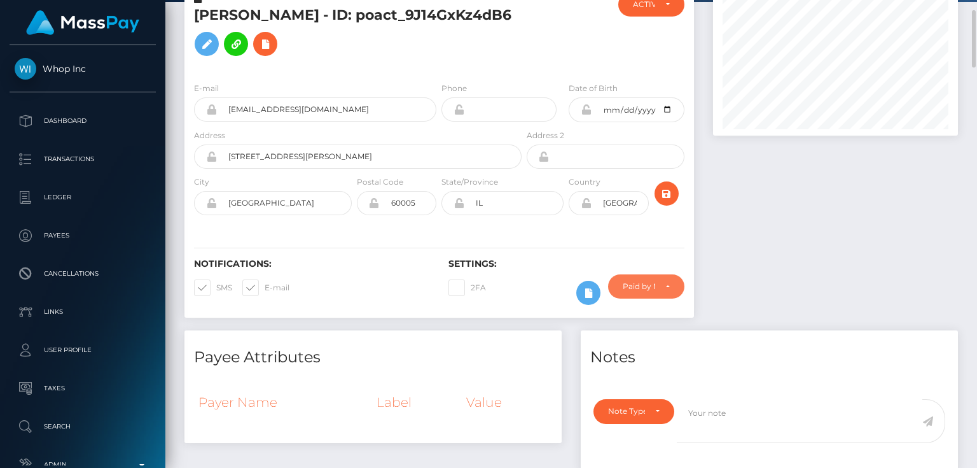
scroll to position [0, 0]
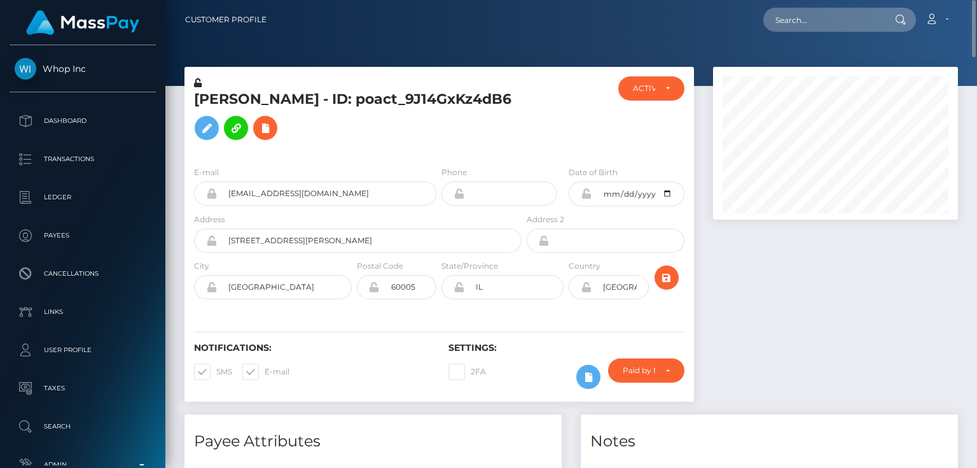
click at [290, 101] on h5 "[PERSON_NAME] - ID: poact_9J14GxKz4dB6" at bounding box center [354, 118] width 321 height 57
copy h5 "[PERSON_NAME] - ID: poact_9J14GxKz4dB6"
paste input "[EMAIL_ADDRESS][DOMAIN_NAME]"
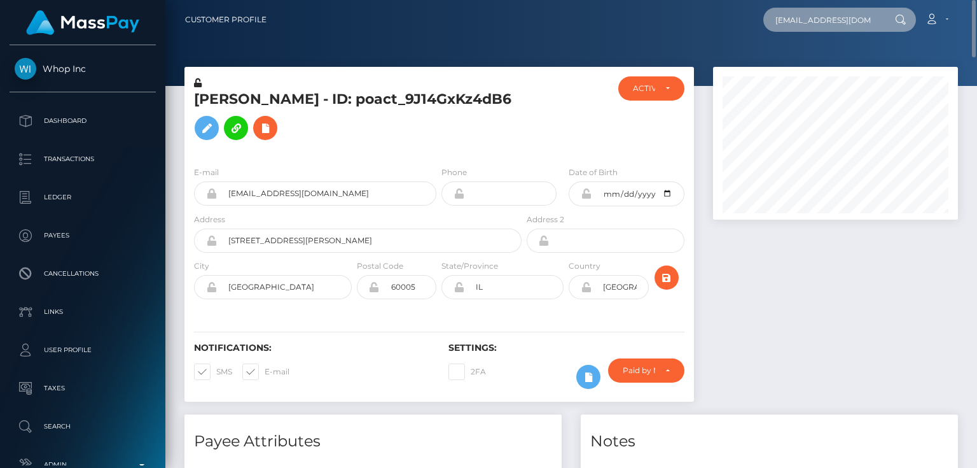
scroll to position [0, 29]
type input "[EMAIL_ADDRESS][DOMAIN_NAME]"
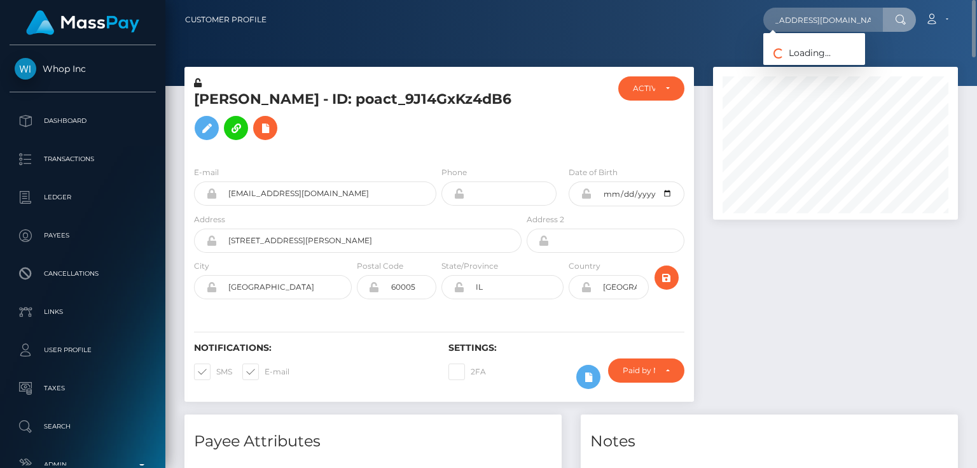
scroll to position [0, 0]
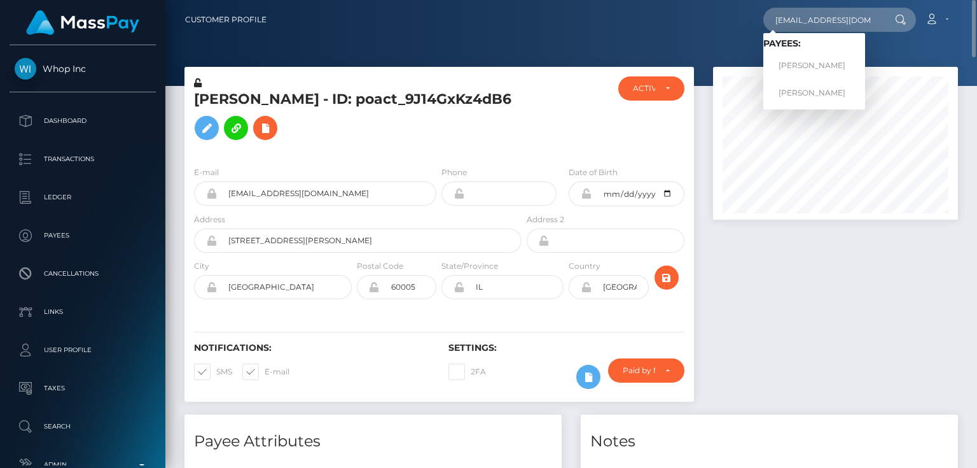
click at [320, 146] on h5 "[PERSON_NAME] - ID: poact_9J14GxKz4dB6" at bounding box center [354, 118] width 321 height 57
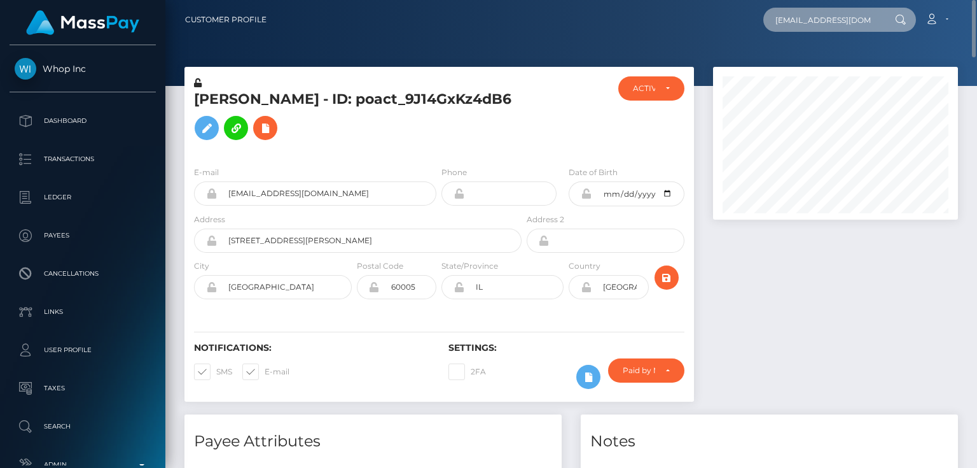
click at [873, 20] on input "[EMAIL_ADDRESS][DOMAIN_NAME]" at bounding box center [824, 20] width 120 height 24
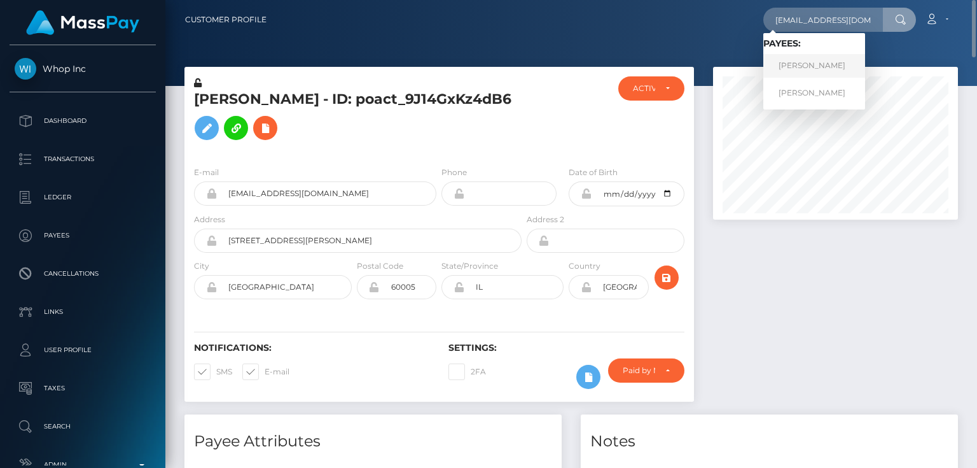
click at [818, 62] on link "[PERSON_NAME]" at bounding box center [815, 66] width 102 height 24
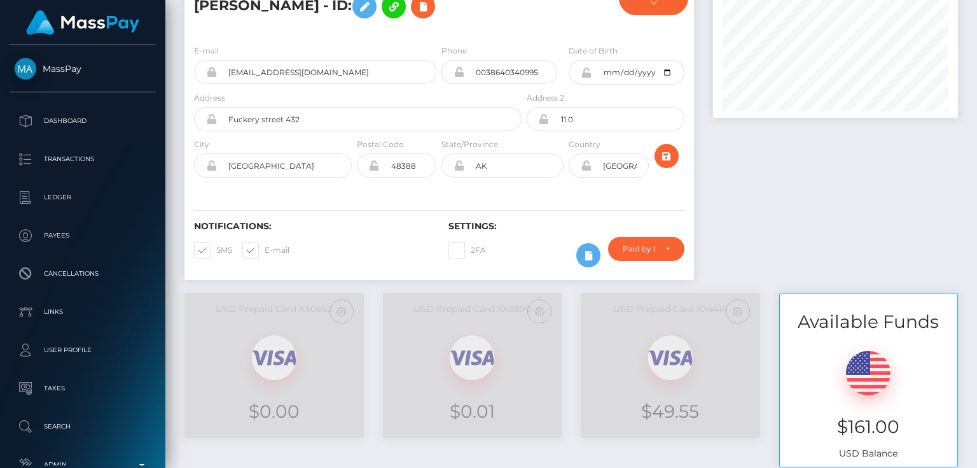
scroll to position [51, 0]
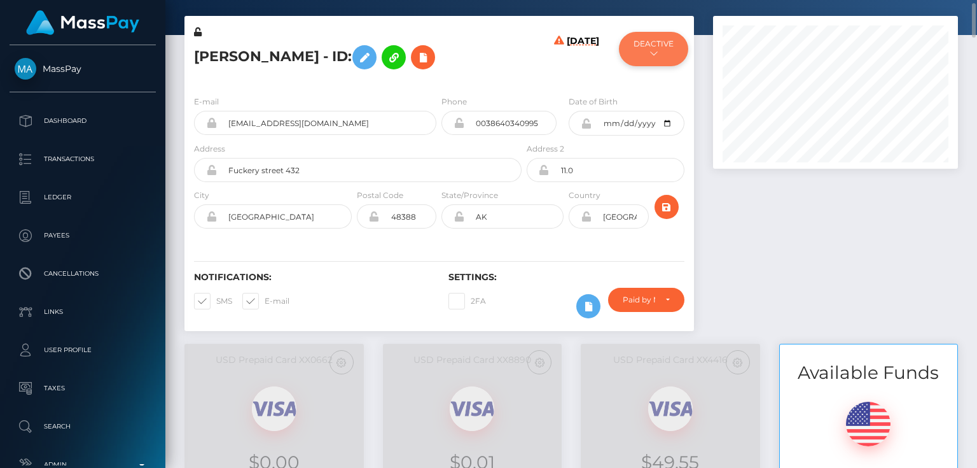
click at [648, 54] on button "DEACTIVE" at bounding box center [653, 49] width 69 height 34
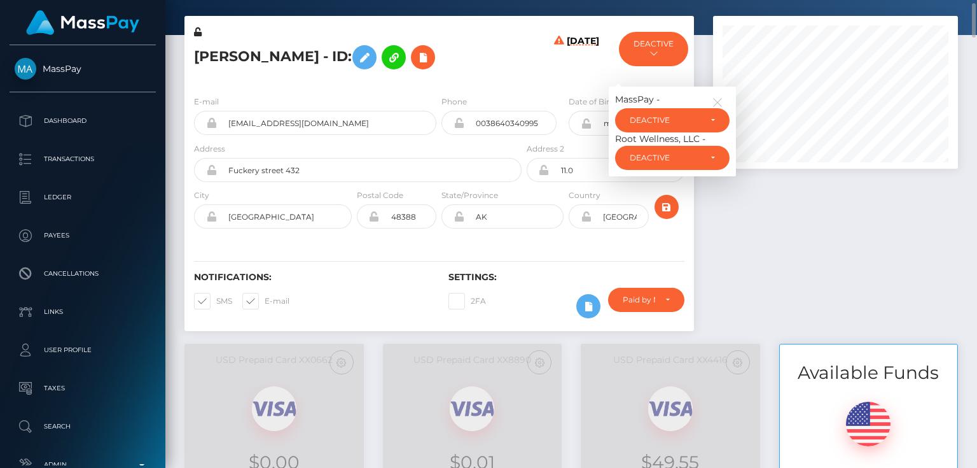
click at [519, 81] on div "[PERSON_NAME] - ID:" at bounding box center [355, 55] width 340 height 60
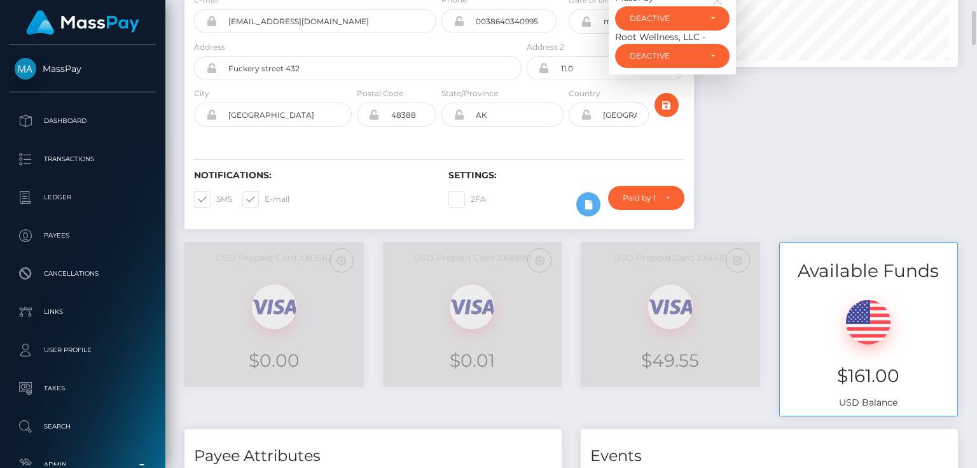
scroll to position [0, 0]
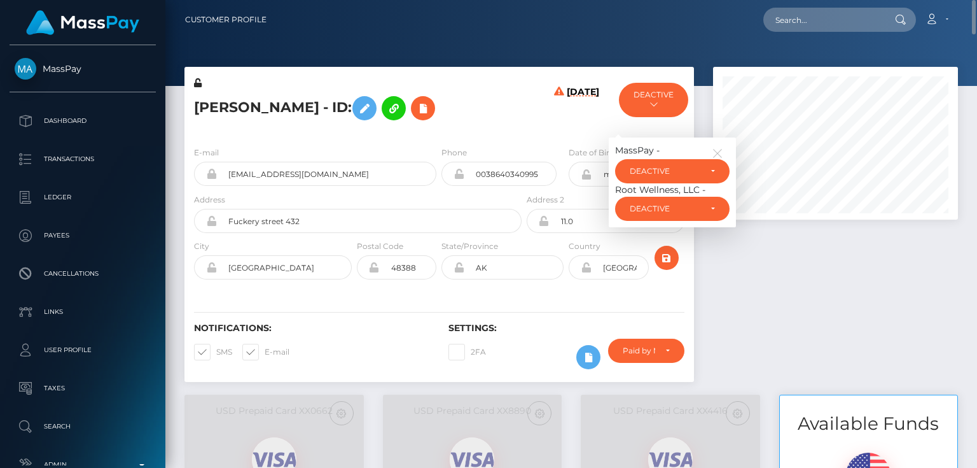
click at [314, 128] on div "[PERSON_NAME] - ID:" at bounding box center [355, 106] width 340 height 60
click at [372, 103] on icon at bounding box center [364, 109] width 15 height 16
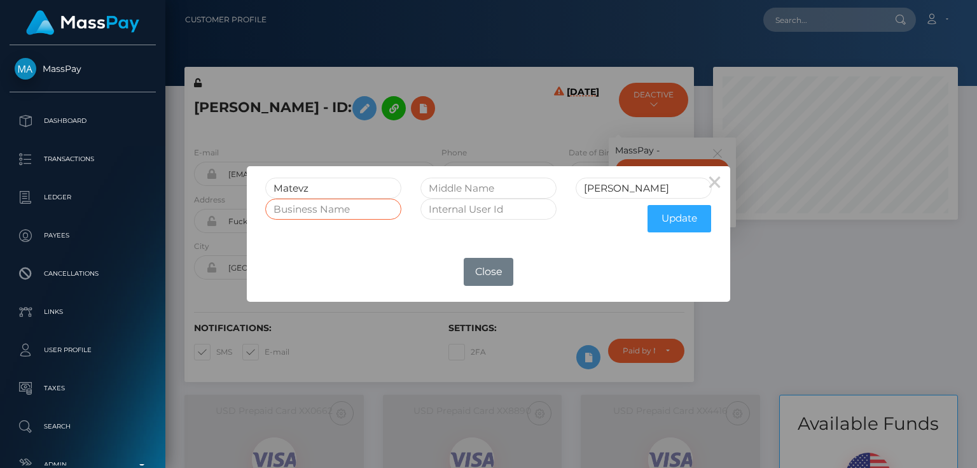
paste input "[PERSON_NAME] s.p."
click at [306, 207] on input "[PERSON_NAME] s.p." at bounding box center [333, 209] width 136 height 21
type input "[PERSON_NAME] s.p."
click at [679, 216] on button "Update" at bounding box center [680, 218] width 64 height 27
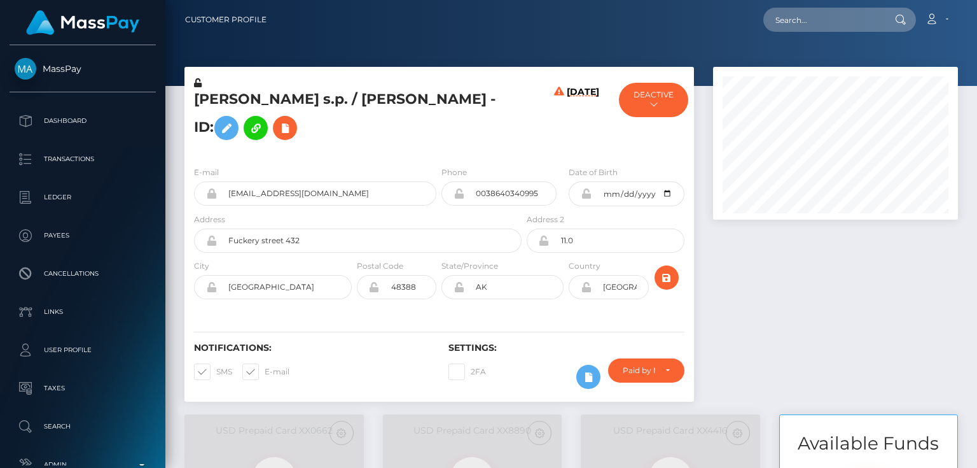
scroll to position [153, 244]
drag, startPoint x: 321, startPoint y: 235, endPoint x: 222, endPoint y: 241, distance: 98.8
click at [205, 242] on div "Fuckery street 432" at bounding box center [358, 240] width 328 height 24
paste input "􀀴􀀥􀀻􀀂􀀹􀀸􀀲􀀳􀀼􀀨􀀳􀀼􀀴􀀳􀀂􀀃􀀴􀀳􀀼􀀣􀀴􀀳􀀂􀀏"
type input "􀀴􀀥􀀻􀀂􀀹􀀸􀀲􀀳􀀼􀀨􀀳􀀼􀀴􀀳􀀂􀀃􀀴􀀳􀀼􀀣􀀴􀀳􀀂􀀏"
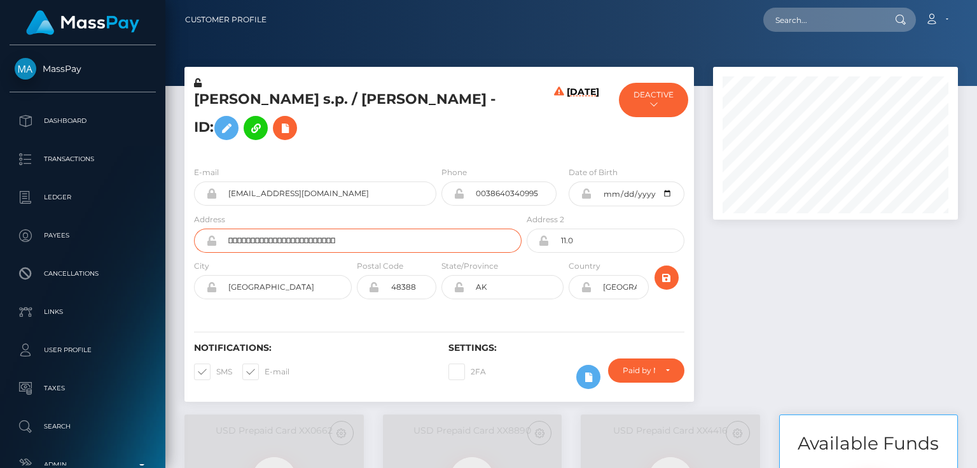
drag, startPoint x: 381, startPoint y: 242, endPoint x: 201, endPoint y: 252, distance: 180.4
click at [201, 251] on div "􀀴􀀥􀀻􀀂􀀹􀀸􀀲􀀳􀀼􀀨􀀳􀀼􀀴􀀳􀀂􀀃􀀴􀀳􀀼􀀣􀀴􀀳􀀂􀀏" at bounding box center [358, 240] width 328 height 24
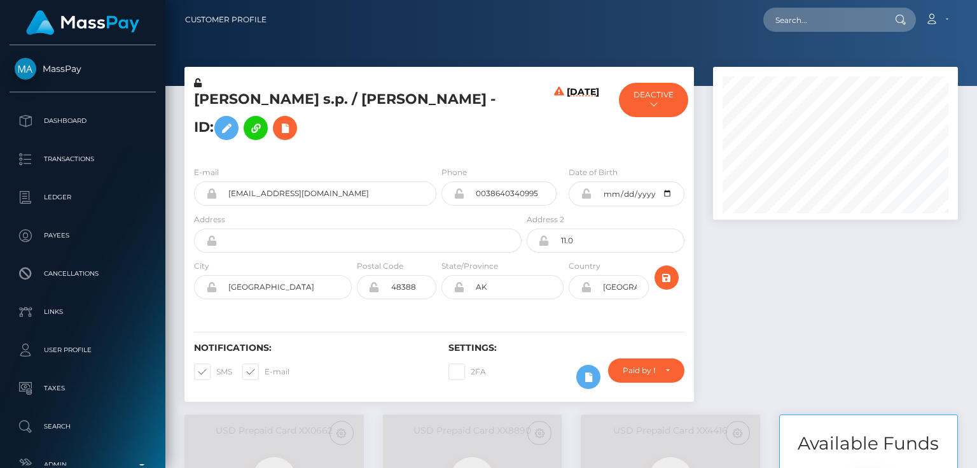
drag, startPoint x: 835, startPoint y: 341, endPoint x: 822, endPoint y: 336, distance: 13.7
click at [835, 341] on div at bounding box center [836, 240] width 264 height 347
paste input "Trg komandanta Staneta 8"
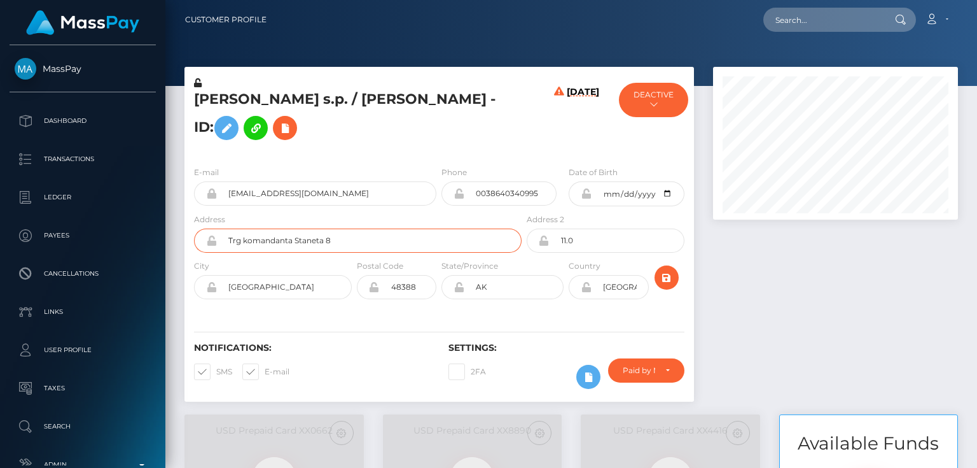
type input "Trg komandanta Staneta 8"
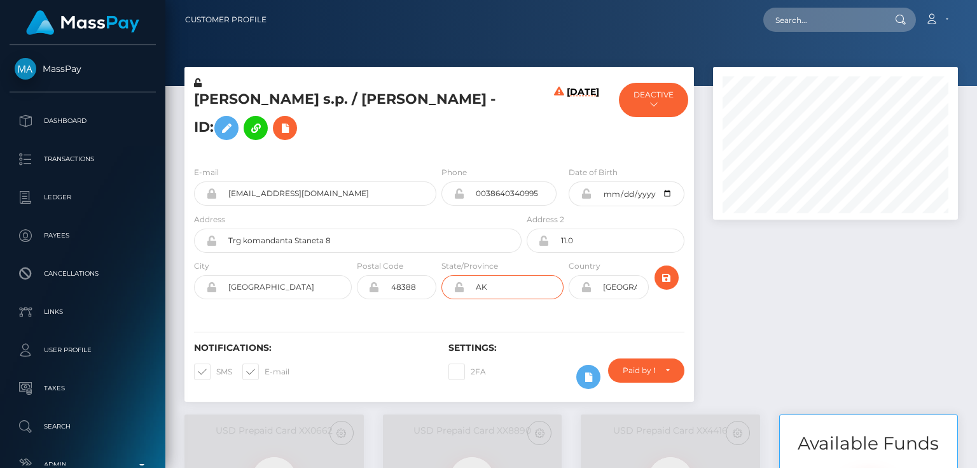
drag, startPoint x: 477, startPoint y: 288, endPoint x: 439, endPoint y: 300, distance: 40.2
click at [439, 295] on div "State/Province AK" at bounding box center [502, 282] width 127 height 46
drag, startPoint x: 270, startPoint y: 292, endPoint x: 216, endPoint y: 288, distance: 54.3
click at [216, 288] on div "[GEOGRAPHIC_DATA]" at bounding box center [273, 287] width 158 height 24
paste input "[GEOGRAPHIC_DATA]"
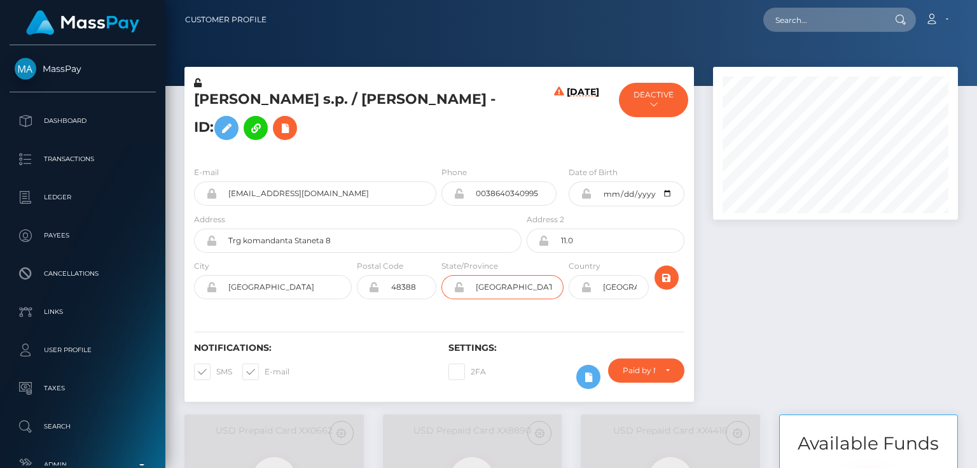
type input "[GEOGRAPHIC_DATA]"
drag, startPoint x: 627, startPoint y: 288, endPoint x: 593, endPoint y: 297, distance: 34.9
click at [594, 296] on input "[GEOGRAPHIC_DATA]" at bounding box center [620, 287] width 57 height 24
type input "SVN"
drag, startPoint x: 512, startPoint y: 257, endPoint x: 513, endPoint y: 290, distance: 32.5
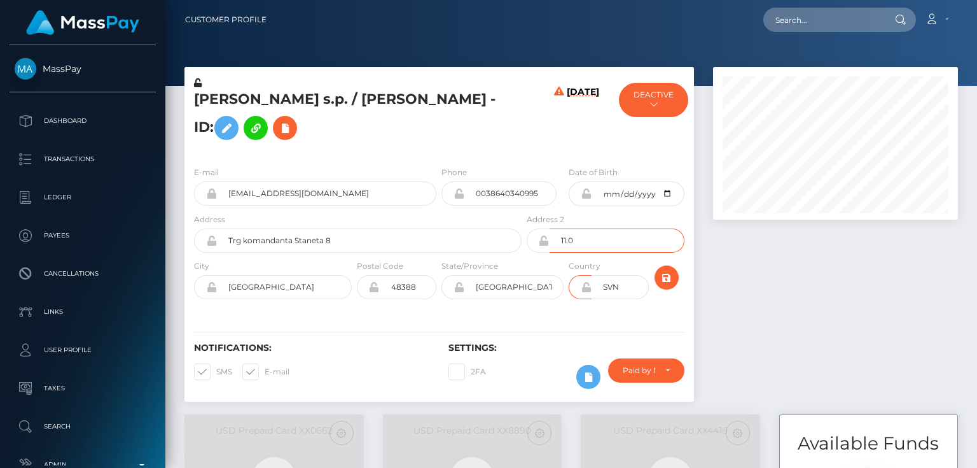
click at [509, 269] on form "E-mail [EMAIL_ADDRESS][DOMAIN_NAME] Phone 0038640340995 Date of Birth" at bounding box center [439, 235] width 491 height 140
drag, startPoint x: 665, startPoint y: 277, endPoint x: 672, endPoint y: 277, distance: 7.0
click at [665, 277] on icon "submit" at bounding box center [666, 278] width 15 height 16
click at [293, 120] on icon at bounding box center [284, 128] width 15 height 16
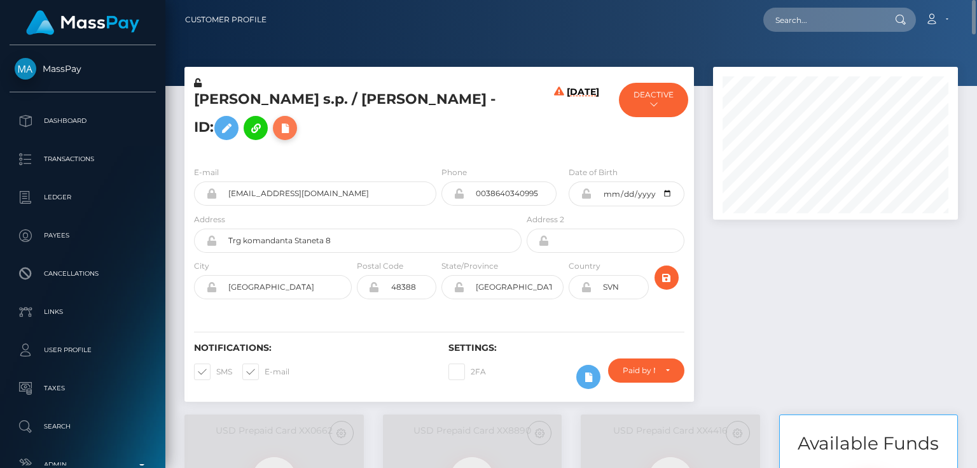
select select
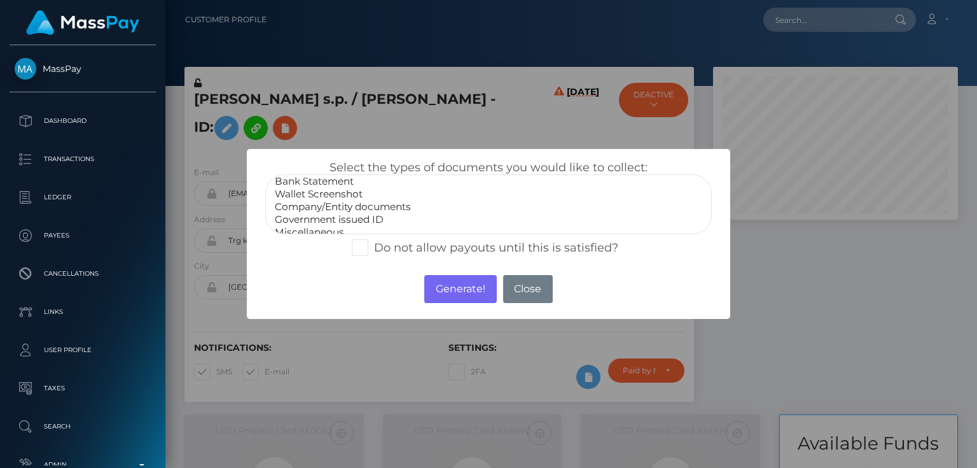
scroll to position [25, 0]
drag, startPoint x: 798, startPoint y: 305, endPoint x: 749, endPoint y: 300, distance: 49.3
click at [798, 304] on div "× Select the types of documents you would like to collect: Paper Check Bank Sta…" at bounding box center [488, 234] width 977 height 468
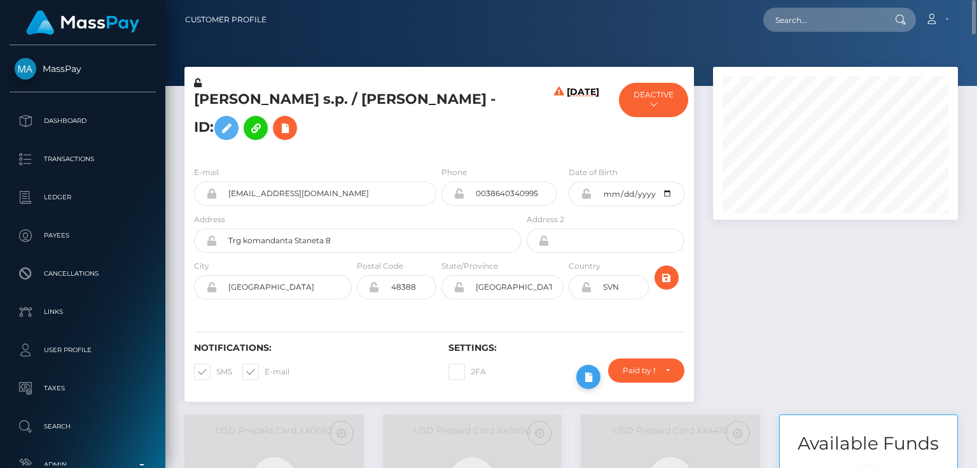
click at [590, 372] on icon at bounding box center [588, 377] width 15 height 16
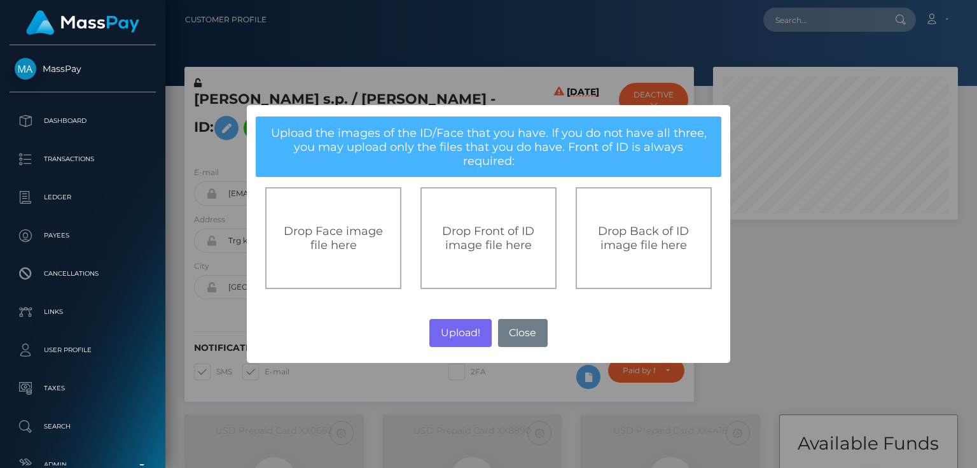
click at [503, 229] on span "Drop Front of ID image file here" at bounding box center [488, 238] width 92 height 28
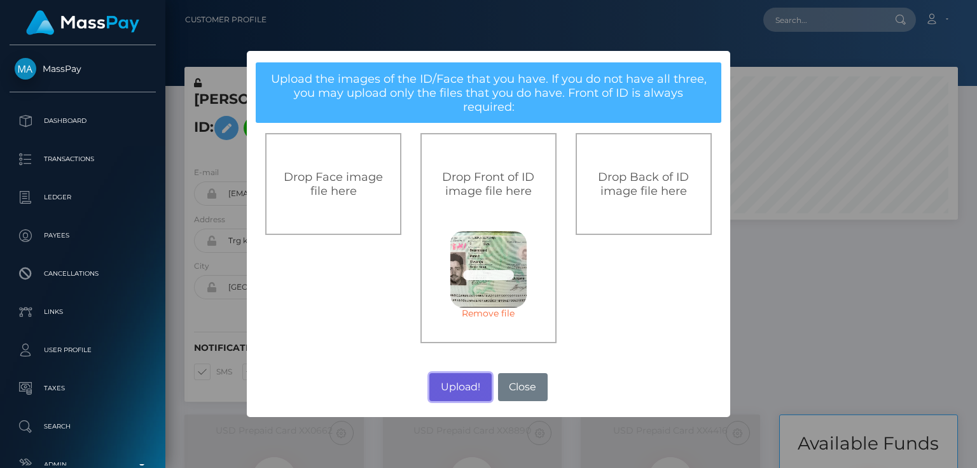
click at [453, 373] on button "Upload!" at bounding box center [460, 387] width 62 height 28
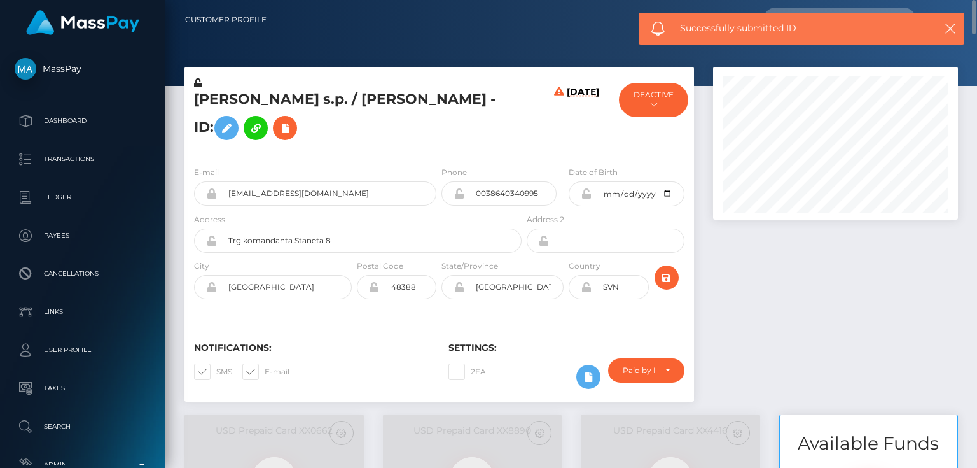
click at [812, 291] on div at bounding box center [836, 240] width 264 height 347
drag, startPoint x: 668, startPoint y: 277, endPoint x: 701, endPoint y: 287, distance: 34.6
click at [668, 277] on icon "submit" at bounding box center [666, 278] width 15 height 16
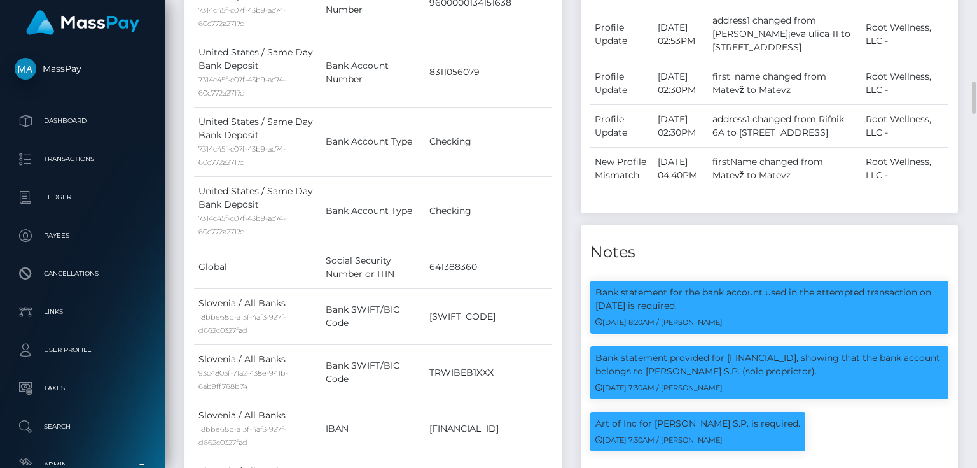
scroll to position [1323, 0]
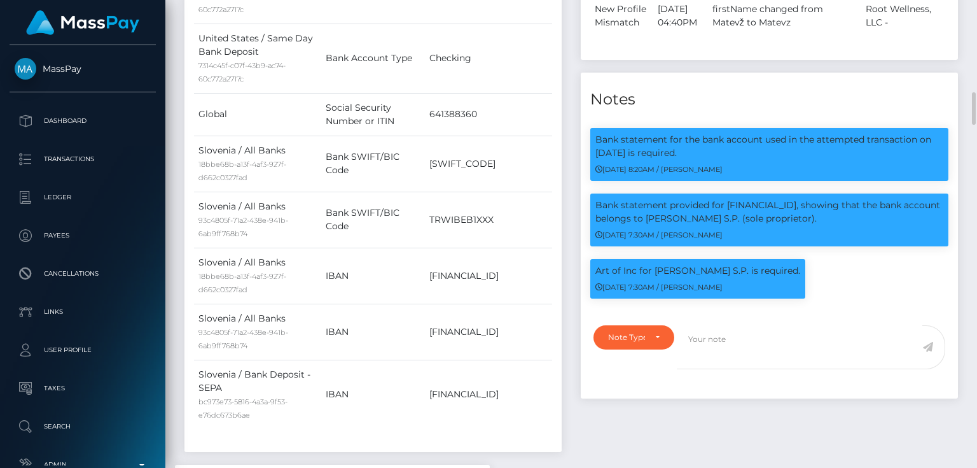
click at [728, 363] on div at bounding box center [816, 354] width 278 height 59
click at [636, 332] on div "Note Type" at bounding box center [626, 337] width 37 height 10
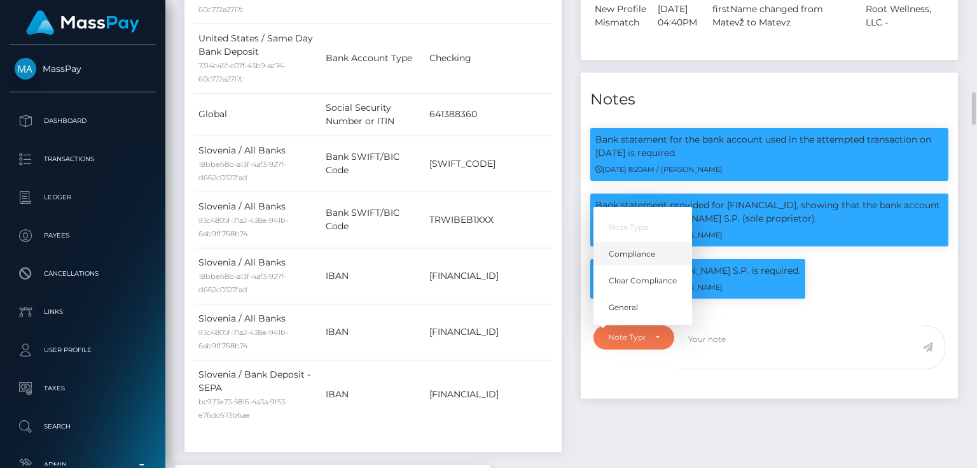
click at [648, 248] on span "Compliance" at bounding box center [632, 253] width 46 height 11
select select "COMPLIANCE"
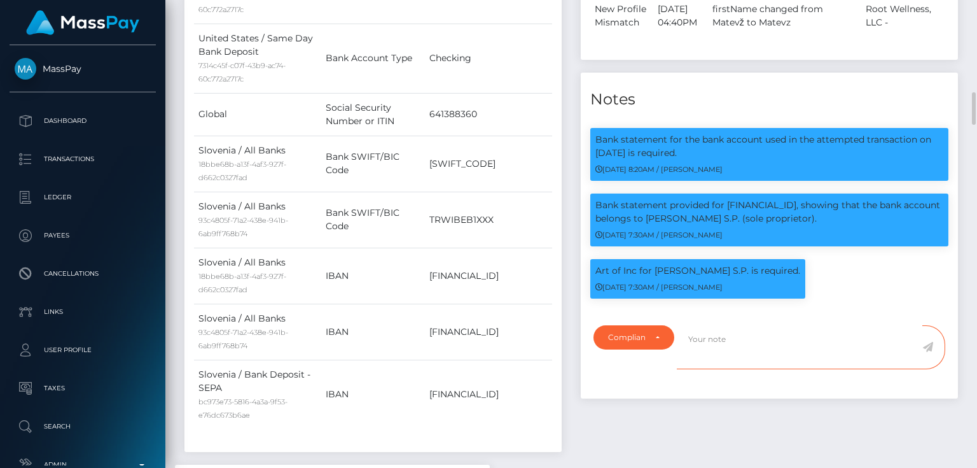
click at [710, 325] on textarea at bounding box center [800, 347] width 246 height 44
click at [706, 328] on textarea at bounding box center [800, 347] width 246 height 44
type textarea "D"
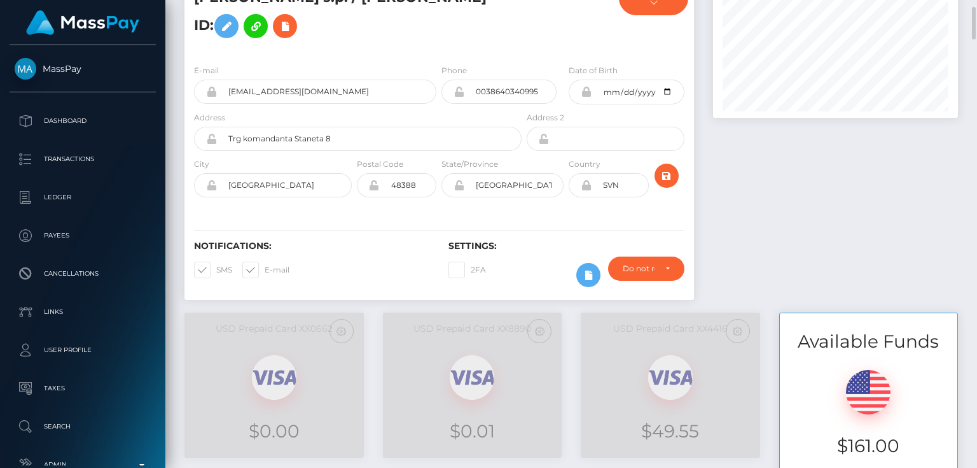
scroll to position [0, 0]
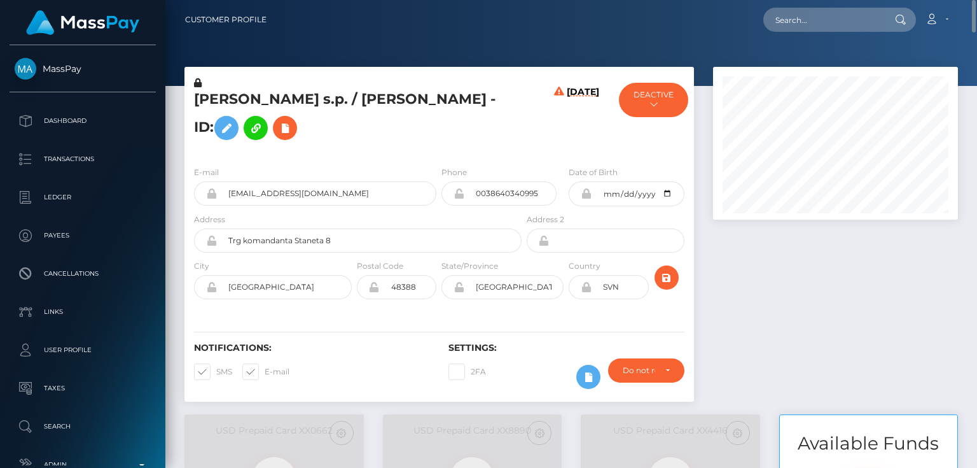
click at [364, 97] on h5 "Matevz Bezamovski s.p. / Matevz Bezamovski - ID:" at bounding box center [354, 118] width 321 height 57
drag, startPoint x: 366, startPoint y: 101, endPoint x: 180, endPoint y: 94, distance: 186.6
copy div "Matevz Bezamovski s.p."
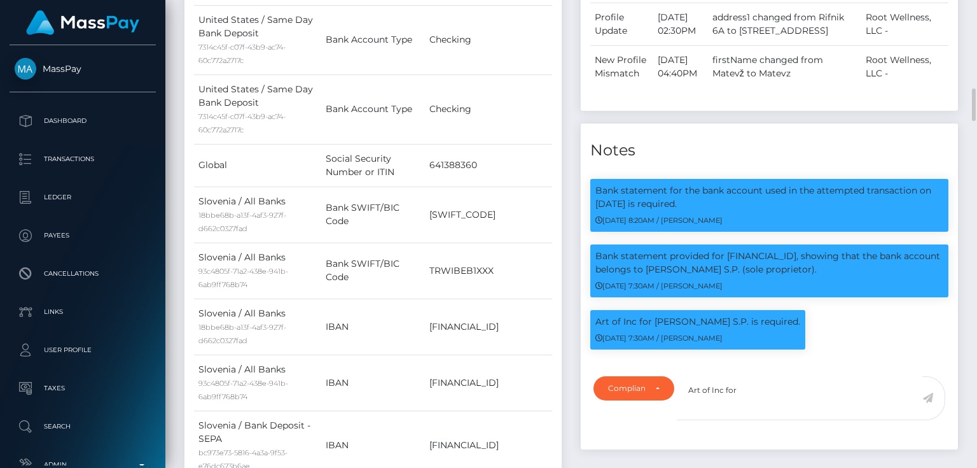
scroll to position [153, 244]
click at [769, 376] on textarea "Art of Inc for" at bounding box center [800, 398] width 246 height 44
paste textarea "Matevz Bezamovski s.p."
click at [767, 376] on textarea "Art of Inc for Matevz Bezamovski s.p." at bounding box center [800, 398] width 246 height 44
click at [835, 377] on textarea "Art of Inc for Matevz Bezamovski s.p." at bounding box center [800, 398] width 246 height 44
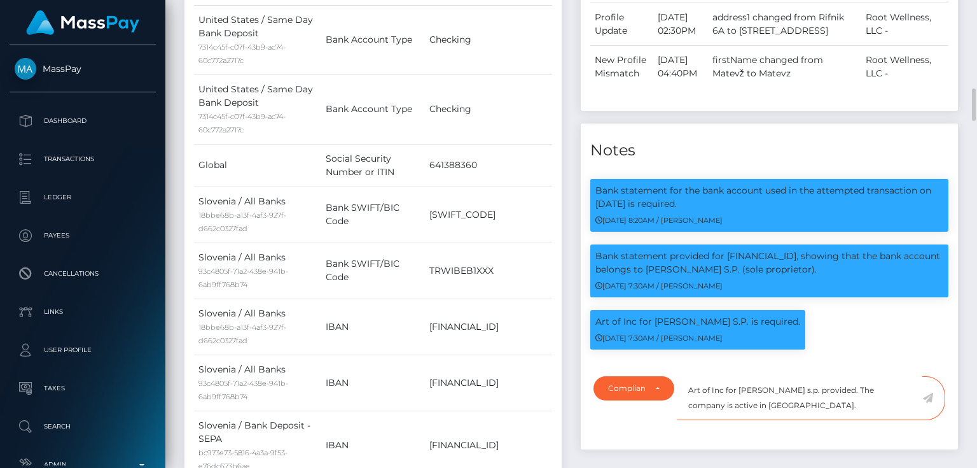
type textarea "Art of Inc for [PERSON_NAME] s.p. provided. The company is active in [GEOGRAPHI…"
click at [927, 393] on icon at bounding box center [928, 398] width 11 height 10
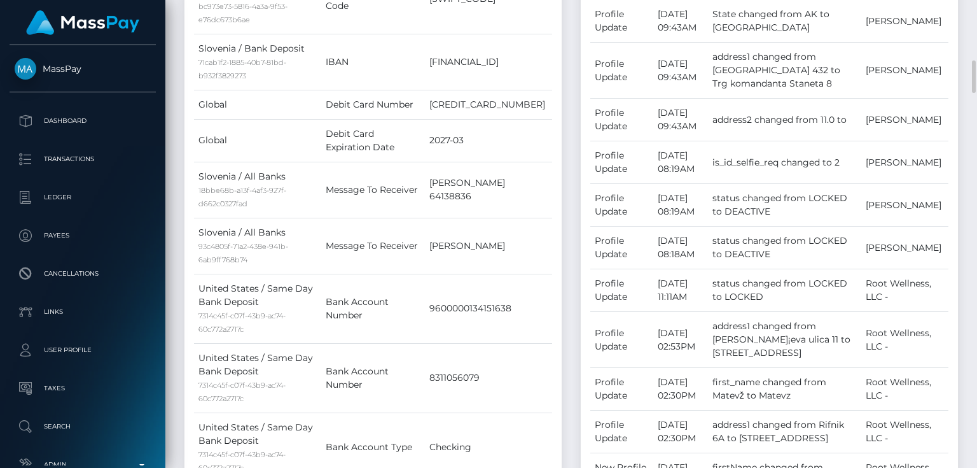
scroll to position [916, 0]
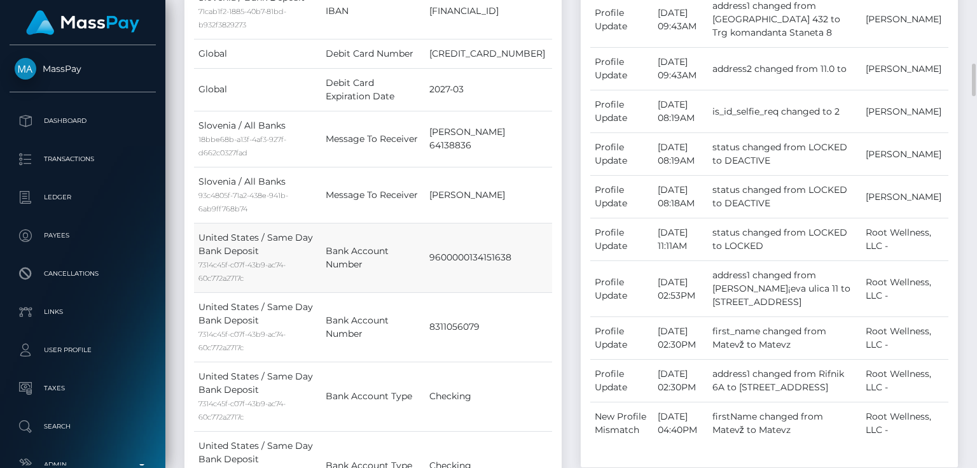
drag, startPoint x: 426, startPoint y: 244, endPoint x: 515, endPoint y: 250, distance: 88.7
click at [515, 250] on td "9600000134151638" at bounding box center [488, 257] width 127 height 69
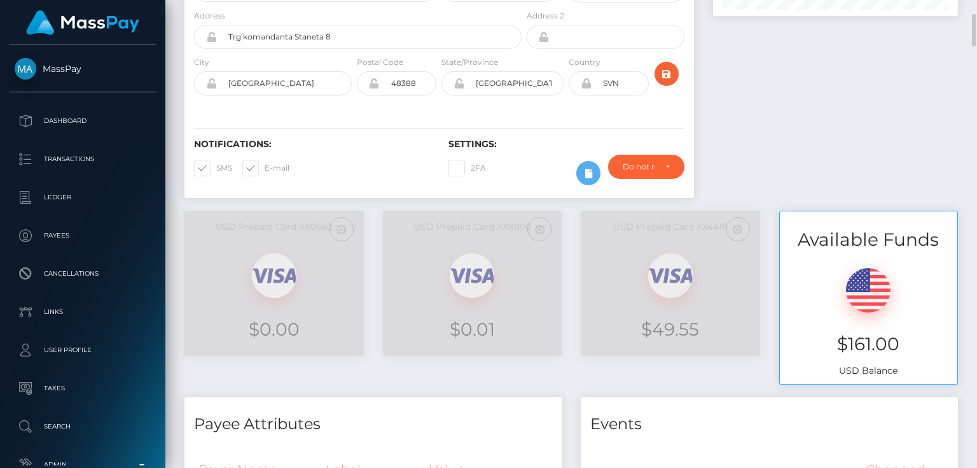
scroll to position [0, 0]
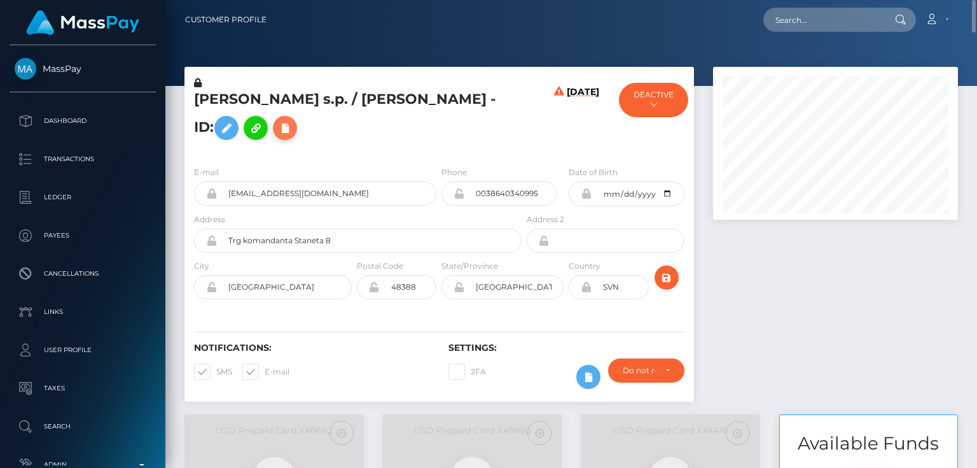
click at [293, 128] on icon at bounding box center [284, 128] width 15 height 16
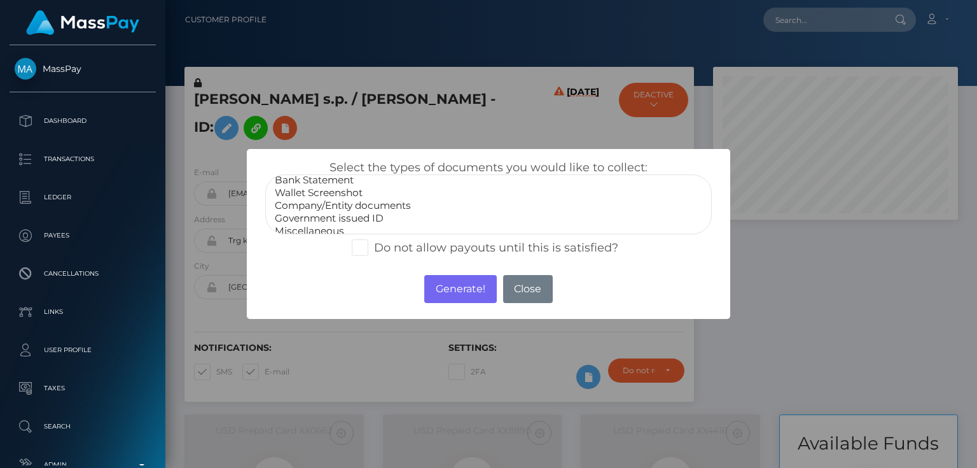
scroll to position [25, 0]
drag, startPoint x: 378, startPoint y: 196, endPoint x: 386, endPoint y: 204, distance: 10.8
select select "Company/Entity documents"
click at [378, 196] on option "Company/Entity documents" at bounding box center [489, 198] width 430 height 13
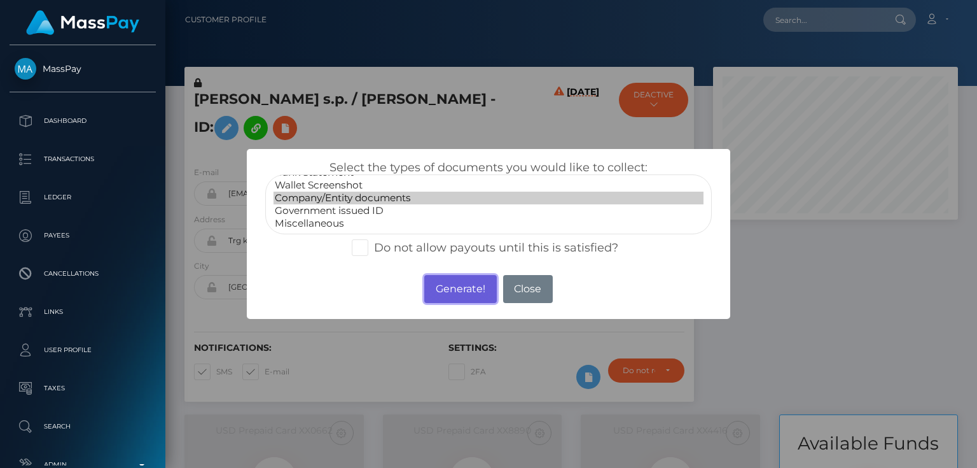
click at [448, 291] on button "Generate!" at bounding box center [460, 289] width 72 height 28
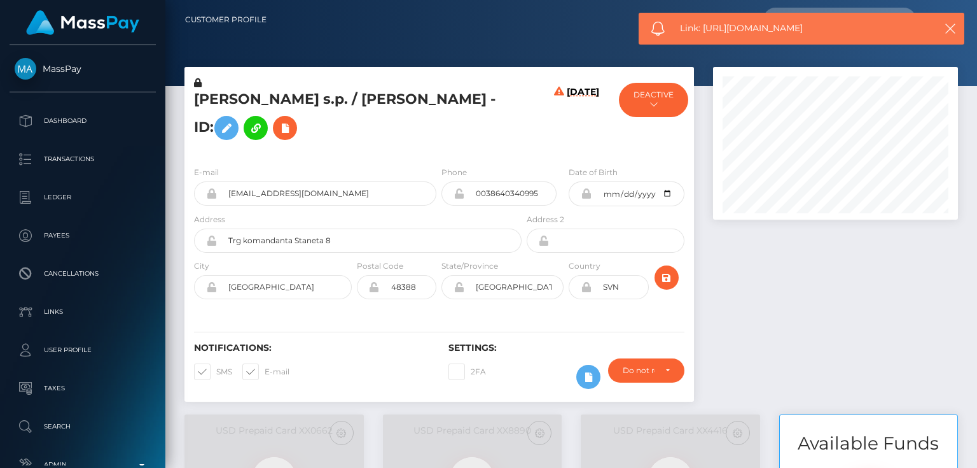
drag, startPoint x: 828, startPoint y: 31, endPoint x: 706, endPoint y: 28, distance: 122.8
click at [706, 28] on span "Link: https://l.maspay.io/KjmvX" at bounding box center [801, 28] width 242 height 13
copy span "https://l.maspay.io/KjmvX"
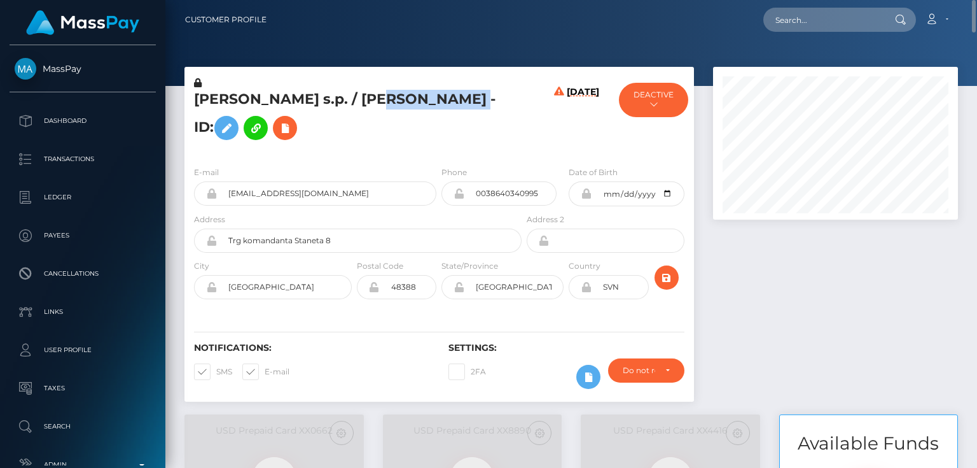
drag, startPoint x: 378, startPoint y: 97, endPoint x: 293, endPoint y: 134, distance: 93.2
click at [293, 134] on h5 "[PERSON_NAME] s.p. / [PERSON_NAME] - ID:" at bounding box center [354, 118] width 321 height 57
copy h5 "[PERSON_NAME]"
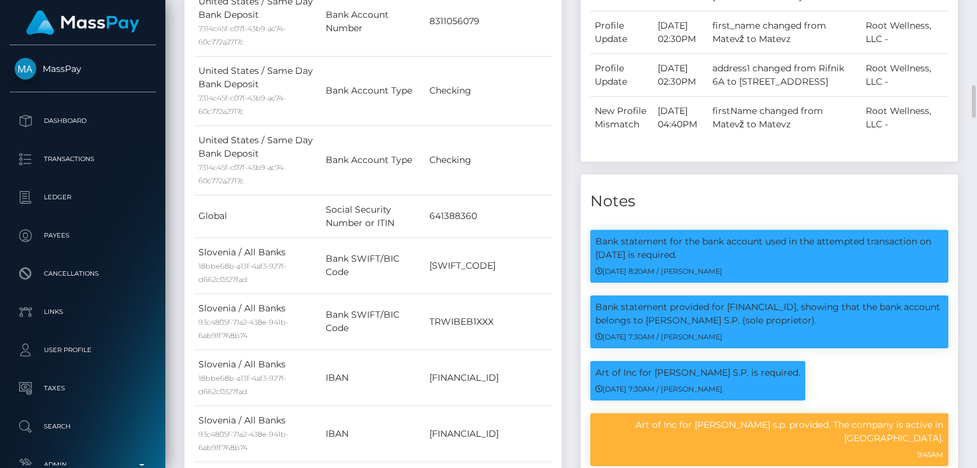
scroll to position [1425, 0]
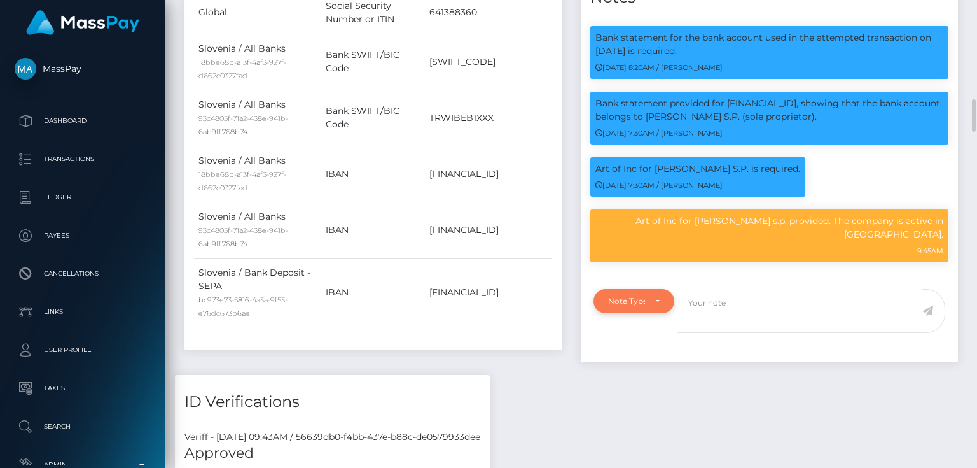
click at [664, 293] on div "Note Type" at bounding box center [634, 301] width 81 height 24
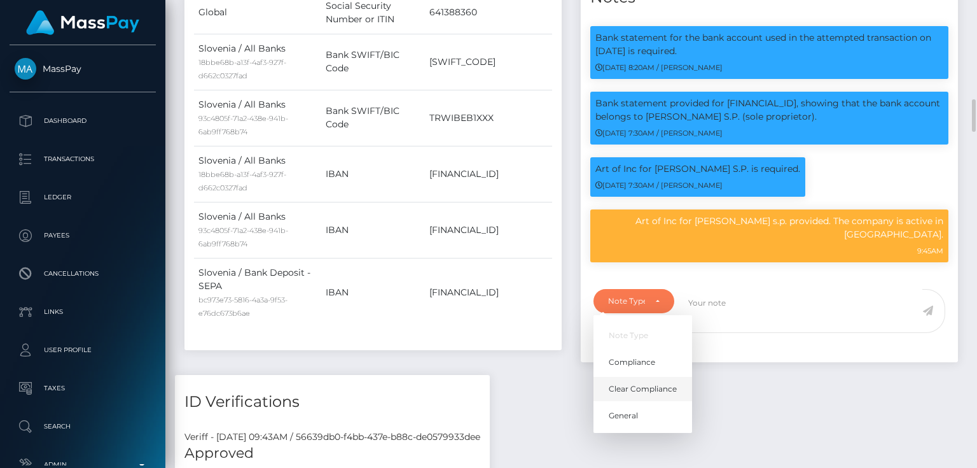
click at [652, 377] on link "Clear Compliance" at bounding box center [643, 389] width 99 height 24
select select "CLEAR_COMPLIANCE"
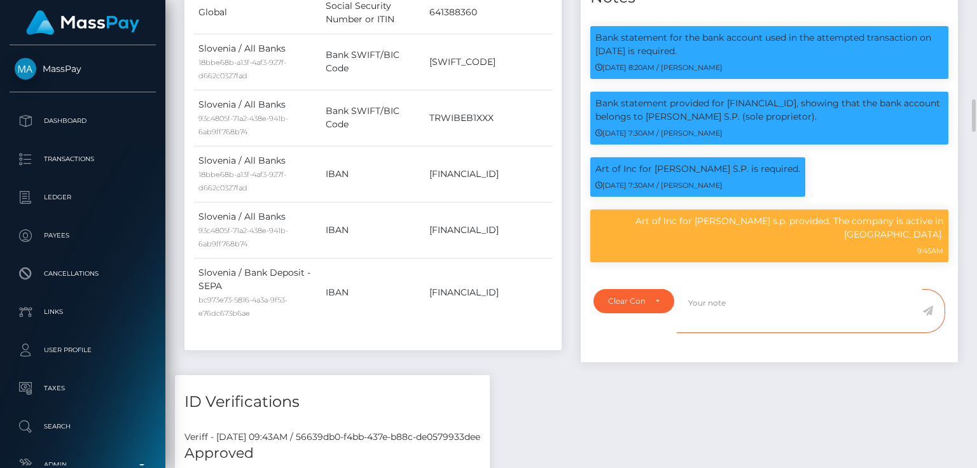
click at [721, 297] on textarea at bounding box center [800, 311] width 246 height 44
type textarea "Docs provided for the Slovenian bank account. NBCOU flag cleared."
click at [928, 305] on icon at bounding box center [928, 310] width 11 height 10
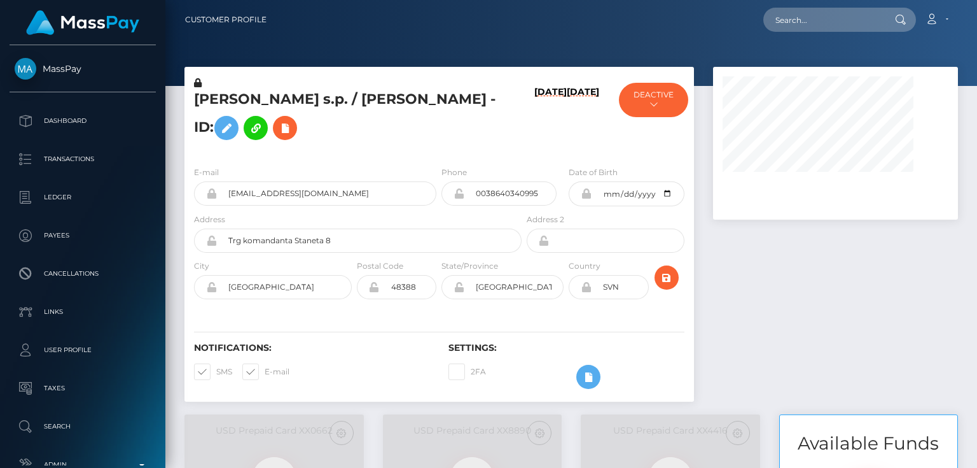
drag, startPoint x: 808, startPoint y: 270, endPoint x: 786, endPoint y: 255, distance: 27.0
click at [805, 265] on div at bounding box center [836, 240] width 264 height 347
click at [654, 115] on button "DEACTIVE" at bounding box center [653, 100] width 69 height 34
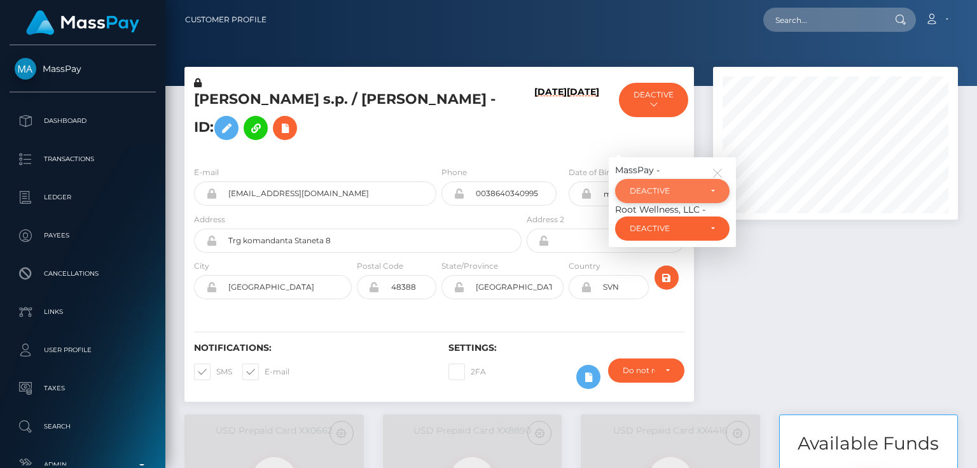
click at [676, 191] on div "DEACTIVE" at bounding box center [665, 191] width 71 height 10
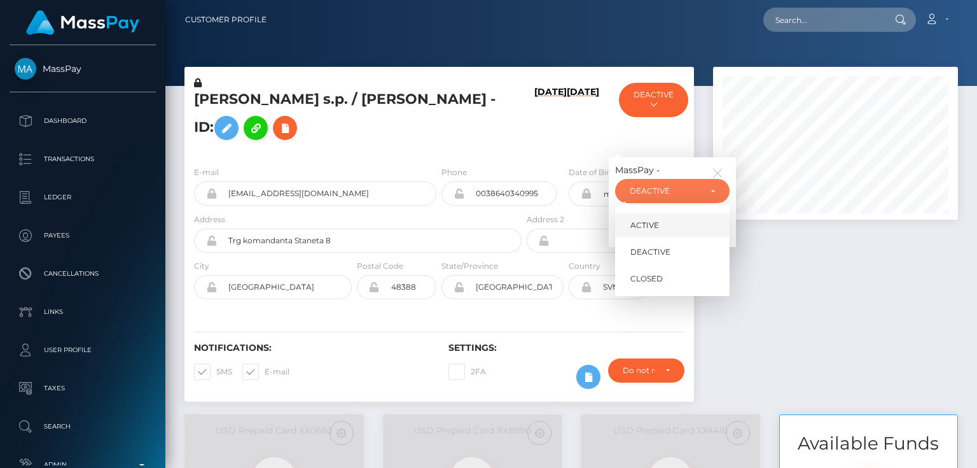
click at [666, 221] on link "ACTIVE" at bounding box center [672, 225] width 115 height 24
select select "ACTIVE"
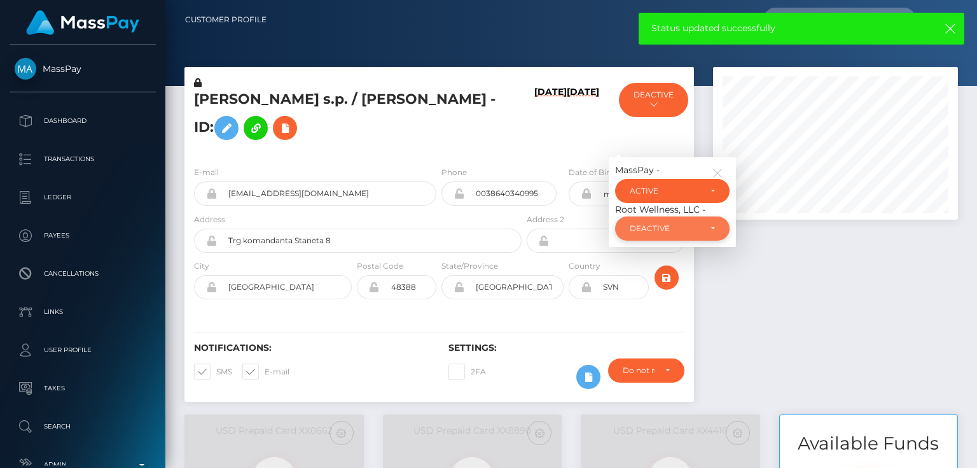
click at [654, 230] on div "DEACTIVE" at bounding box center [665, 228] width 71 height 10
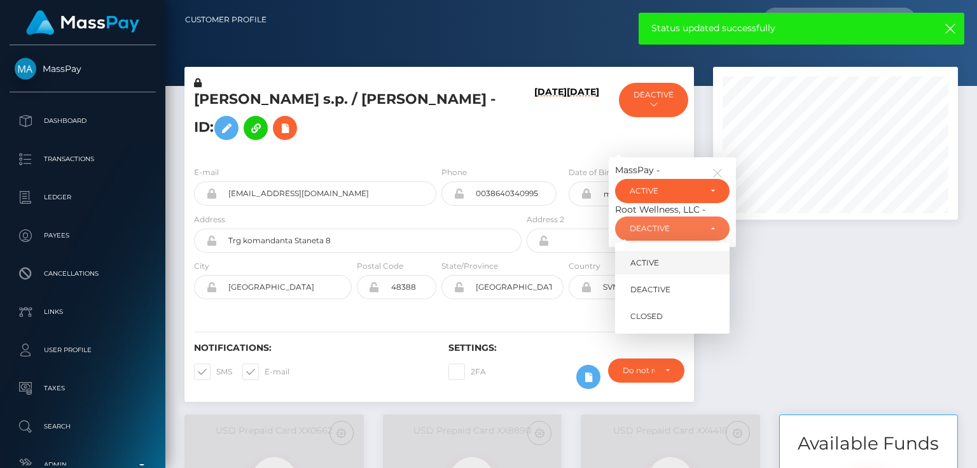
click at [655, 262] on span "ACTIVE" at bounding box center [645, 262] width 29 height 11
select select "ACTIVE"
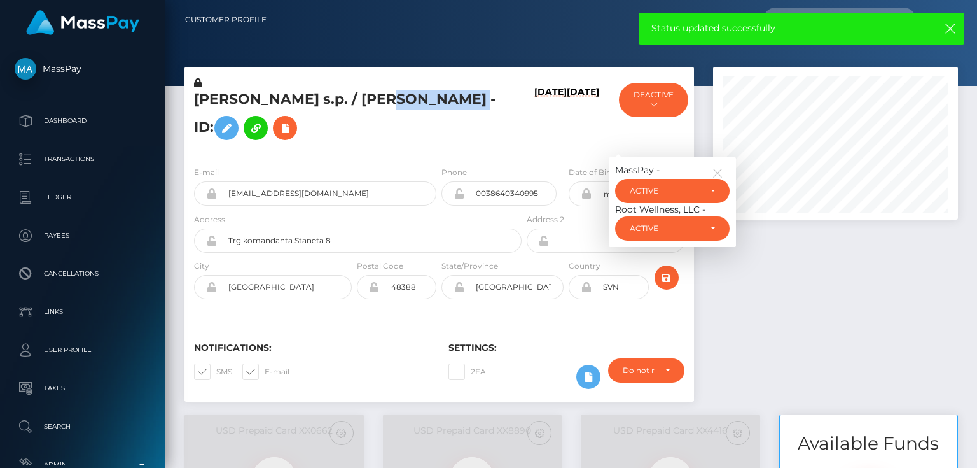
drag, startPoint x: 379, startPoint y: 97, endPoint x: 293, endPoint y: 131, distance: 92.5
click at [293, 131] on h5 "Matevz Bezamovski s.p. / MATEVŽ BEZAMOVSKI - ID:" at bounding box center [354, 118] width 321 height 57
copy h5 "MATEVŽ BEZAMOVSKI"
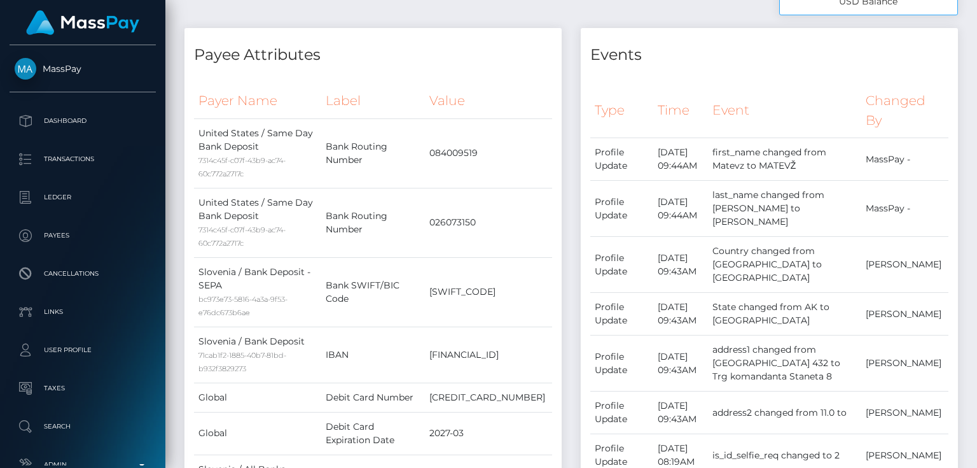
scroll to position [0, 0]
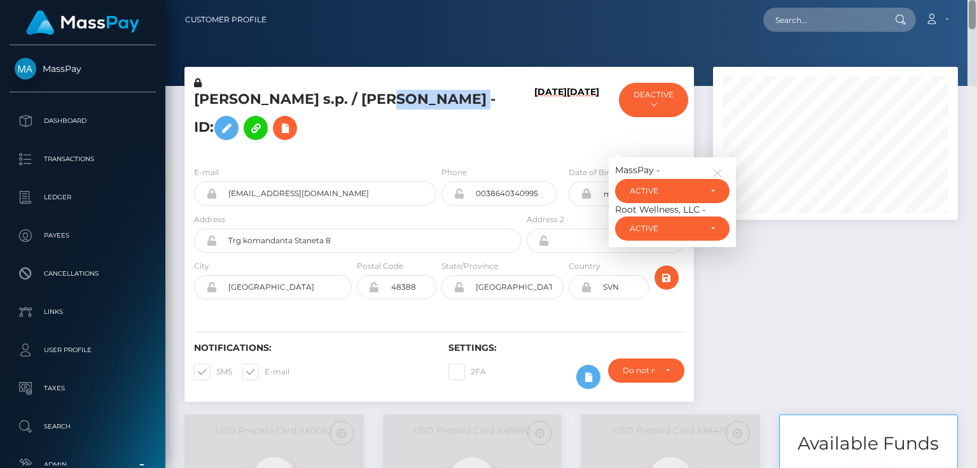
drag, startPoint x: 972, startPoint y: 218, endPoint x: 977, endPoint y: -1, distance: 218.9
click at [977, 0] on html "MassPay Dashboard Transactions Ledger Payees Cancellations Links" at bounding box center [488, 234] width 977 height 468
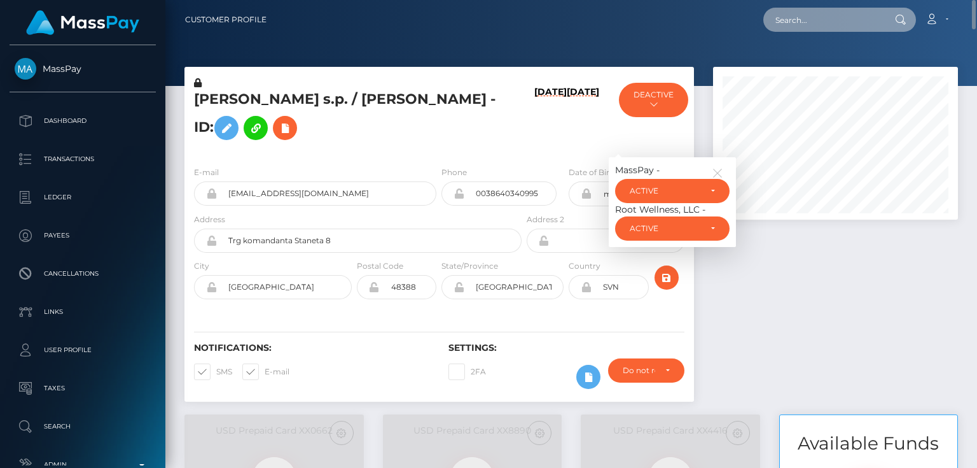
paste input "607640874184089600"
type input "607640874184089600"
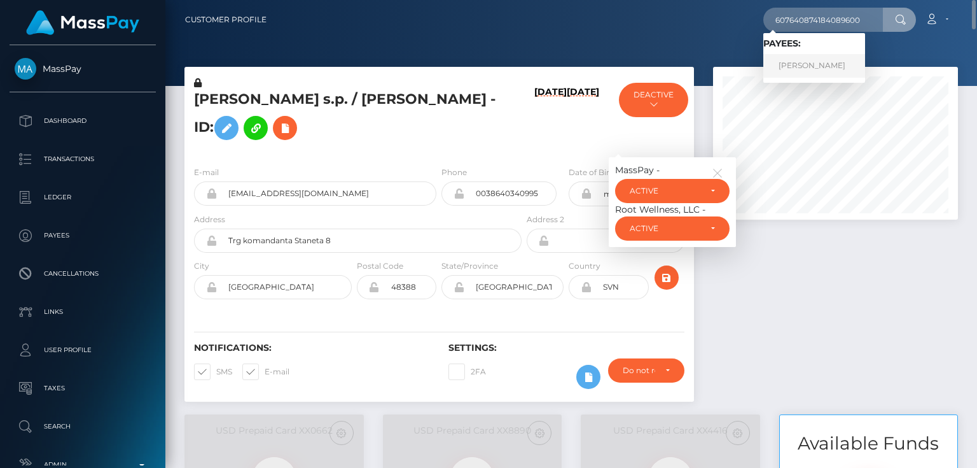
click at [822, 59] on link "NIRALI JAGDISHBHAI KESHUR" at bounding box center [815, 66] width 102 height 24
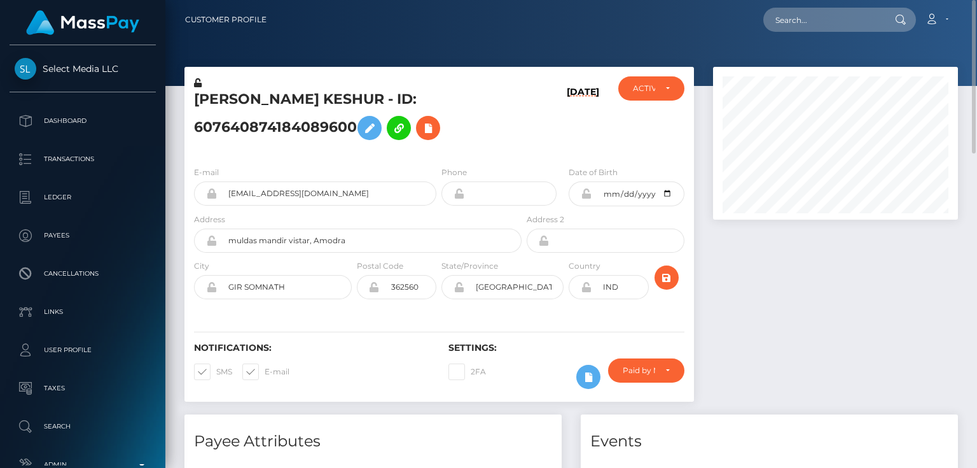
click at [501, 137] on h5 "NIRALI JAGDISHBHAI KESHUR - ID: 607640874184089600" at bounding box center [354, 118] width 321 height 57
click at [548, 143] on div "[DATE]" at bounding box center [566, 116] width 85 height 80
click at [513, 156] on div "E-mail vanilla4banana@gmail.com Phone 2002-12-04" at bounding box center [440, 234] width 510 height 156
click at [585, 379] on icon at bounding box center [588, 377] width 15 height 16
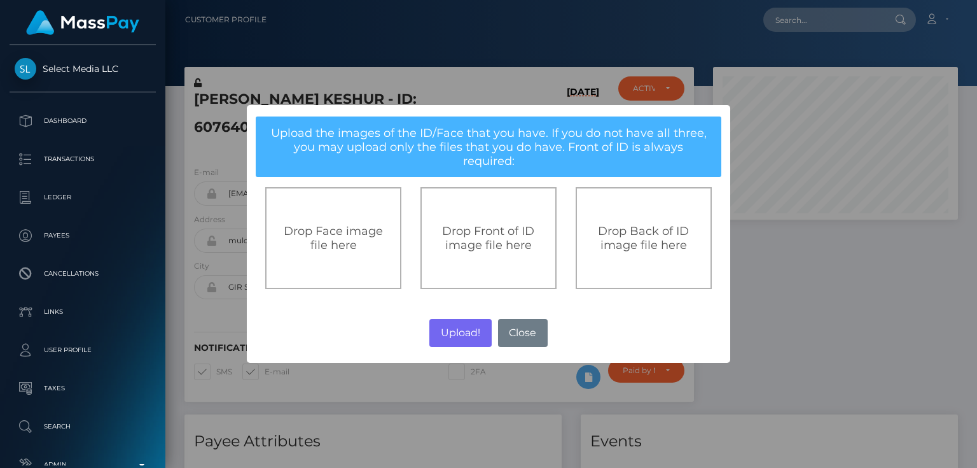
click at [492, 224] on span "Drop Front of ID image file here" at bounding box center [488, 238] width 92 height 28
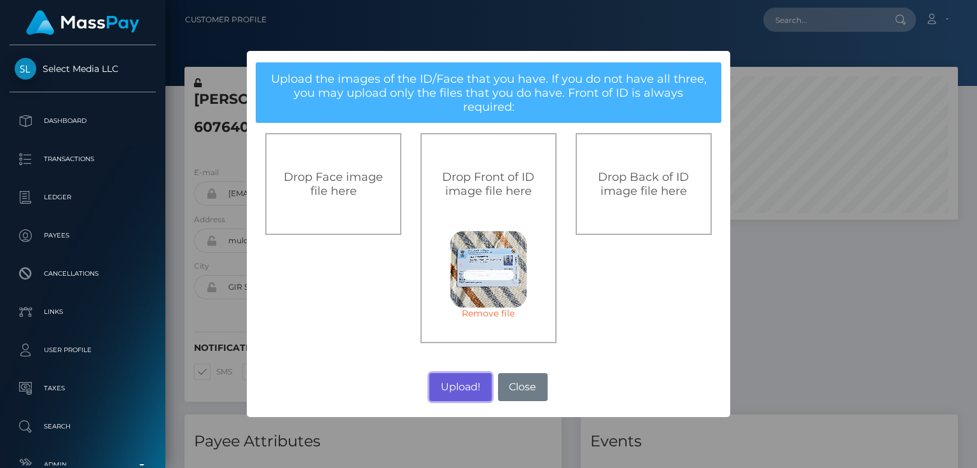
click at [459, 376] on button "Upload!" at bounding box center [460, 387] width 62 height 28
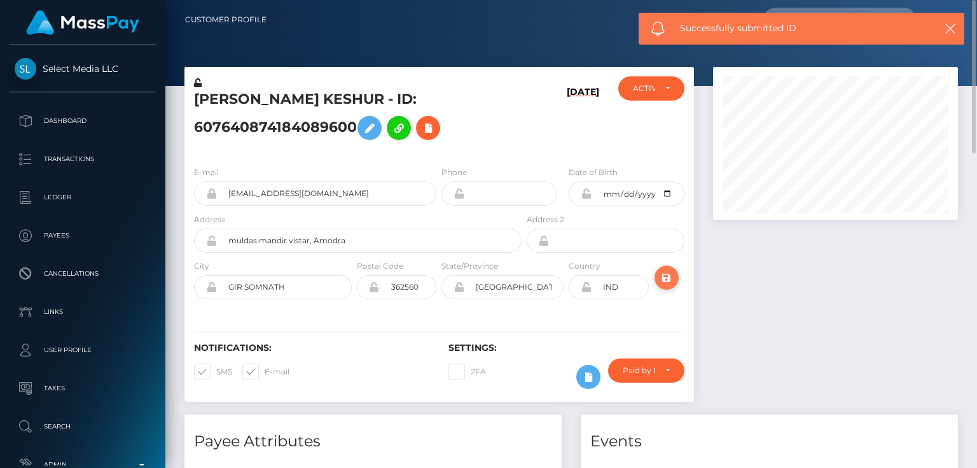
click at [670, 276] on icon "submit" at bounding box center [666, 278] width 15 height 16
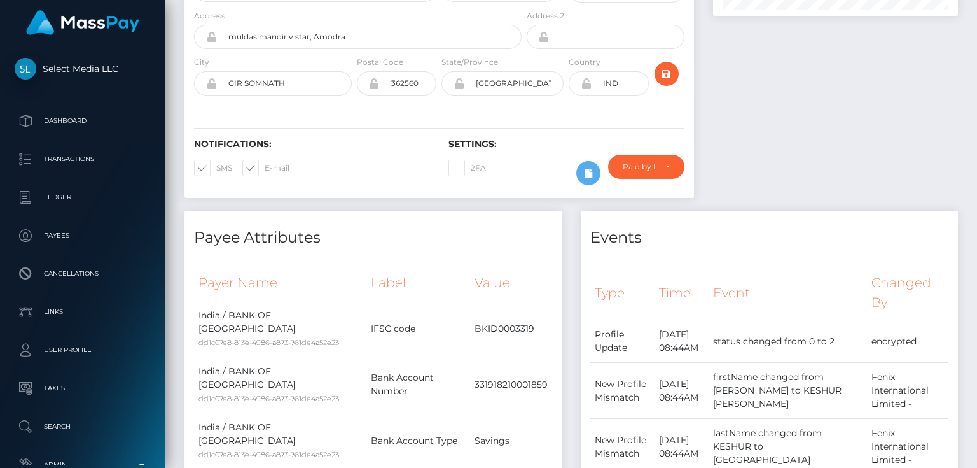
scroll to position [153, 244]
click at [666, 76] on icon "submit" at bounding box center [666, 74] width 15 height 16
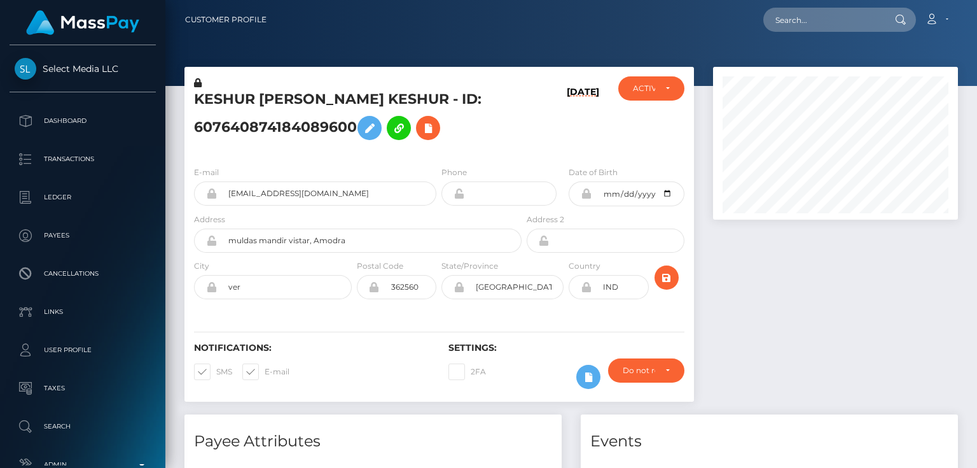
scroll to position [153, 244]
click at [545, 130] on div "[DATE]" at bounding box center [566, 116] width 85 height 80
click at [200, 83] on icon at bounding box center [198, 82] width 8 height 9
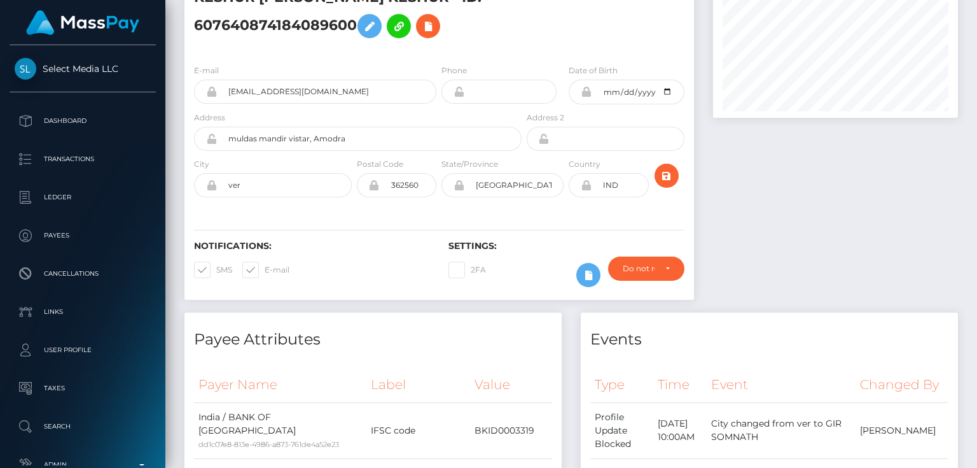
scroll to position [0, 0]
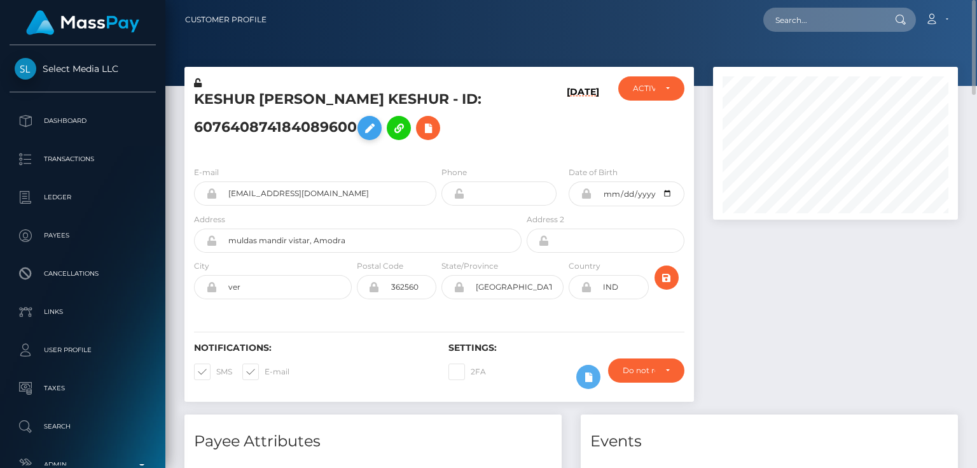
click at [372, 123] on icon at bounding box center [369, 128] width 15 height 16
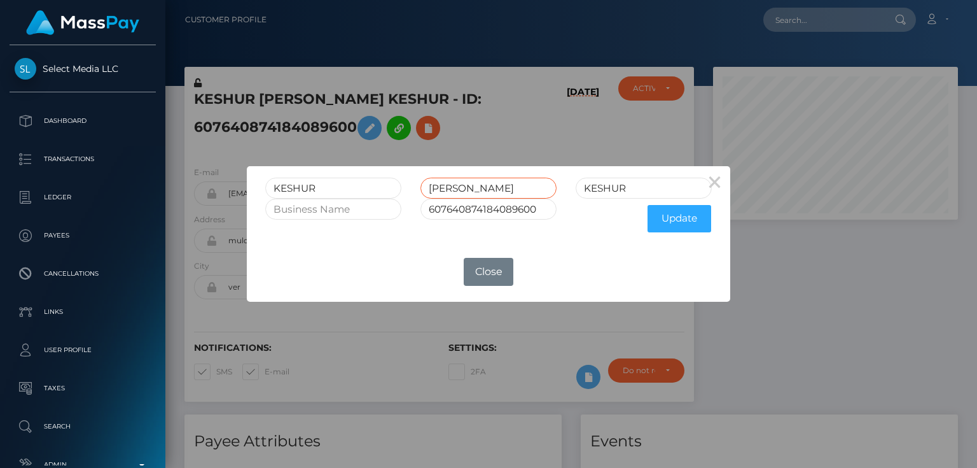
drag, startPoint x: 466, startPoint y: 186, endPoint x: 571, endPoint y: 192, distance: 105.1
click at [571, 192] on div "KESHUR NIRALI JAGDISHBHAI KESHUR" at bounding box center [489, 188] width 466 height 21
type input "NIRALI"
drag, startPoint x: 593, startPoint y: 196, endPoint x: 550, endPoint y: 200, distance: 42.8
click at [550, 200] on form "KESHUR NIRALI KESHUR 607640874184089600 Update" at bounding box center [488, 208] width 447 height 61
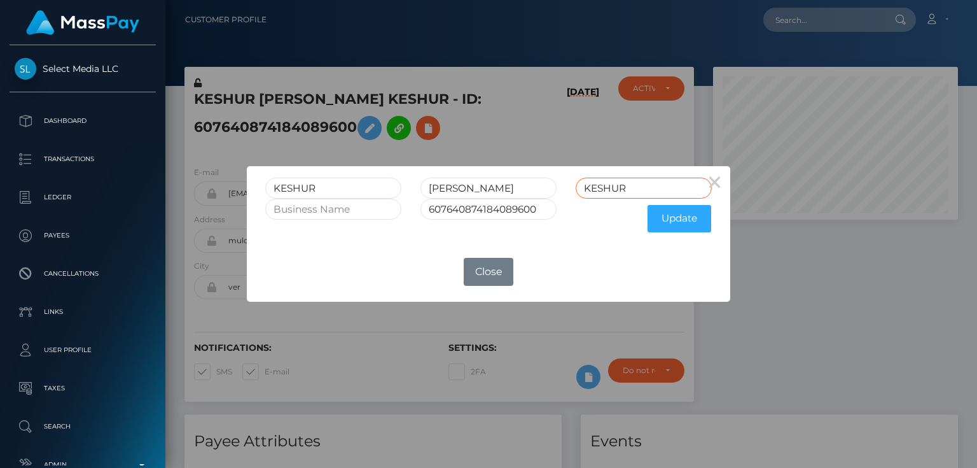
paste input "JAGDISHBHAI"
type input "JAGDISHBHAI"
click at [681, 219] on button "Update" at bounding box center [680, 218] width 64 height 27
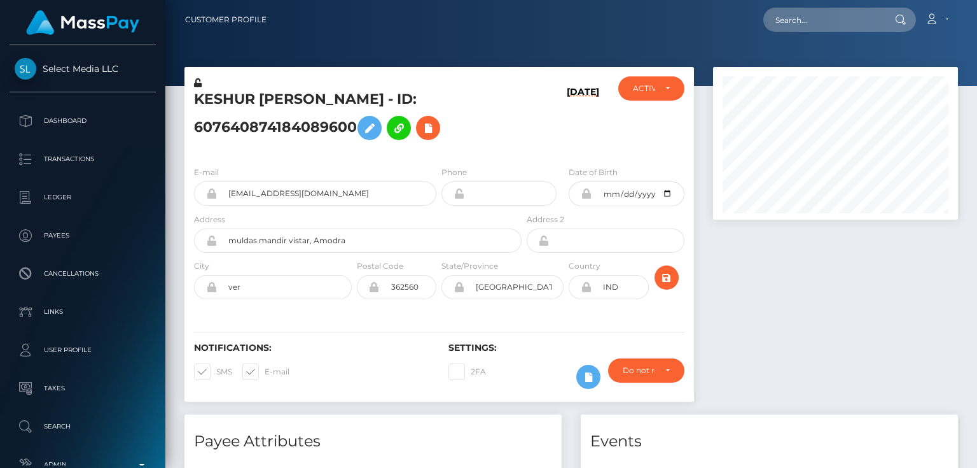
scroll to position [153, 244]
click at [198, 80] on icon at bounding box center [198, 82] width 8 height 9
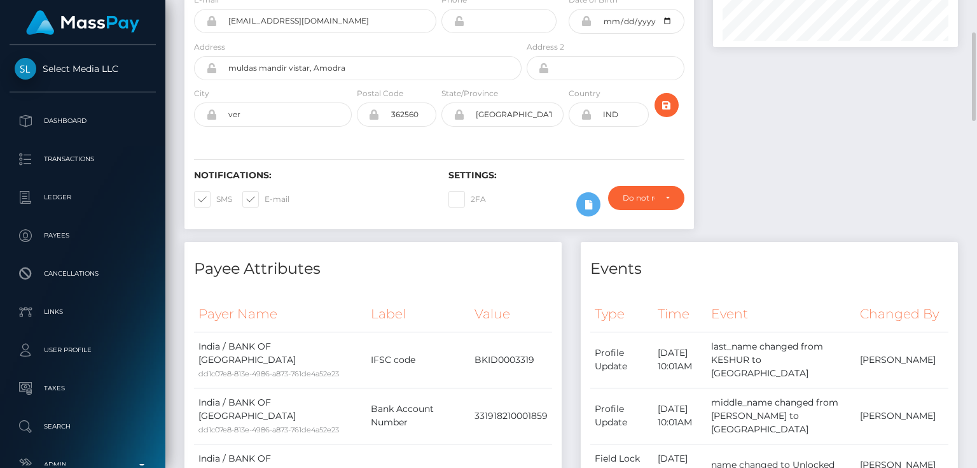
scroll to position [0, 0]
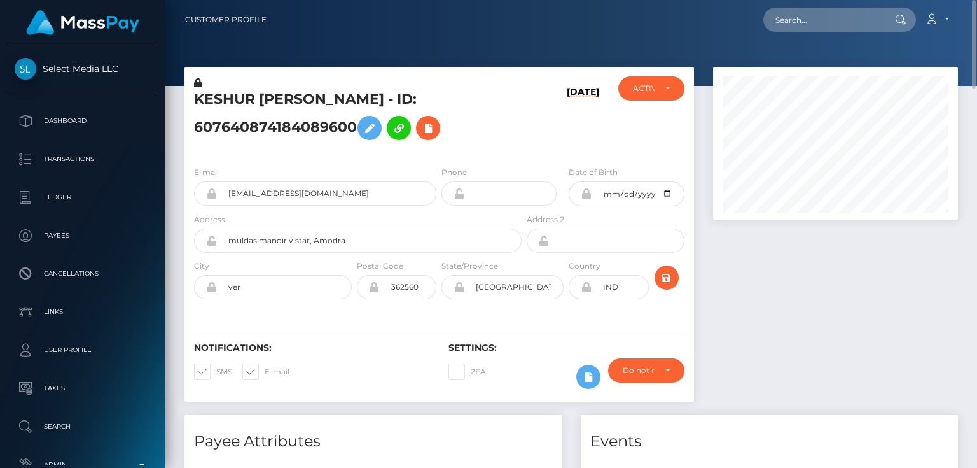
click at [256, 128] on h5 "KESHUR NIRALI JAGDISHBHAI - ID: 607640874184089600" at bounding box center [354, 118] width 321 height 57
copy h5 "KESHUR NIRALI JAGDISHBHAI - ID: 607640874184089600"
paste input "b098e3b4-bce9-47de-8b60-63fc6b023acf"
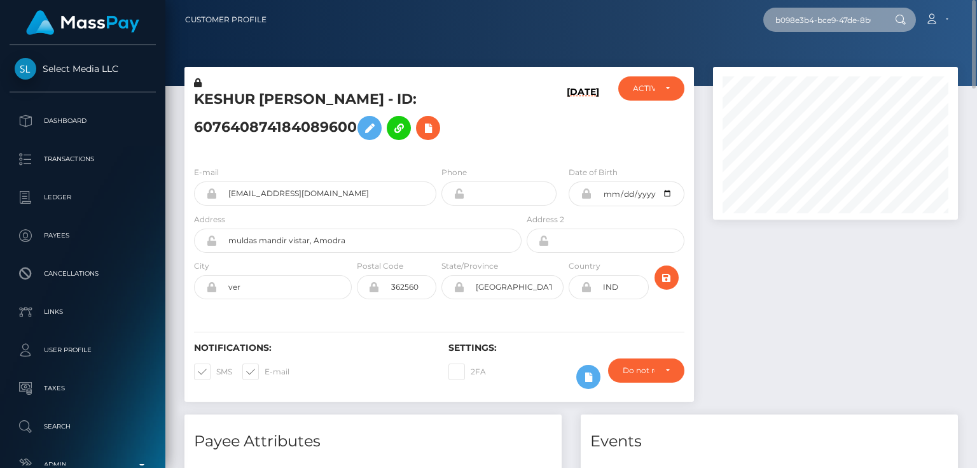
scroll to position [0, 64]
type input "b098e3b4-bce9-47de-8b60-63fc6b023acf"
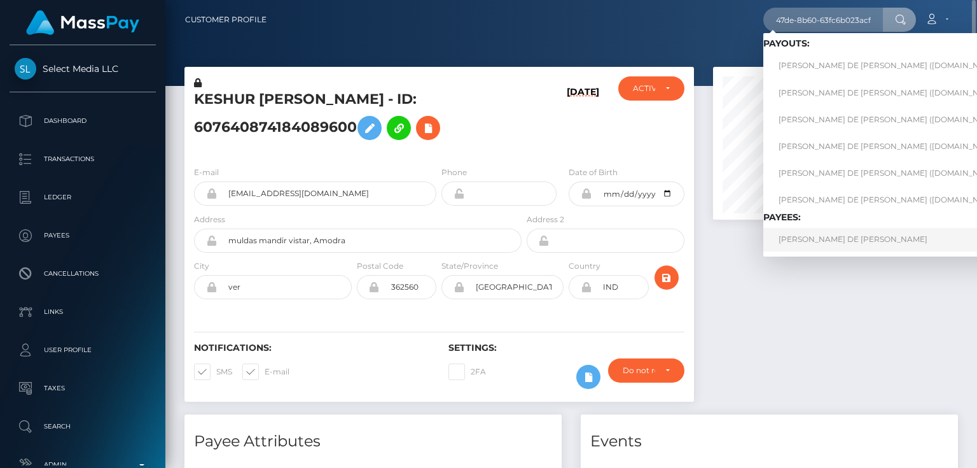
click at [804, 234] on link "PAOLA MARIE DE JESUS PADILLA" at bounding box center [894, 240] width 261 height 24
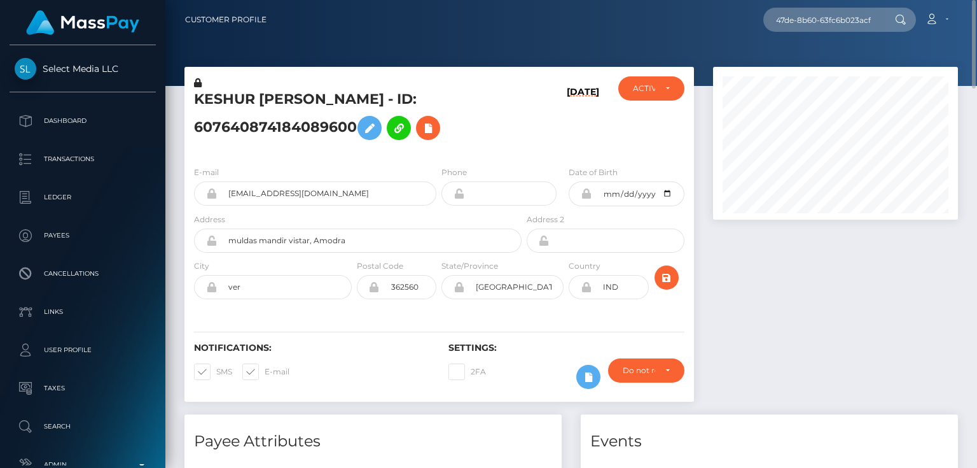
scroll to position [0, 0]
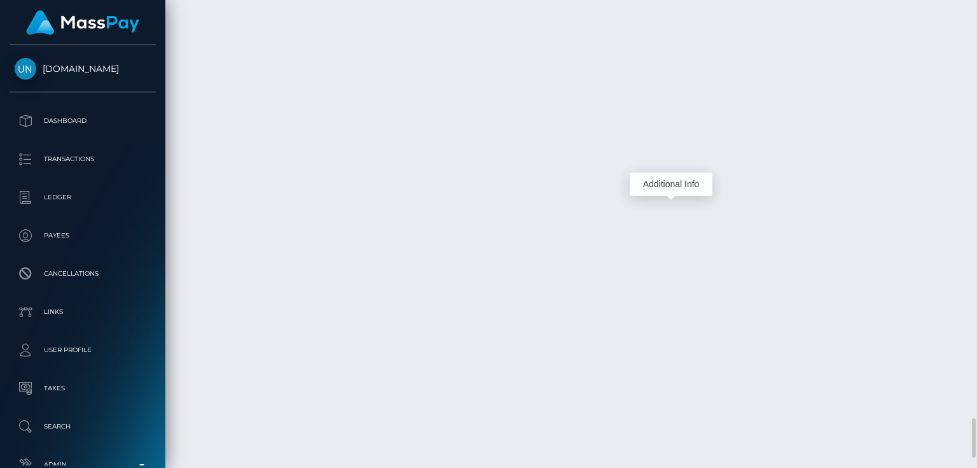
scroll to position [153, 244]
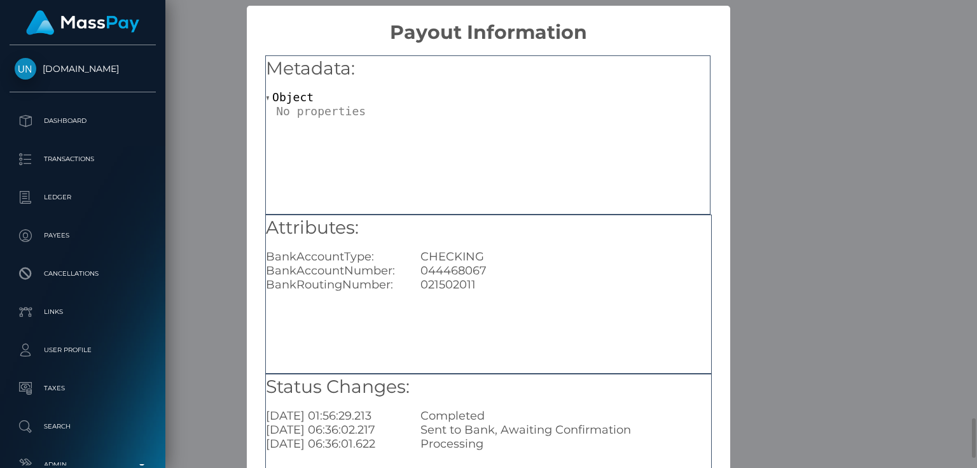
scroll to position [0, 0]
click at [800, 85] on div "× Payout Information Metadata: Object Attributes: BankAccountType: CHECKING Ban…" at bounding box center [488, 234] width 977 height 468
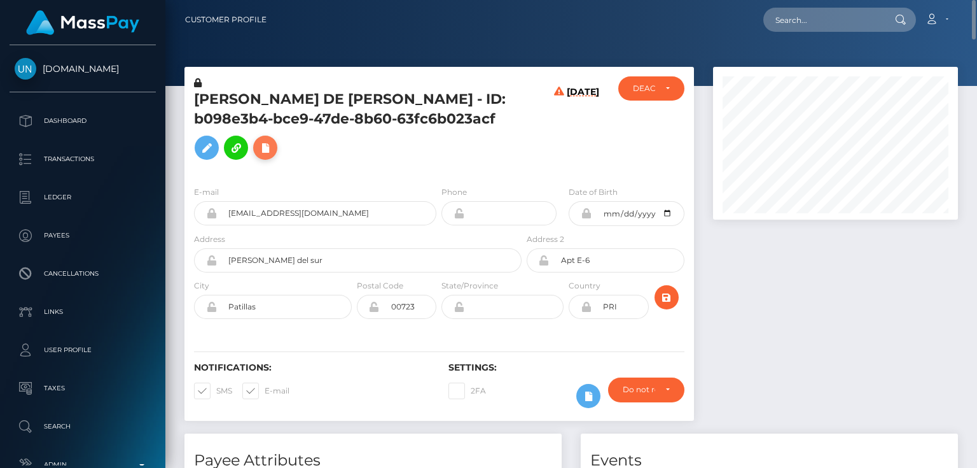
click at [267, 151] on icon at bounding box center [265, 148] width 15 height 16
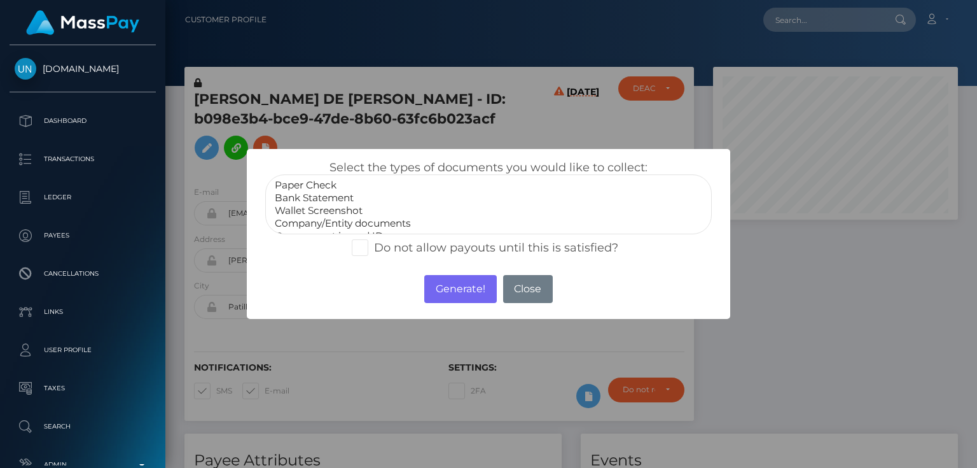
select select "Bank Statement"
click at [332, 196] on option "Bank Statement" at bounding box center [489, 198] width 430 height 13
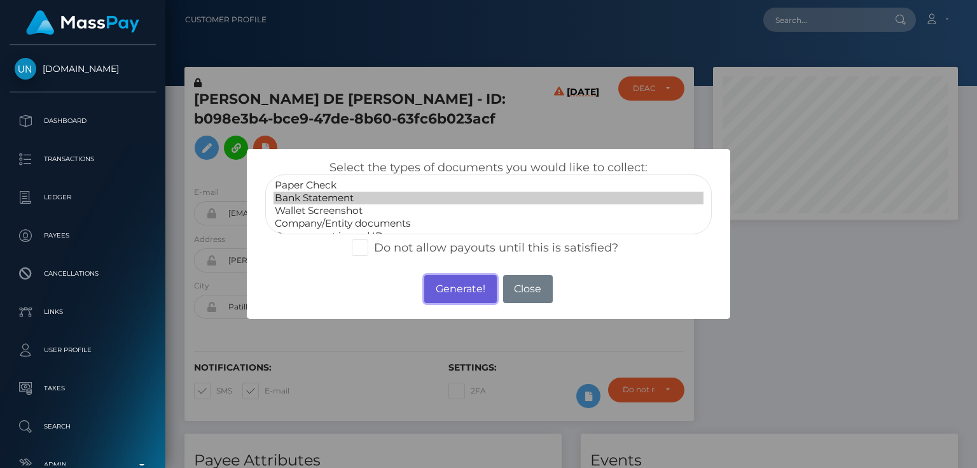
click at [443, 288] on button "Generate!" at bounding box center [460, 289] width 72 height 28
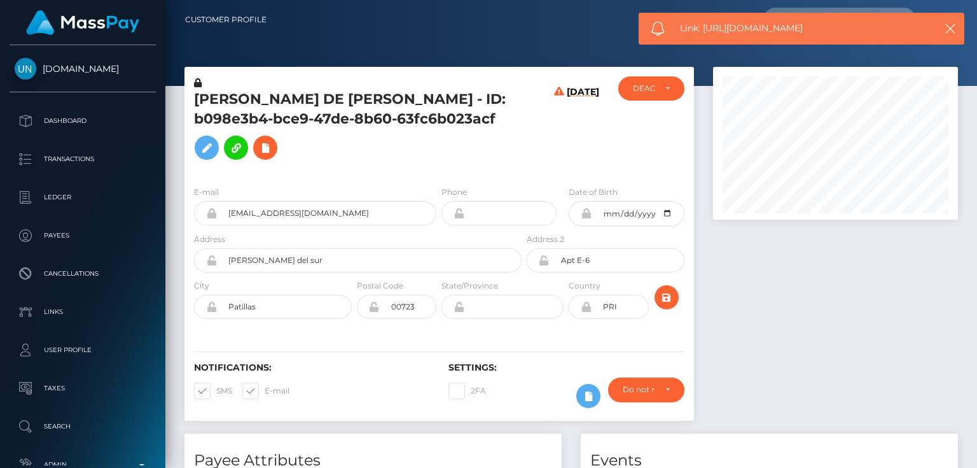
drag, startPoint x: 820, startPoint y: 28, endPoint x: 702, endPoint y: 31, distance: 117.1
click at [702, 31] on span "Link: https://l.maspay.io/CjmEZ" at bounding box center [801, 28] width 242 height 13
copy span "https://l.maspay.io/CjmEZ"
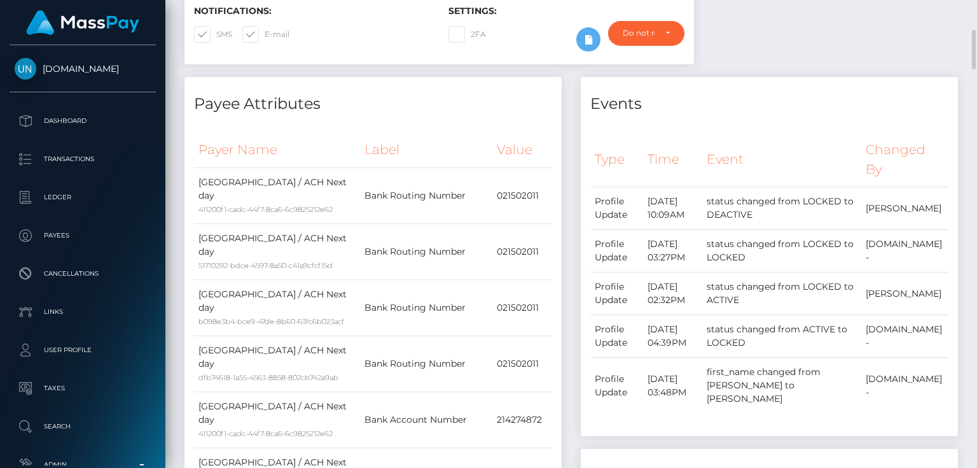
scroll to position [509, 0]
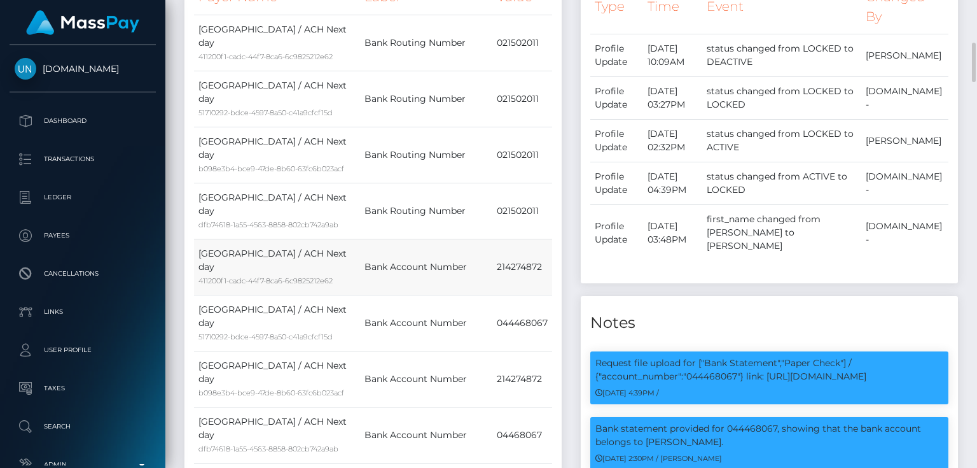
drag, startPoint x: 492, startPoint y: 219, endPoint x: 546, endPoint y: 220, distance: 53.5
click at [546, 239] on td "214274872" at bounding box center [522, 267] width 60 height 56
copy td "214274872"
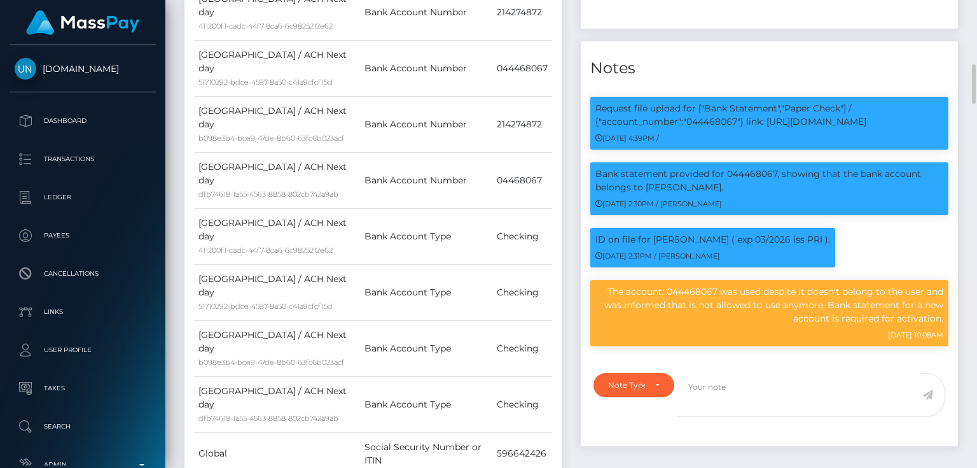
scroll to position [916, 0]
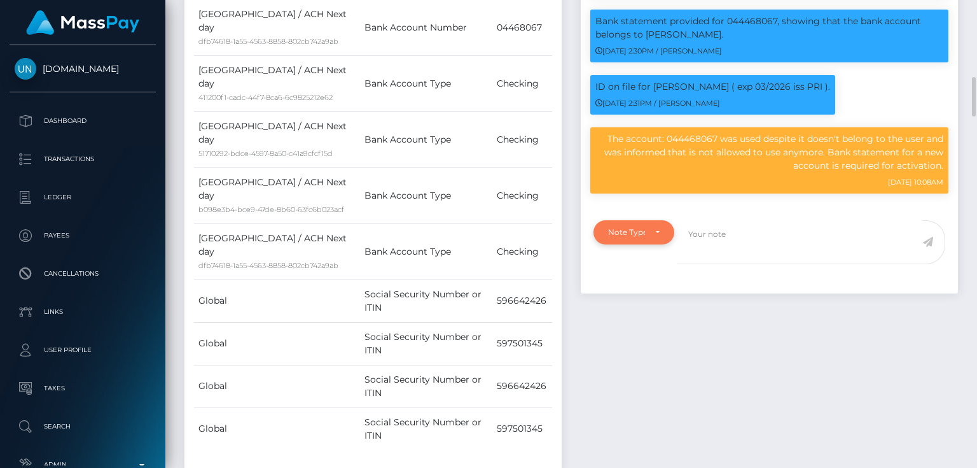
click at [636, 227] on div "Note Type" at bounding box center [626, 232] width 37 height 10
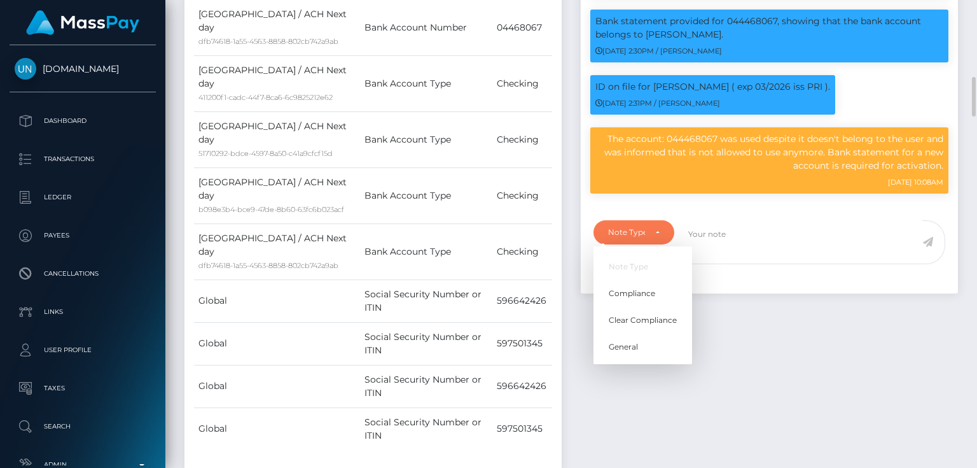
scroll to position [153, 244]
click at [629, 288] on span "Compliance" at bounding box center [632, 293] width 46 height 11
select select "COMPLIANCE"
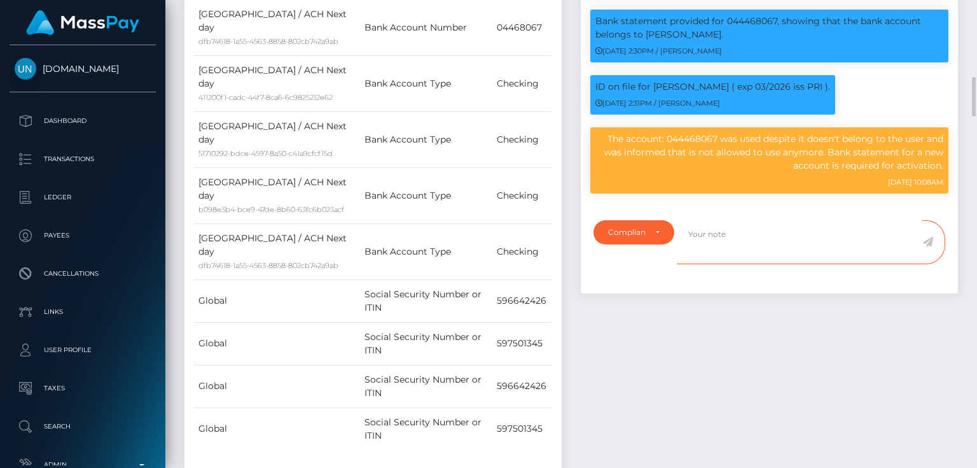
click at [697, 223] on textarea at bounding box center [800, 242] width 246 height 44
paste textarea "214274872"
type textarea "The user provide a proof that the bank account: 214274872 belongs to her."
click at [927, 237] on icon at bounding box center [928, 242] width 11 height 10
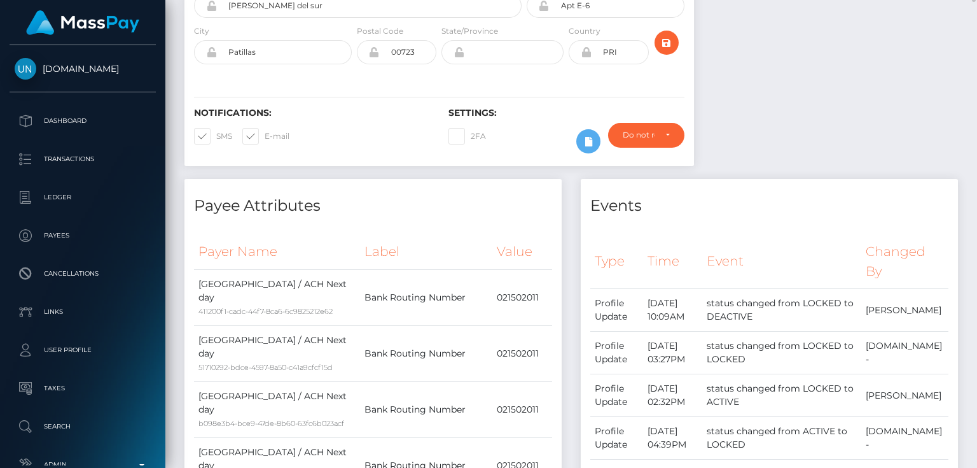
scroll to position [51, 0]
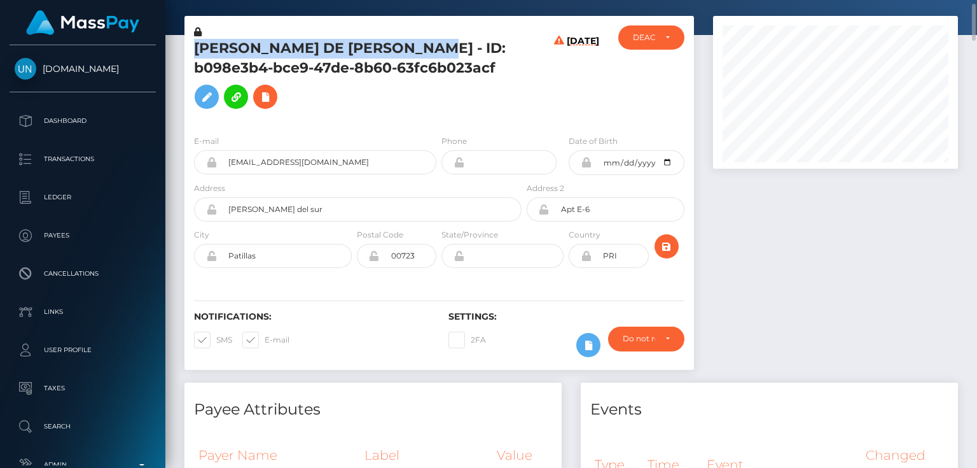
drag, startPoint x: 442, startPoint y: 46, endPoint x: 207, endPoint y: 49, distance: 234.2
click at [185, 48] on div "[PERSON_NAME] DE [PERSON_NAME] - ID: b098e3b4-bce9-47de-8b60-63fc6b023acf" at bounding box center [355, 74] width 340 height 99
copy h5 "[PERSON_NAME] DE [PERSON_NAME]"
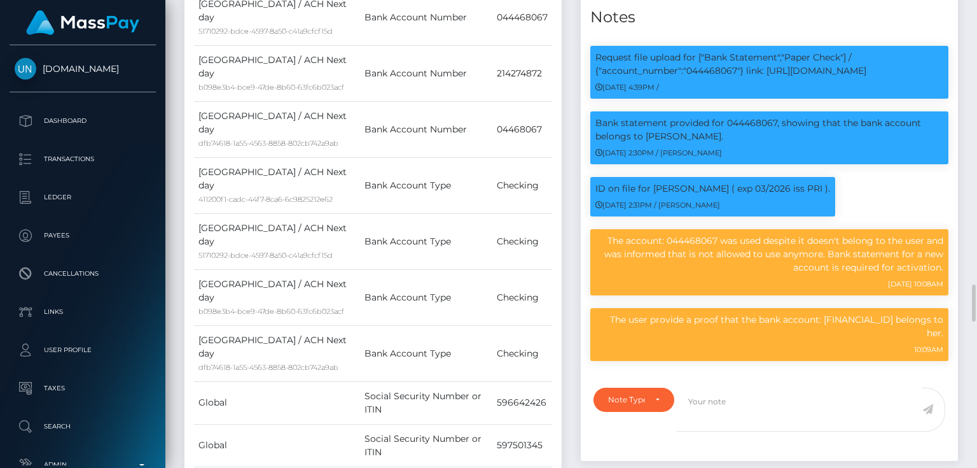
scroll to position [1018, 0]
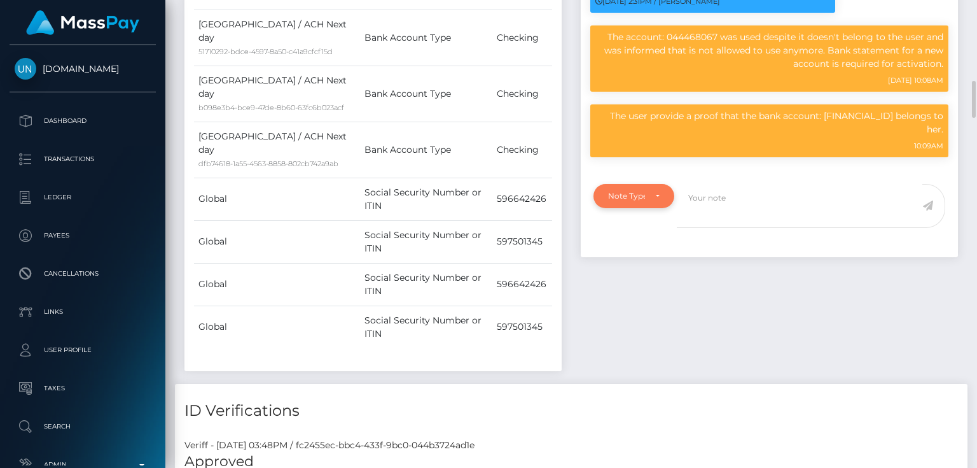
click at [642, 191] on div "Note Type" at bounding box center [626, 196] width 37 height 10
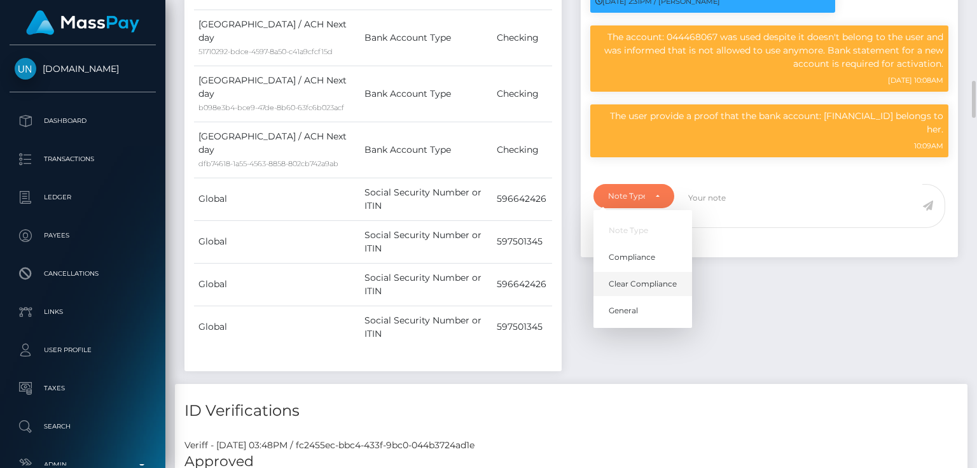
click at [638, 278] on span "Clear Compliance" at bounding box center [643, 283] width 68 height 11
select select "CLEAR_COMPLIANCE"
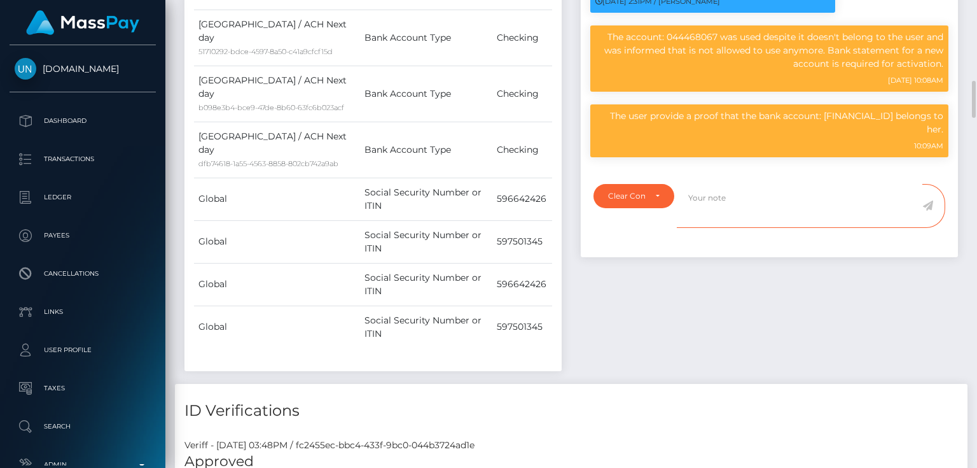
paste textarea "Transaction made according with the area of residence. NBCOU flag cleared."
type textarea "Transaction made according with the area of residence. NBCOU flag cleared."
click at [929, 200] on icon at bounding box center [928, 205] width 11 height 10
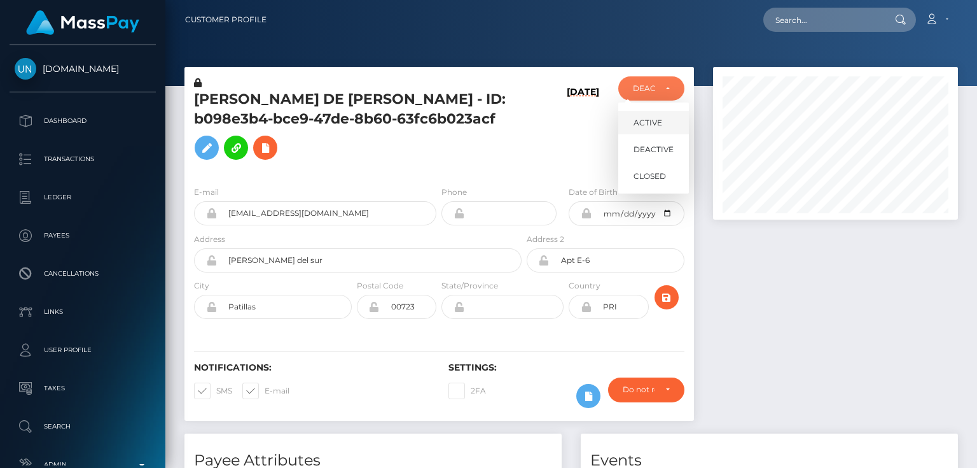
scroll to position [153, 244]
click at [655, 120] on span "ACTIVE" at bounding box center [648, 122] width 29 height 11
select select "ACTIVE"
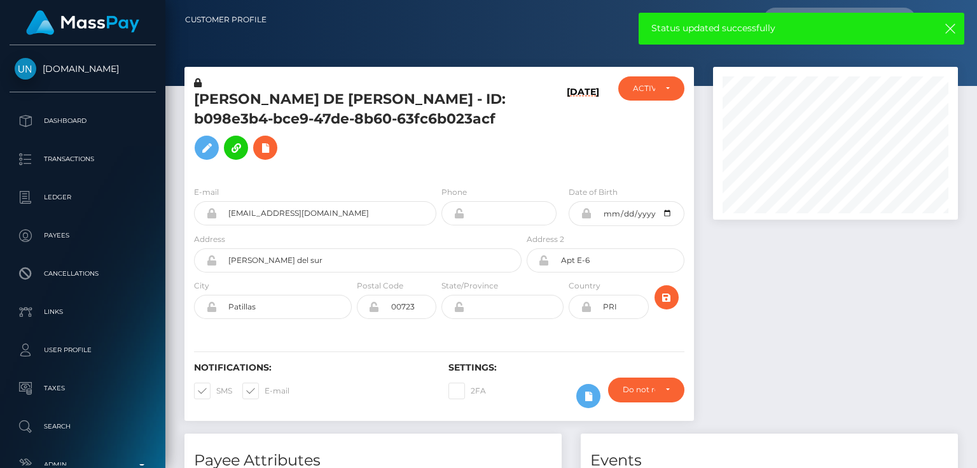
click at [382, 123] on h5 "[PERSON_NAME] DE [PERSON_NAME] - ID: b098e3b4-bce9-47de-8b60-63fc6b023acf" at bounding box center [354, 128] width 321 height 76
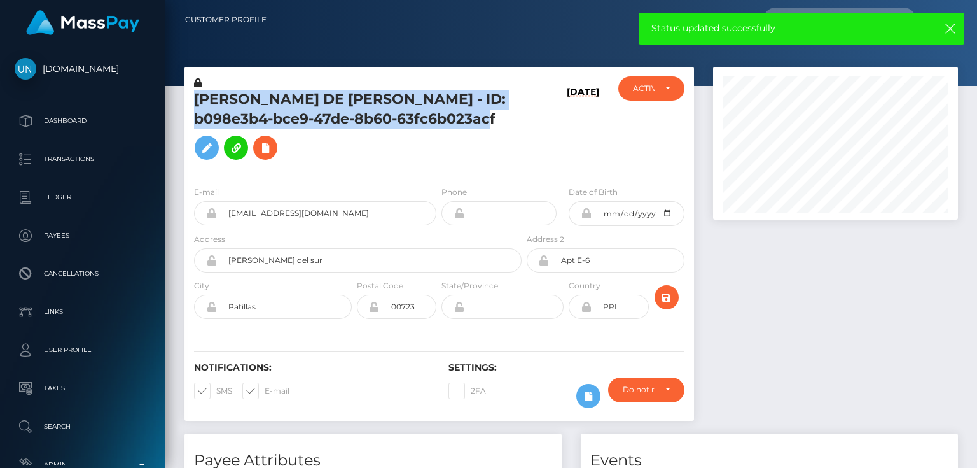
click at [382, 123] on h5 "[PERSON_NAME] DE [PERSON_NAME] - ID: b098e3b4-bce9-47de-8b60-63fc6b023acf" at bounding box center [354, 128] width 321 height 76
copy h5 "[PERSON_NAME] DE [PERSON_NAME] - ID: b098e3b4-bce9-47de-8b60-63fc6b023acf"
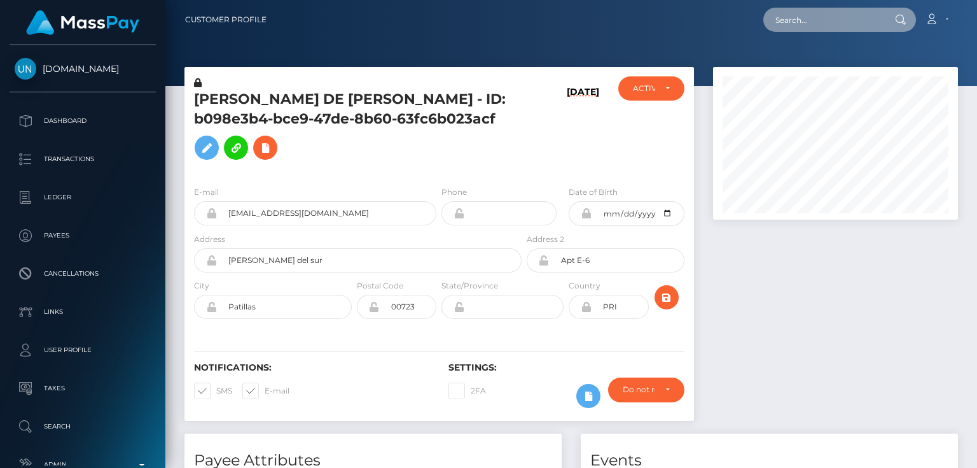
paste input "441127886573805568"
type input "441127886573805568"
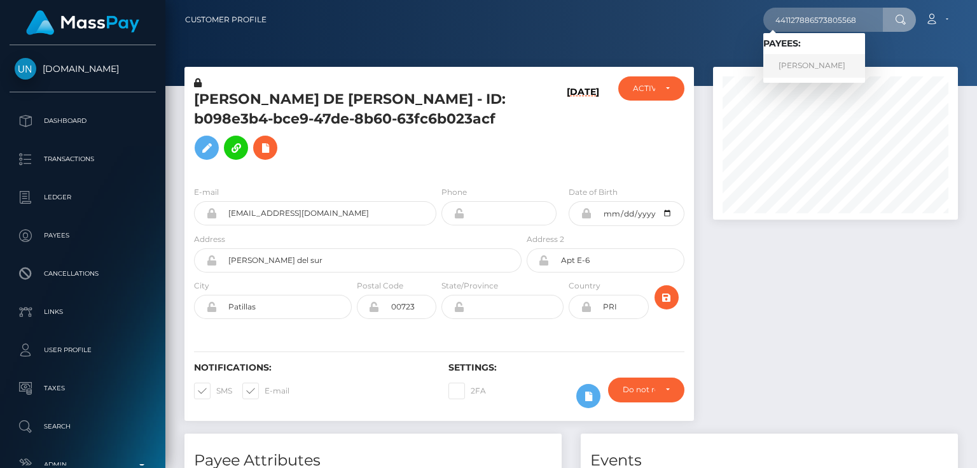
click at [814, 64] on link "[PERSON_NAME]" at bounding box center [815, 66] width 102 height 24
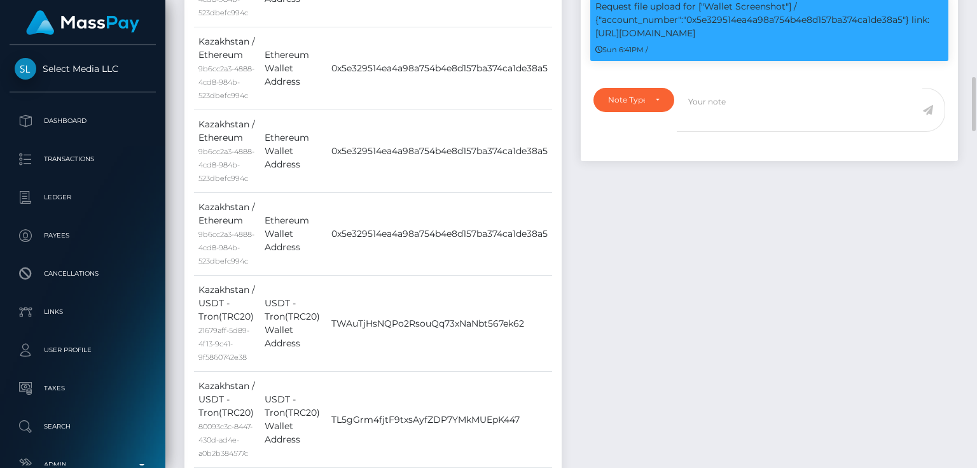
scroll to position [458, 0]
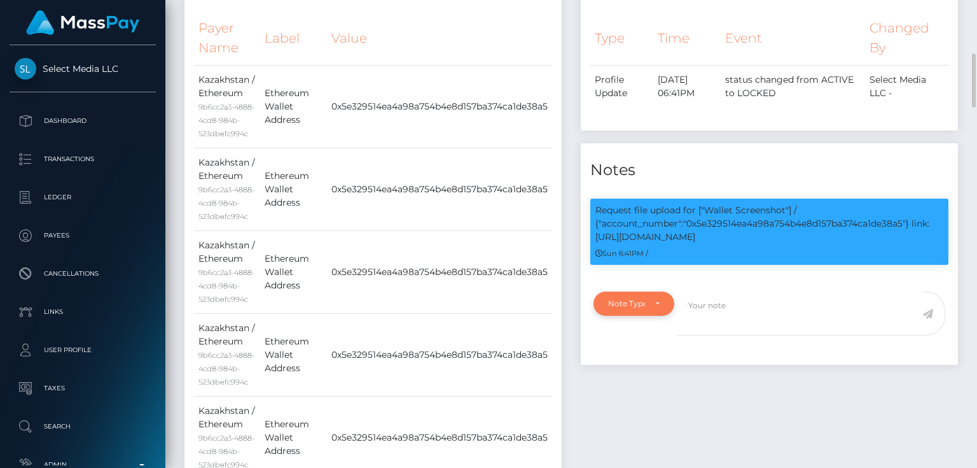
click at [635, 309] on div "Note Type" at bounding box center [626, 303] width 37 height 10
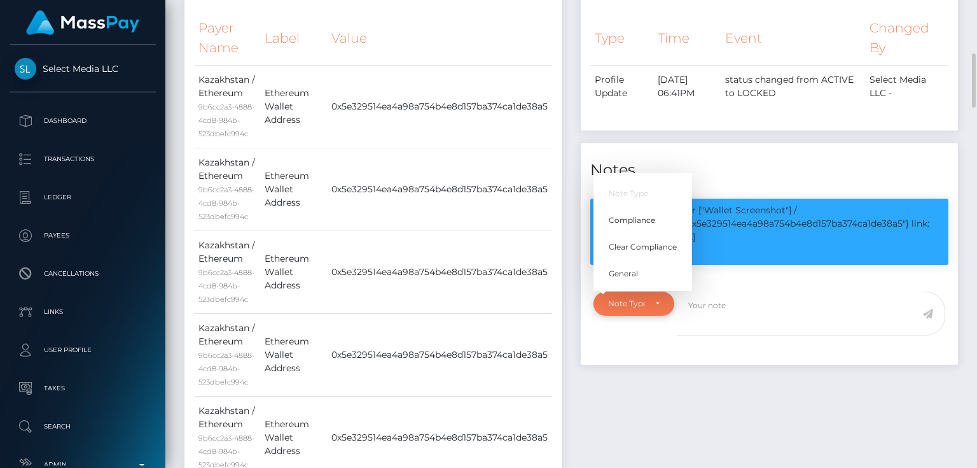
scroll to position [153, 244]
click at [645, 226] on span "Compliance" at bounding box center [632, 219] width 46 height 11
select select "COMPLIANCE"
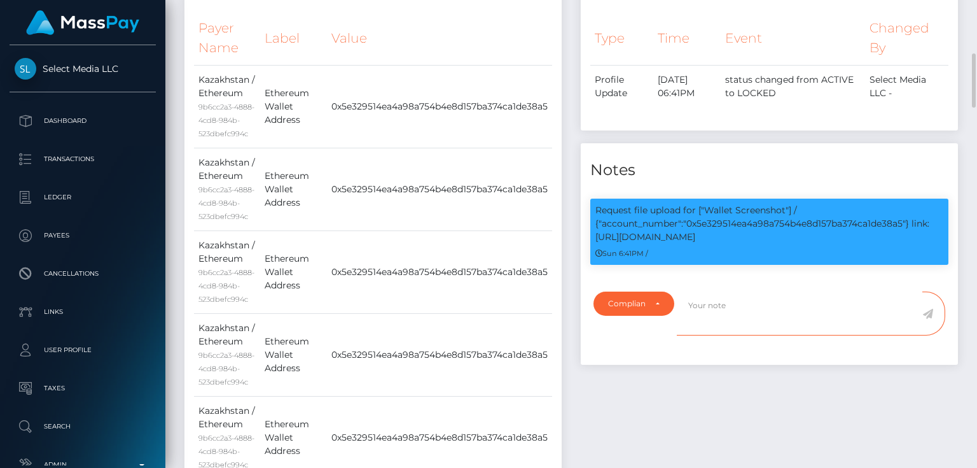
click at [713, 326] on textarea at bounding box center [800, 313] width 246 height 44
paste textarea "129000"
type textarea "The user informed us and provide proof that has no longer access to the request…"
click at [930, 319] on icon at bounding box center [928, 314] width 11 height 10
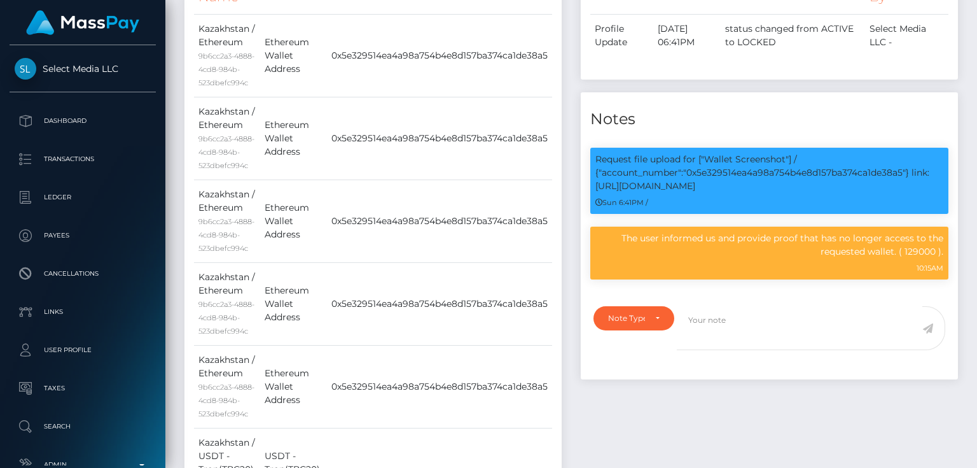
scroll to position [255, 0]
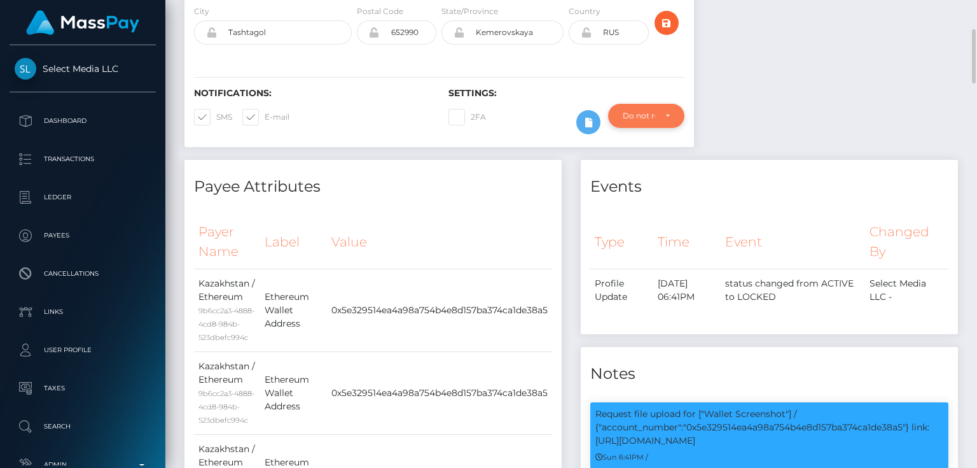
click at [635, 128] on div "Do not require" at bounding box center [646, 116] width 76 height 24
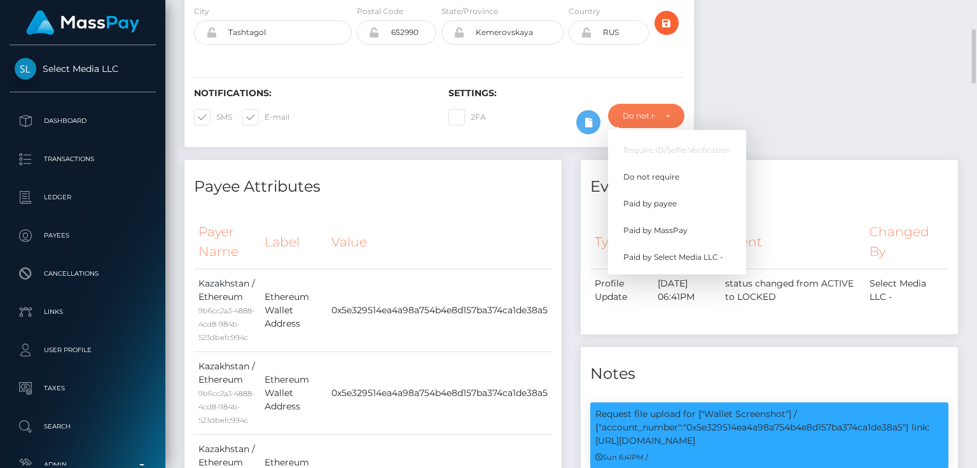
scroll to position [153, 244]
click at [662, 236] on span "Paid by MassPay" at bounding box center [656, 230] width 64 height 11
select select "2"
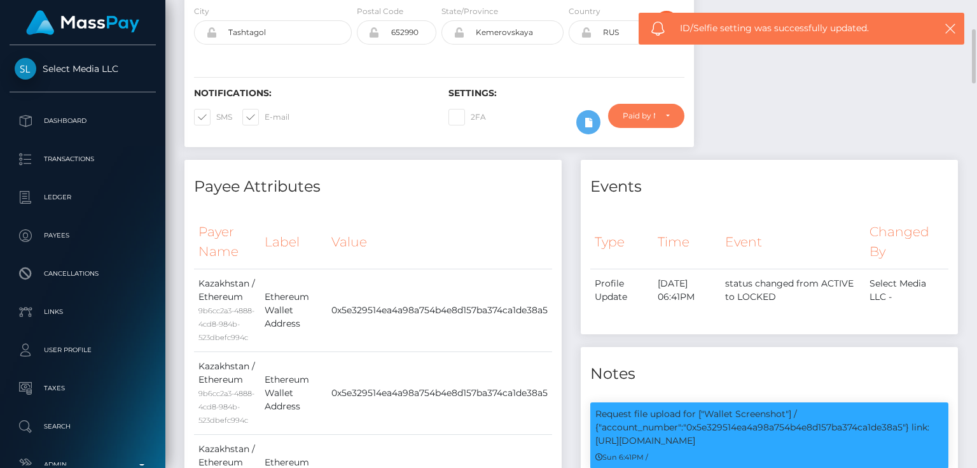
scroll to position [0, 0]
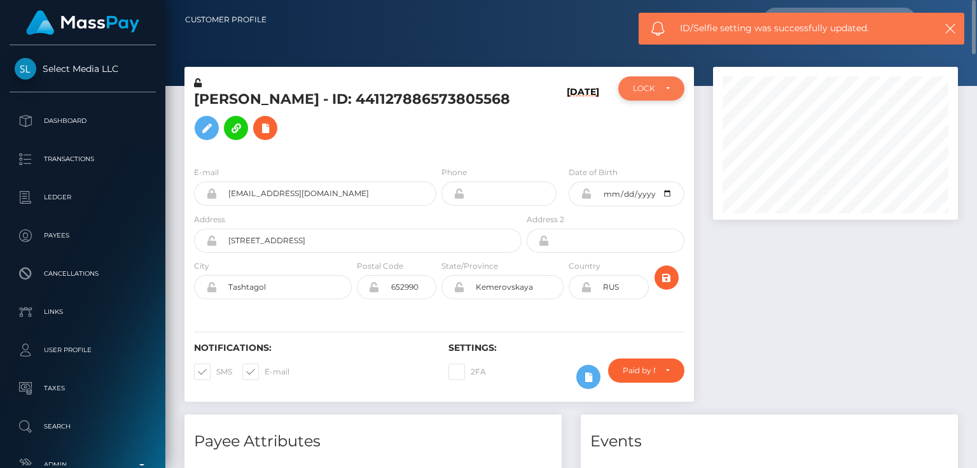
click at [625, 84] on div "LOCKED" at bounding box center [651, 88] width 66 height 24
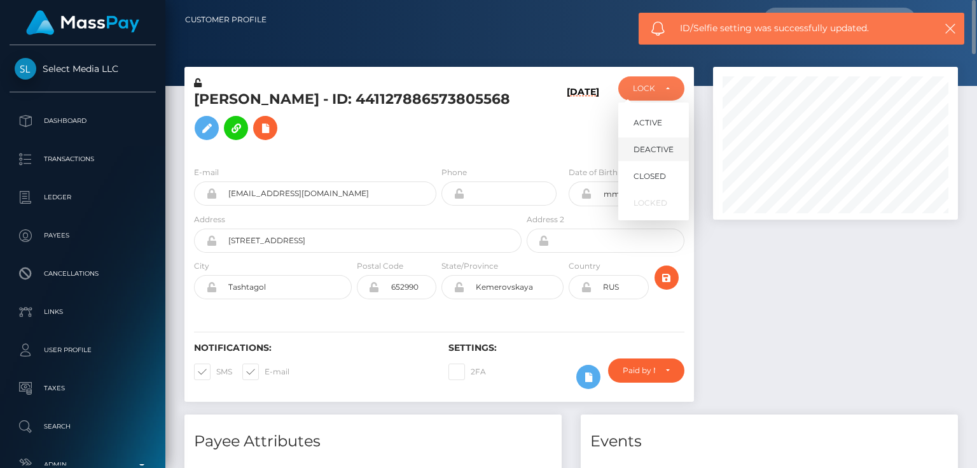
scroll to position [153, 244]
click at [652, 122] on span "ACTIVE" at bounding box center [648, 122] width 29 height 11
select select "ACTIVE"
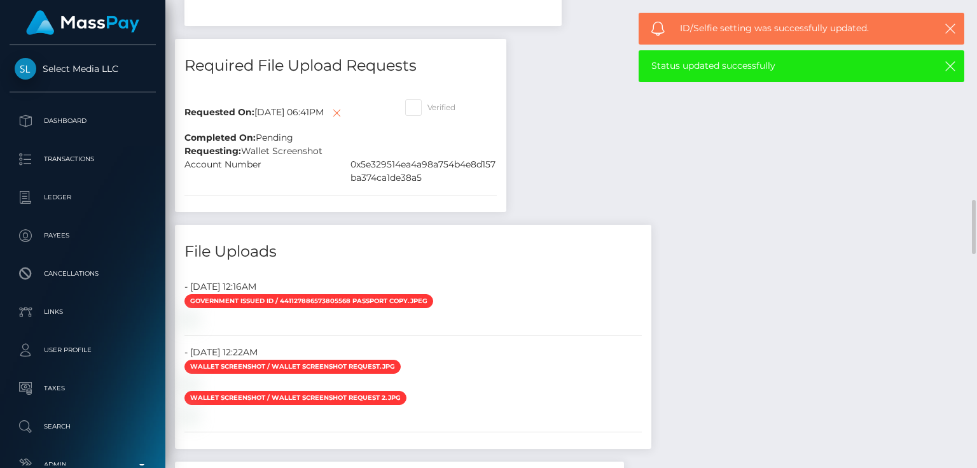
scroll to position [1323, 0]
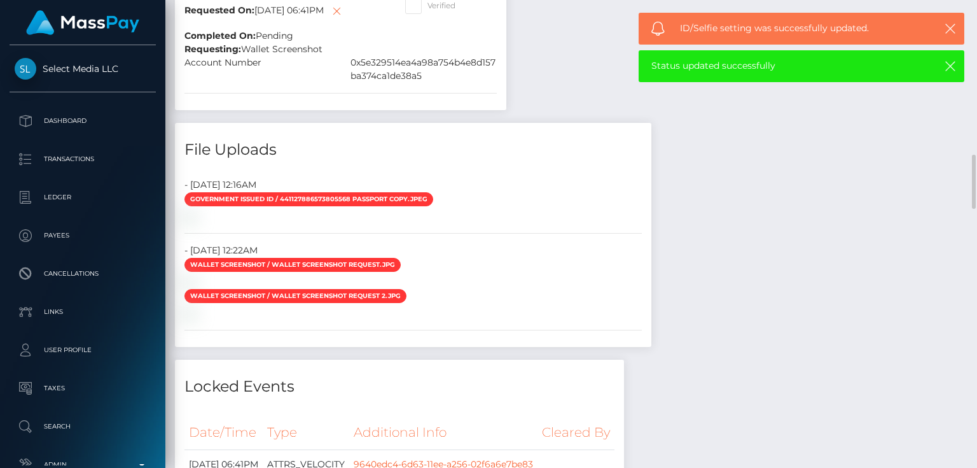
click at [428, 10] on span at bounding box center [428, 6] width 0 height 10
click at [428, 6] on input "Verified" at bounding box center [432, 1] width 8 height 8
checkbox input "true"
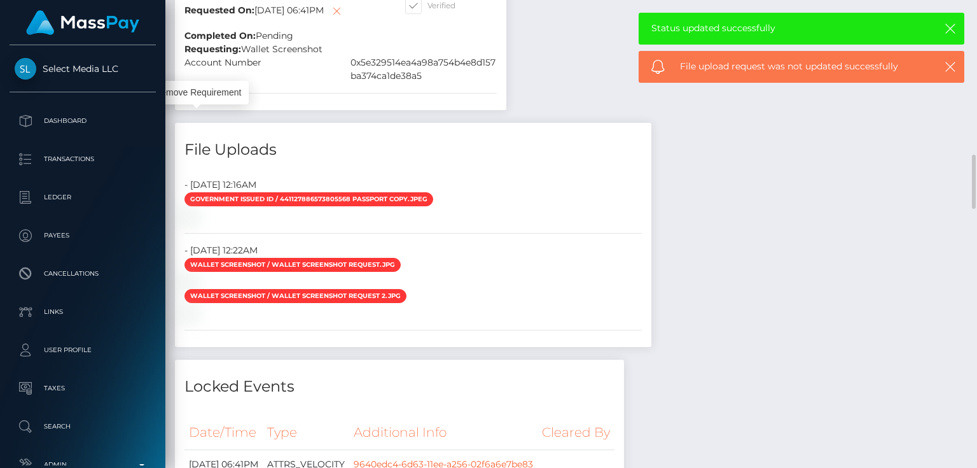
scroll to position [153, 244]
click at [329, 19] on icon at bounding box center [336, 11] width 15 height 16
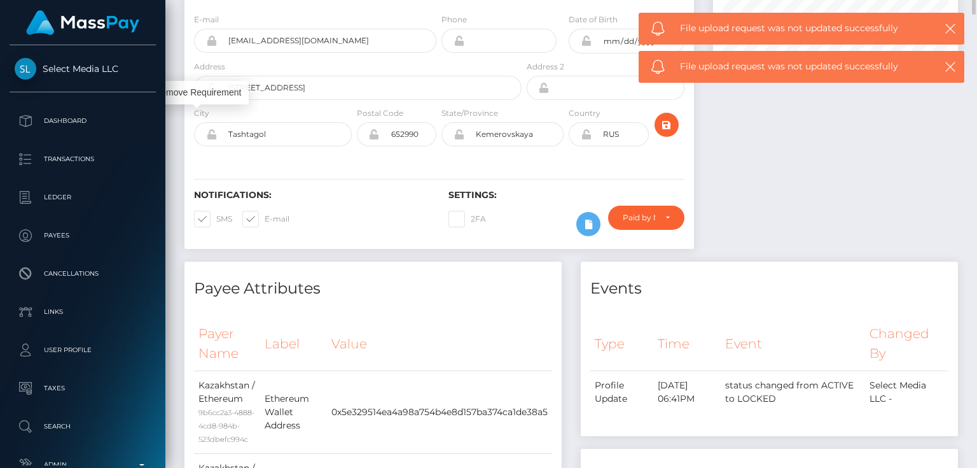
scroll to position [0, 0]
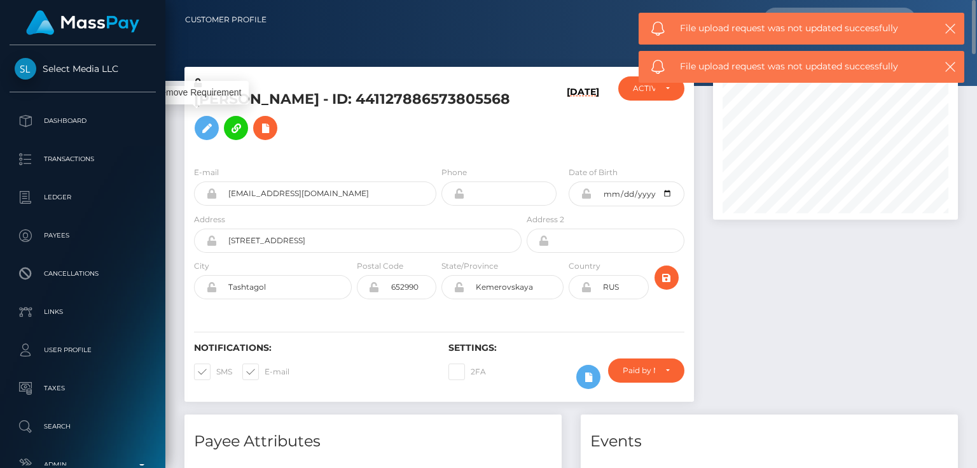
click at [304, 109] on h5 "Georgii Orlov - ID: 441127886573805568" at bounding box center [354, 118] width 321 height 57
copy h5 "Georgii Orlov - ID: 441127886573805568"
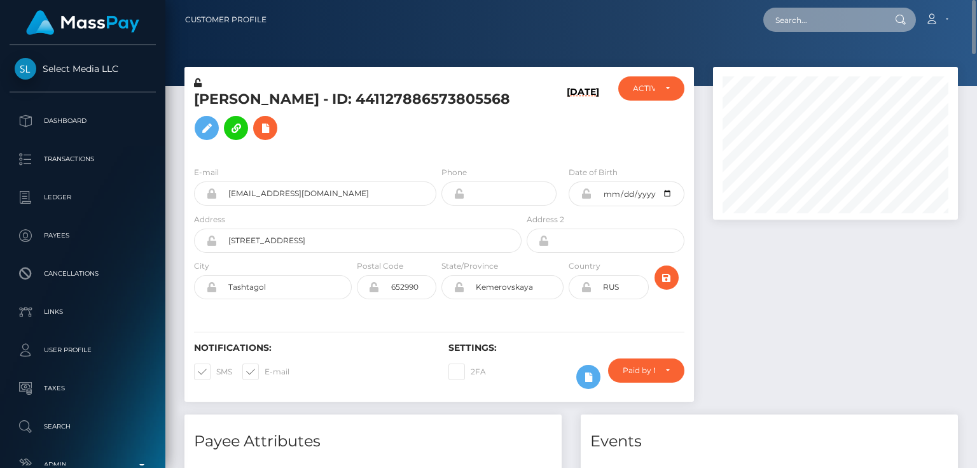
paste input "286025881204301824"
type input "286025881204301824"
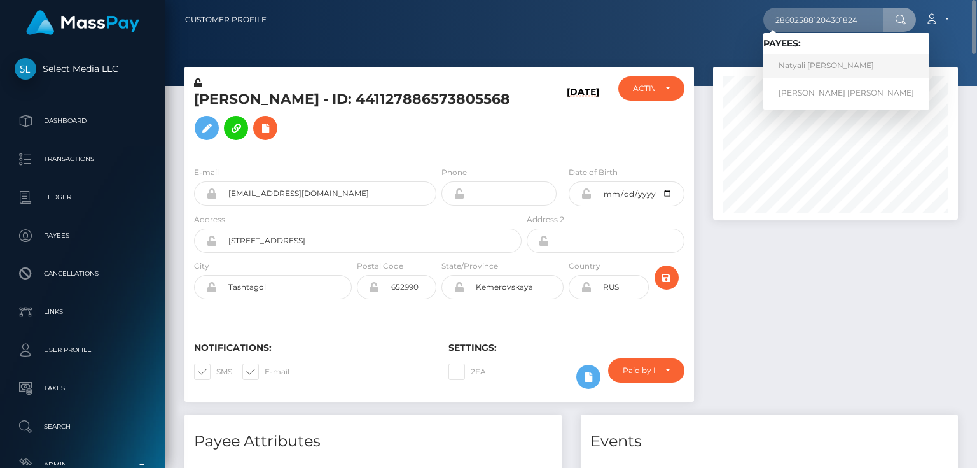
click at [858, 64] on link "Natyali Yaritza Vilchez Gonzalez" at bounding box center [847, 66] width 166 height 24
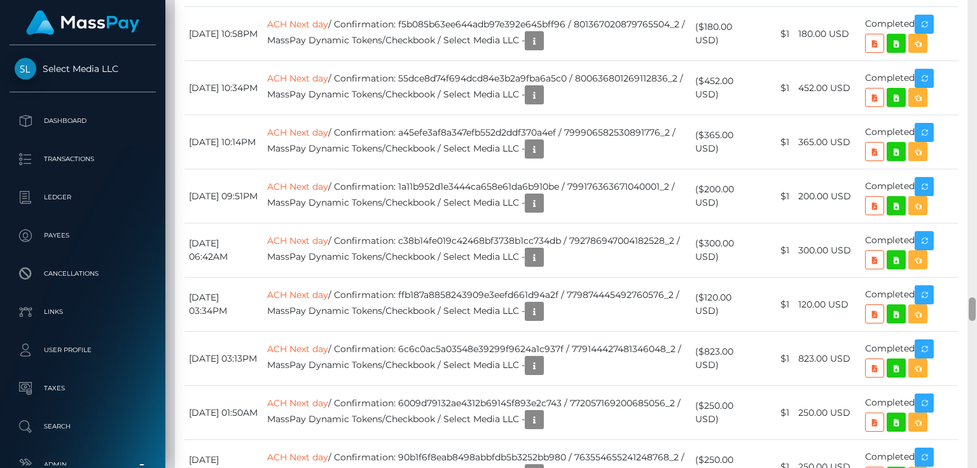
scroll to position [5729, 0]
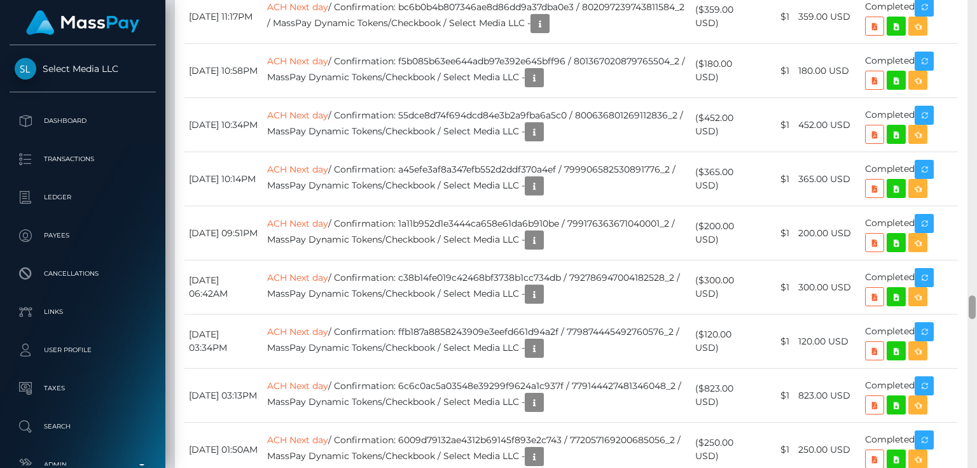
drag, startPoint x: 973, startPoint y: 270, endPoint x: 977, endPoint y: 308, distance: 37.7
click at [977, 308] on div at bounding box center [973, 234] width 10 height 468
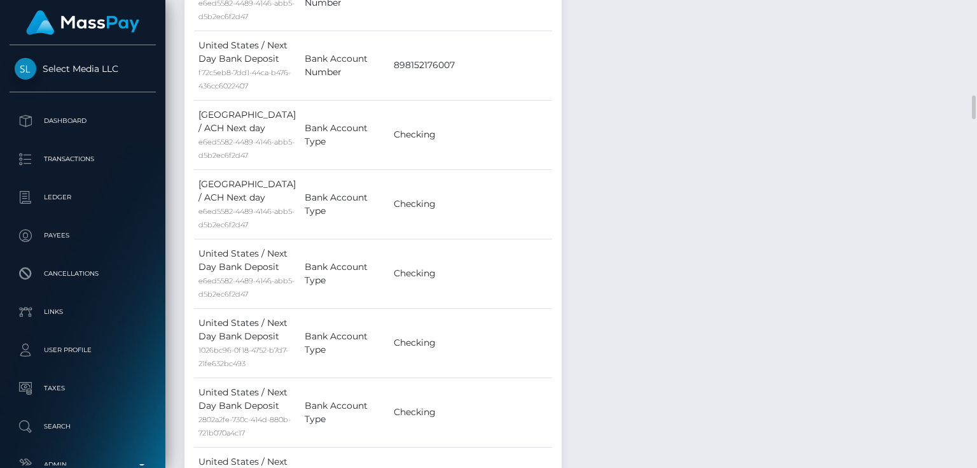
scroll to position [1606, 0]
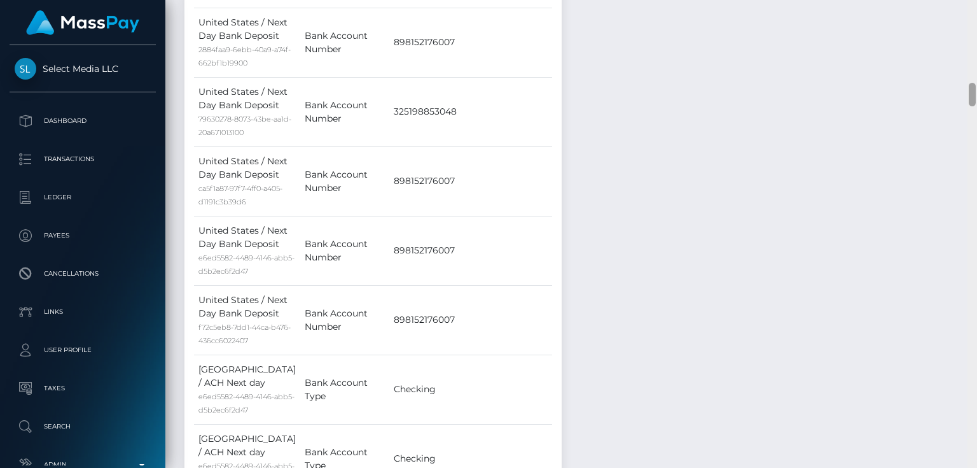
click at [974, 55] on div at bounding box center [973, 234] width 10 height 468
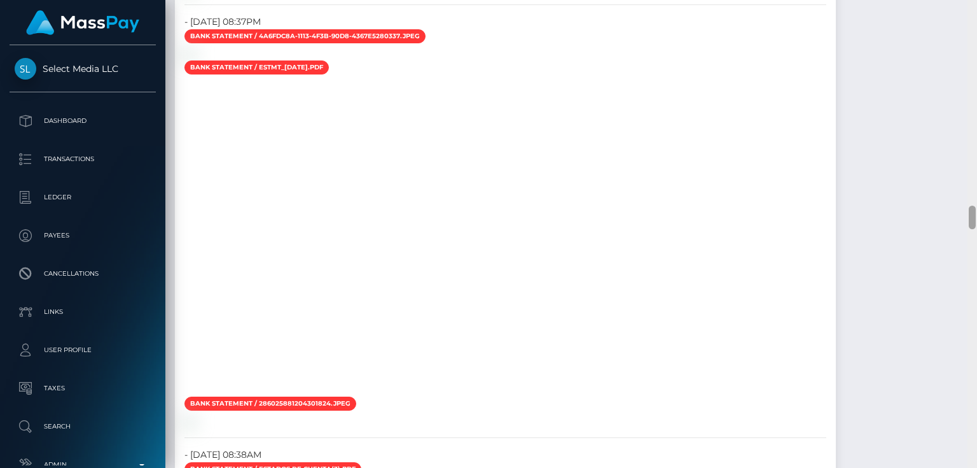
scroll to position [3836, 0]
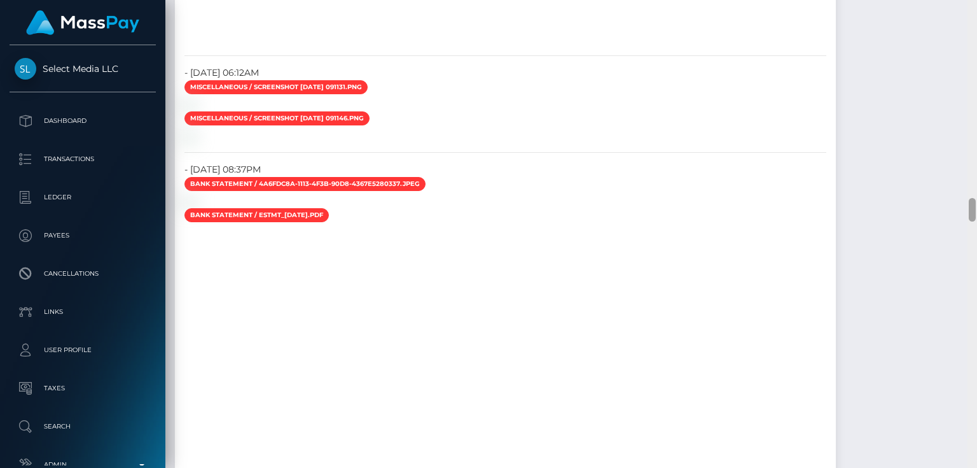
drag, startPoint x: 973, startPoint y: 155, endPoint x: 977, endPoint y: 206, distance: 51.0
click at [977, 206] on div at bounding box center [973, 234] width 10 height 468
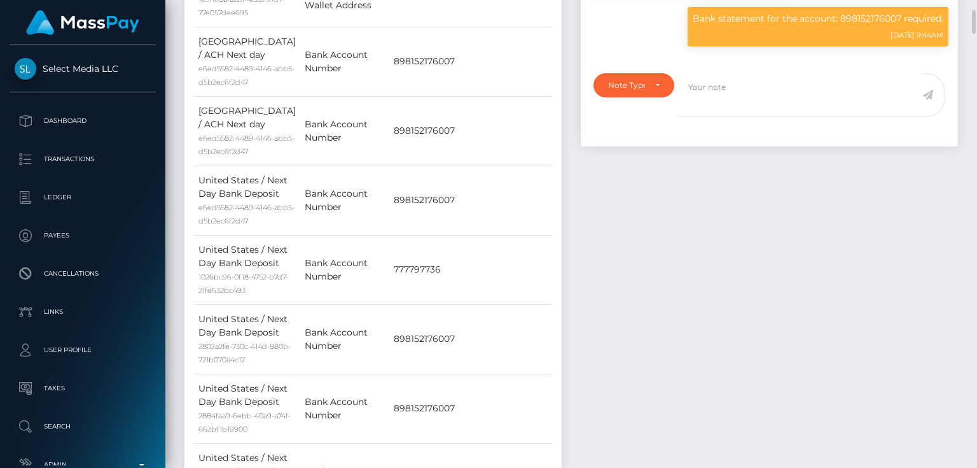
scroll to position [1189, 0]
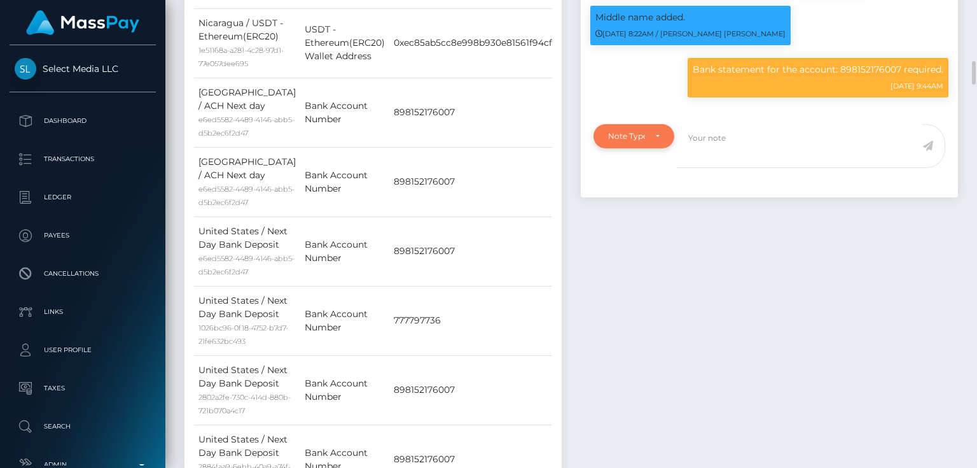
click at [627, 148] on div "Note Type" at bounding box center [634, 136] width 81 height 24
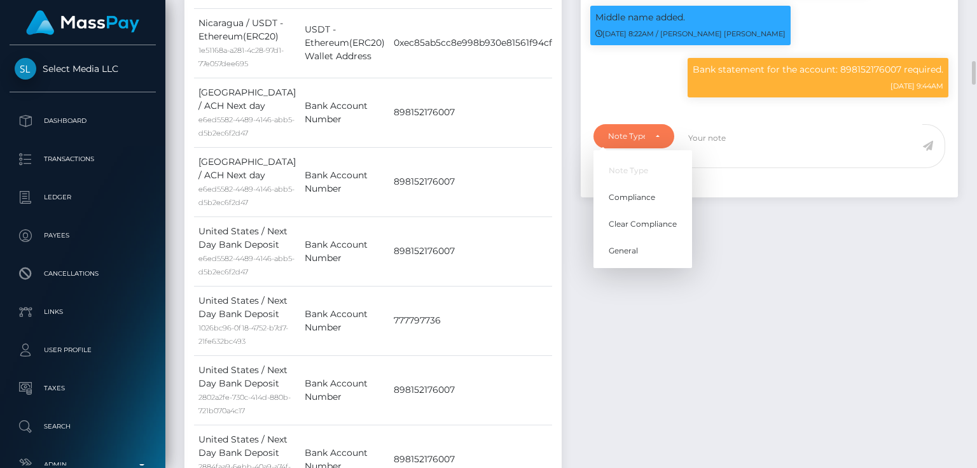
scroll to position [153, 244]
click at [632, 197] on span "Compliance" at bounding box center [632, 197] width 46 height 11
select select "COMPLIANCE"
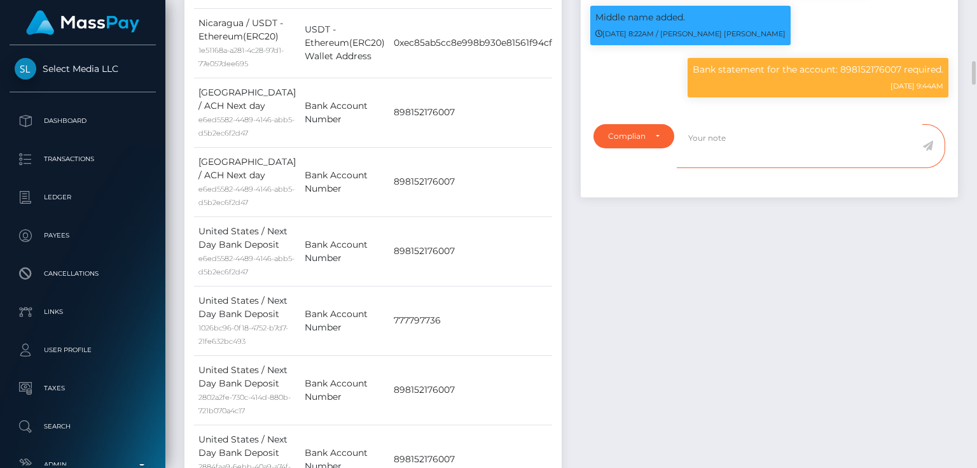
click at [710, 156] on textarea at bounding box center [800, 146] width 246 height 44
drag, startPoint x: 841, startPoint y: 72, endPoint x: 897, endPoint y: 74, distance: 55.4
click at [901, 76] on p "Bank statement for the account: 898152176007 required." at bounding box center [818, 69] width 251 height 13
copy p "898152176007"
click at [830, 143] on textarea "Bank statement for the account:" at bounding box center [800, 146] width 246 height 44
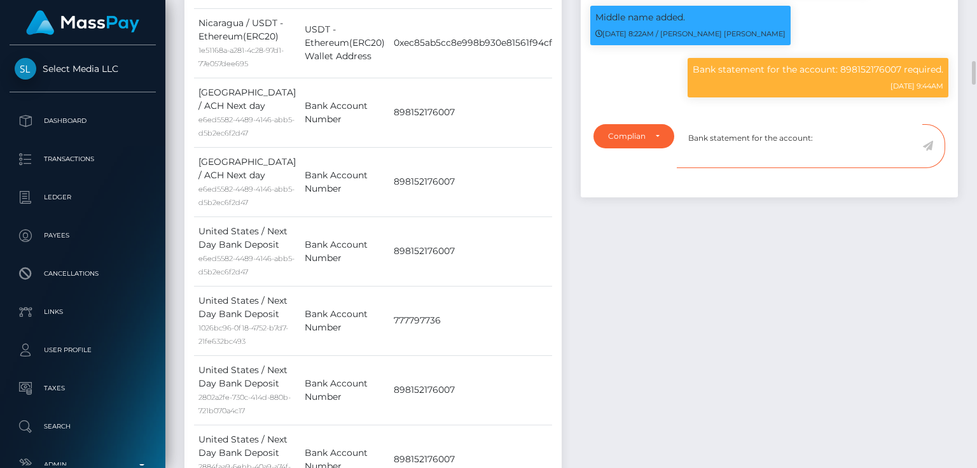
paste textarea "898152176007"
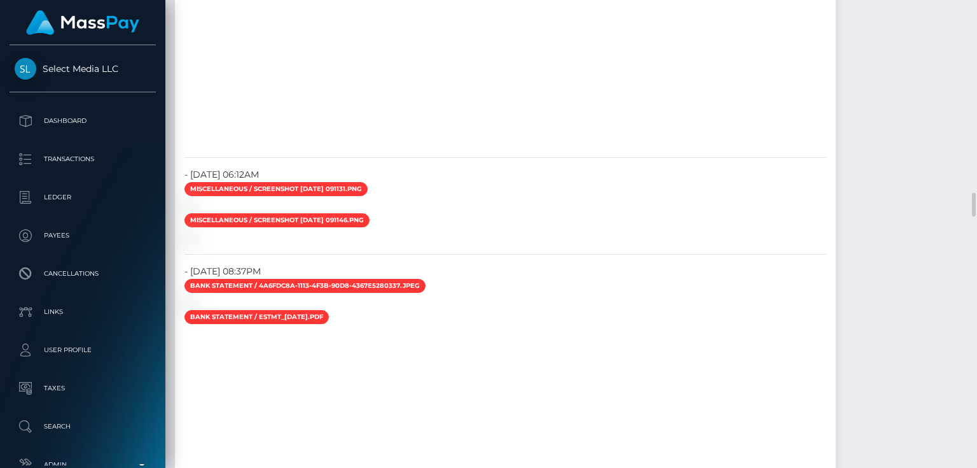
scroll to position [3836, 0]
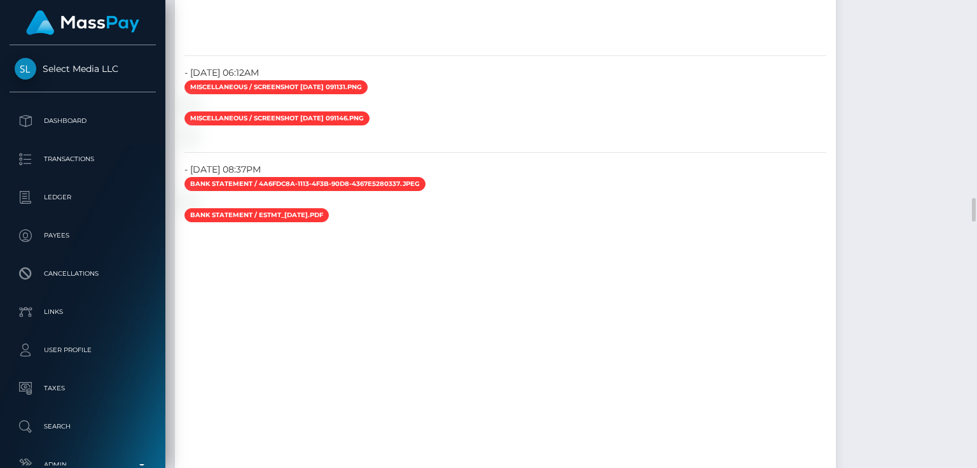
click at [900, 323] on div "Payee Attributes Payer Name Label Value United States / ACH Next day e6ed5582-4…" at bounding box center [571, 237] width 793 height 7319
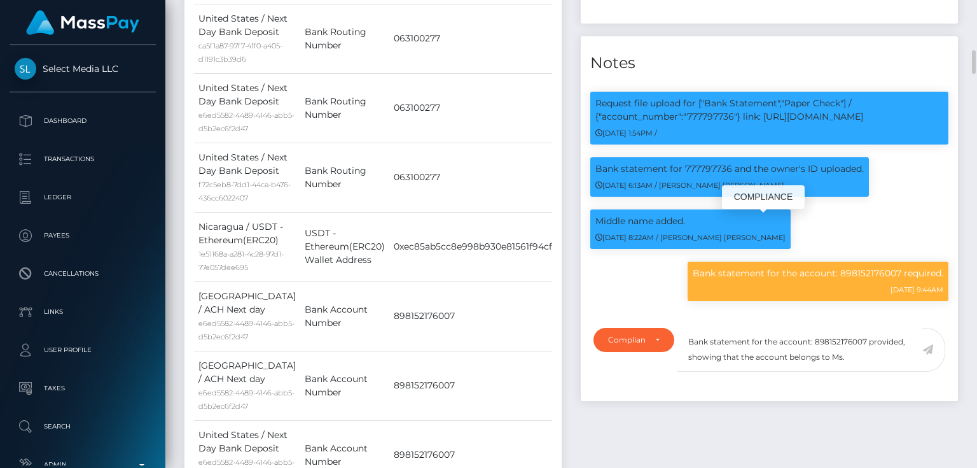
scroll to position [153, 244]
click at [860, 363] on textarea "Bank statement for the account: 898152176007 provided, showing that the account…" at bounding box center [800, 350] width 246 height 44
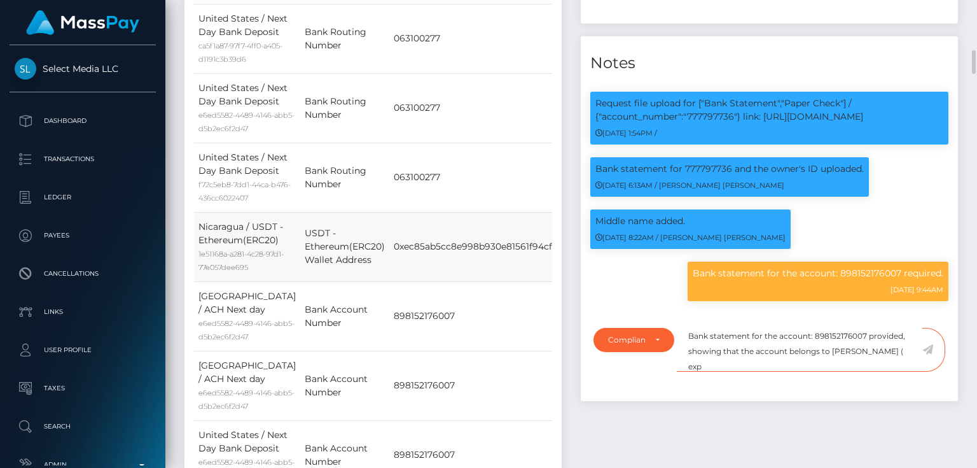
scroll to position [1087, 0]
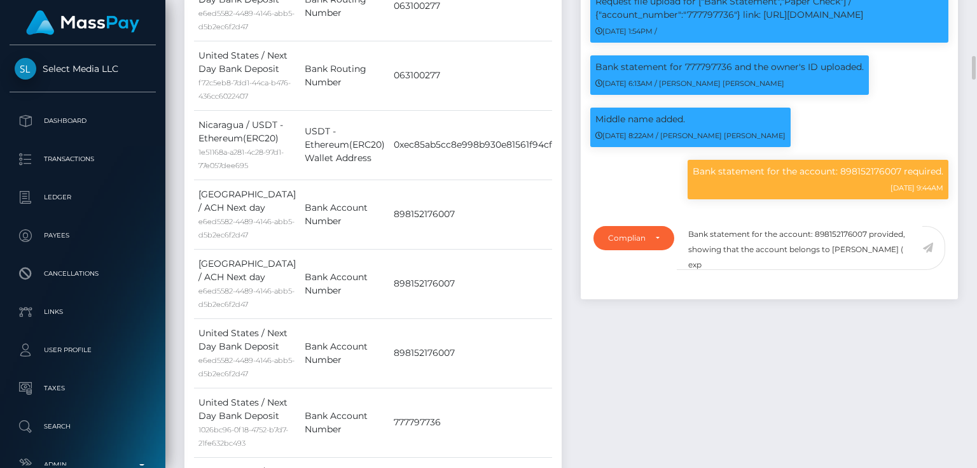
click at [769, 265] on textarea "Bank statement for the account: 898152176007 provided, showing that the account…" at bounding box center [800, 248] width 246 height 44
type textarea "Bank statement for the account: 898152176007 provided, showing that the account…"
click at [637, 242] on div "Compliance" at bounding box center [626, 238] width 37 height 10
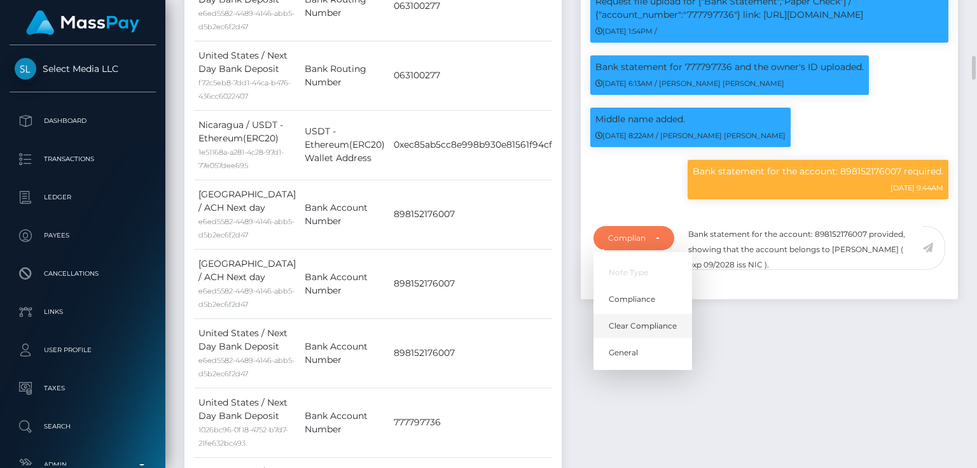
click at [646, 328] on span "Clear Compliance" at bounding box center [643, 325] width 68 height 11
select select "CLEAR_COMPLIANCE"
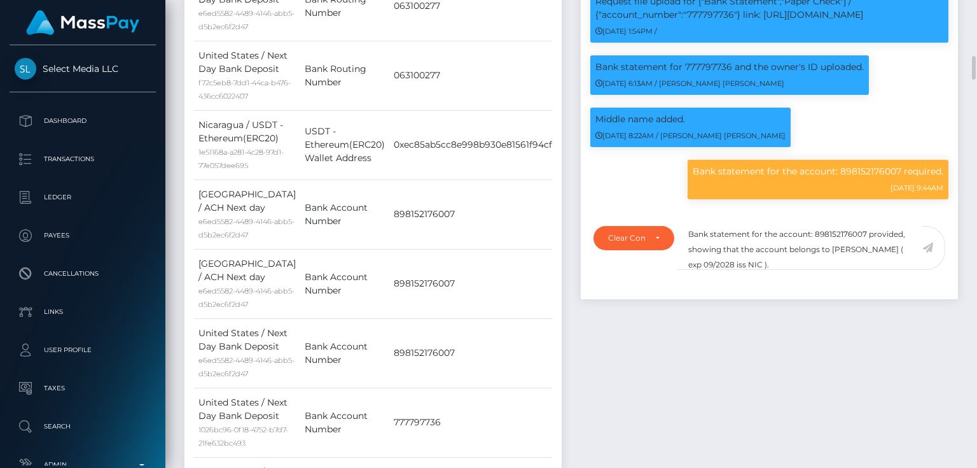
click at [929, 247] on icon at bounding box center [928, 247] width 11 height 10
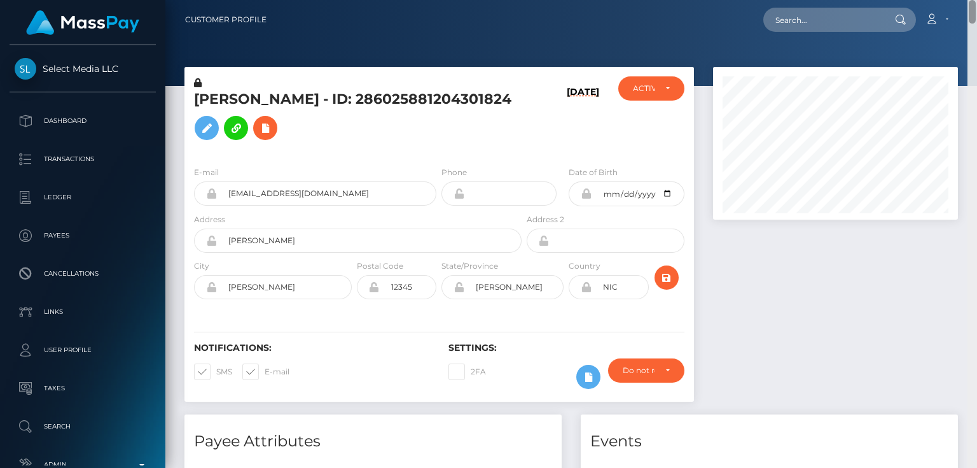
drag, startPoint x: 973, startPoint y: 133, endPoint x: 977, endPoint y: -41, distance: 173.7
click at [977, 0] on html "Select Media LLC Dashboard Transactions Ledger Payees Links Taxes" at bounding box center [488, 234] width 977 height 468
drag, startPoint x: 425, startPoint y: 101, endPoint x: 198, endPoint y: 95, distance: 227.2
click at [198, 95] on h5 "[PERSON_NAME] - ID: 286025881204301824" at bounding box center [354, 118] width 321 height 57
copy h5 "Natyali [PERSON_NAME]"
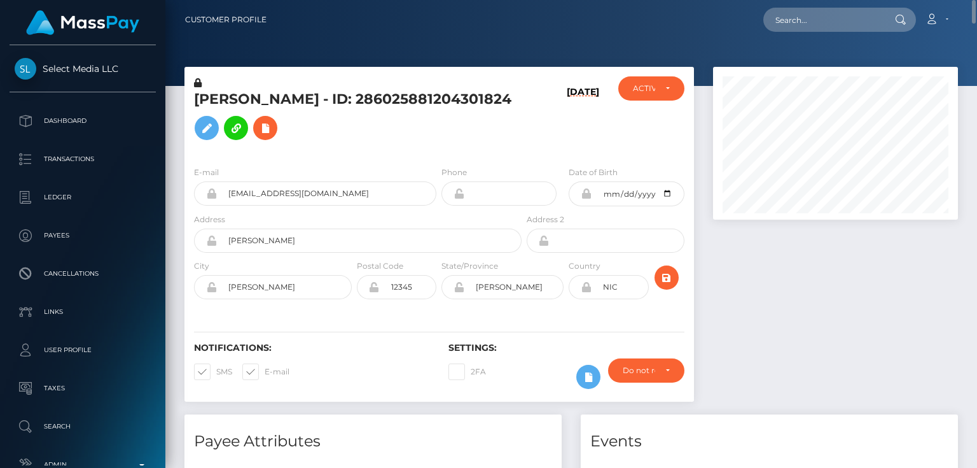
click at [228, 129] on h5 "[PERSON_NAME] - ID: 286025881204301824" at bounding box center [354, 118] width 321 height 57
copy h5 "[PERSON_NAME] - ID: 286025881204301824"
